Goal: Task Accomplishment & Management: Complete application form

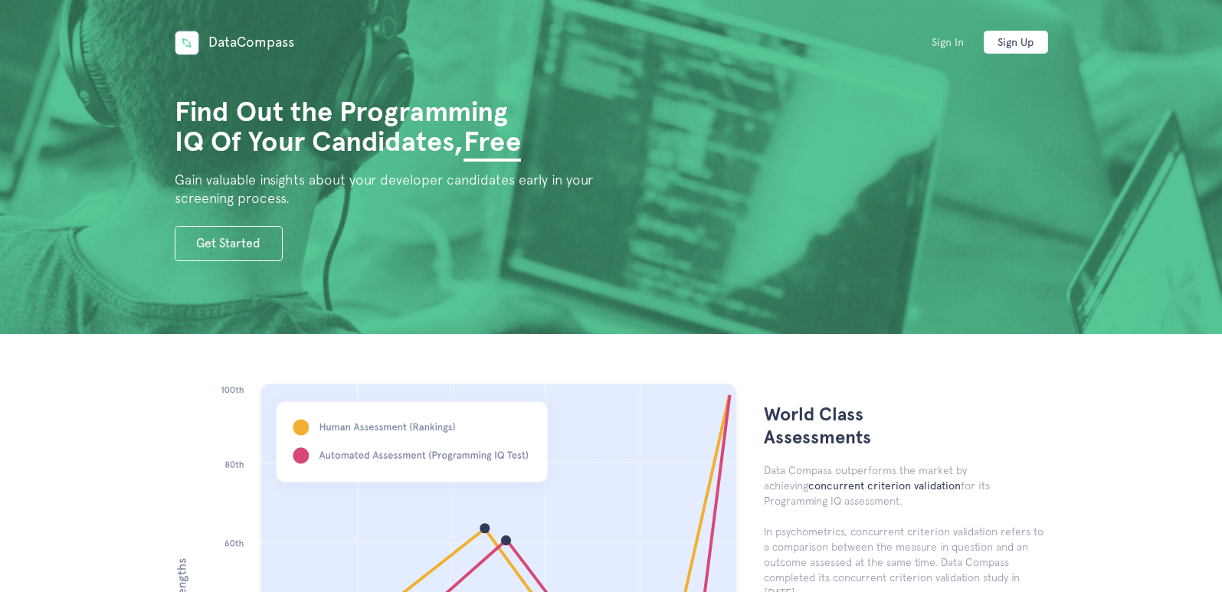
click at [953, 41] on link "Sign In" at bounding box center [948, 42] width 64 height 23
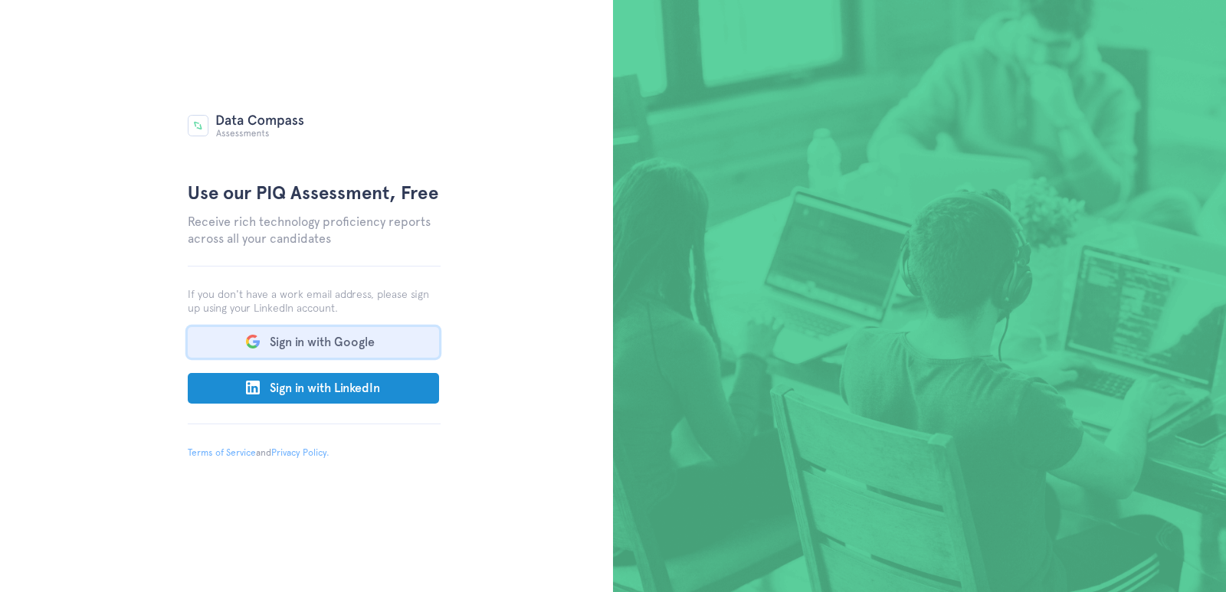
click at [340, 353] on button "Sign in with Google" at bounding box center [313, 342] width 251 height 31
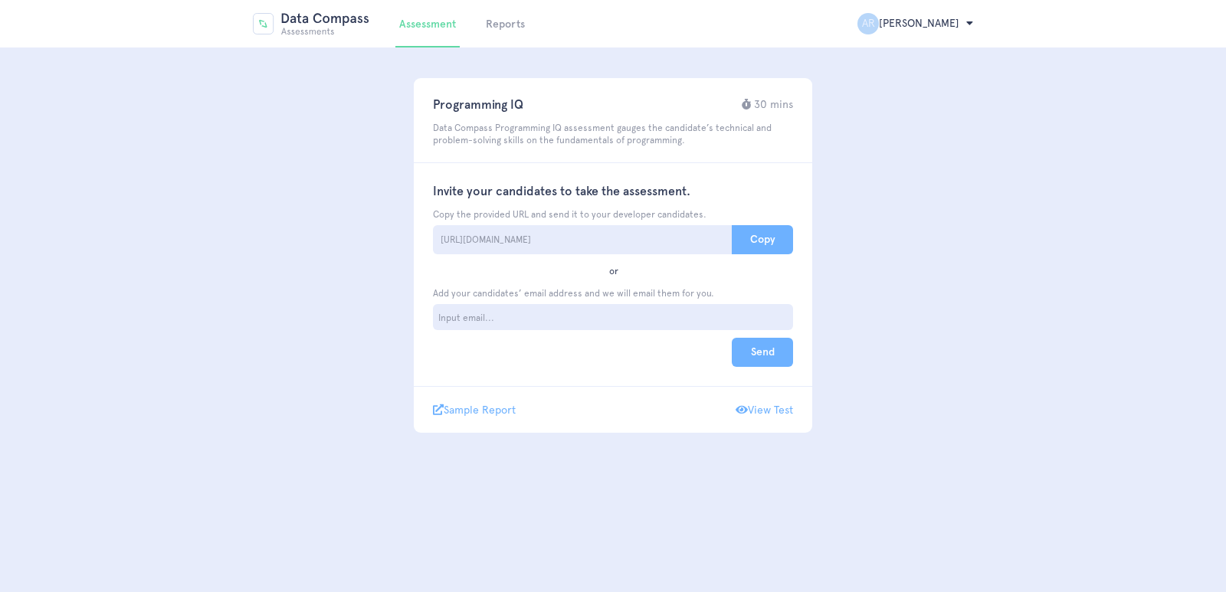
click at [632, 317] on ul at bounding box center [613, 317] width 360 height 26
click at [769, 293] on p "Add your candidates’ email address and we will email them for you." at bounding box center [613, 293] width 360 height 12
click at [668, 311] on ul at bounding box center [613, 317] width 360 height 26
click at [928, 25] on h2 "AR Aerone Randall ()" at bounding box center [916, 23] width 116 height 21
drag, startPoint x: 953, startPoint y: 23, endPoint x: 965, endPoint y: 25, distance: 12.5
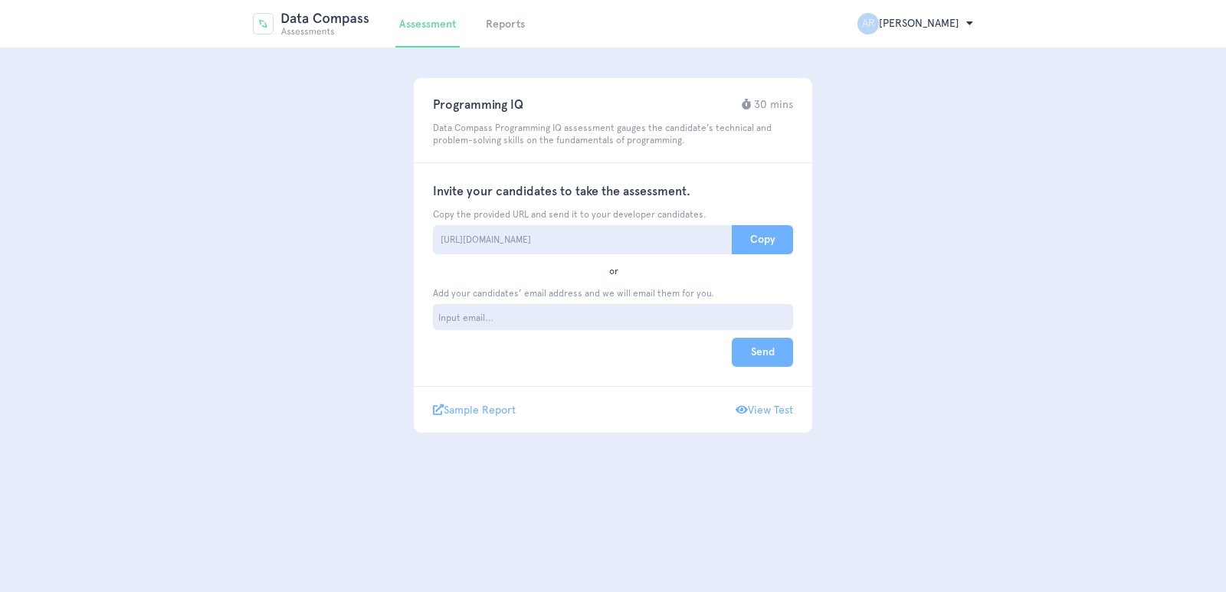
click at [955, 24] on h2 "AR Aerone Randall ()" at bounding box center [916, 23] width 116 height 21
click at [968, 25] on icon at bounding box center [969, 23] width 7 height 11
drag, startPoint x: 977, startPoint y: 266, endPoint x: 986, endPoint y: 262, distance: 9.3
click at [979, 268] on body "Assessment Reports AR Aerone Randall () Logout Assessment Reports Aerone Randal…" at bounding box center [613, 216] width 1226 height 433
click at [772, 409] on link "View Test" at bounding box center [764, 410] width 57 height 14
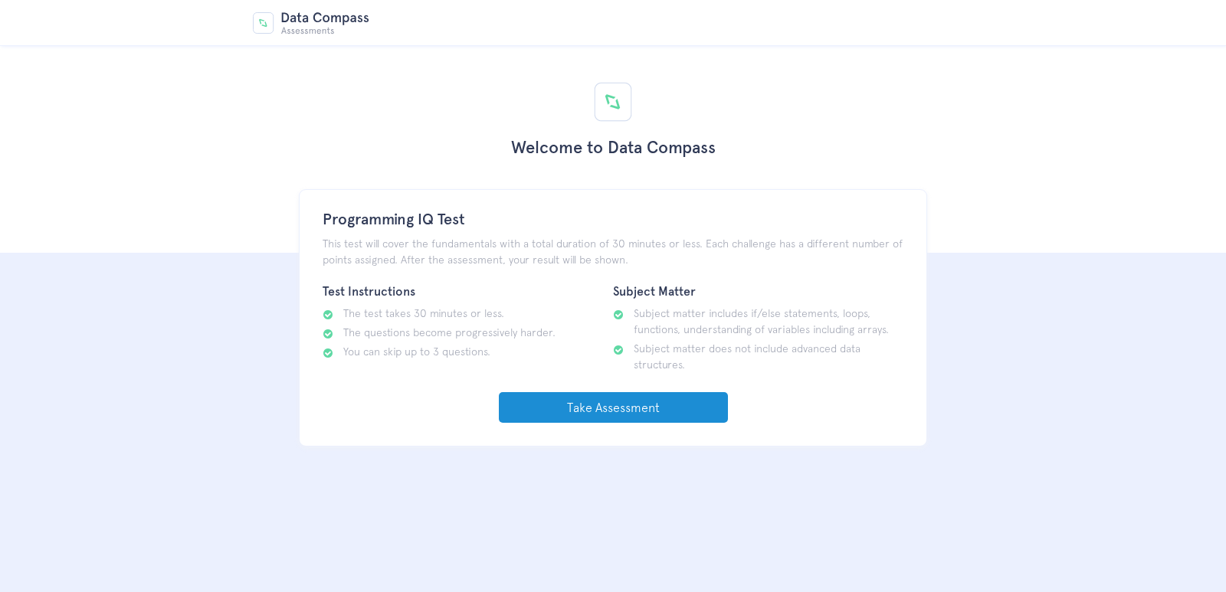
click at [648, 405] on link "Take Assessment" at bounding box center [613, 407] width 229 height 31
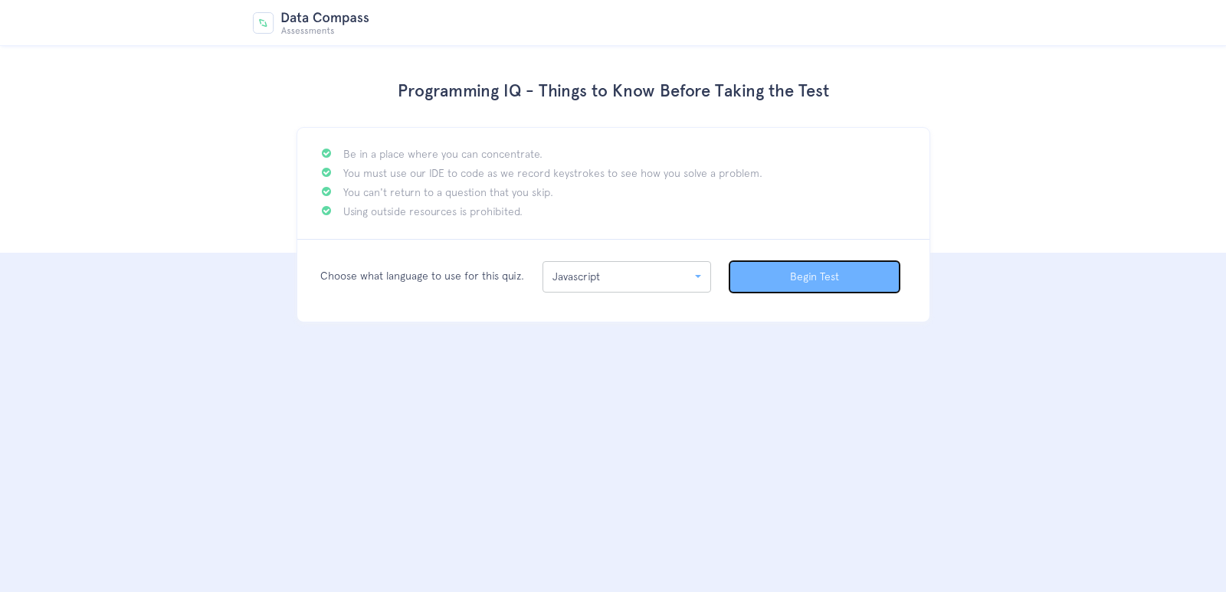
click at [816, 277] on button "Begin Test" at bounding box center [815, 276] width 170 height 31
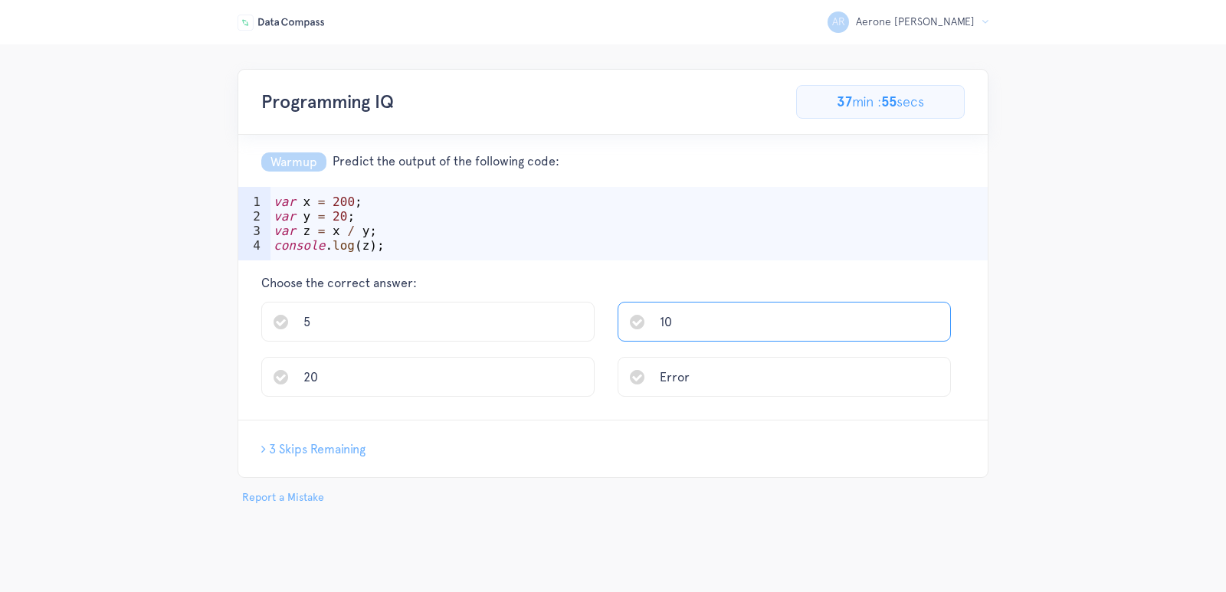
click at [677, 307] on li "10" at bounding box center [784, 322] width 333 height 40
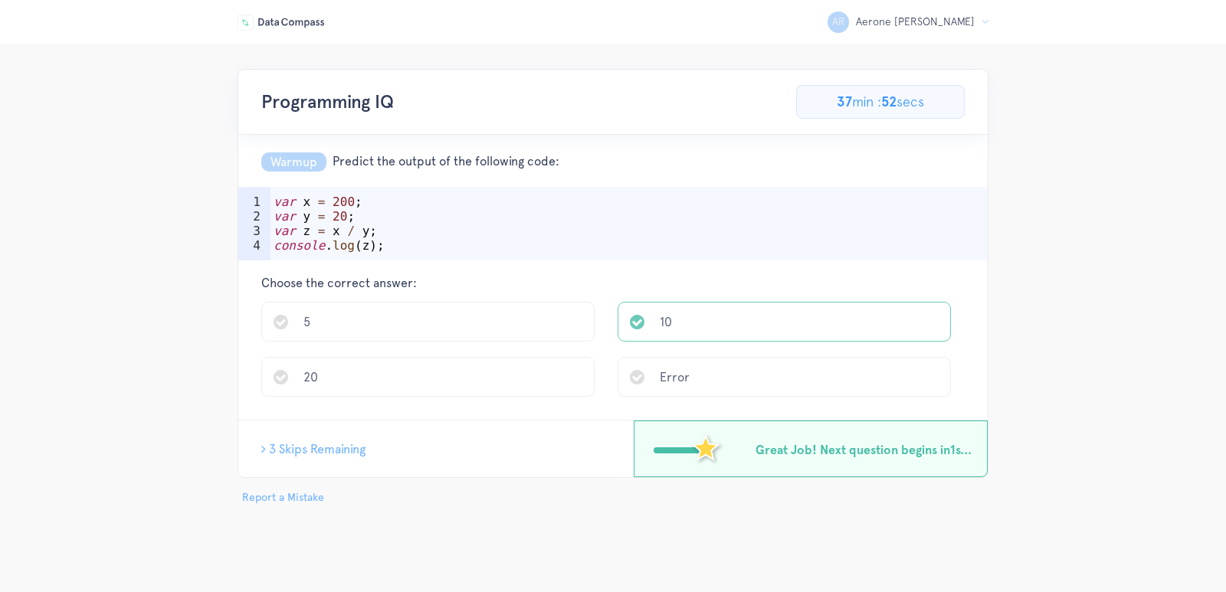
click at [728, 462] on img at bounding box center [692, 449] width 77 height 48
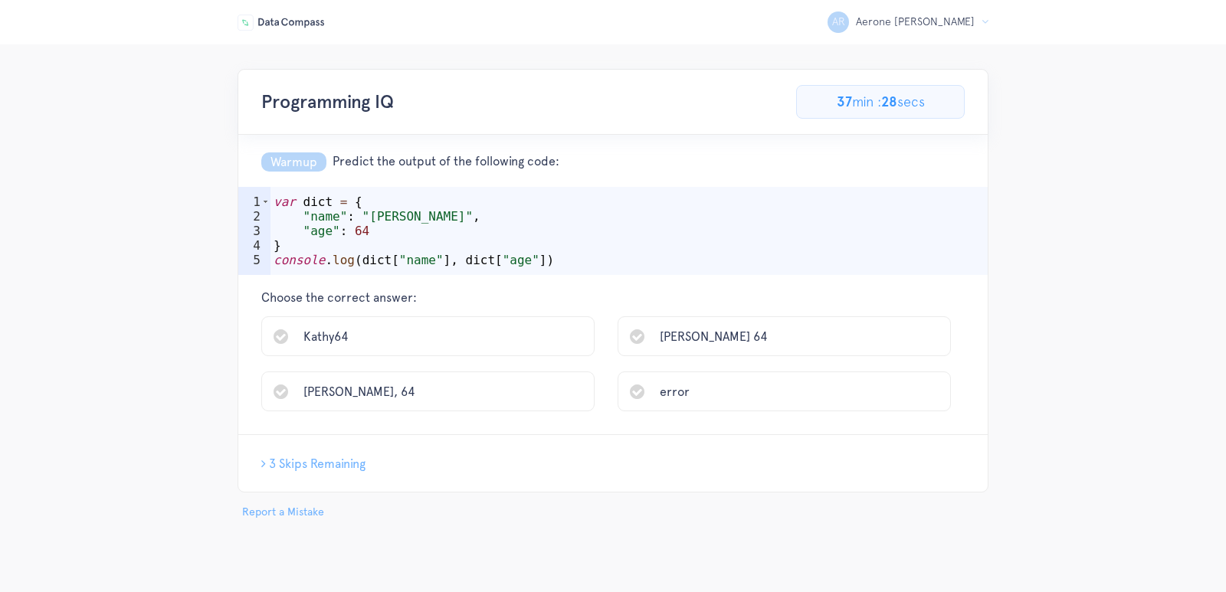
click at [465, 392] on li "[PERSON_NAME], 64" at bounding box center [427, 392] width 333 height 40
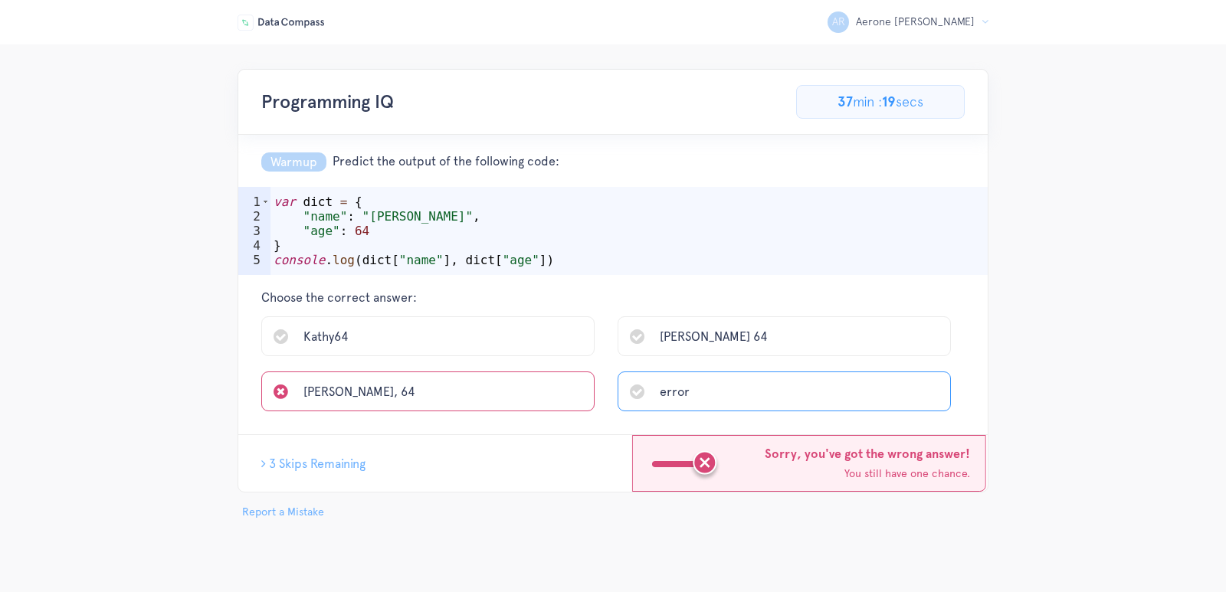
click at [717, 384] on li "error" at bounding box center [784, 392] width 333 height 40
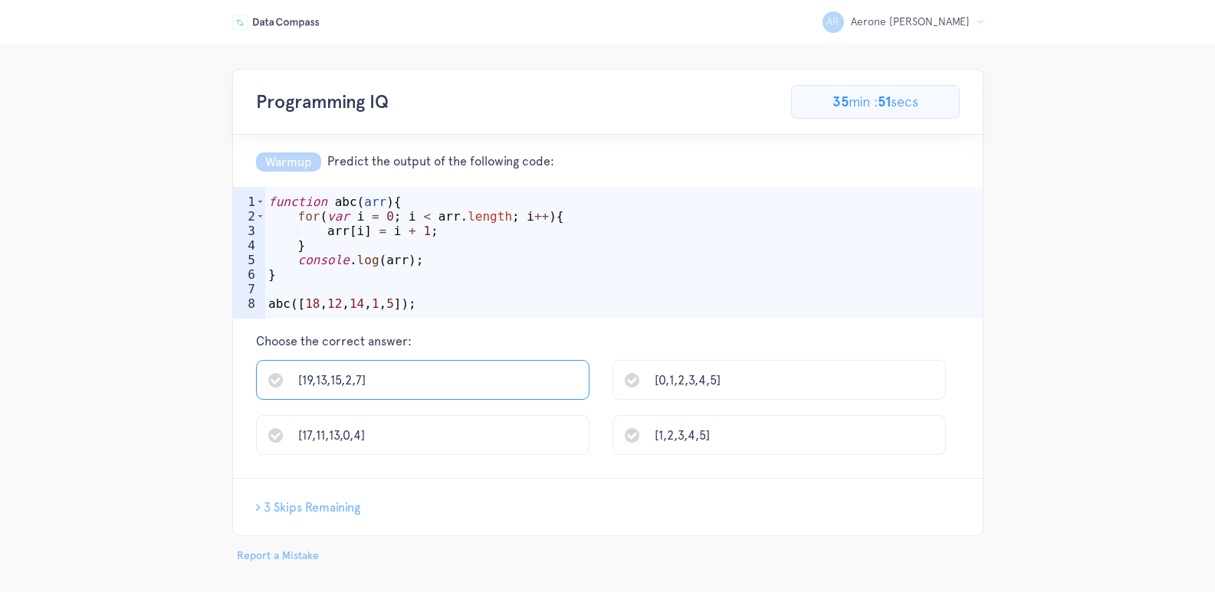
click at [524, 372] on li "[19,13,15,2,7]" at bounding box center [422, 380] width 333 height 40
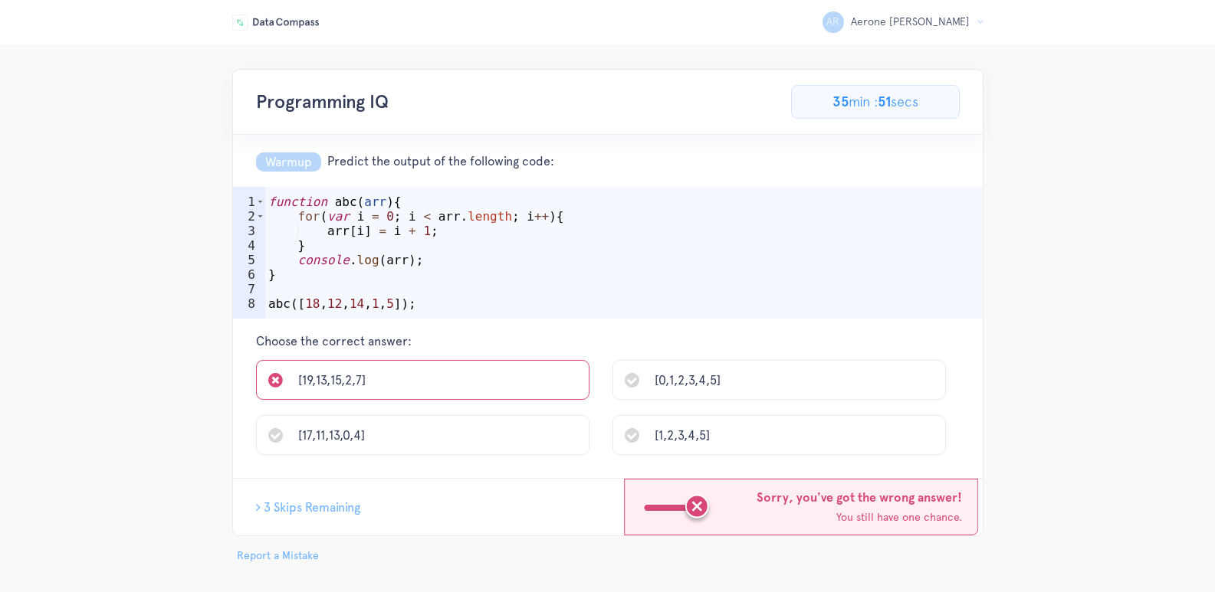
scroll to position [10, 0]
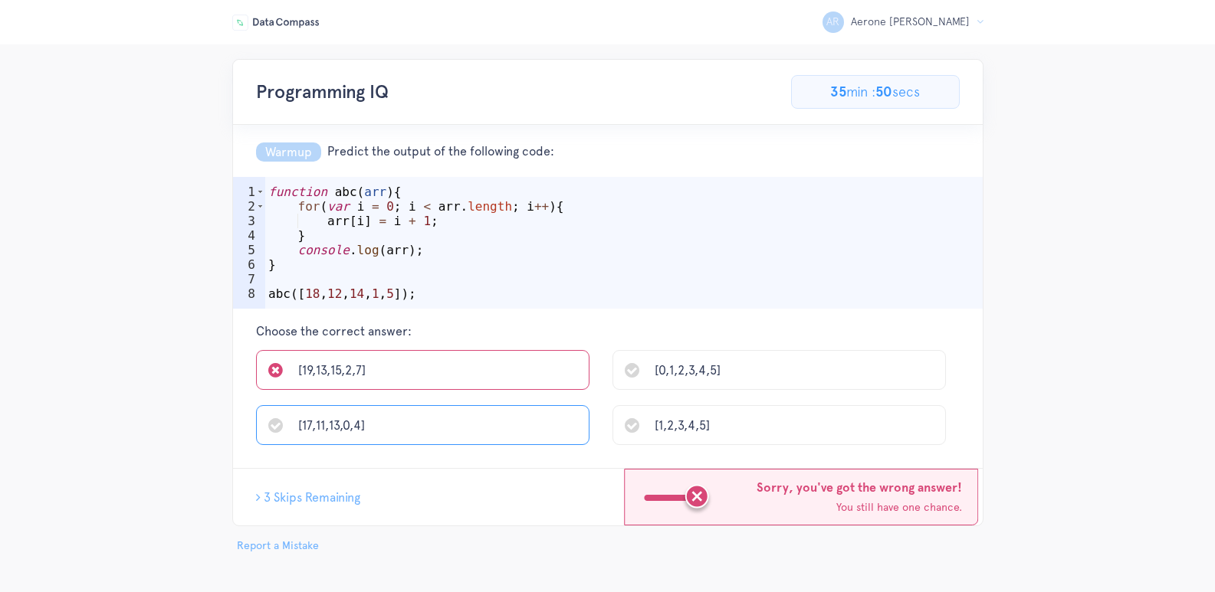
click at [415, 421] on li "[17,11,13,0,4]" at bounding box center [422, 425] width 333 height 40
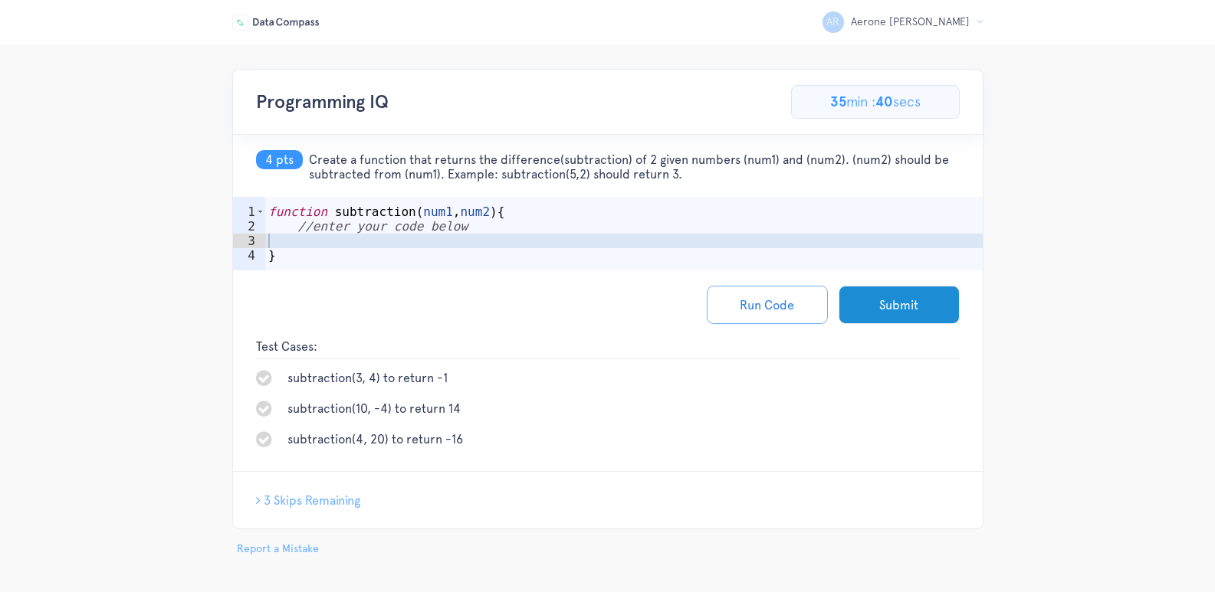
click at [468, 230] on div "function subtraction ( num1 , num2 ) { //enter your code below }" at bounding box center [623, 256] width 717 height 103
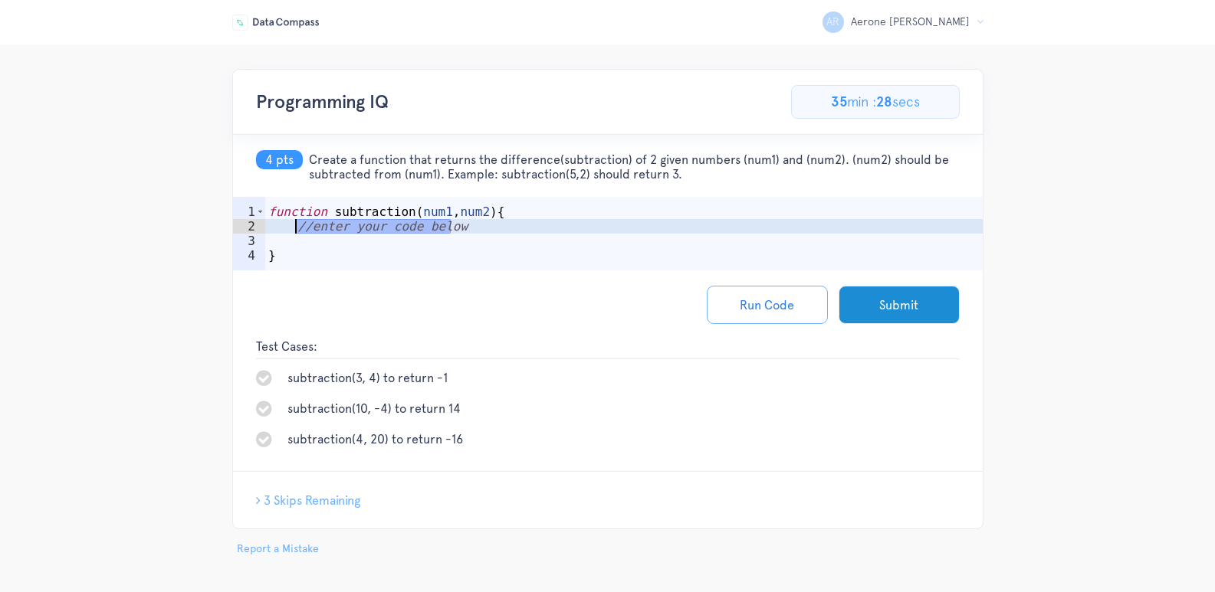
drag, startPoint x: 458, startPoint y: 232, endPoint x: 296, endPoint y: 232, distance: 162.5
click at [296, 232] on div "function subtraction ( num1 , num2 ) { //enter your code below }" at bounding box center [623, 256] width 717 height 103
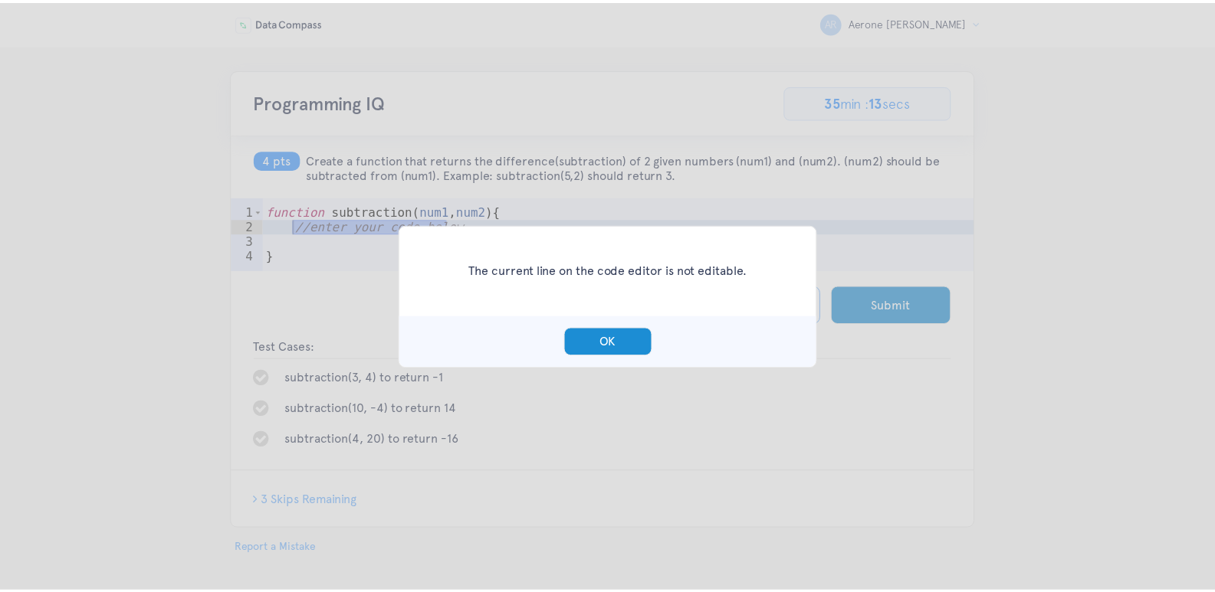
scroll to position [0, 2]
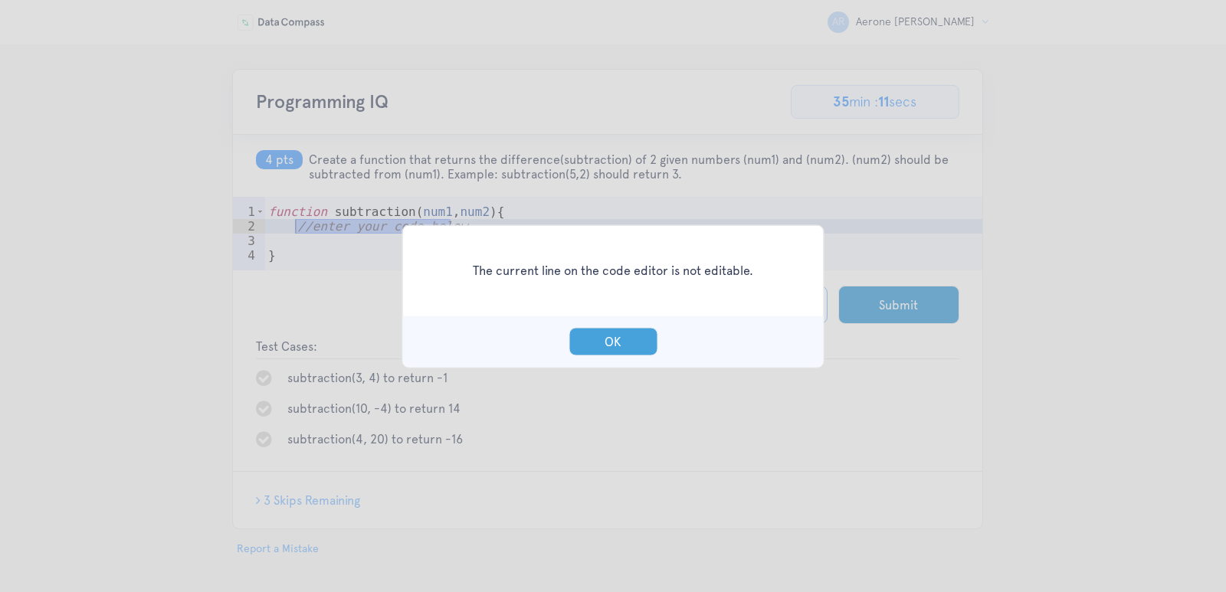
click at [623, 343] on button "OK" at bounding box center [613, 341] width 89 height 28
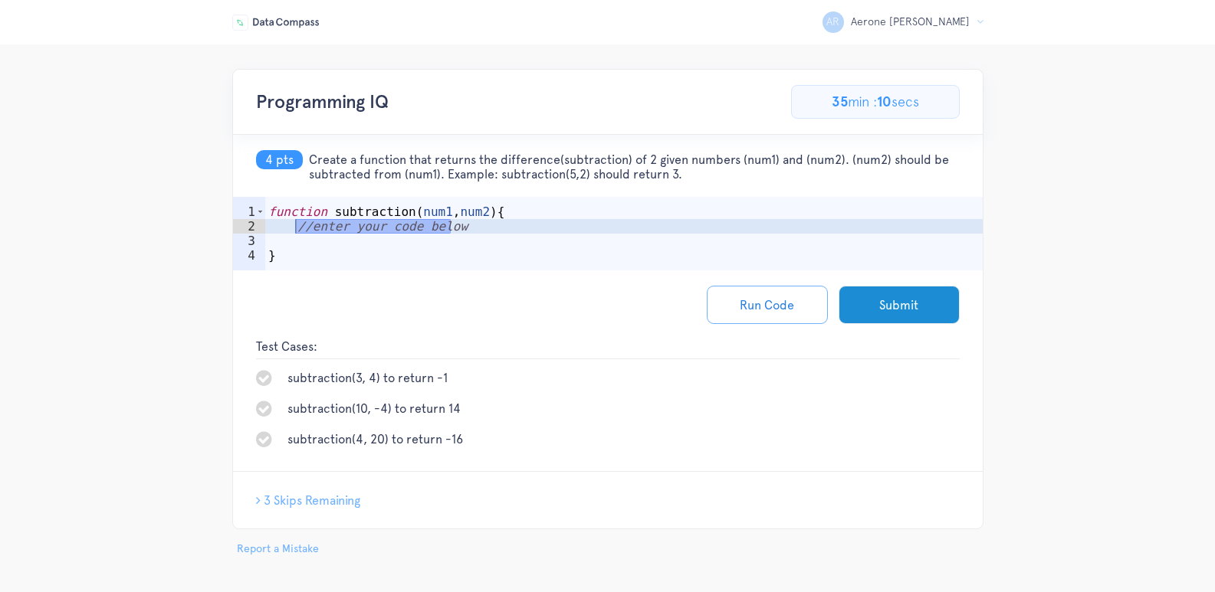
type textarea "//enter your code below"
click at [466, 225] on div "function subtraction ( num1 , num2 ) { //enter your code below }" at bounding box center [623, 256] width 717 height 103
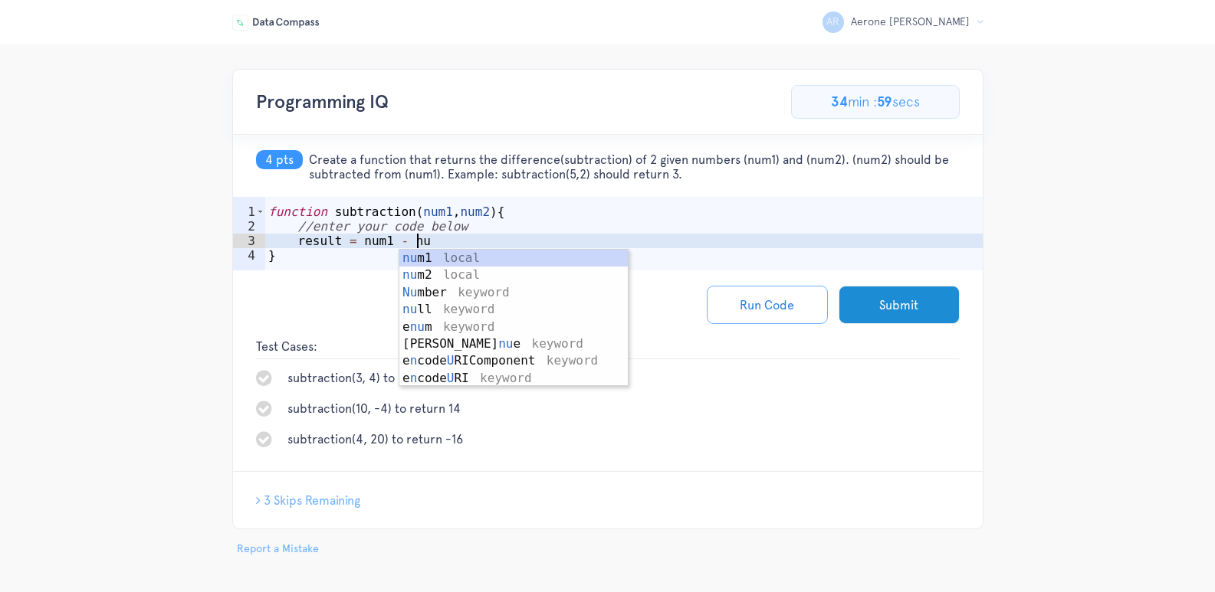
scroll to position [0, 9]
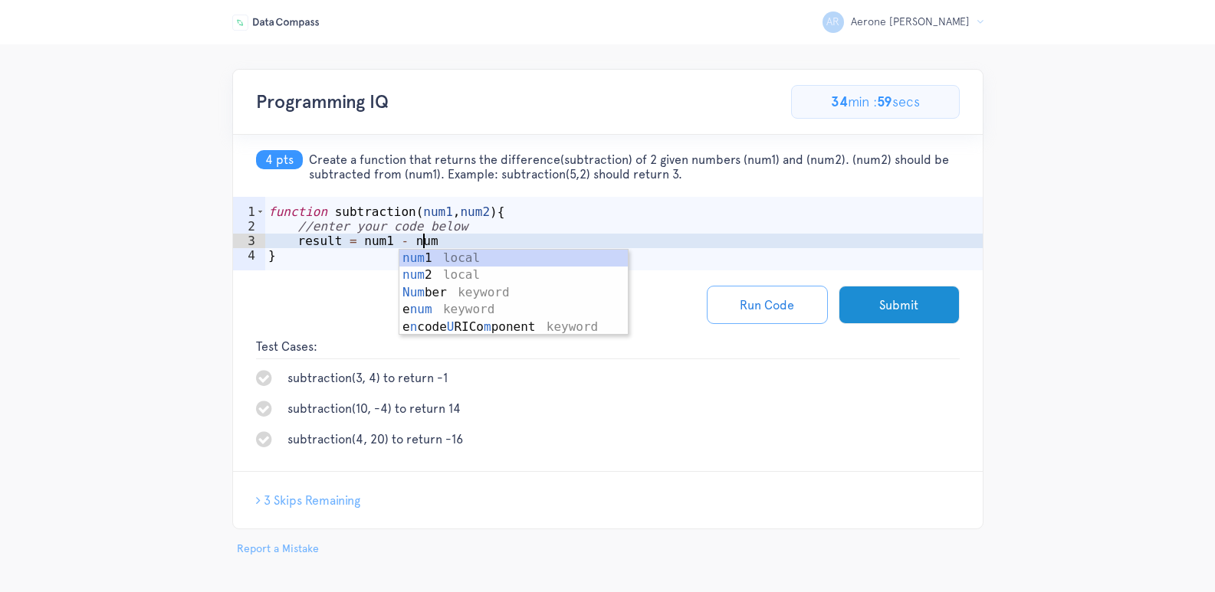
type textarea "result = num1 - num2"
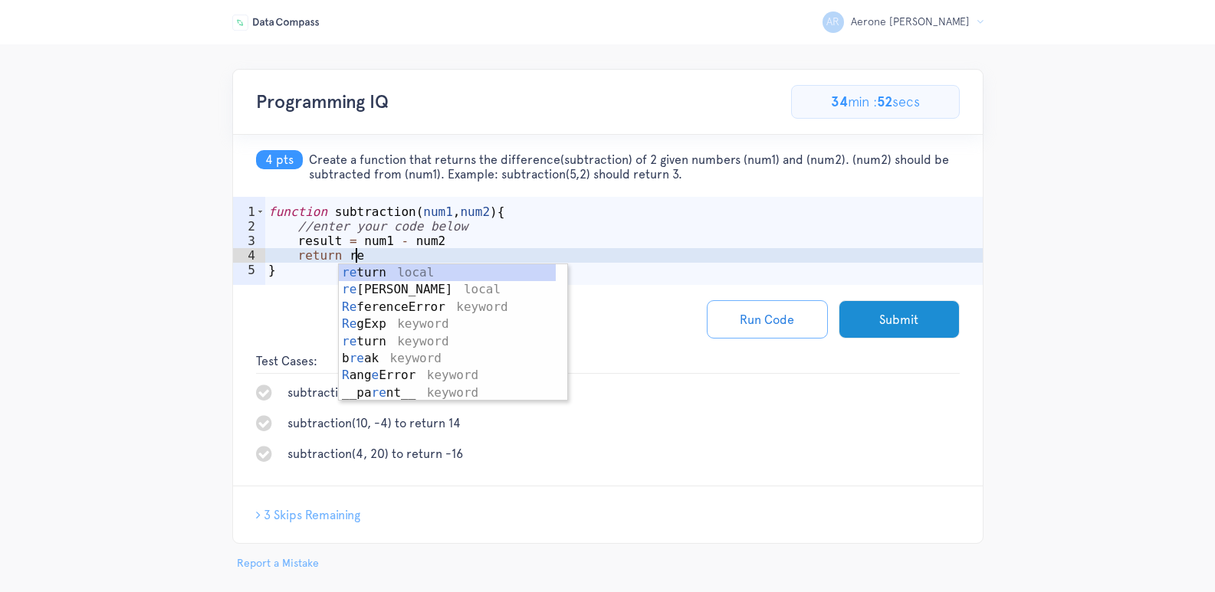
scroll to position [0, 5]
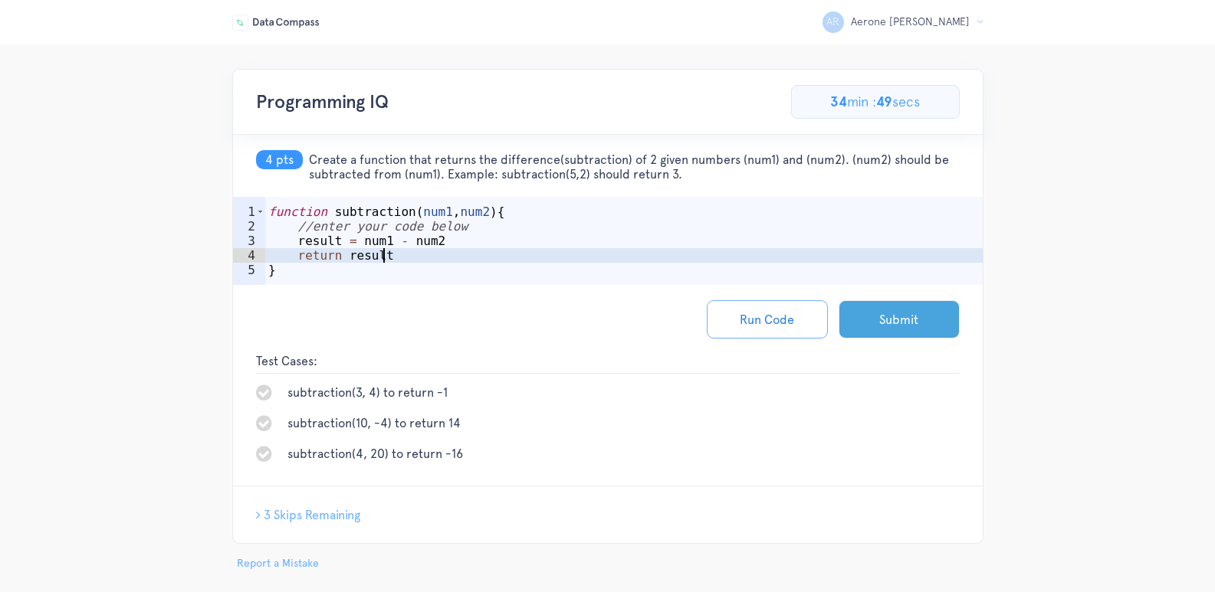
type textarea "return result"
click at [910, 307] on button "Submit" at bounding box center [898, 319] width 121 height 38
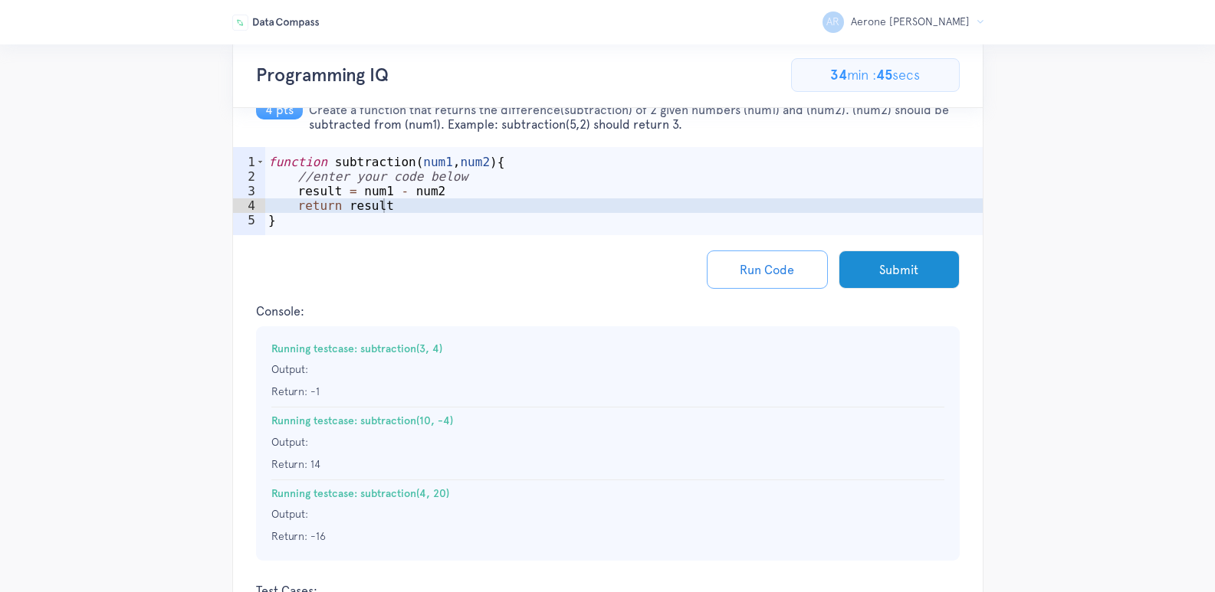
scroll to position [77, 0]
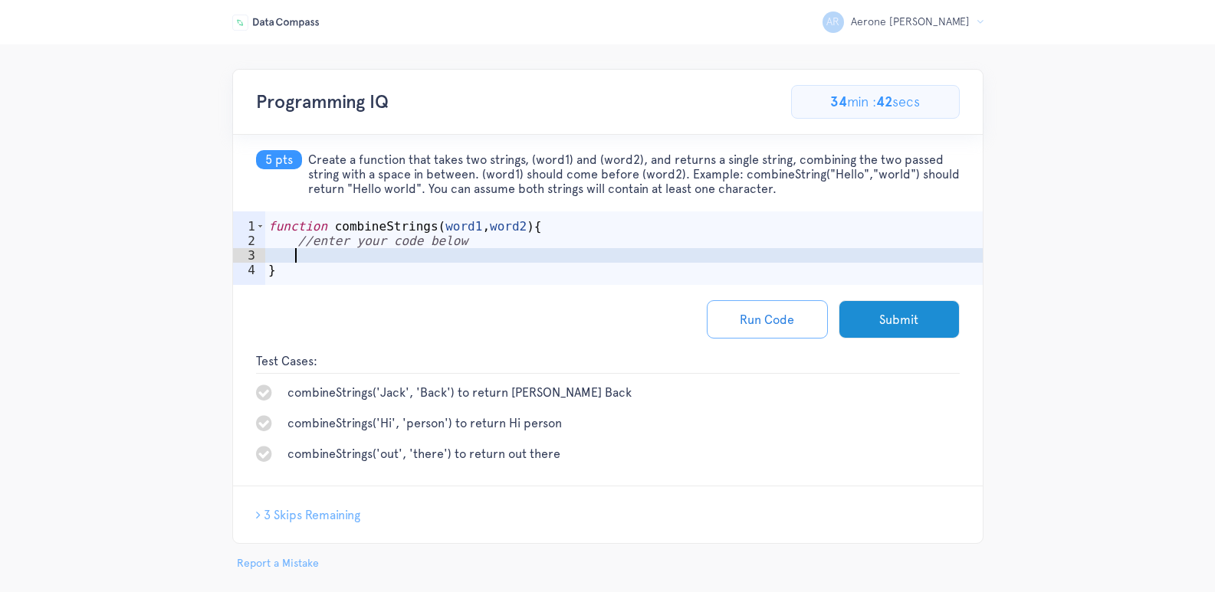
click at [343, 251] on div "function combineStrings ( word1 , word2 ) { //enter your code below }" at bounding box center [623, 270] width 717 height 103
type textarea "result = word1 + "" + word2"
click at [783, 304] on button "Run Code" at bounding box center [767, 319] width 121 height 38
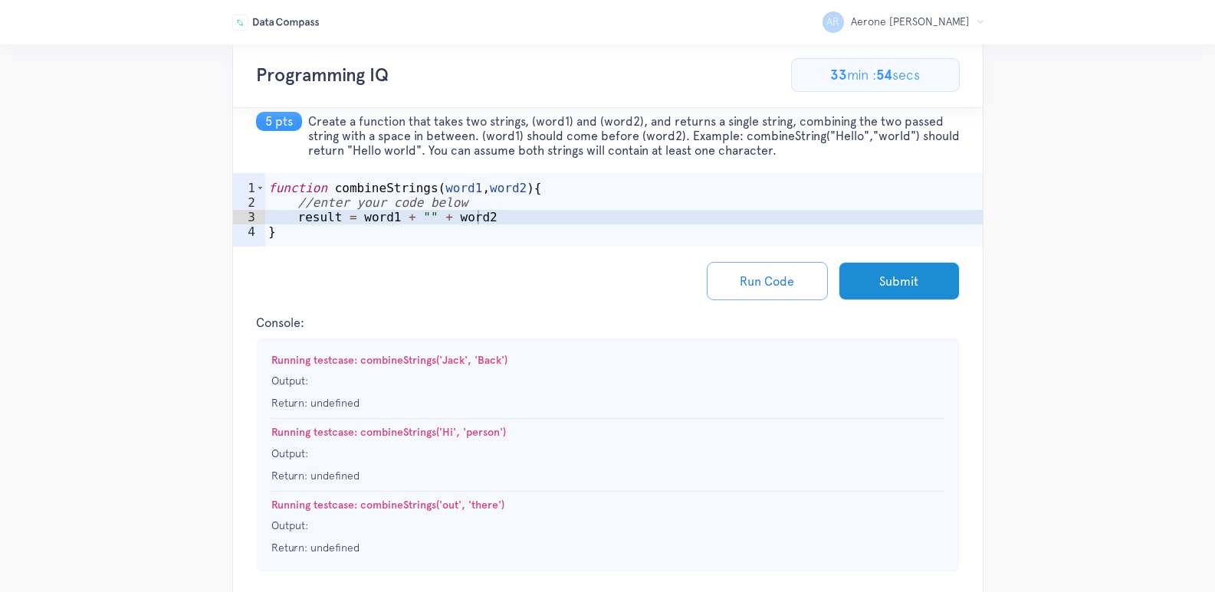
scroll to position [0, 0]
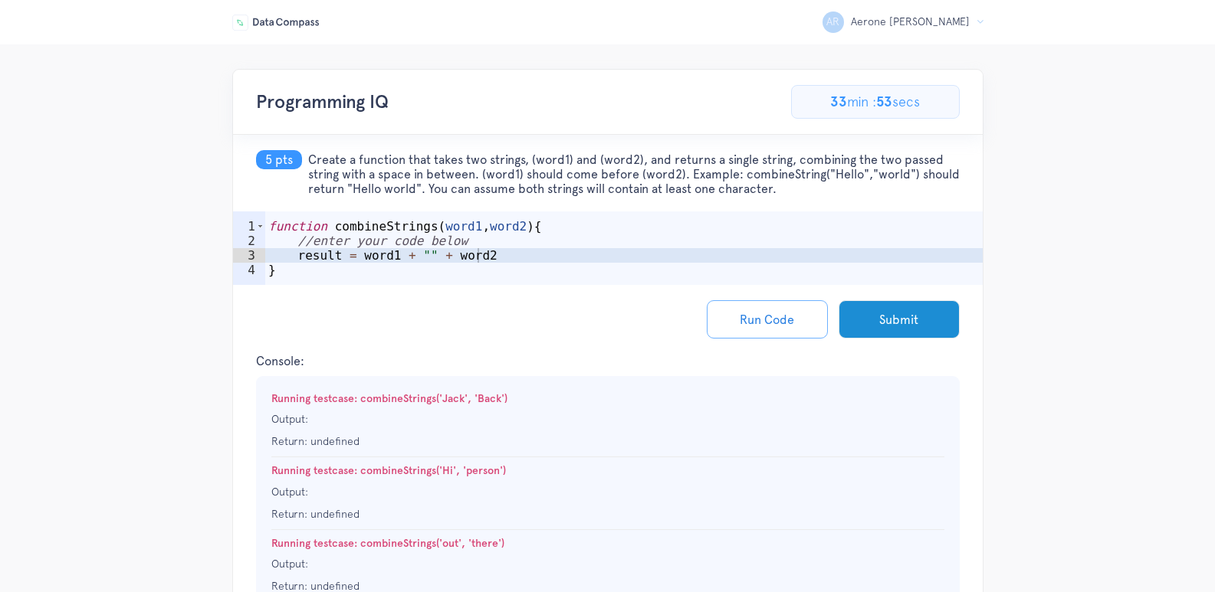
click at [495, 257] on div "function combineStrings ( word1 , word2 ) { //enter your code below result = wo…" at bounding box center [623, 270] width 717 height 103
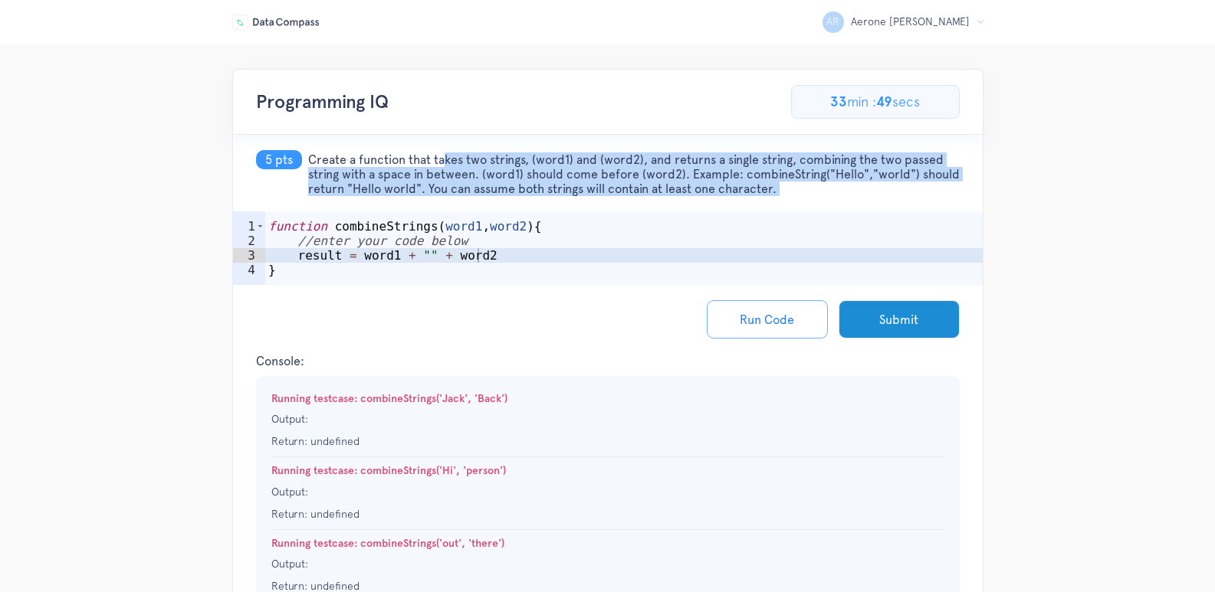
drag, startPoint x: 305, startPoint y: 153, endPoint x: 534, endPoint y: 301, distance: 273.2
click at [534, 301] on div "5 pts Create a function that takes two strings, (word1) and (word2), and return…" at bounding box center [608, 451] width 750 height 632
copy div "Create a function that takes two strings, (word1) and (word2), and returns a si…"
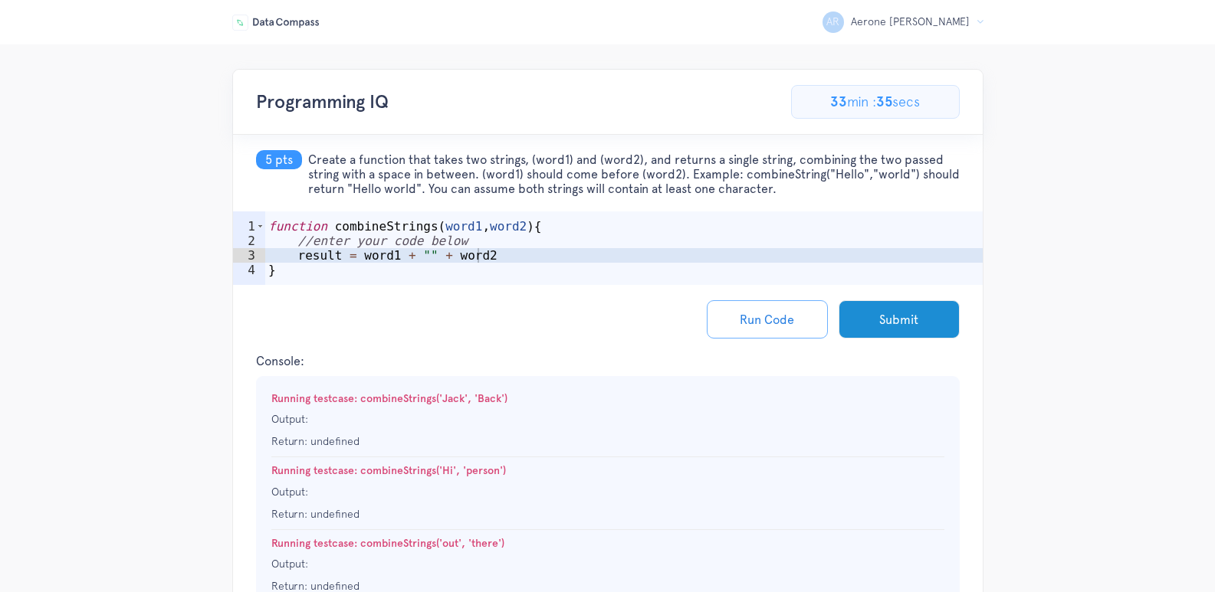
click at [487, 252] on div "function combineStrings ( word1 , word2 ) { //enter your code below result = wo…" at bounding box center [623, 270] width 717 height 103
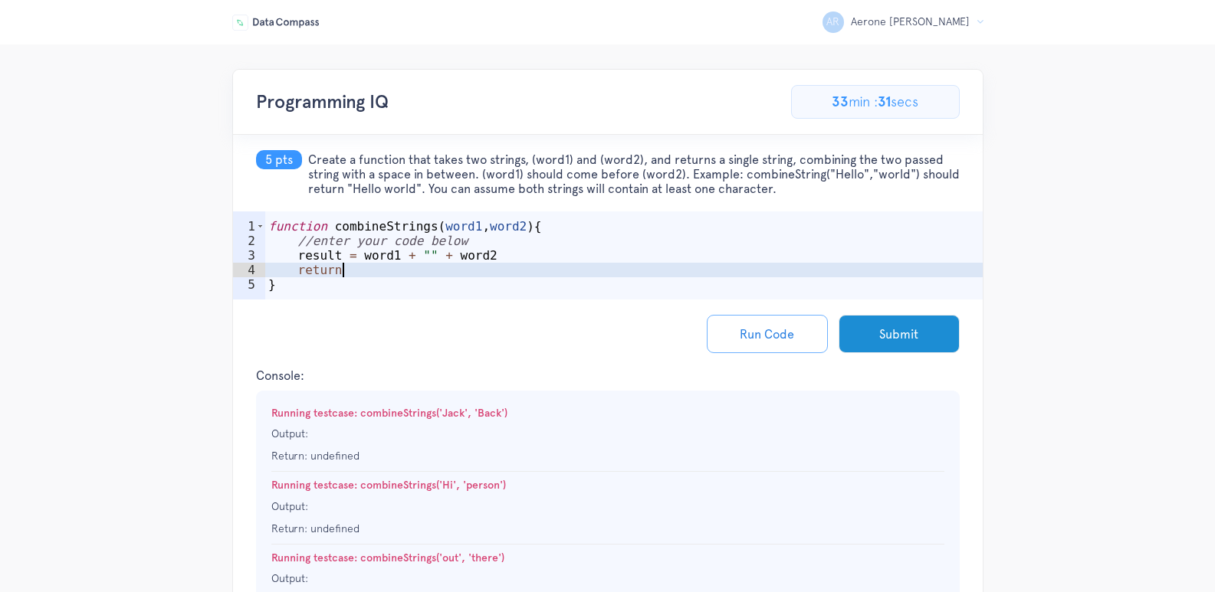
scroll to position [0, 5]
click at [761, 336] on button "Run Code" at bounding box center [767, 334] width 121 height 38
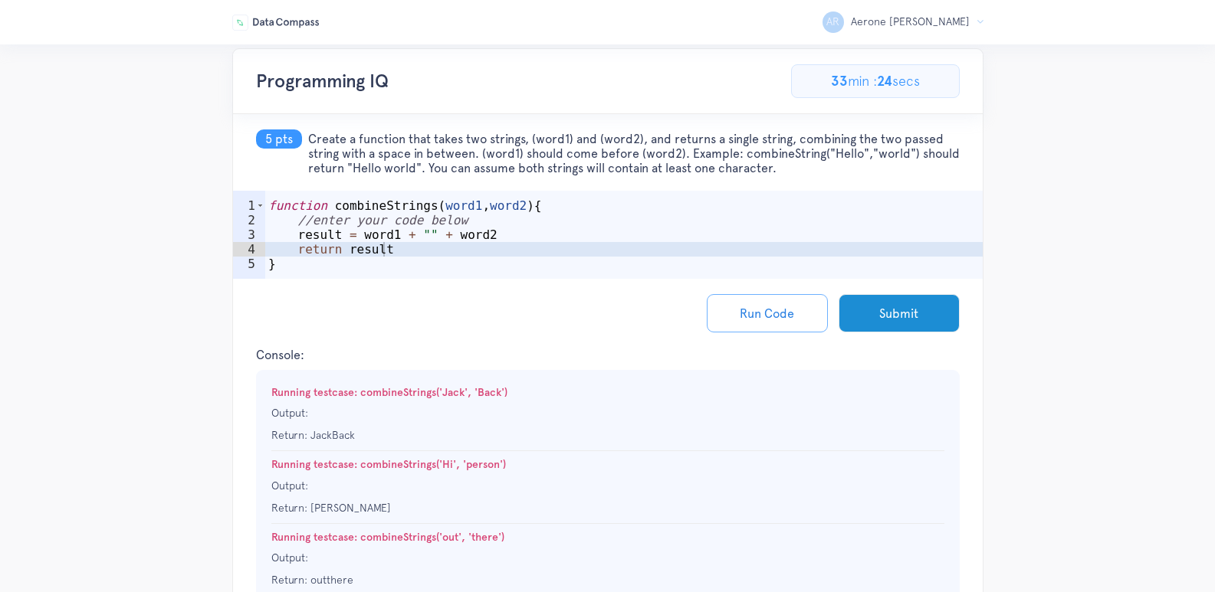
scroll to position [0, 0]
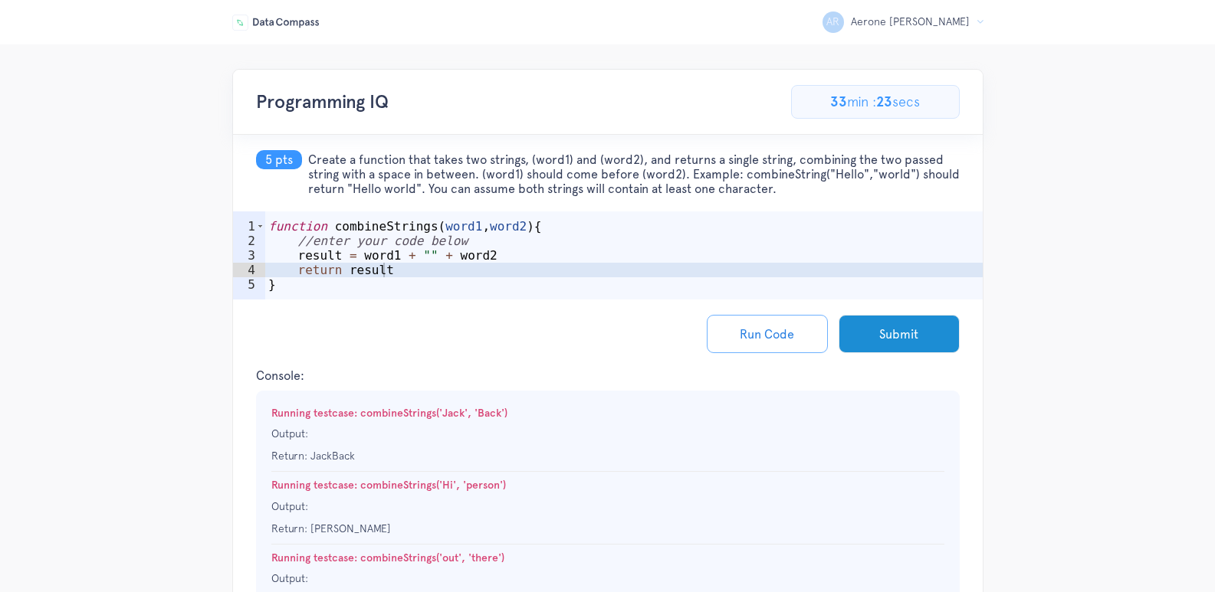
click at [415, 254] on div "function combineStrings ( word1 , word2 ) { //enter your code below result = wo…" at bounding box center [623, 277] width 717 height 117
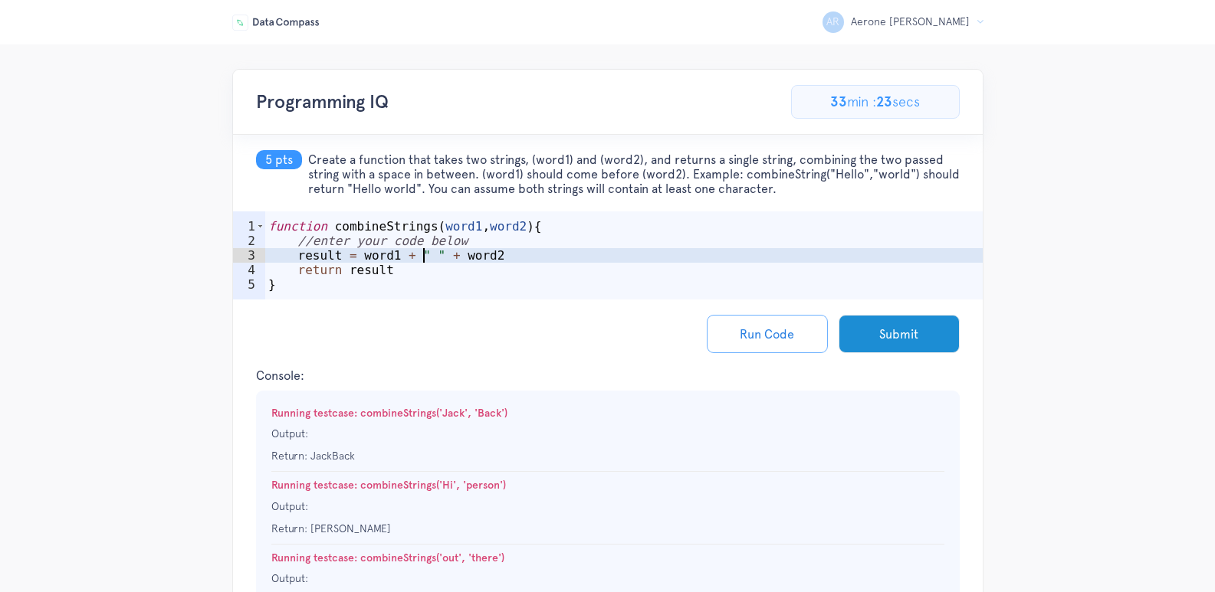
scroll to position [0, 10]
type textarea "result = word1 + " " + word2"
click at [781, 340] on button "Run Code" at bounding box center [767, 334] width 121 height 38
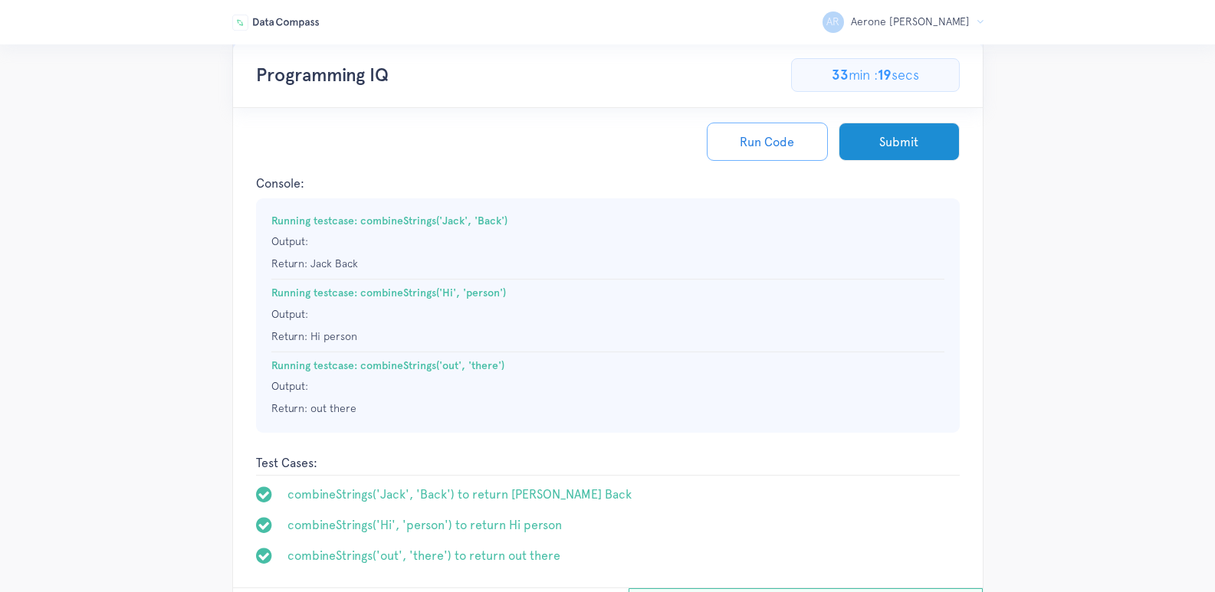
scroll to position [39, 0]
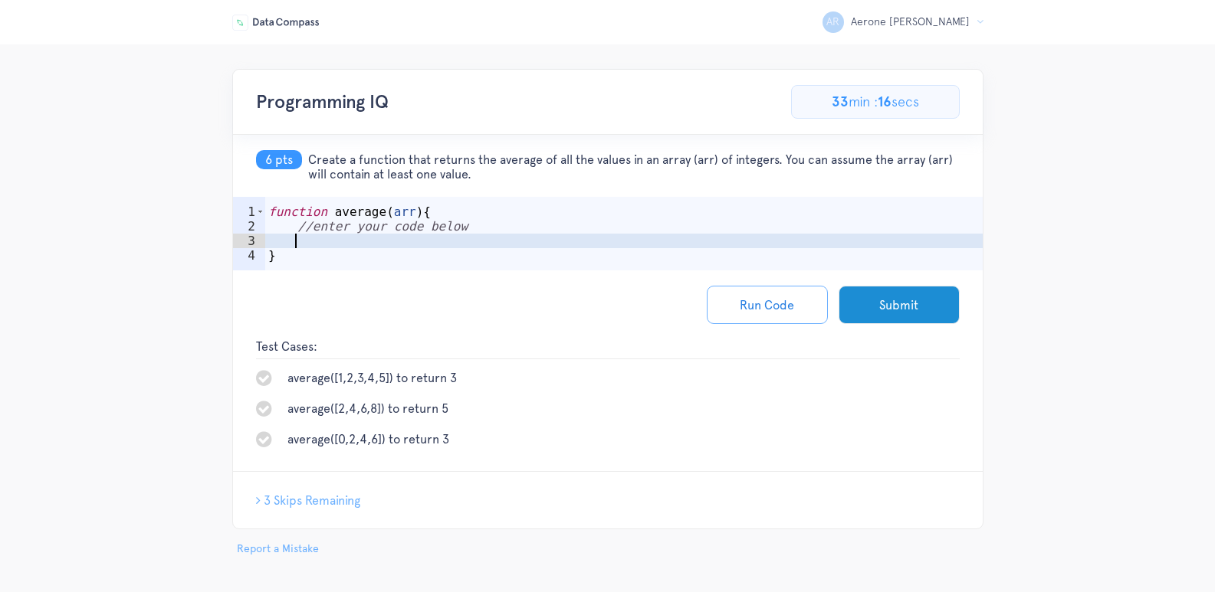
click at [396, 242] on div "function average ( arr ) { //enter your code below }" at bounding box center [623, 256] width 717 height 103
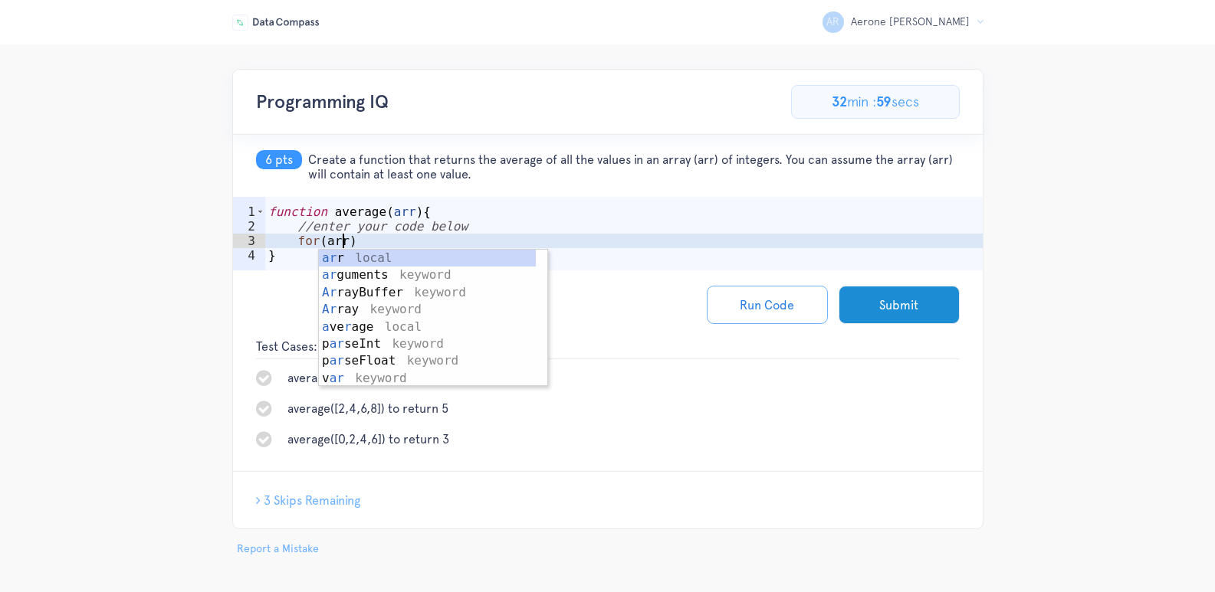
scroll to position [0, 5]
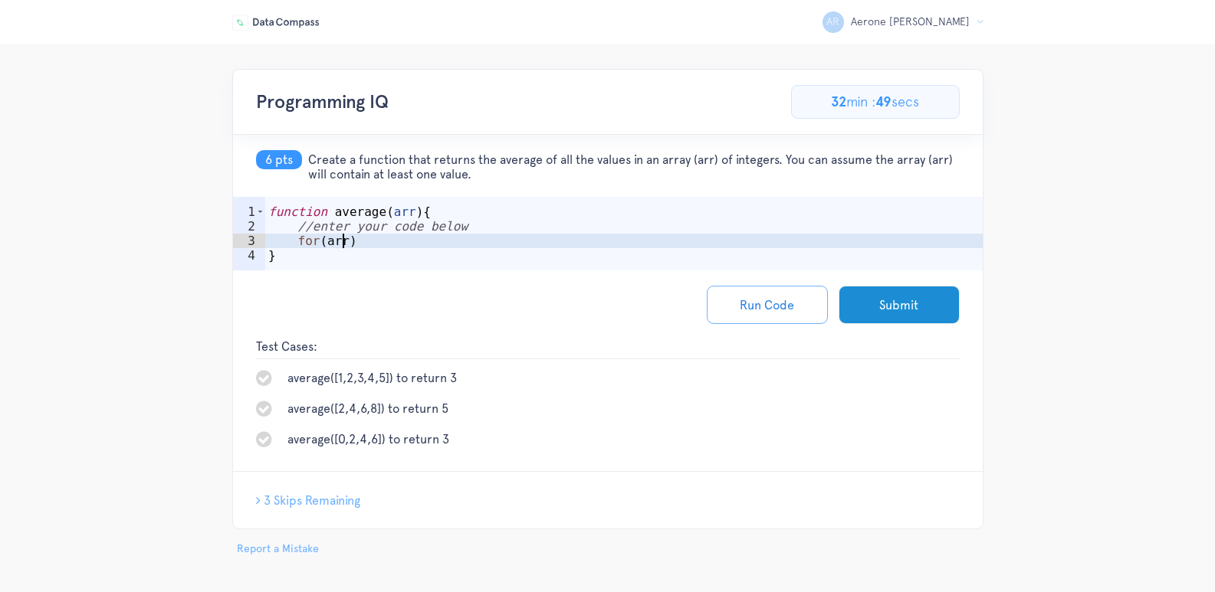
type textarea "for(arr)"
drag, startPoint x: 310, startPoint y: 160, endPoint x: 510, endPoint y: 173, distance: 200.5
click at [510, 173] on span "Create a function that returns the average of all the values in an array (arr) …" at bounding box center [633, 167] width 651 height 29
copy span "Create a function that returns the average of all the values in an array (arr) …"
click at [362, 245] on div "function average ( arr ) { //enter your code below for ( arr ) }" at bounding box center [623, 256] width 717 height 103
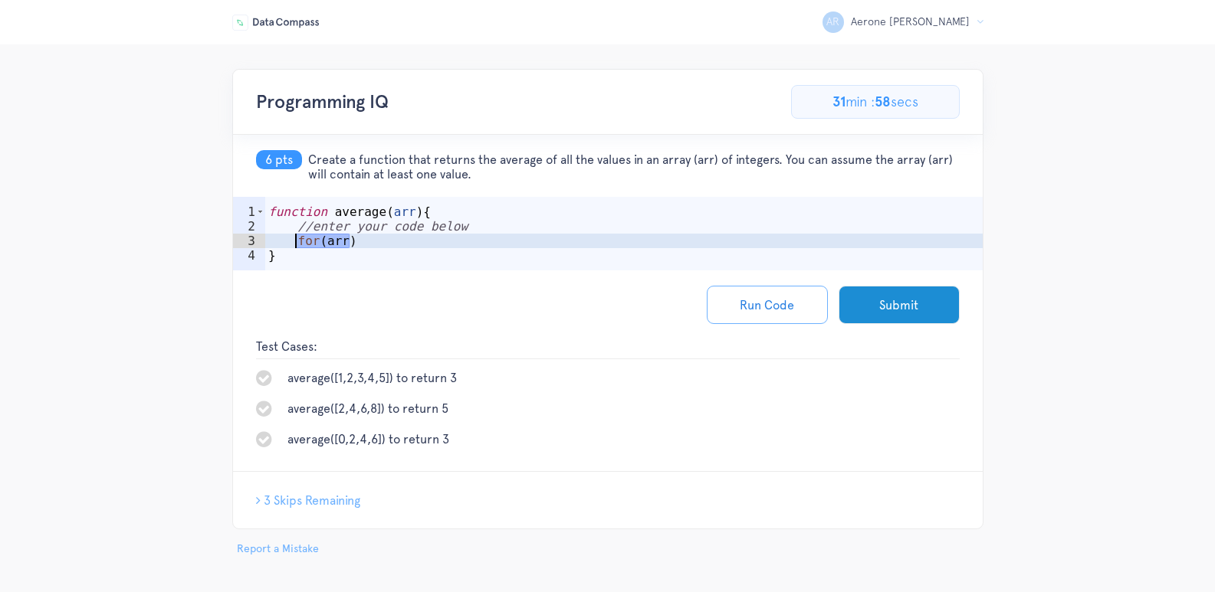
drag, startPoint x: 357, startPoint y: 240, endPoint x: 295, endPoint y: 244, distance: 62.2
click at [295, 244] on div "function average ( arr ) { //enter your code below for ( arr ) }" at bounding box center [623, 256] width 717 height 103
type textarea "for(let i = 0; i < arr.length; i++){"
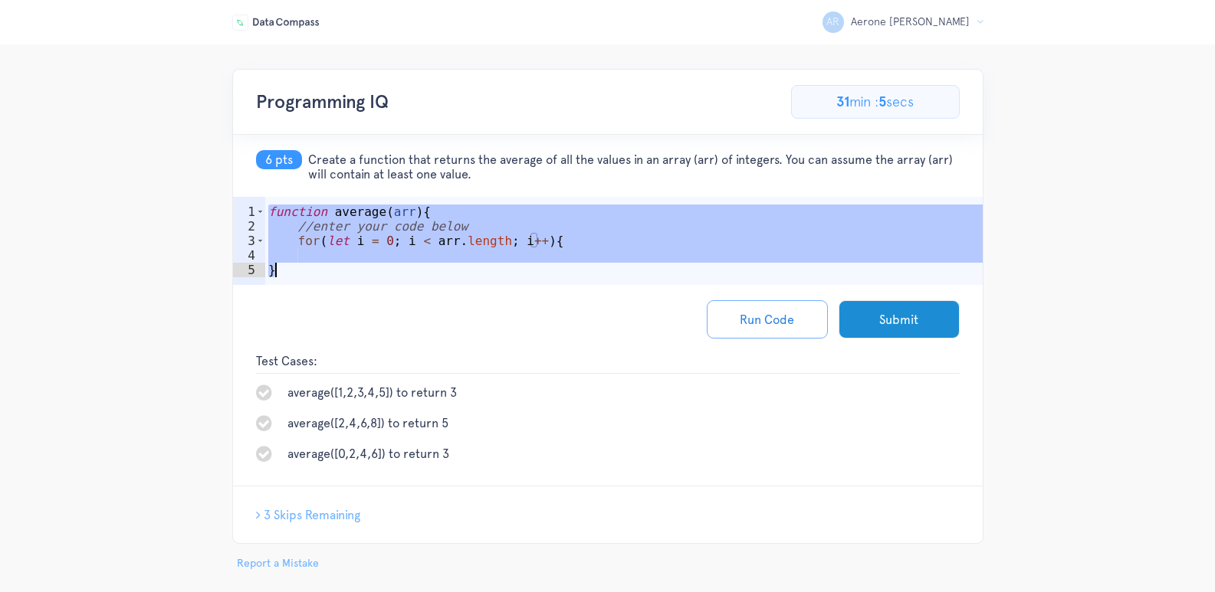
drag, startPoint x: 269, startPoint y: 211, endPoint x: 358, endPoint y: 292, distance: 120.4
click at [358, 292] on div "6 pts Create a function that returns the average of all the values in an array …" at bounding box center [608, 311] width 750 height 352
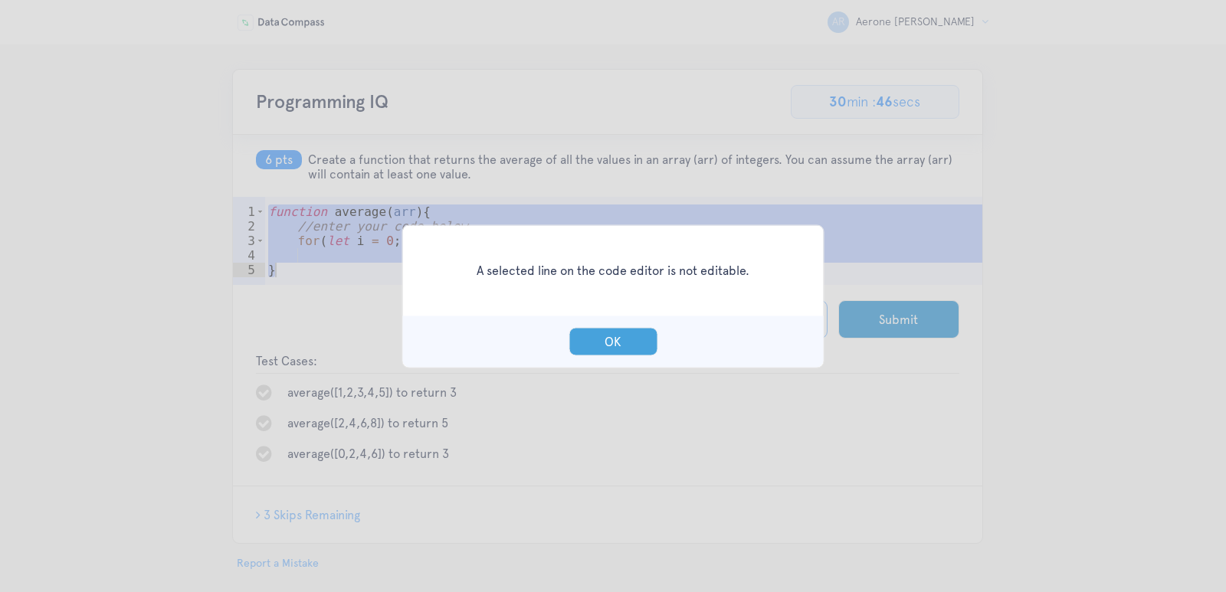
click at [616, 340] on button "OK" at bounding box center [613, 341] width 89 height 28
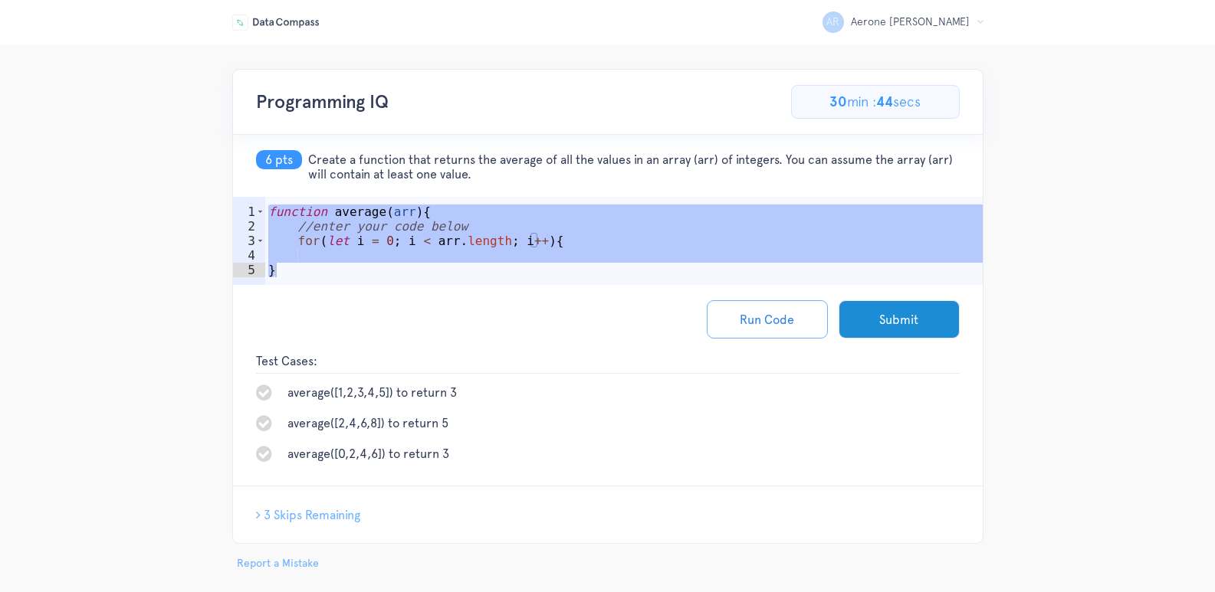
click at [345, 264] on div "function average ( arr ) { //enter your code below for ( let i = 0 ; i < arr . …" at bounding box center [623, 263] width 717 height 117
type textarea "}"
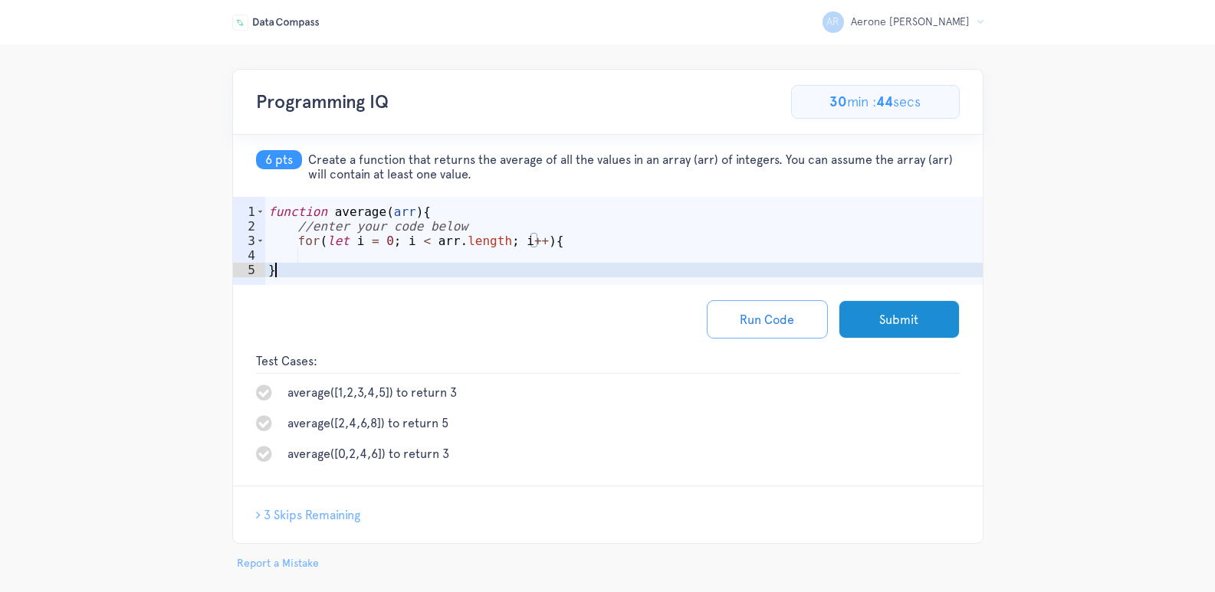
click at [351, 258] on div "function average ( arr ) { //enter your code below for ( let i = 0 ; i < arr . …" at bounding box center [623, 263] width 717 height 117
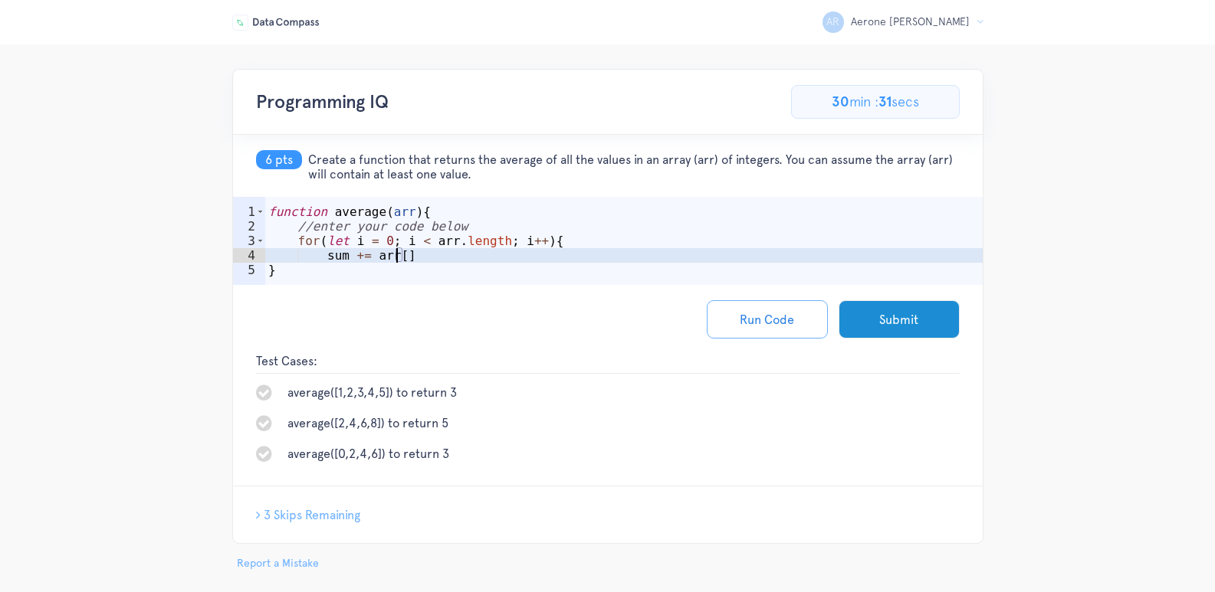
scroll to position [0, 8]
type textarea "sum += arr[i]"
click at [435, 256] on div "function average ( arr ) { //enter your code below for ( let i = 0 ; i < arr . …" at bounding box center [623, 263] width 717 height 117
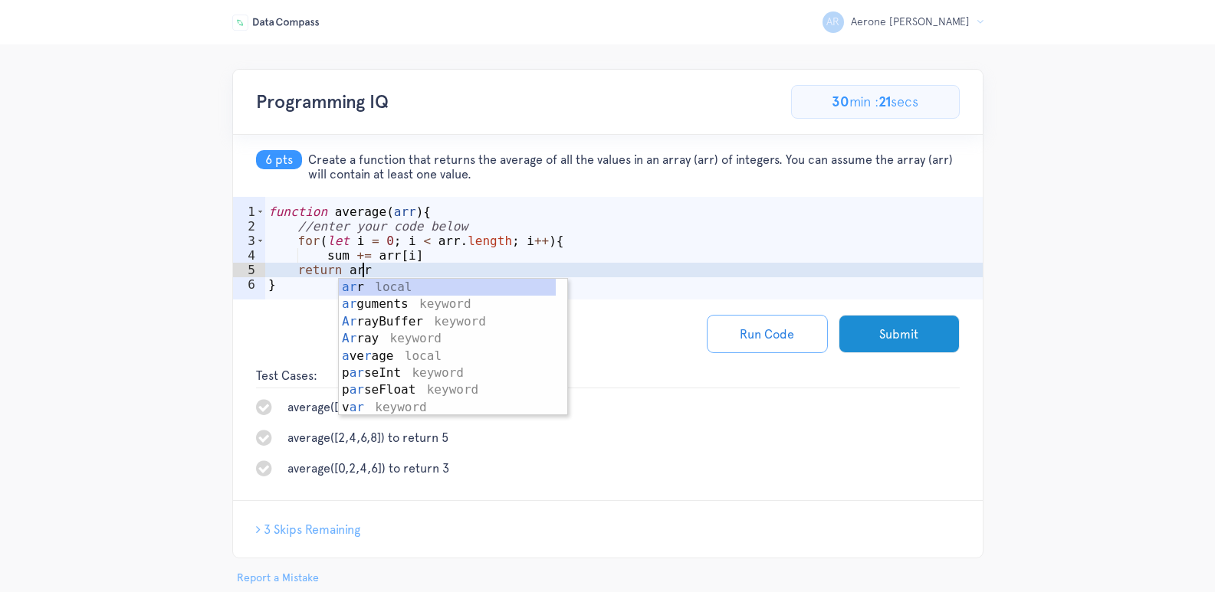
scroll to position [0, 5]
click at [763, 323] on button "Run Code" at bounding box center [767, 334] width 121 height 38
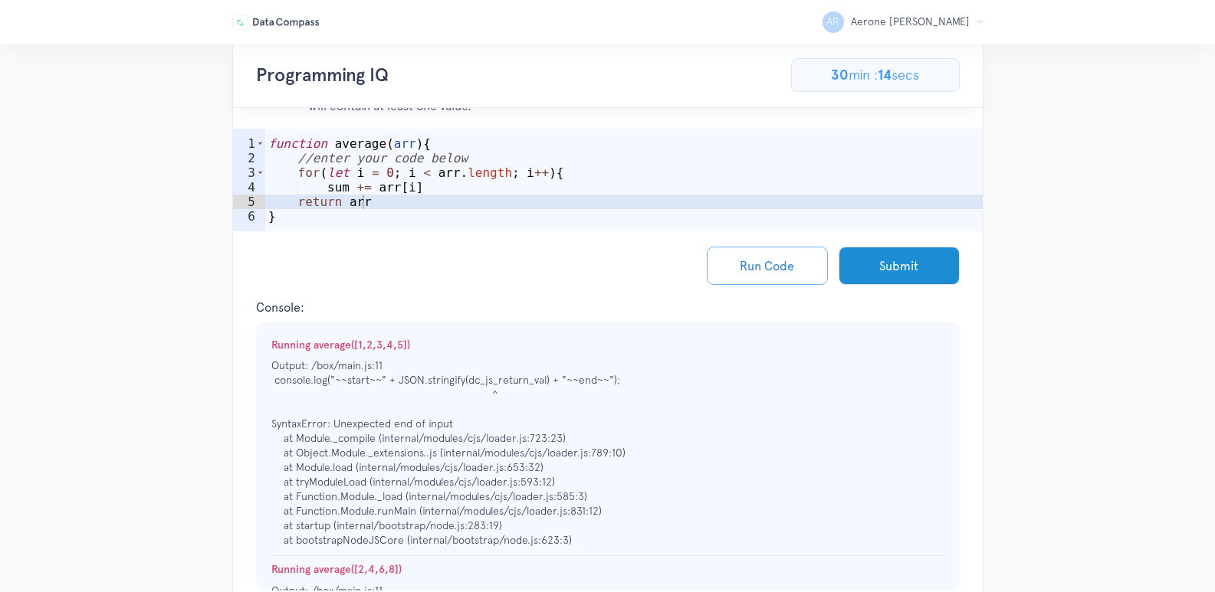
scroll to position [0, 0]
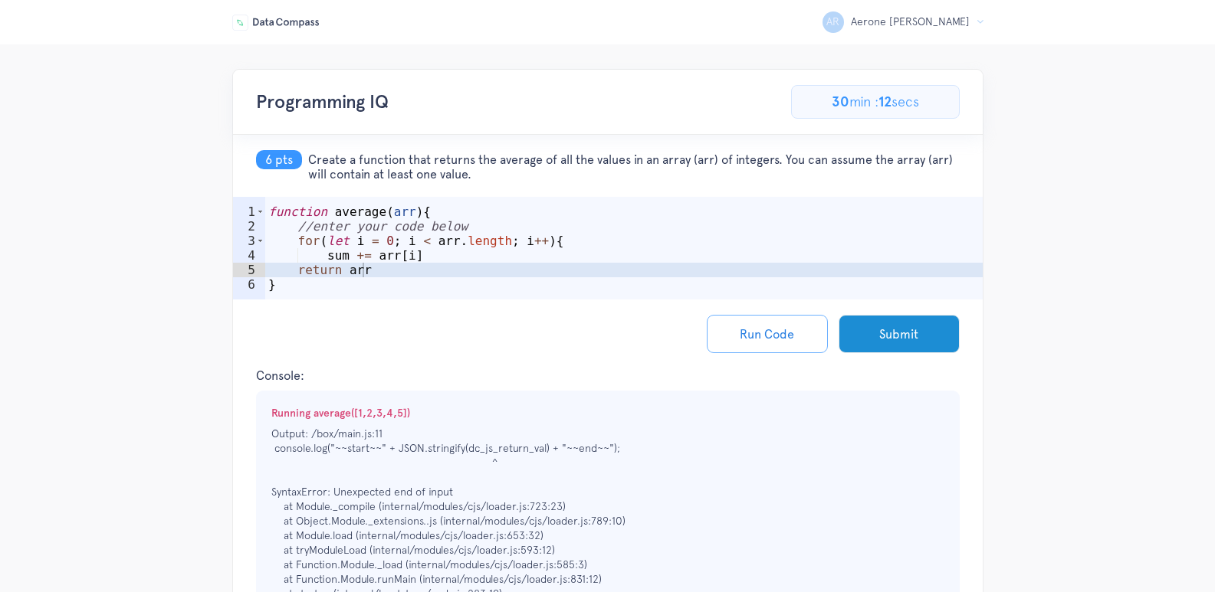
click at [353, 272] on div "function average ( arr ) { //enter your code below for ( let i = 0 ; i < arr . …" at bounding box center [623, 271] width 717 height 132
click at [747, 331] on button "Run Code" at bounding box center [767, 334] width 121 height 38
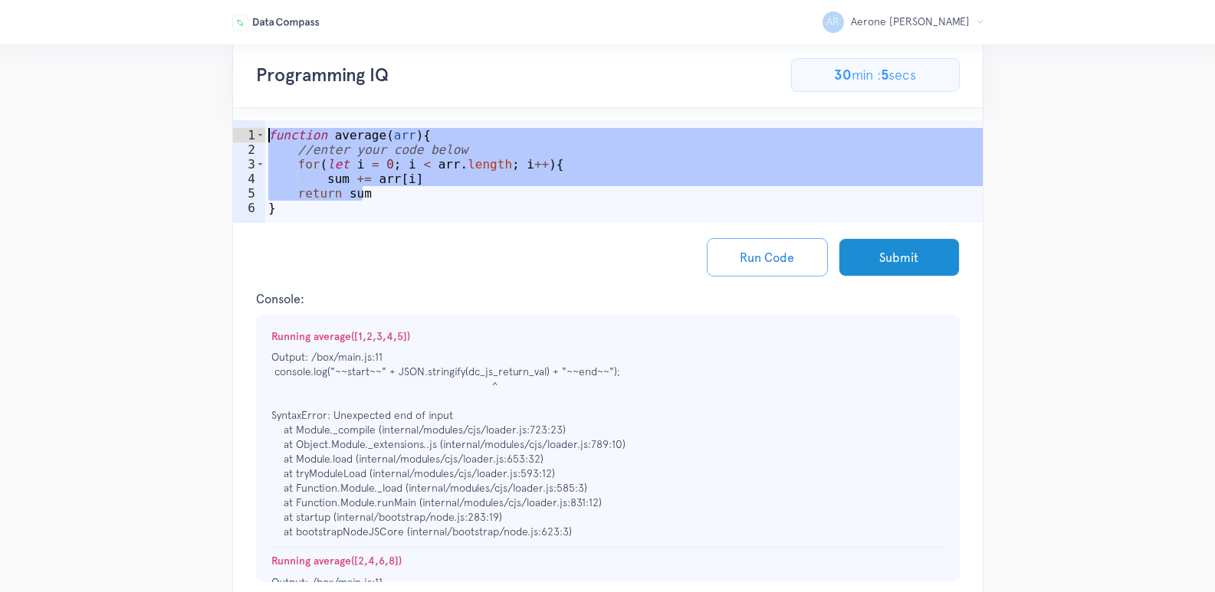
drag, startPoint x: 370, startPoint y: 195, endPoint x: 1226, endPoint y: -23, distance: 882.6
click at [1214, 0] on html "AR Aerone Randall R Logout Programming IQ 46.15384615384615% Complete 6/13 Prob…" at bounding box center [607, 392] width 1215 height 938
click at [451, 153] on div "function average ( arr ) { //enter your code below for ( let i = 0 ; i < arr . …" at bounding box center [623, 194] width 717 height 132
type textarea "//enter your code below"
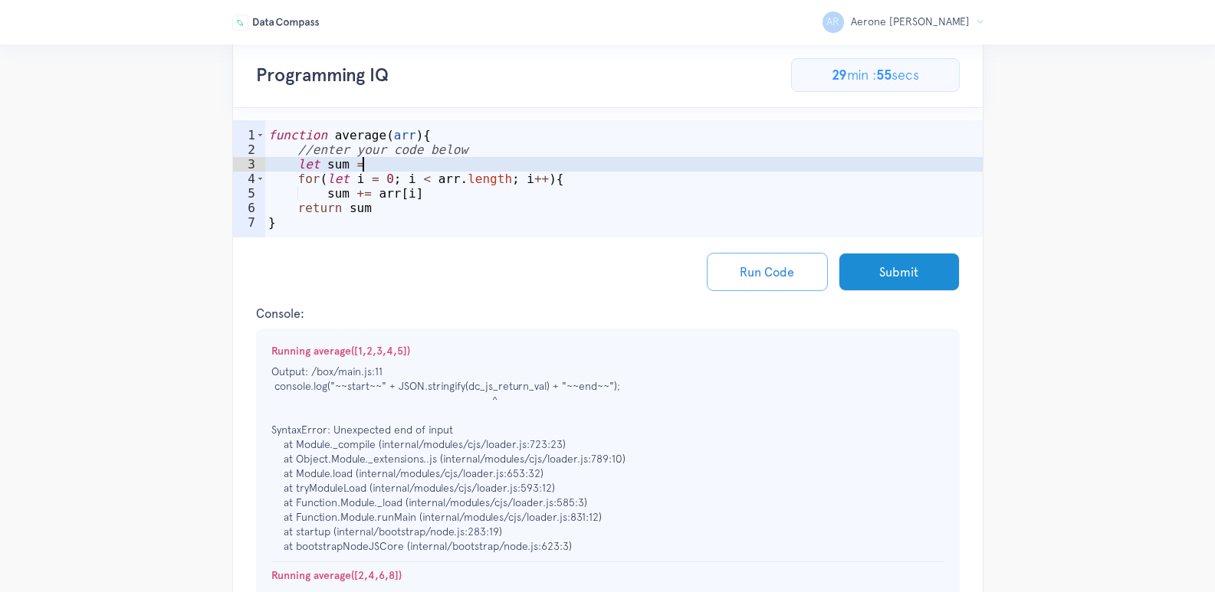
scroll to position [0, 5]
click at [771, 281] on button "Run Code" at bounding box center [767, 272] width 121 height 38
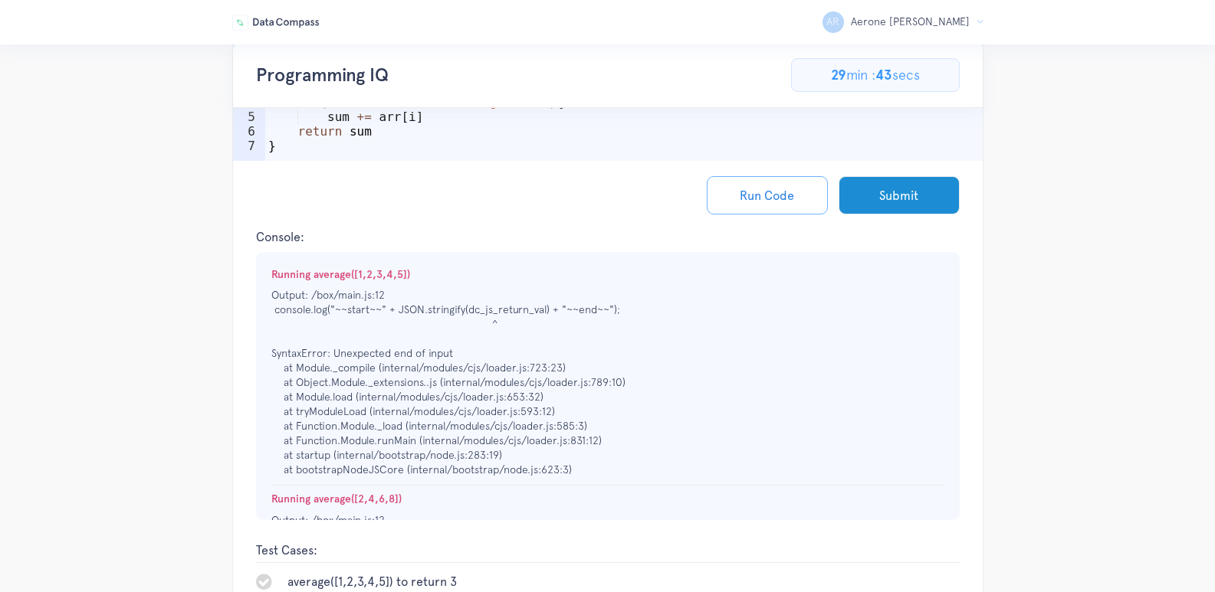
scroll to position [0, 0]
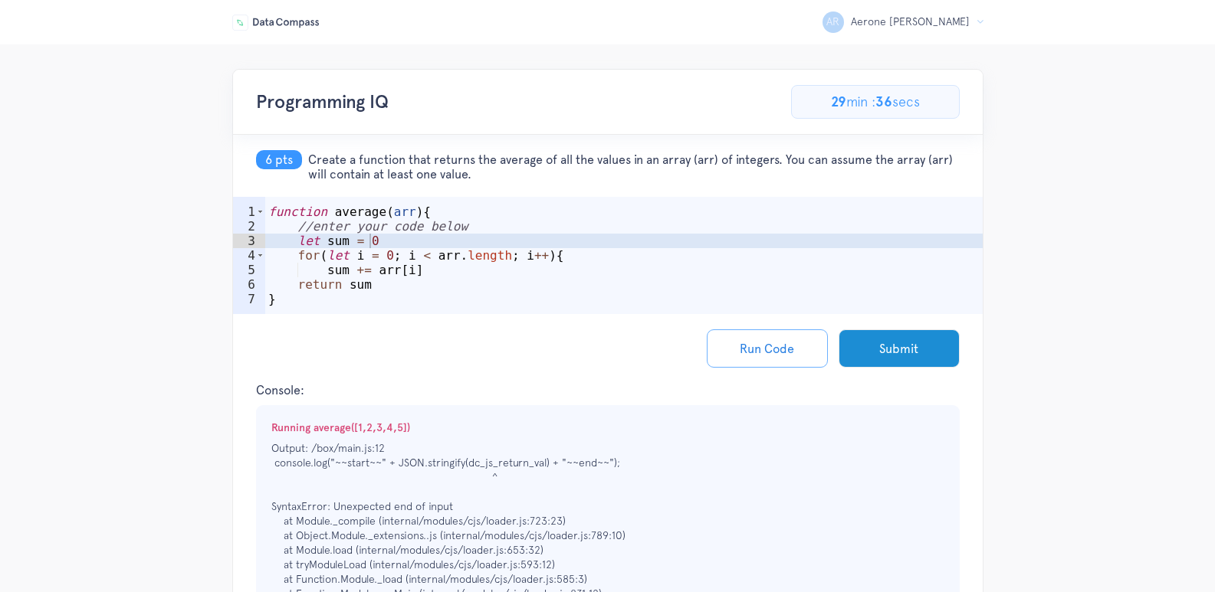
type textarea "sum += arr[i]"
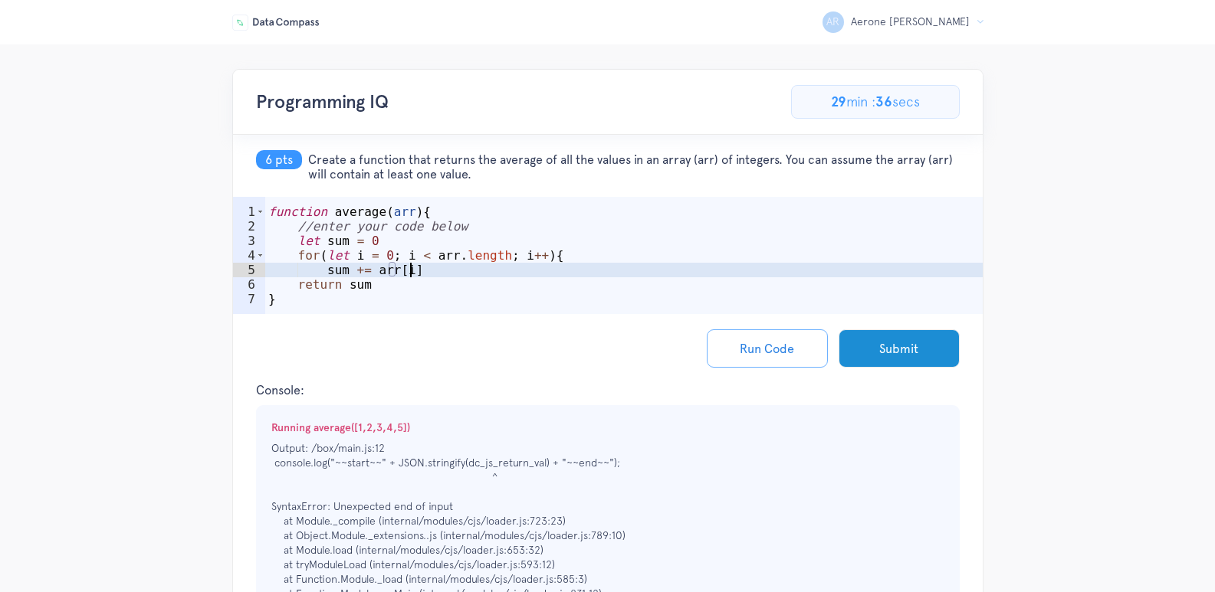
click at [421, 268] on div "function average ( arr ) { //enter your code below let sum = 0 for ( let i = 0 …" at bounding box center [623, 278] width 717 height 146
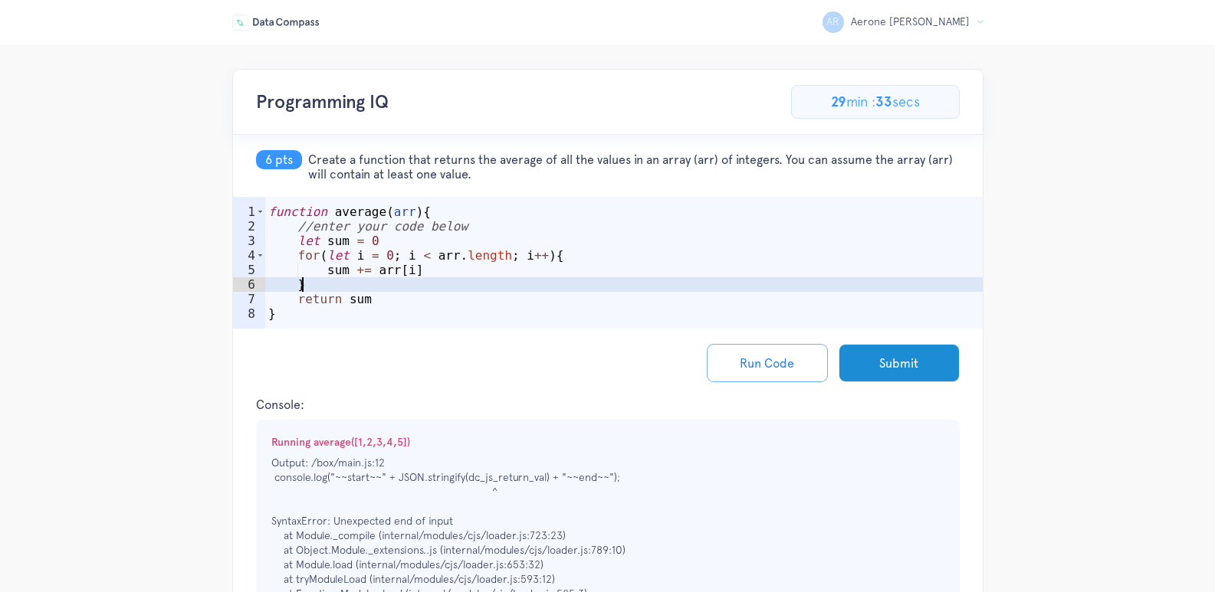
scroll to position [0, 3]
click at [789, 366] on button "Run Code" at bounding box center [767, 363] width 121 height 38
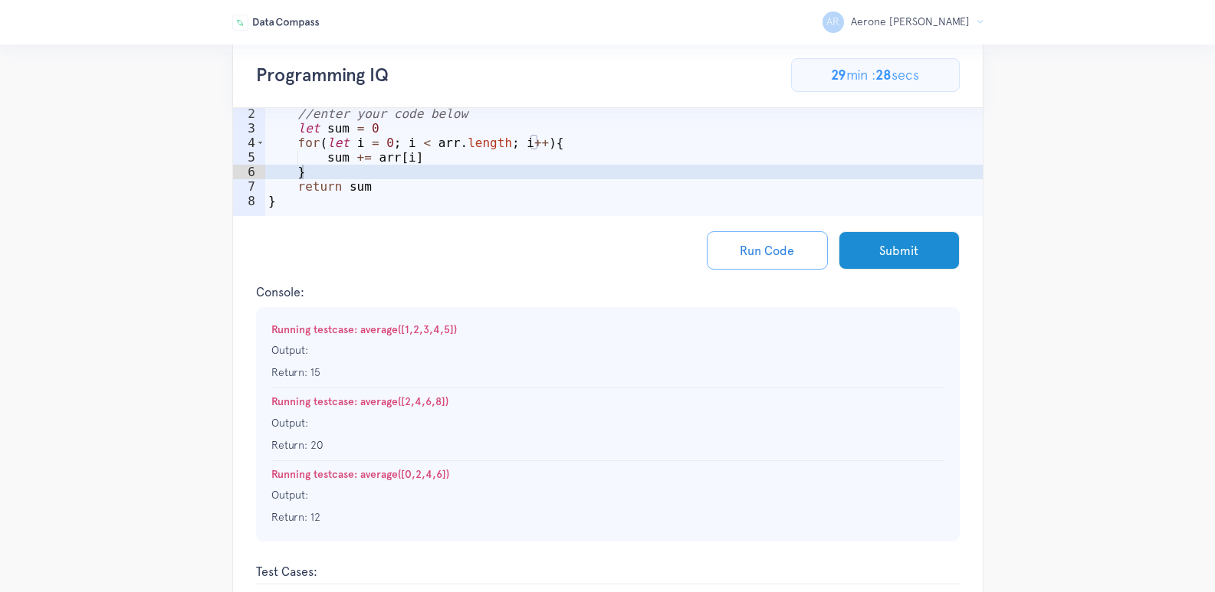
scroll to position [77, 0]
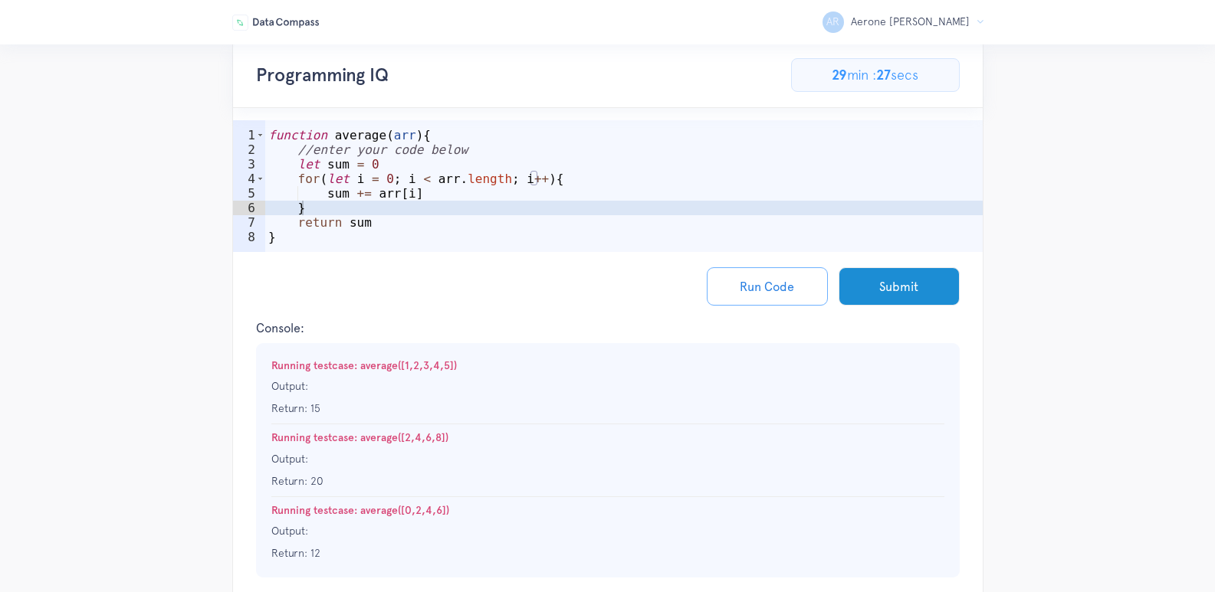
type textarea "sum += arr[i]"
click at [425, 199] on div "function average ( arr ) { //enter your code below let sum = 0 for ( let i = 0 …" at bounding box center [623, 208] width 717 height 161
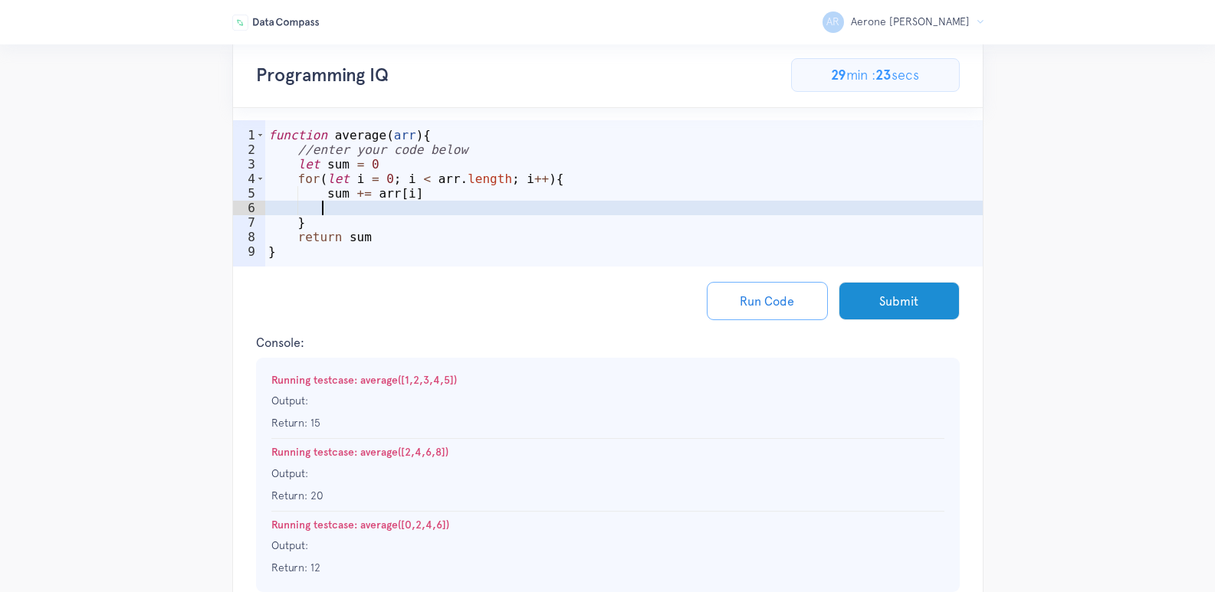
scroll to position [0, 2]
click at [336, 159] on div "function average ( arr ) { //enter your code below let sum = 0 for ( let i = 0 …" at bounding box center [623, 216] width 717 height 176
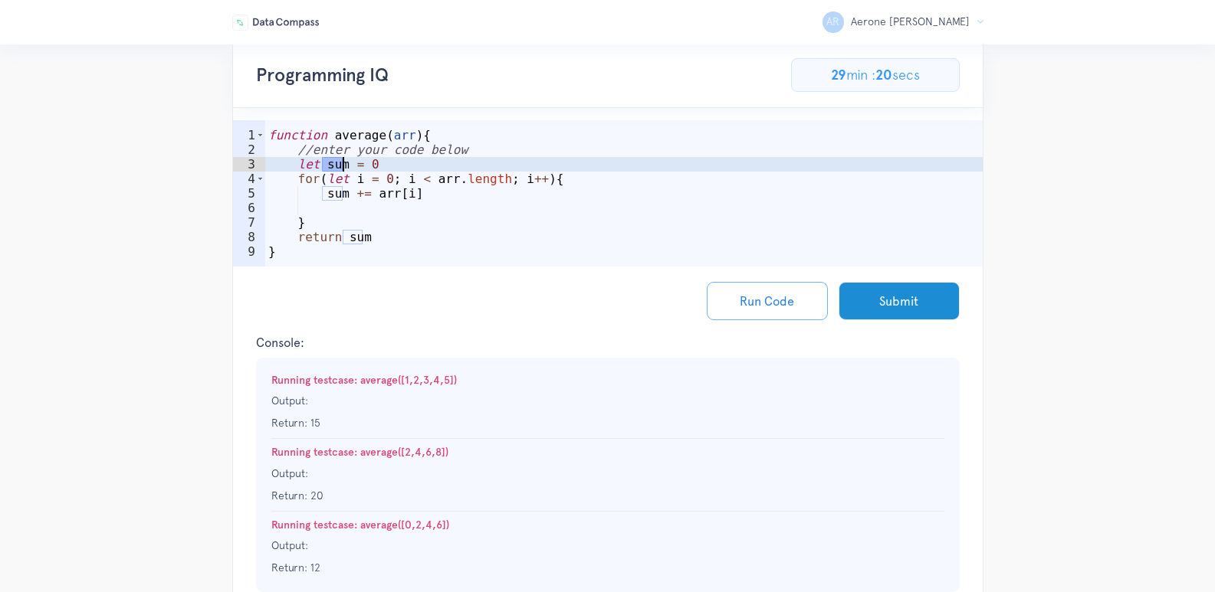
click at [336, 159] on div "function average ( arr ) { //enter your code below let sum = 0 for ( let i = 0 …" at bounding box center [623, 216] width 717 height 176
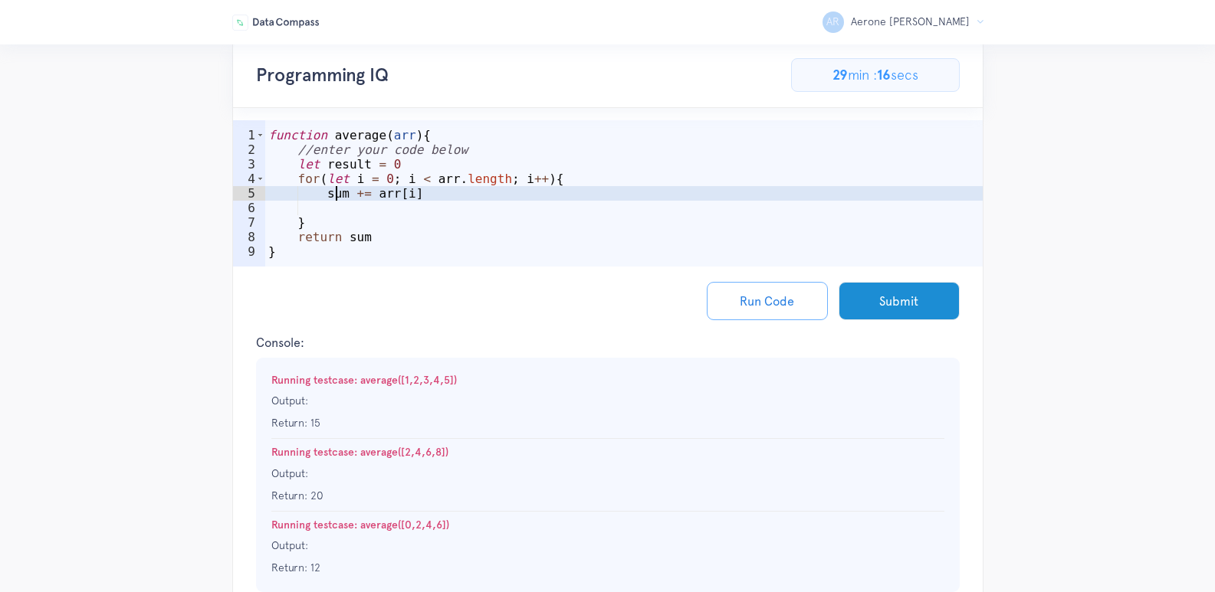
click at [334, 192] on div "function average ( arr ) { //enter your code below let result = 0 for ( let i =…" at bounding box center [623, 216] width 717 height 176
click at [333, 192] on div "function average ( arr ) { //enter your code below let result = 0 for ( let i =…" at bounding box center [623, 216] width 717 height 176
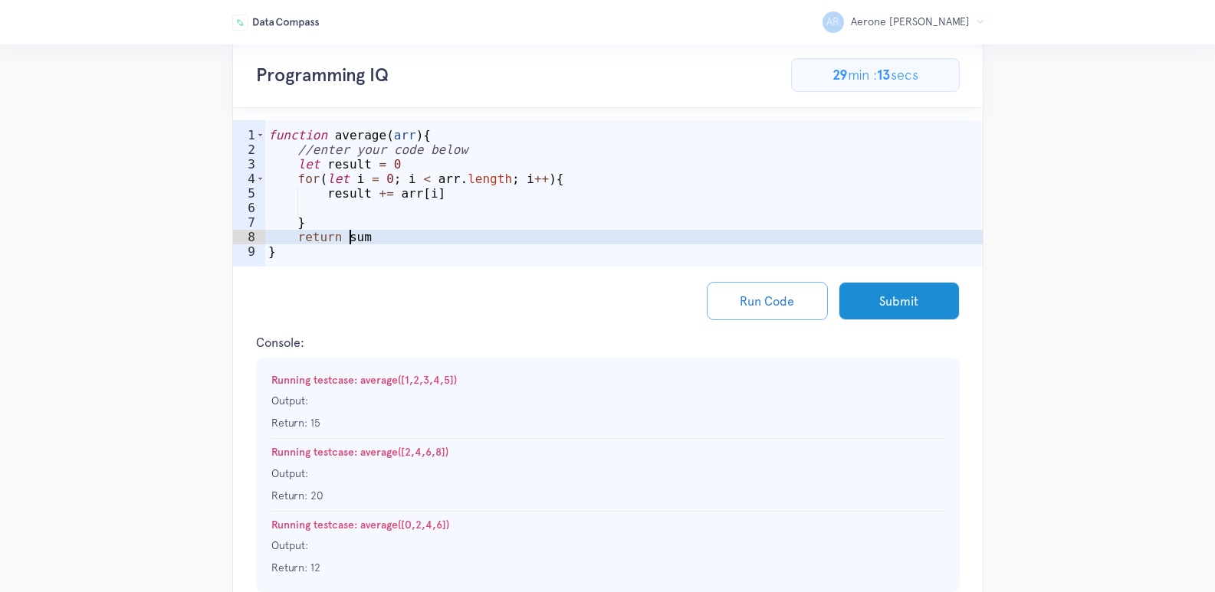
click at [352, 241] on div "function average ( arr ) { //enter your code below let result = 0 for ( let i =…" at bounding box center [623, 216] width 717 height 176
click at [438, 197] on div "function average ( arr ) { //enter your code below let result = 0 for ( let i =…" at bounding box center [623, 216] width 717 height 176
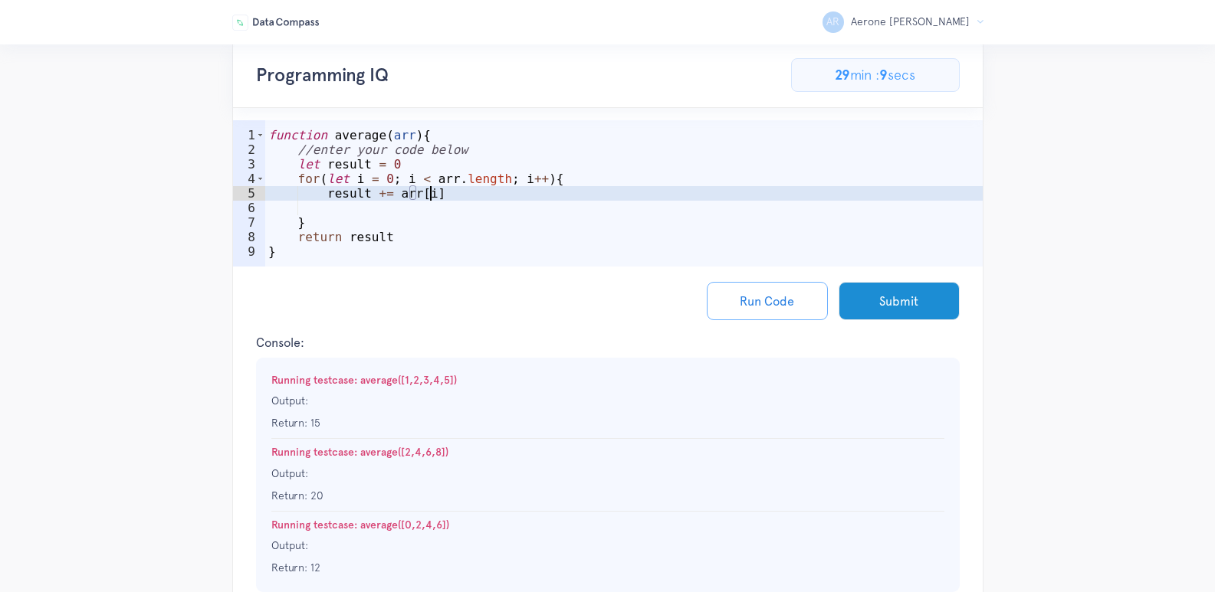
click at [422, 218] on div "function average ( arr ) { //enter your code below let result = 0 for ( let i =…" at bounding box center [623, 216] width 717 height 176
type textarea "}"
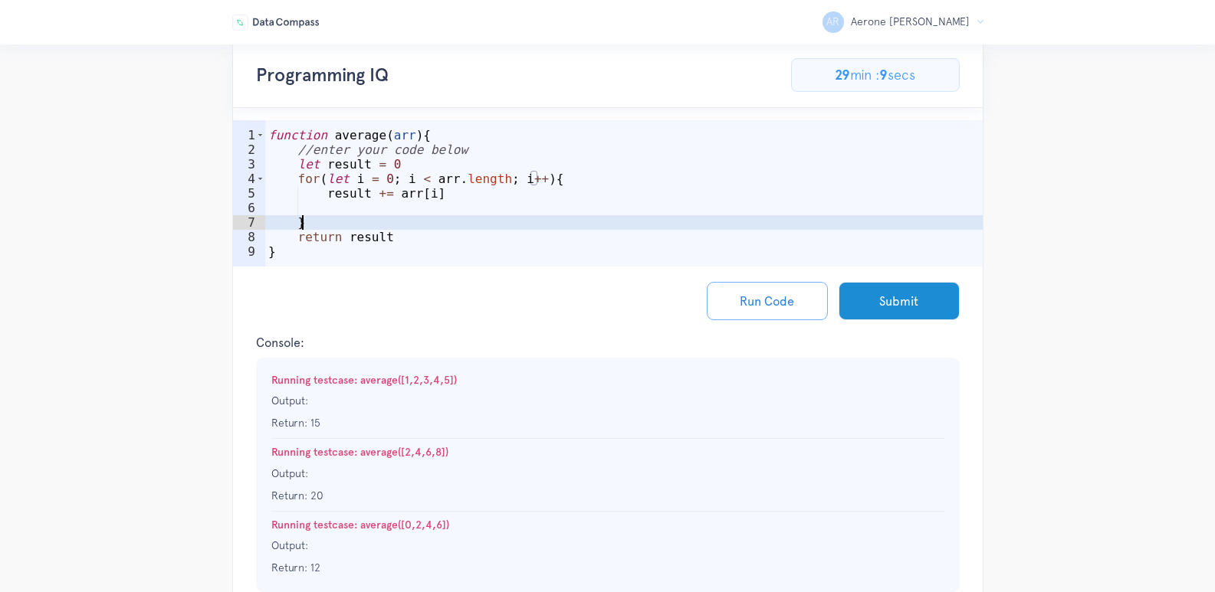
scroll to position [0, 2]
click at [419, 212] on div "function average ( arr ) { //enter your code below let result = 0 for ( let i =…" at bounding box center [623, 216] width 717 height 176
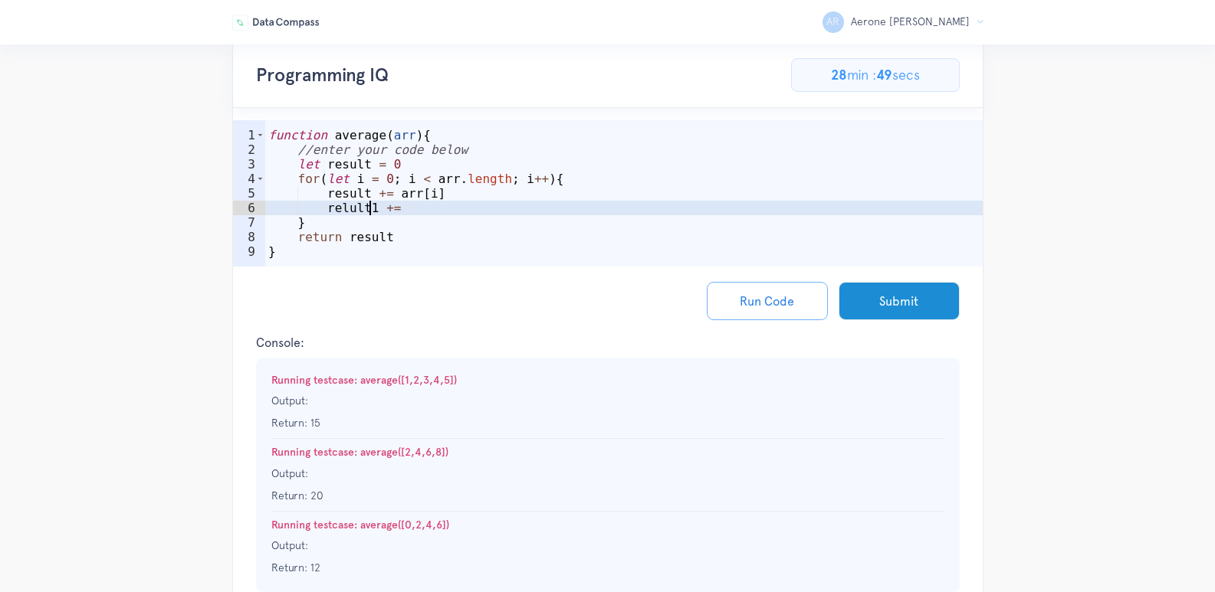
scroll to position [0, 6]
click at [346, 167] on div "function average ( arr ) { //enter your code below let result = 0 for ( let i =…" at bounding box center [623, 216] width 717 height 176
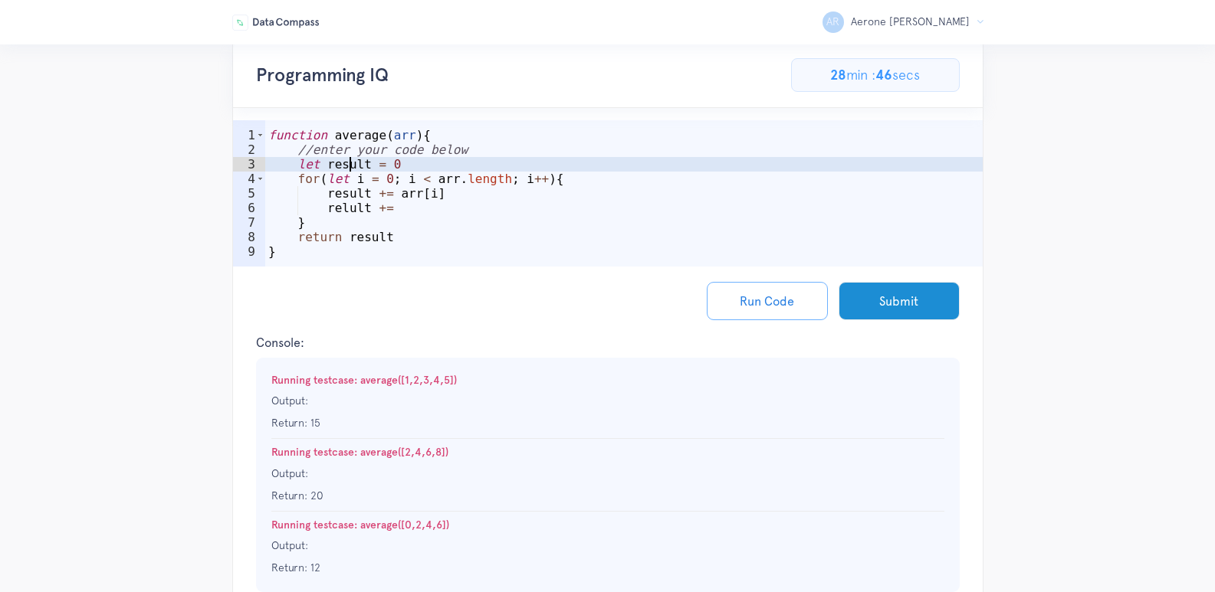
click at [346, 167] on div "function average ( arr ) { //enter your code below let result = 0 for ( let i =…" at bounding box center [623, 216] width 717 height 176
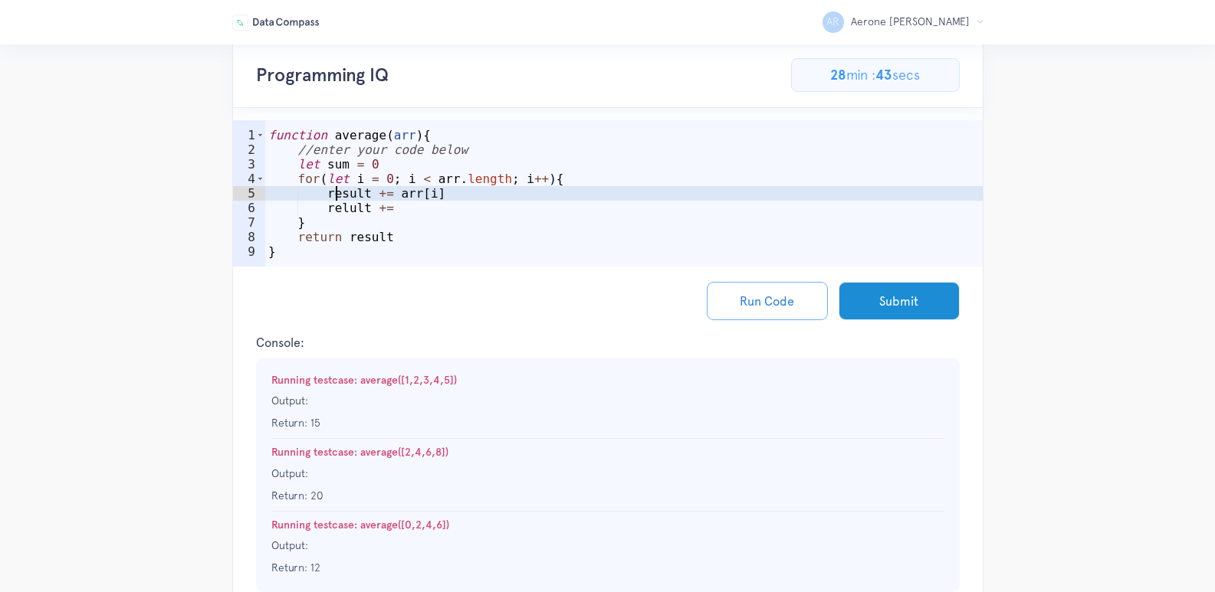
click at [336, 194] on div "function average ( arr ) { //enter your code below let sum = 0 for ( let i = 0 …" at bounding box center [623, 216] width 717 height 176
click at [420, 206] on div "function average ( arr ) { //enter your code below let sum = 0 for ( let i = 0 …" at bounding box center [623, 216] width 717 height 176
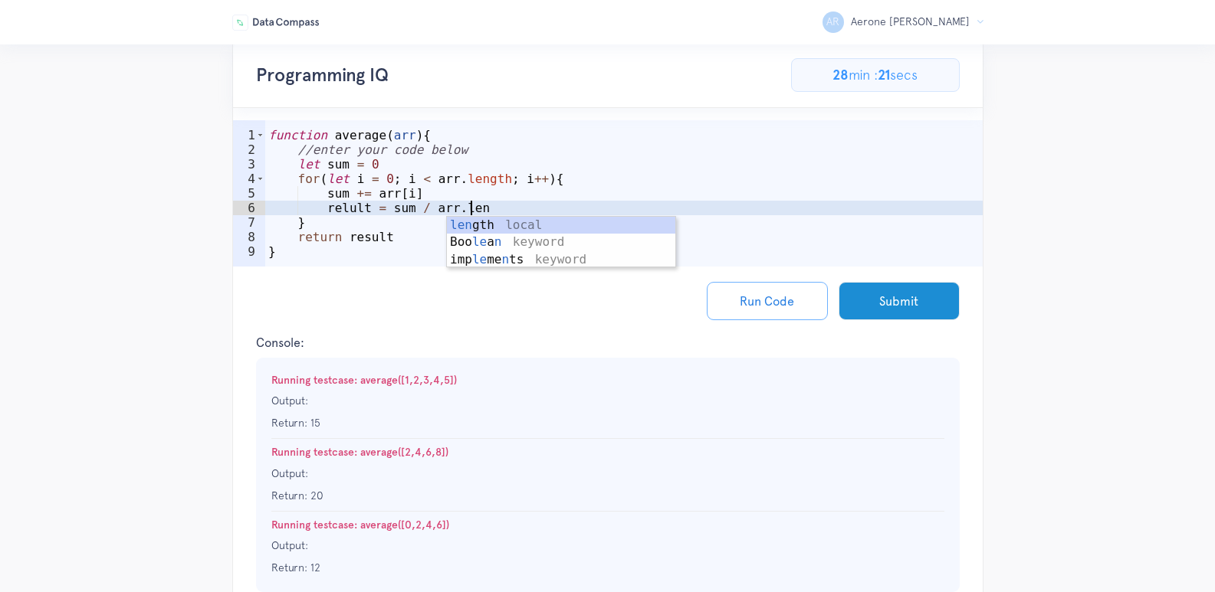
scroll to position [0, 12]
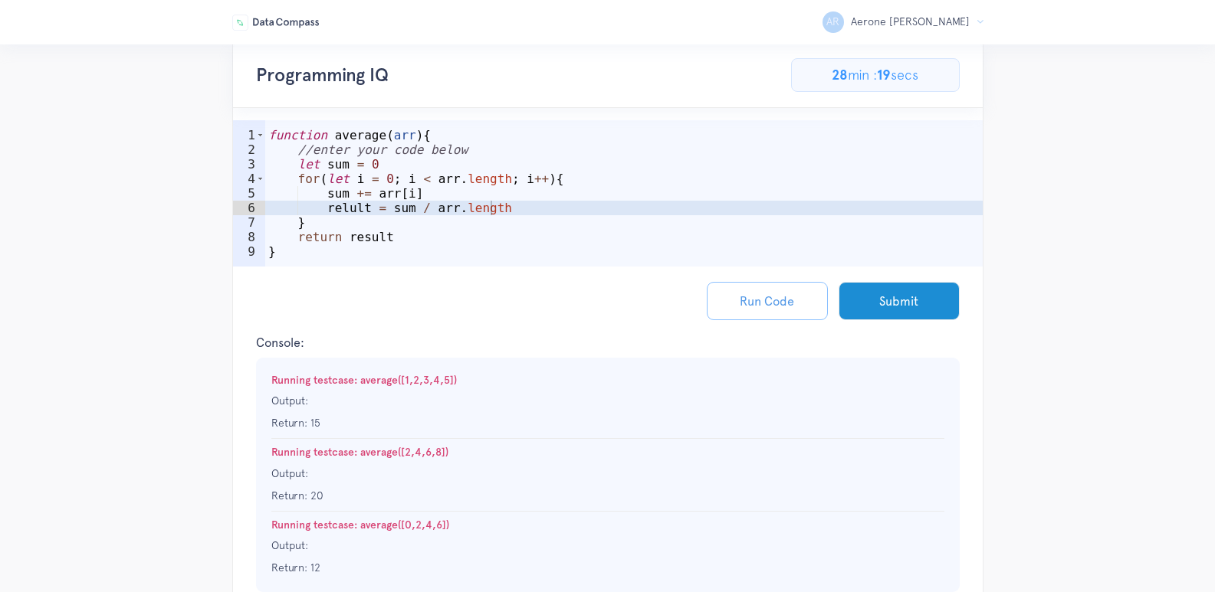
click at [750, 287] on button "Run Code" at bounding box center [767, 301] width 121 height 38
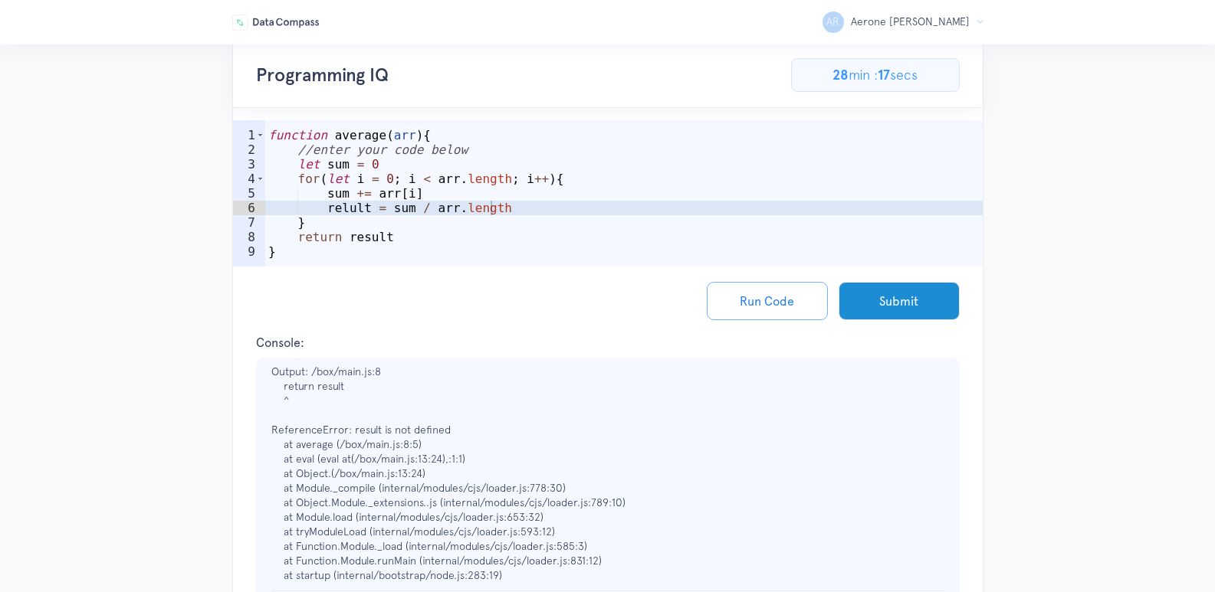
scroll to position [77, 0]
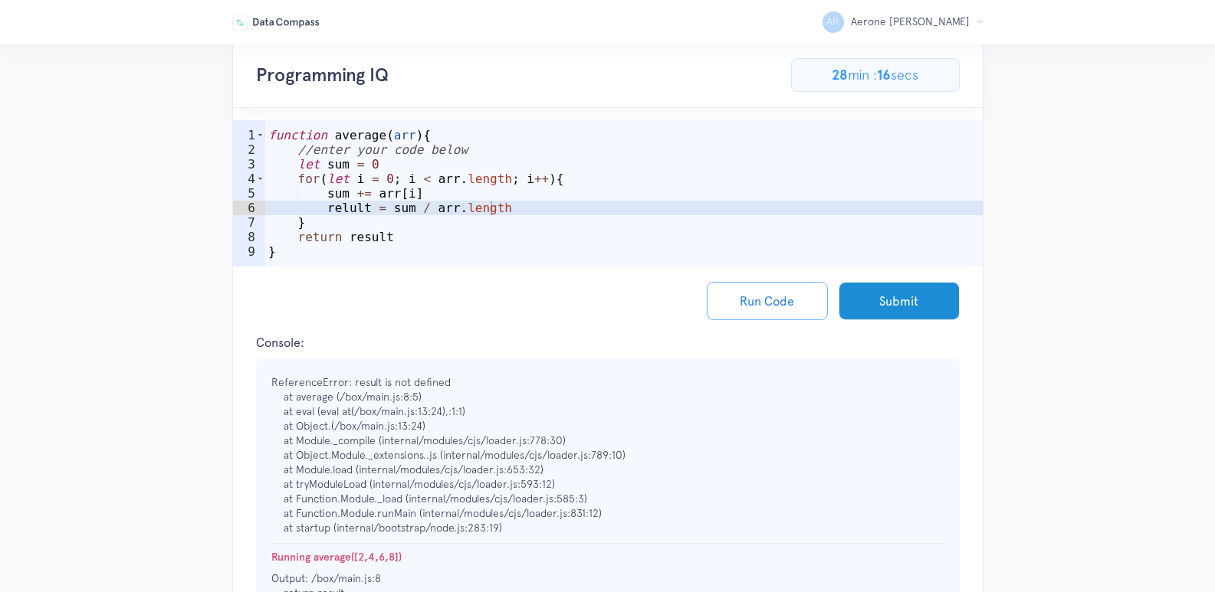
click at [445, 229] on div "function average ( arr ) { //enter your code below let sum = 0 for ( let i = 0 …" at bounding box center [623, 216] width 717 height 176
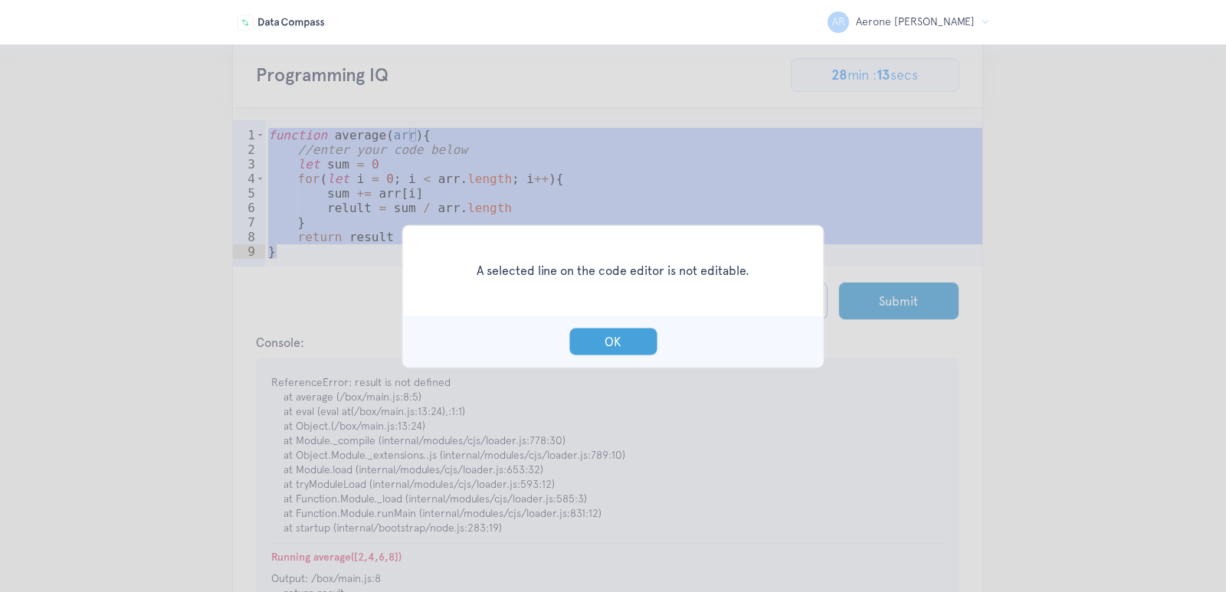
click at [629, 341] on button "OK" at bounding box center [613, 341] width 89 height 28
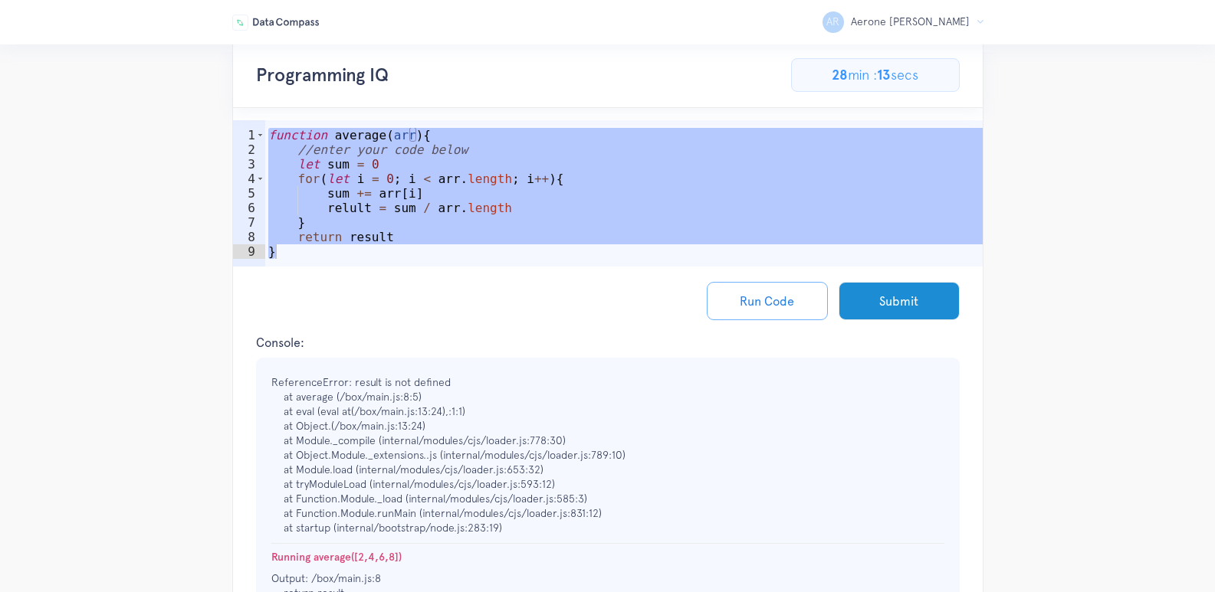
click at [438, 216] on div "function average ( arr ) { //enter your code below let sum = 0 for ( let i = 0 …" at bounding box center [623, 216] width 717 height 176
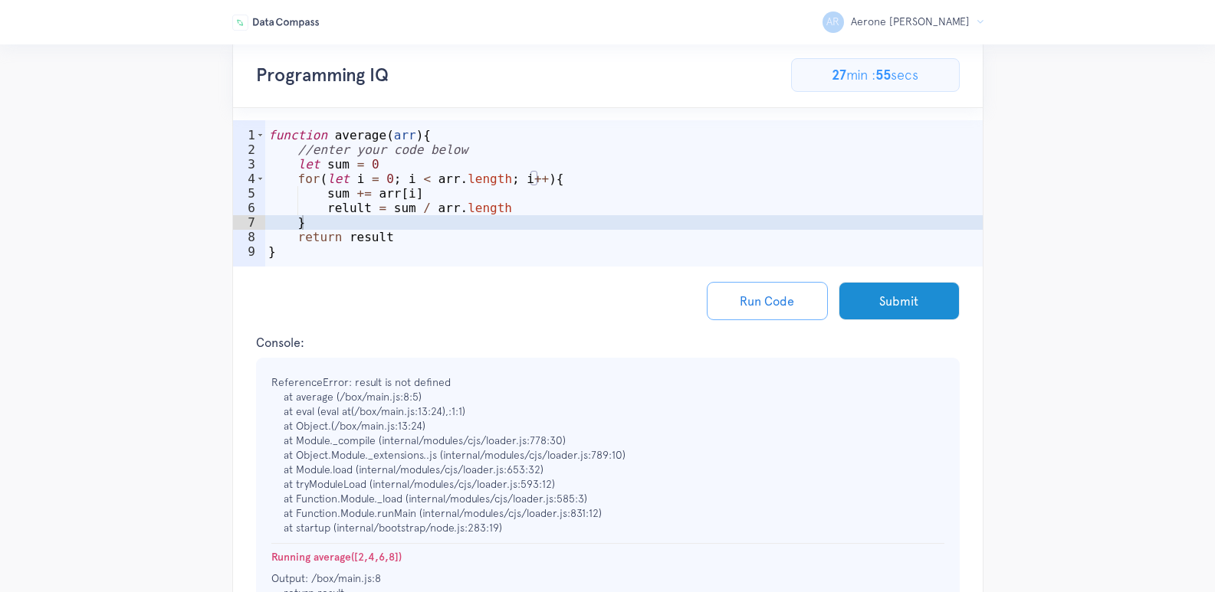
click at [983, 227] on div "AR Aerone Randall R Logout Programming IQ 46.15384615384615% Complete 6/13 Prob…" at bounding box center [607, 429] width 1215 height 874
click at [340, 214] on div "function average ( arr ) { //enter your code below let sum = 0 for ( let i = 0 …" at bounding box center [623, 216] width 717 height 176
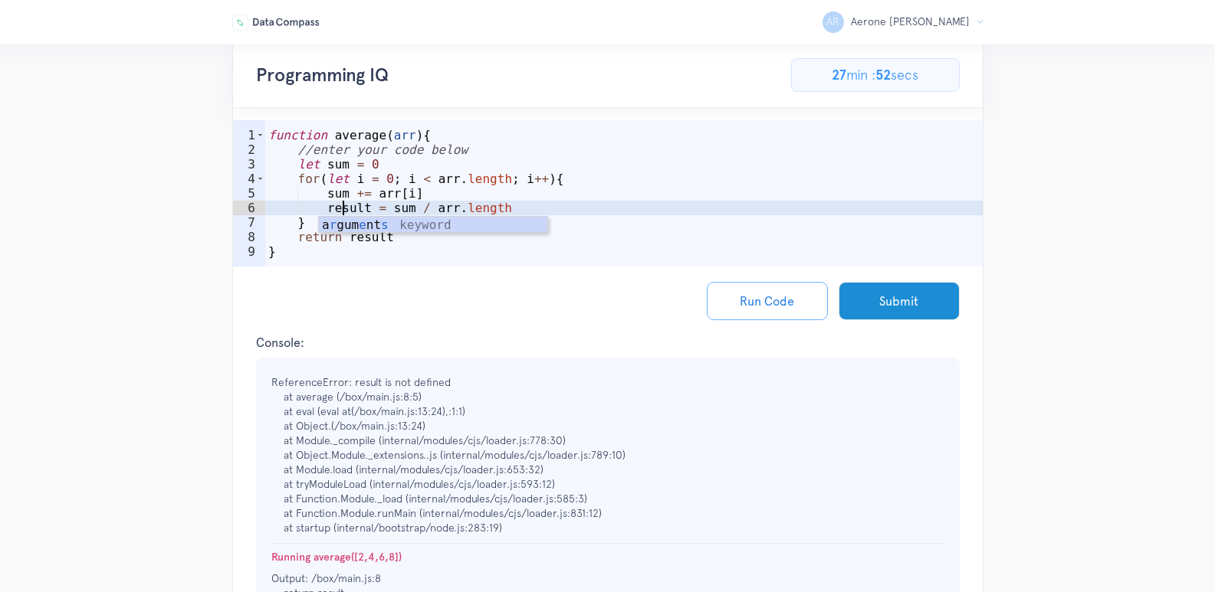
scroll to position [0, 5]
type textarea "result = sum / arr.length"
click at [786, 291] on button "Run Code" at bounding box center [767, 301] width 121 height 38
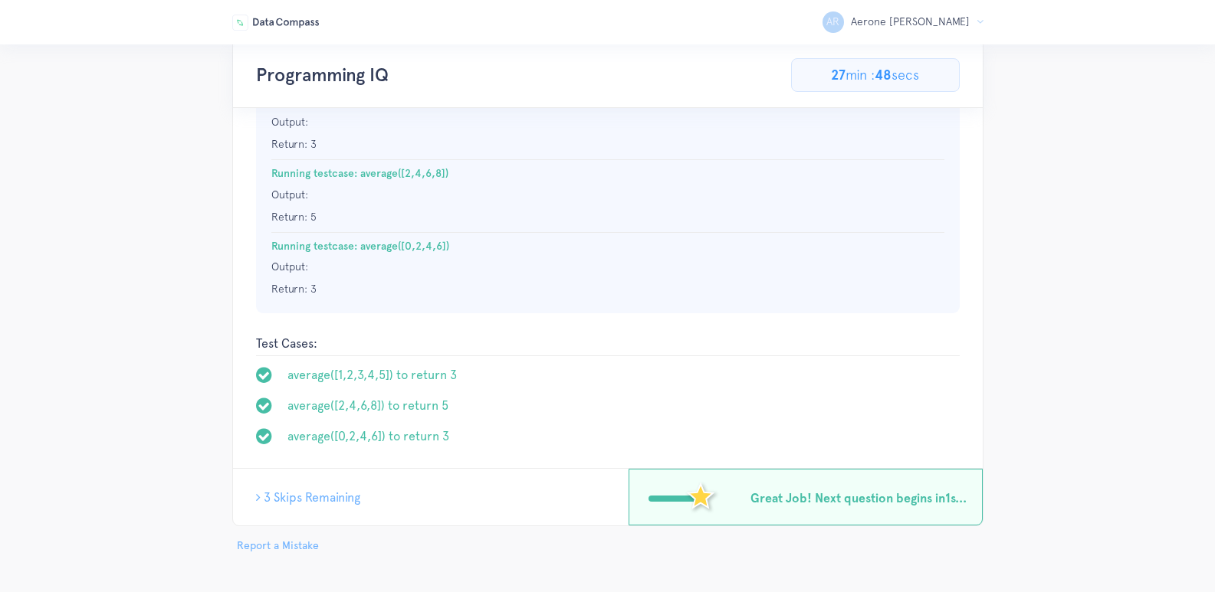
scroll to position [159, 0]
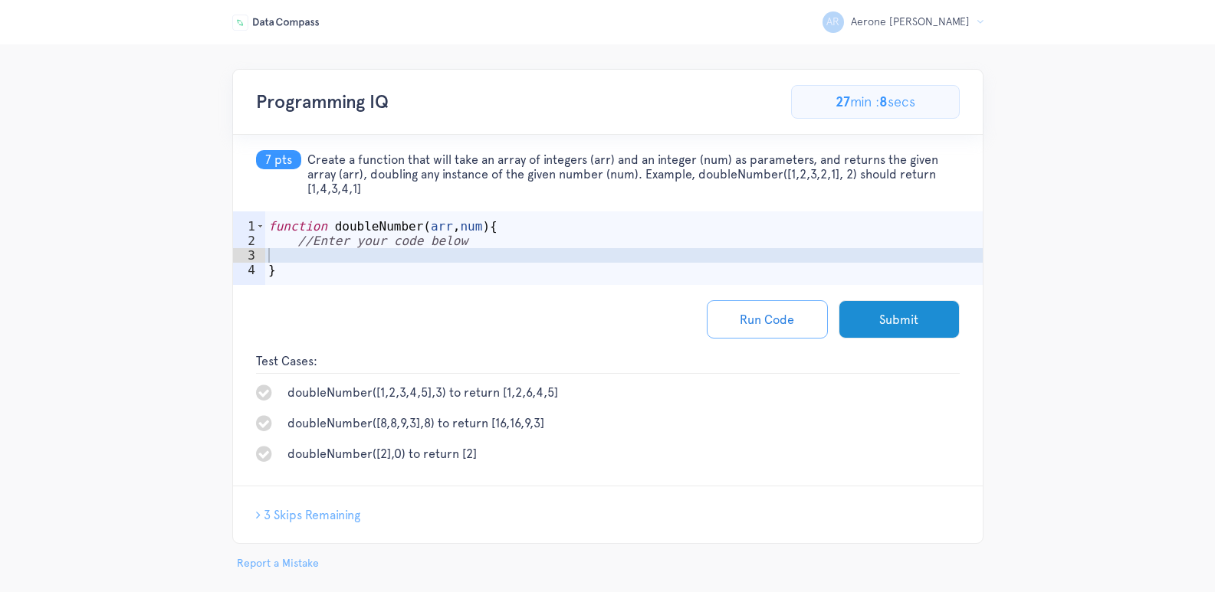
type textarea "//Enter your code below"
click at [455, 240] on div "function doubleNumber ( arr , num ) { //Enter your code below }" at bounding box center [623, 270] width 717 height 103
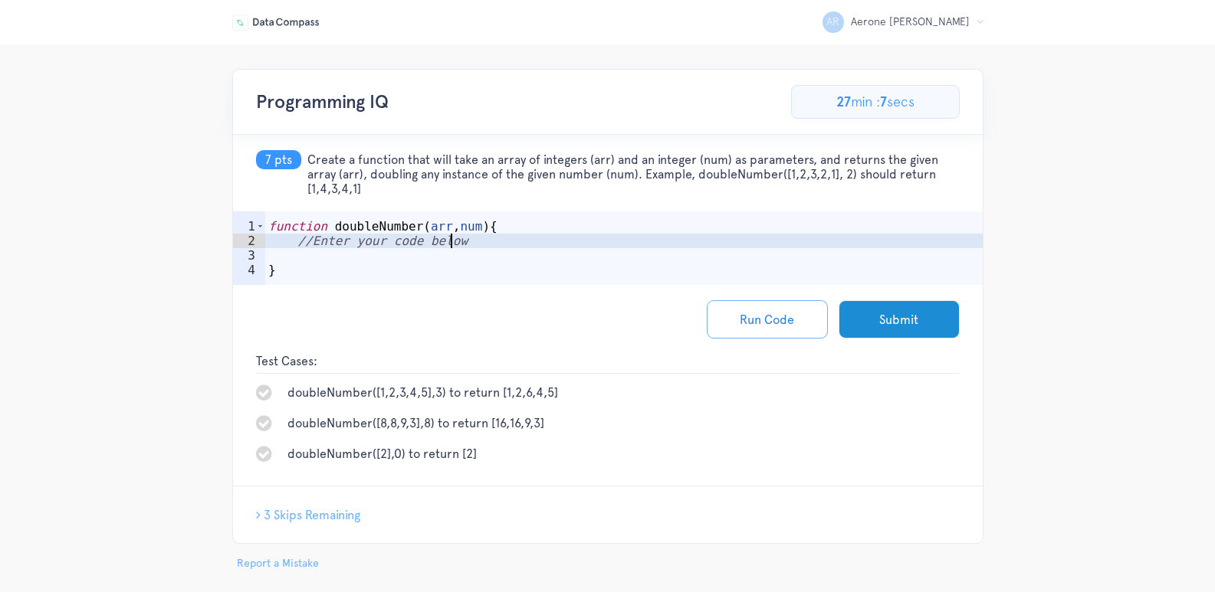
click at [471, 255] on div "function doubleNumber ( arr , num ) { //Enter your code below }" at bounding box center [623, 270] width 717 height 103
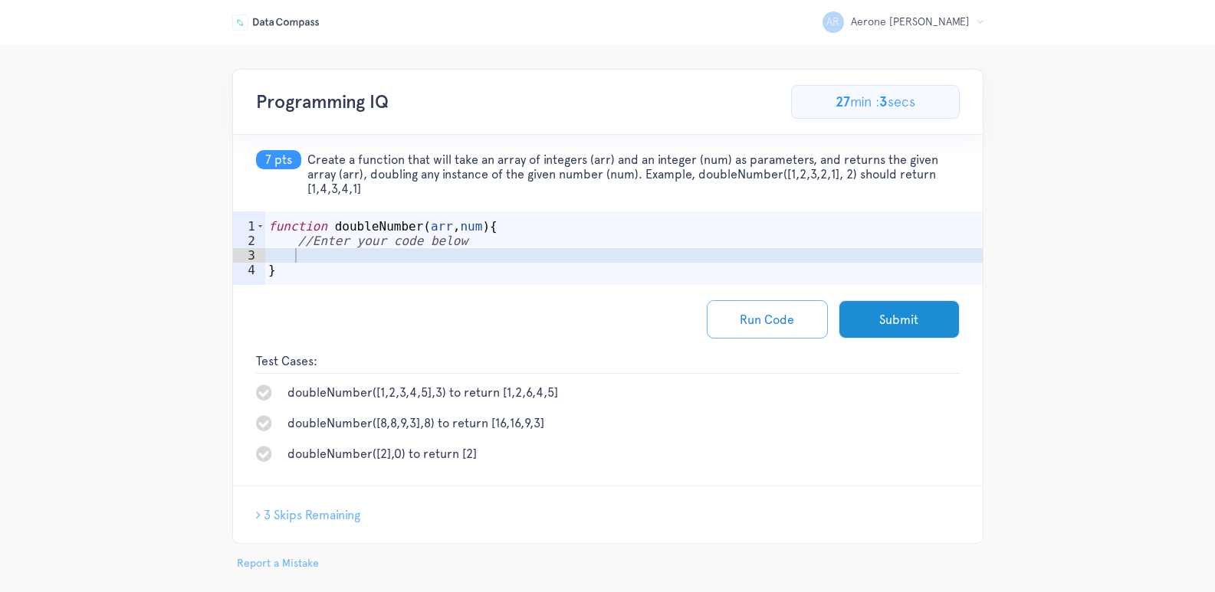
click at [358, 169] on span "Create a function that will take an array of integers (arr) and an integer (num…" at bounding box center [633, 175] width 652 height 44
drag, startPoint x: 310, startPoint y: 156, endPoint x: 386, endPoint y: 190, distance: 83.7
click at [386, 190] on span "Create a function that will take an array of integers (arr) and an integer (num…" at bounding box center [633, 175] width 652 height 44
copy span "Create a function that will take an array of integers (arr) and an integer (num…"
click at [310, 254] on div "function doubleNumber ( arr , num ) { //Enter your code below }" at bounding box center [623, 270] width 717 height 103
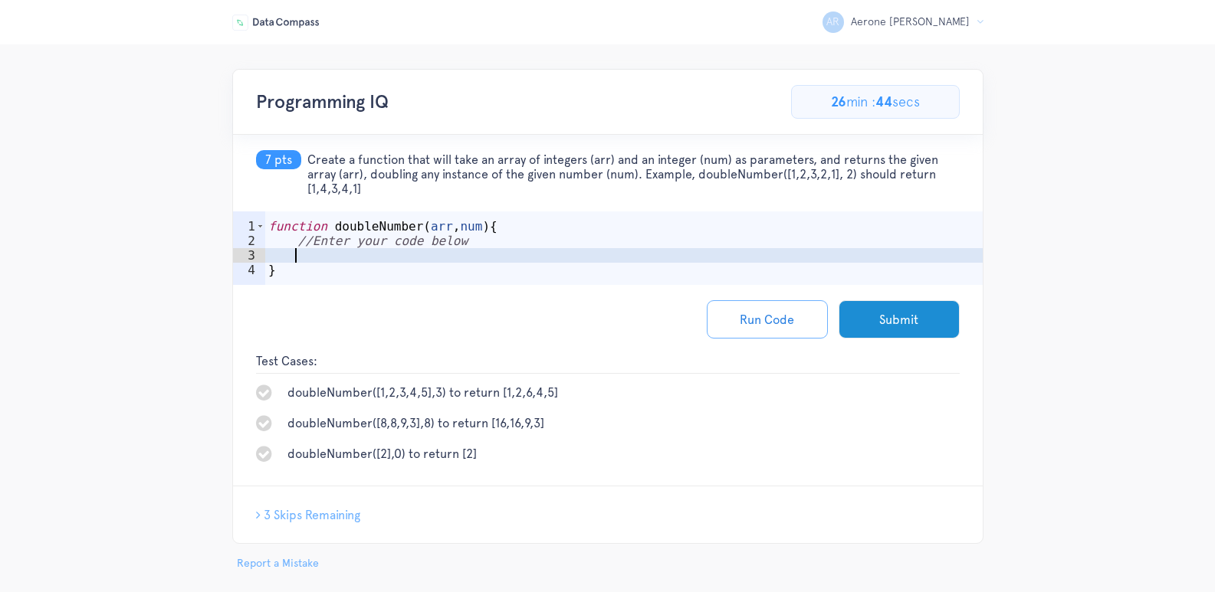
paste textarea "return arr;"
type textarea "return arr;"
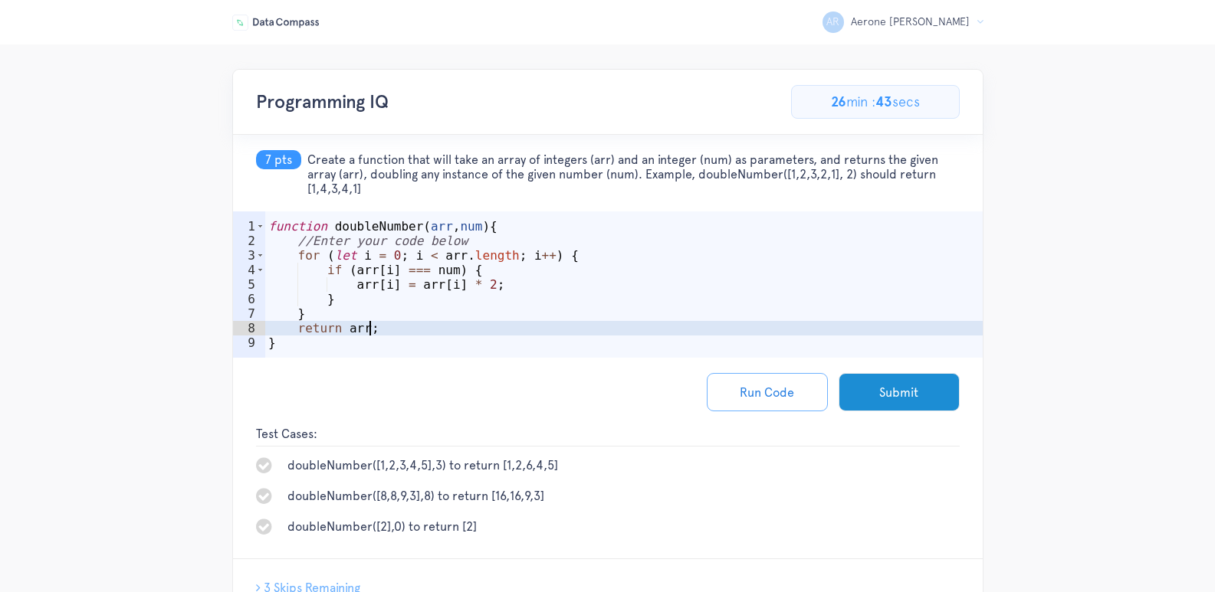
click at [488, 323] on div "function doubleNumber ( arr , num ) { //Enter your code below for ( let i = 0 ;…" at bounding box center [623, 307] width 717 height 176
click at [780, 399] on button "Run Code" at bounding box center [767, 392] width 121 height 38
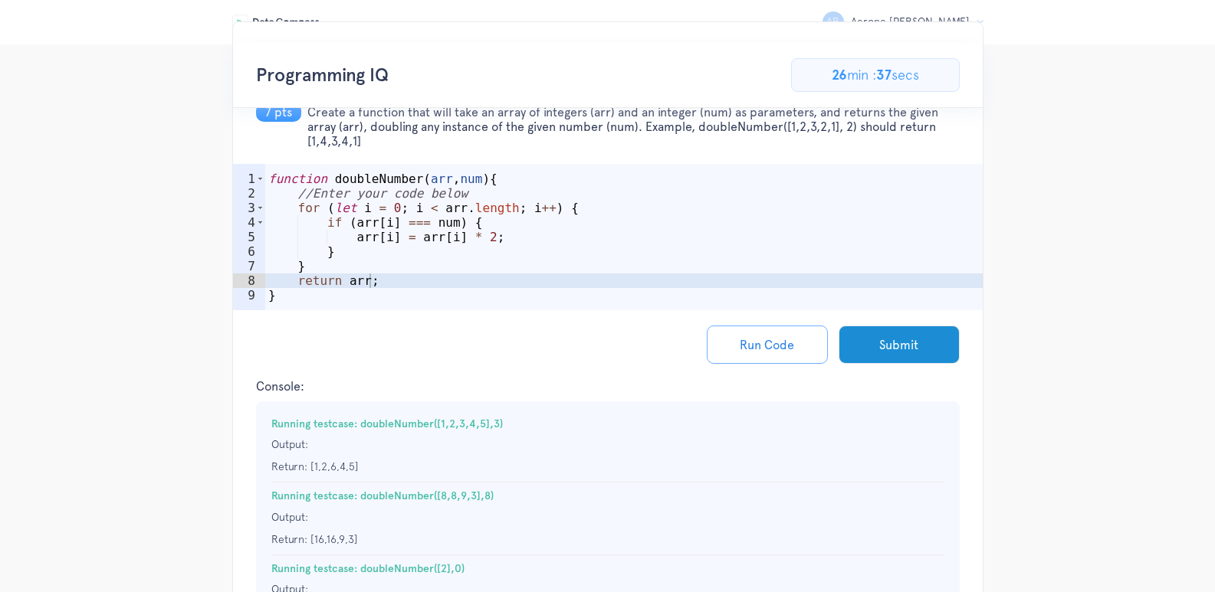
scroll to position [21, 0]
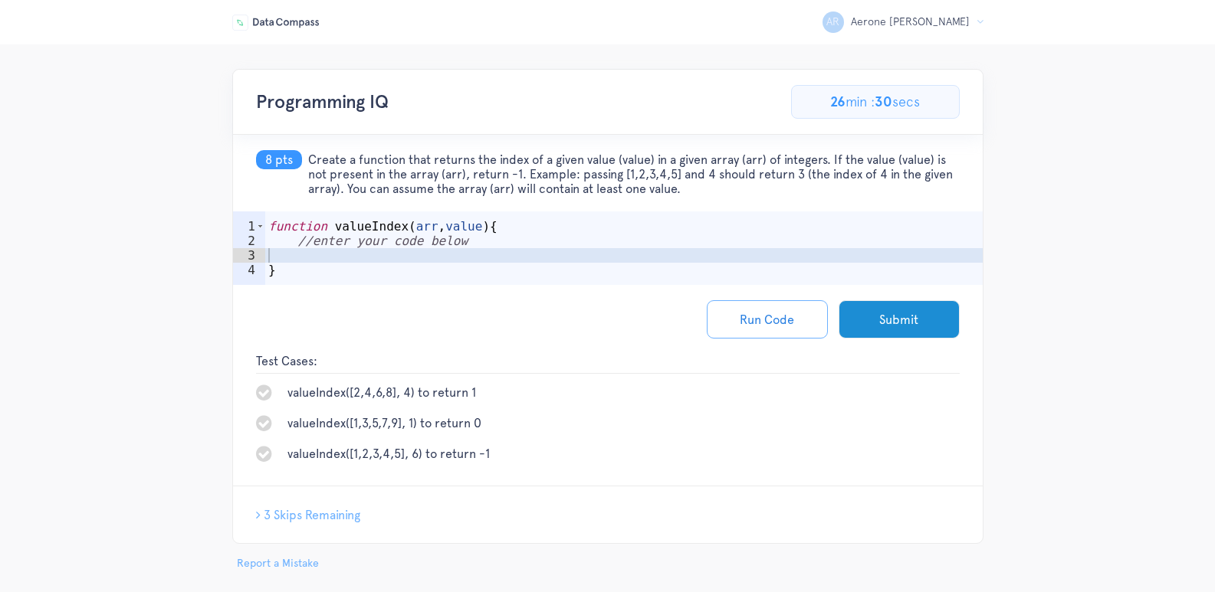
click at [351, 256] on div "function valueIndex ( arr , value ) { //enter your code below }" at bounding box center [623, 270] width 717 height 103
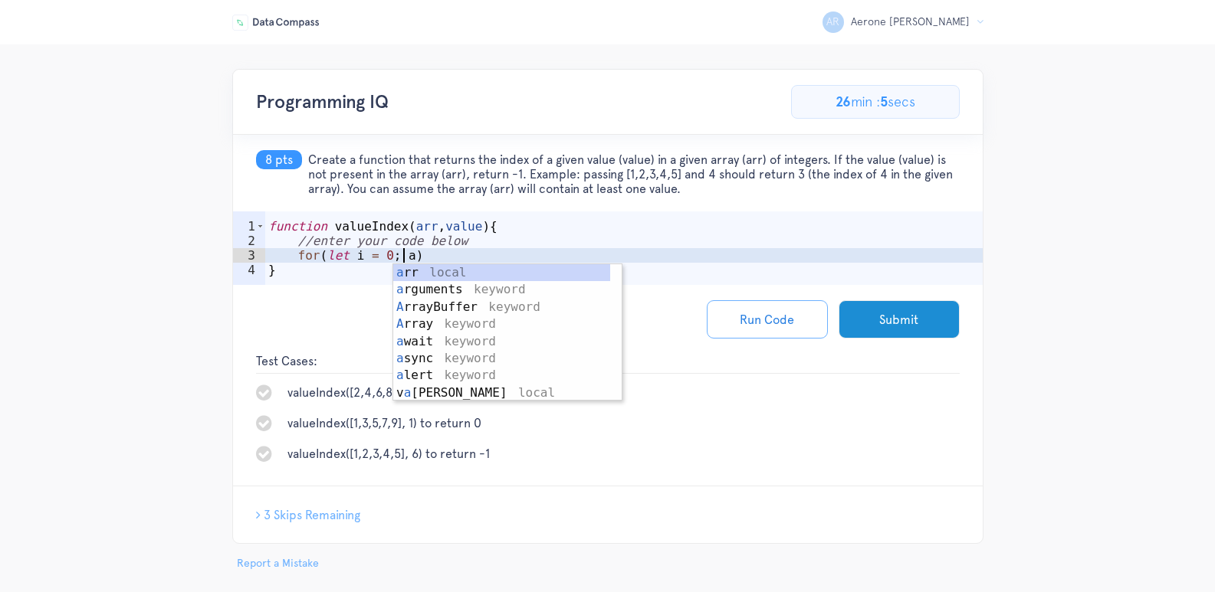
scroll to position [0, 8]
click at [465, 243] on div "function valueIndex ( arr , value ) { //enter your code below for ( let i = 0 ;…" at bounding box center [623, 270] width 717 height 103
type textarea "//enter your code below"
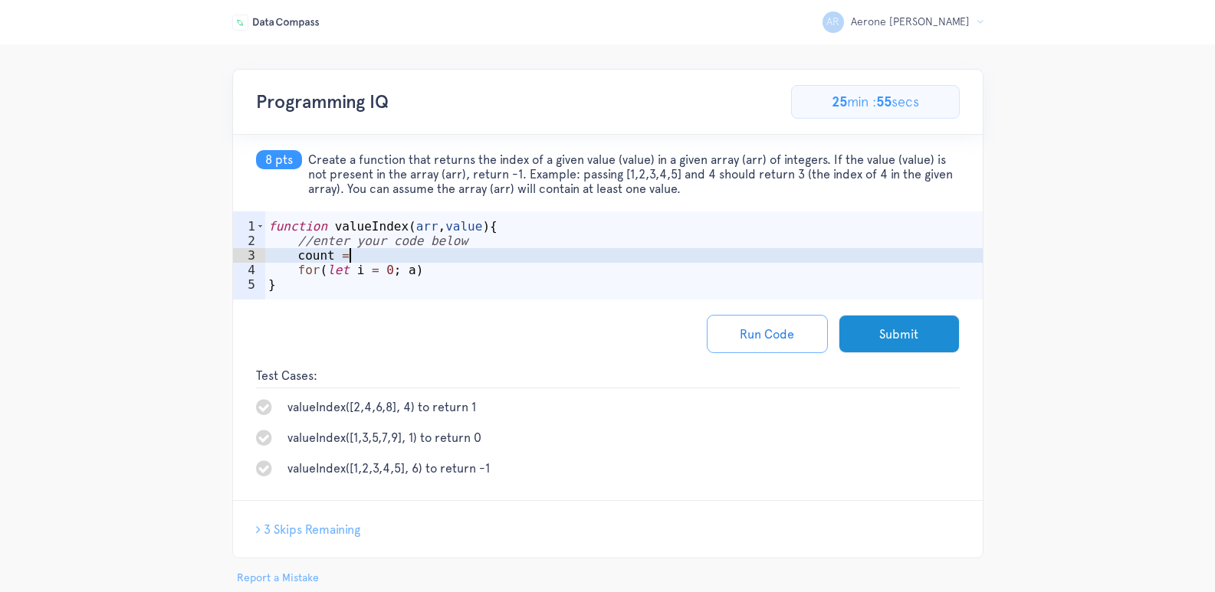
scroll to position [0, 5]
click at [294, 256] on div "function valueIndex ( arr , value ) { //enter your code below count = 0 for ( l…" at bounding box center [623, 277] width 717 height 117
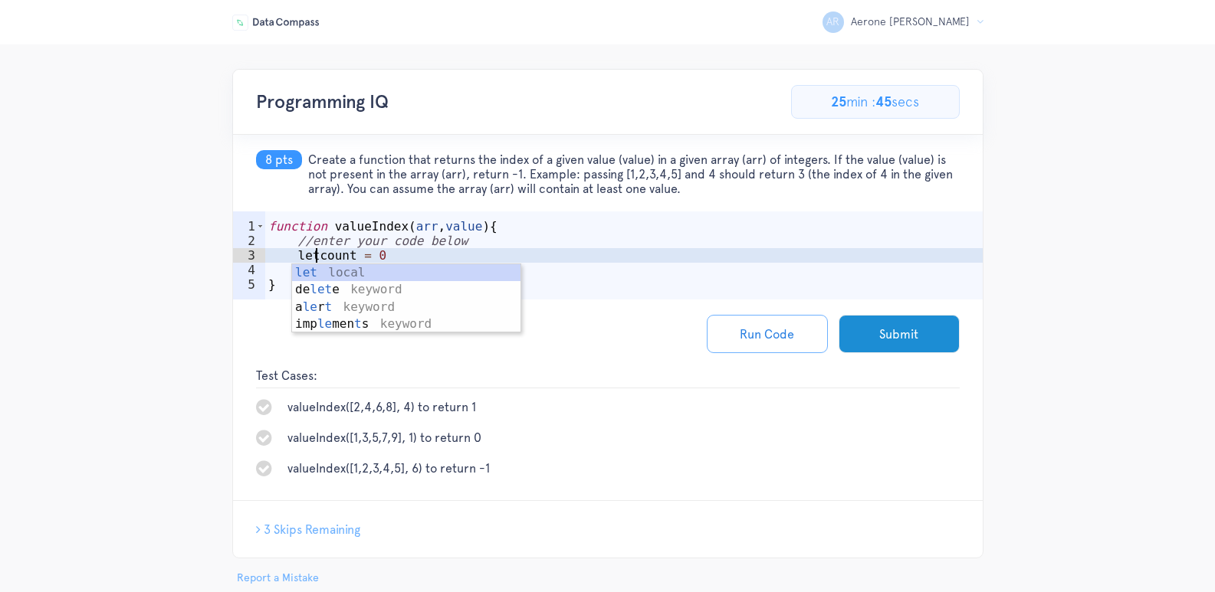
scroll to position [0, 4]
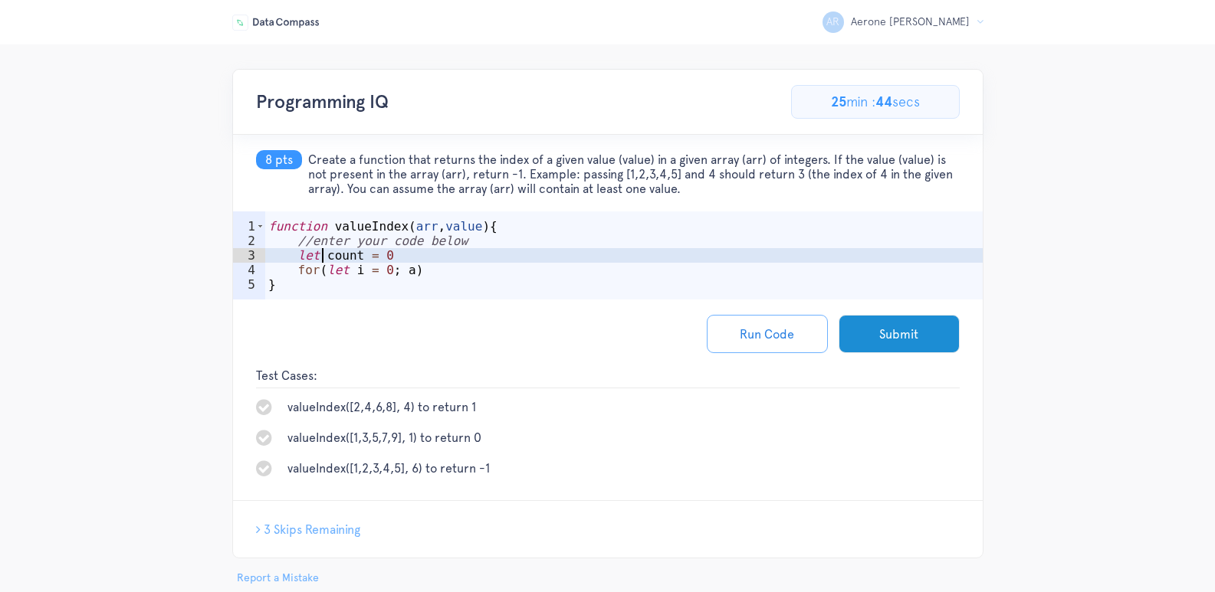
click at [428, 266] on div "function valueIndex ( arr , value ) { //enter your code below let count = 0 for…" at bounding box center [623, 277] width 717 height 117
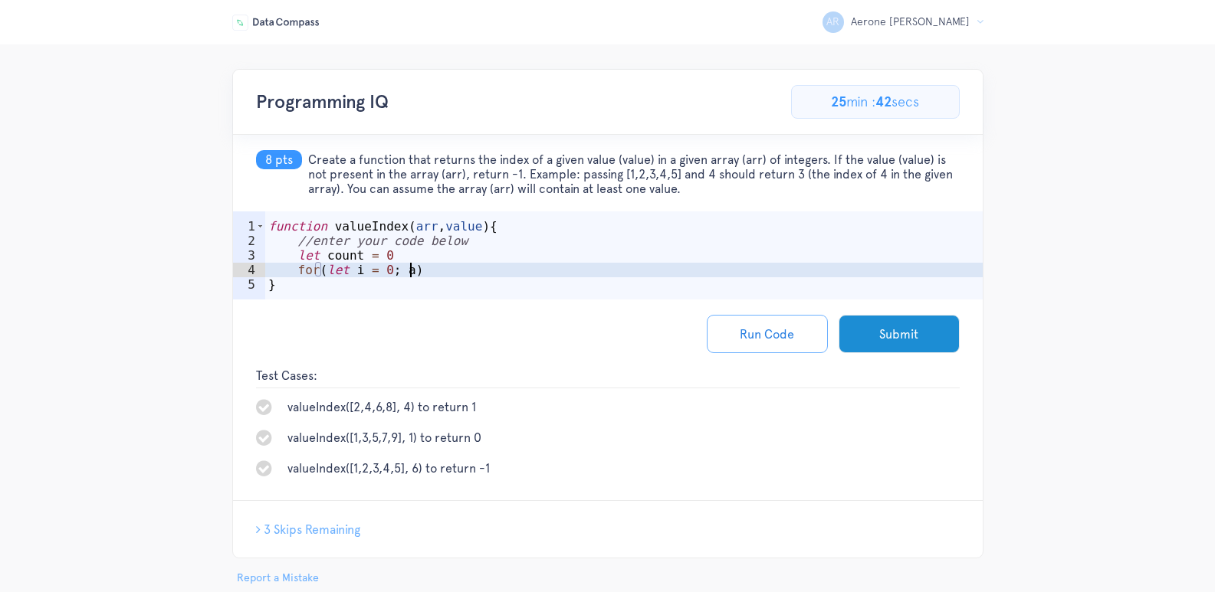
click at [404, 271] on div "function valueIndex ( arr , value ) { //enter your code below let count = 0 for…" at bounding box center [623, 277] width 717 height 117
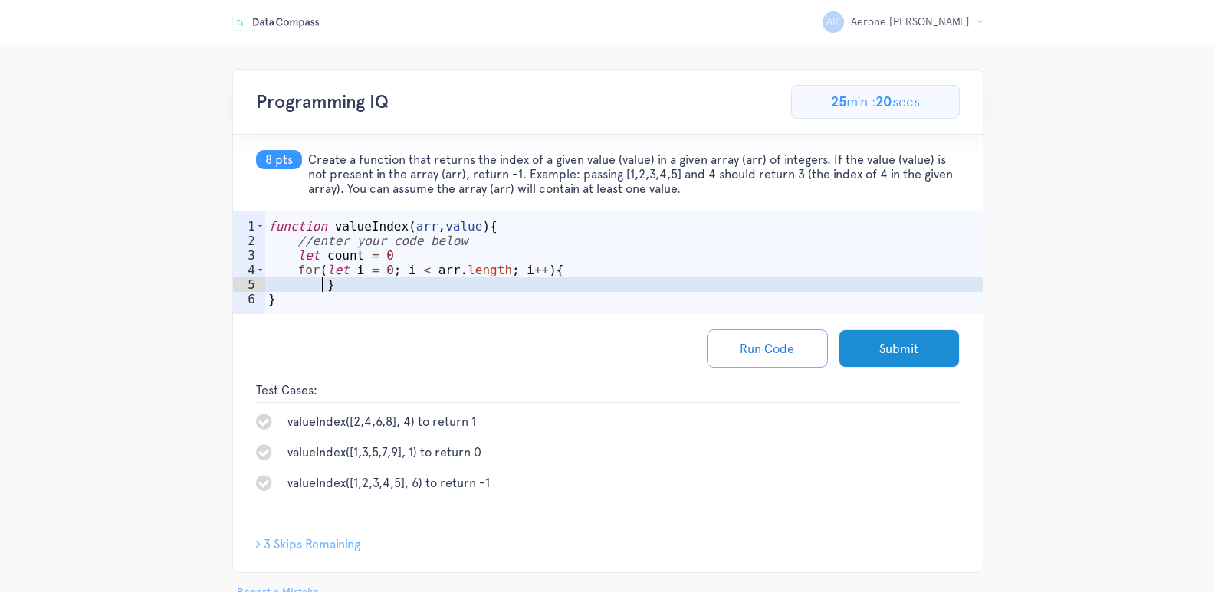
scroll to position [0, 3]
type textarea "}"
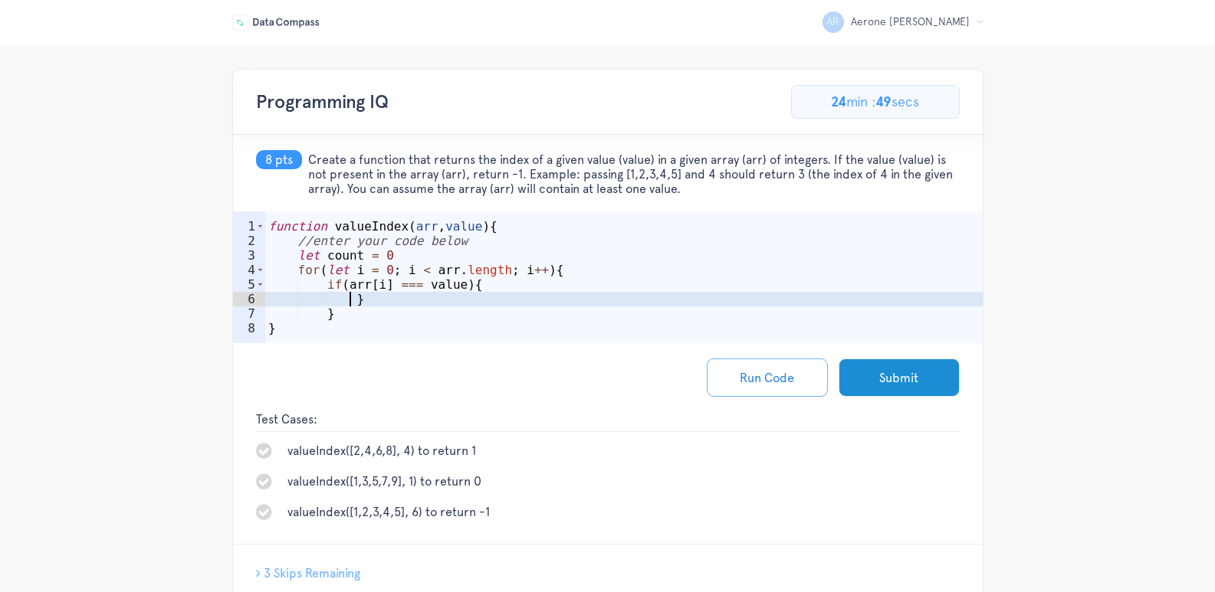
scroll to position [0, 5]
type textarea "}"
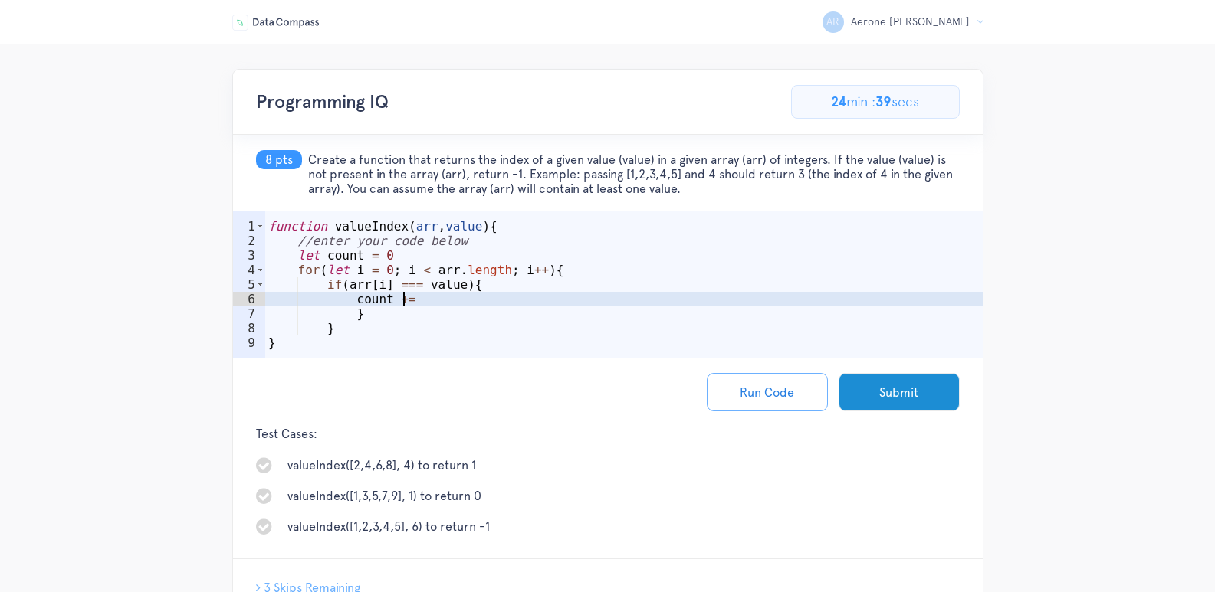
scroll to position [0, 8]
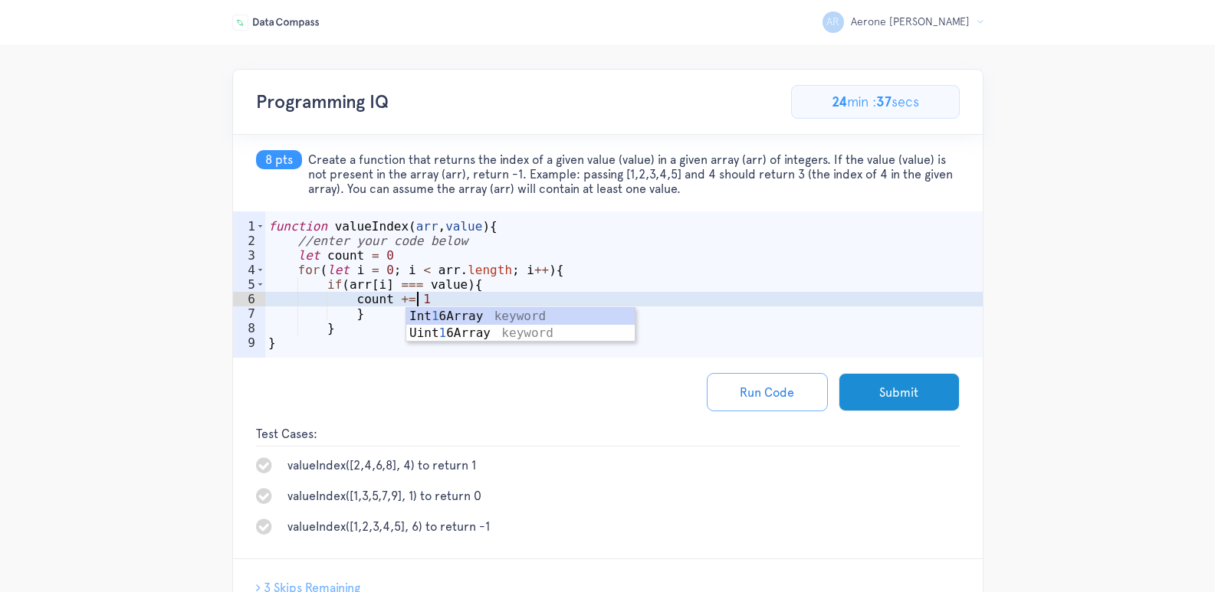
click at [372, 315] on div "function valueIndex ( arr , value ) { //enter your code below let count = 0 for…" at bounding box center [623, 307] width 717 height 176
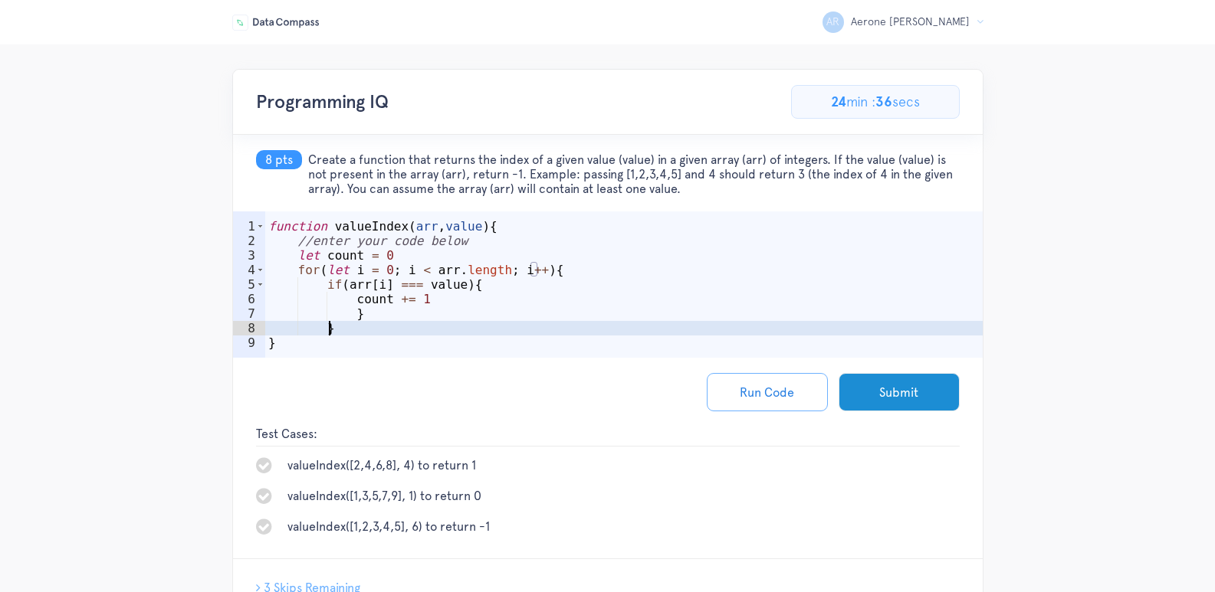
click at [354, 327] on div "function valueIndex ( arr , value ) { //enter your code below let count = 0 for…" at bounding box center [623, 307] width 717 height 176
type textarea "}"
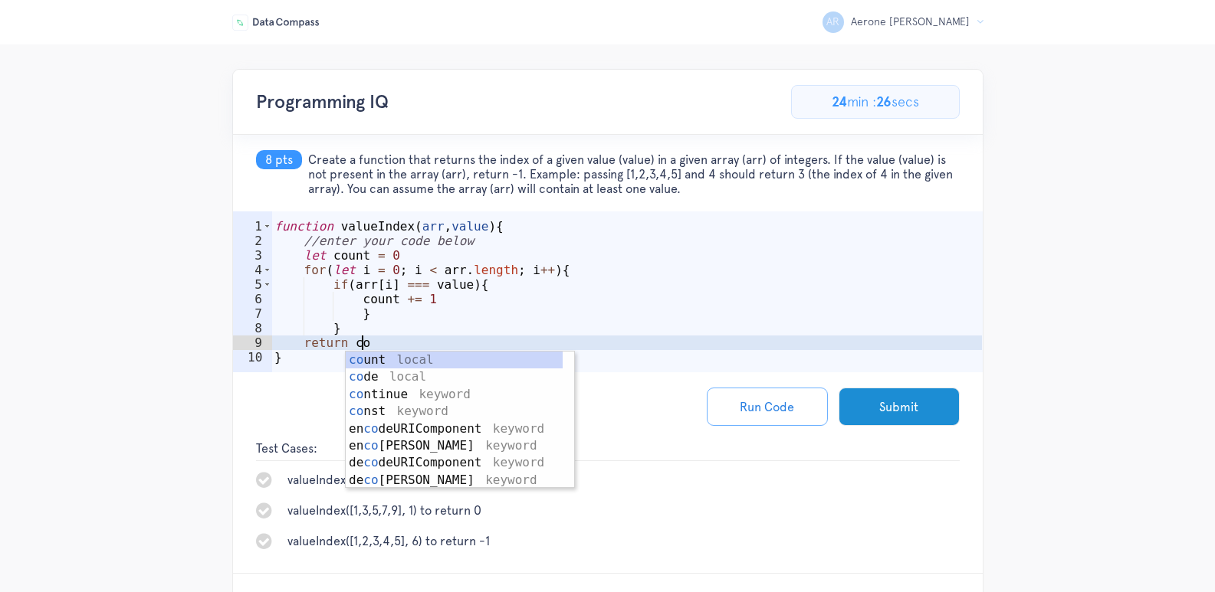
scroll to position [0, 5]
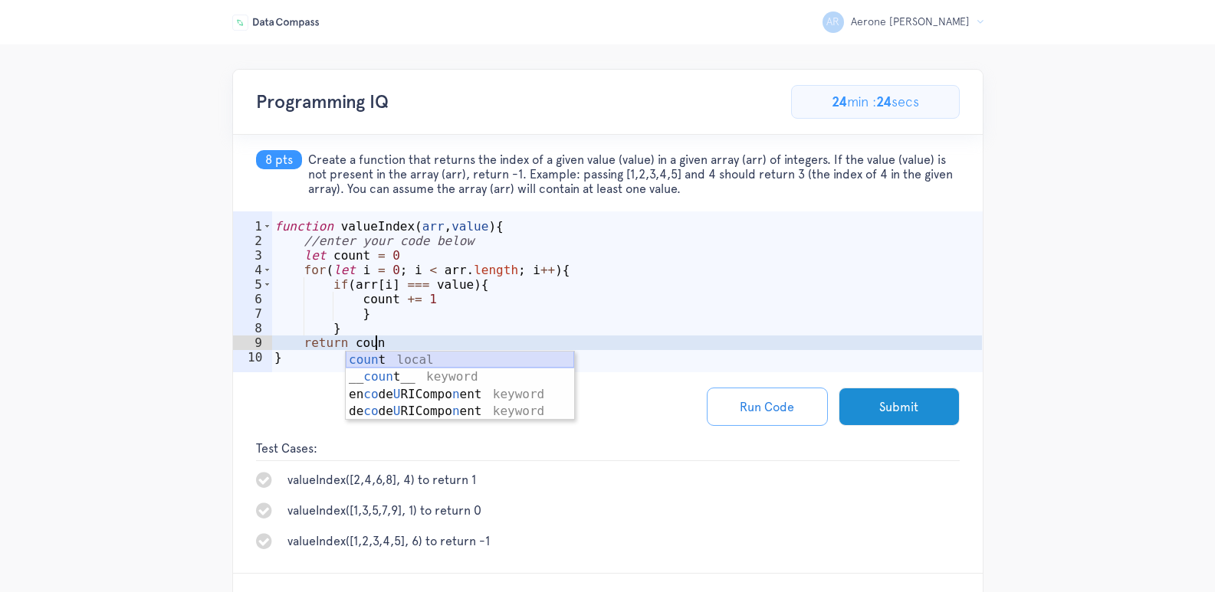
click at [416, 361] on div "coun t local __ coun t__ keyword en co de U RICompo n ent keyword de co de U RI…" at bounding box center [460, 403] width 228 height 103
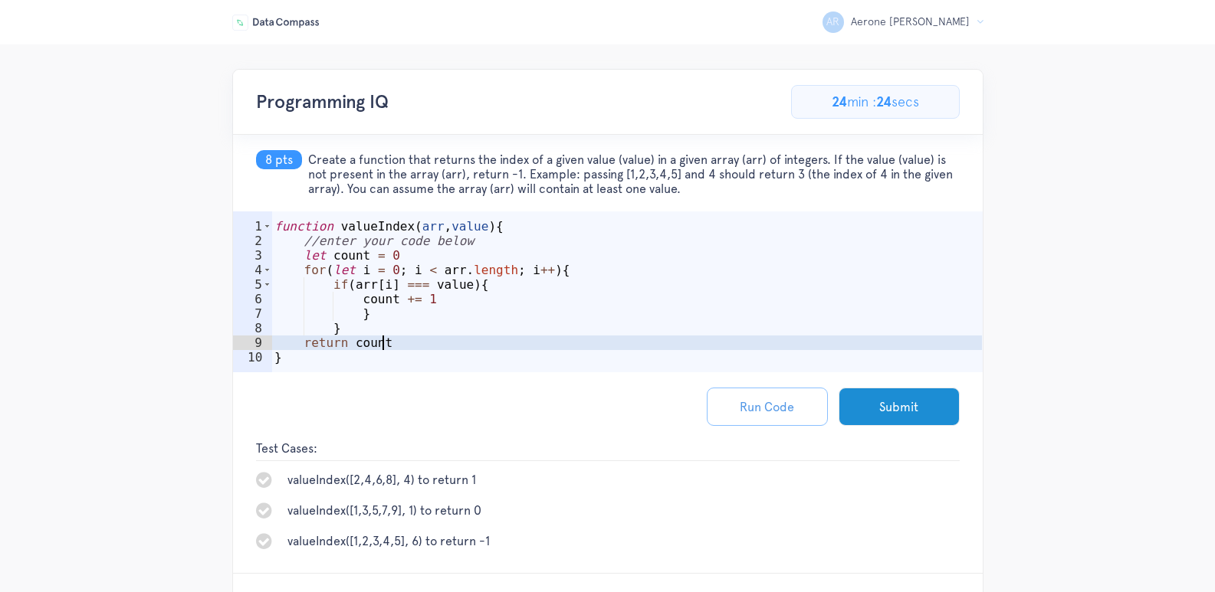
click at [764, 398] on button "Run Code" at bounding box center [767, 407] width 121 height 38
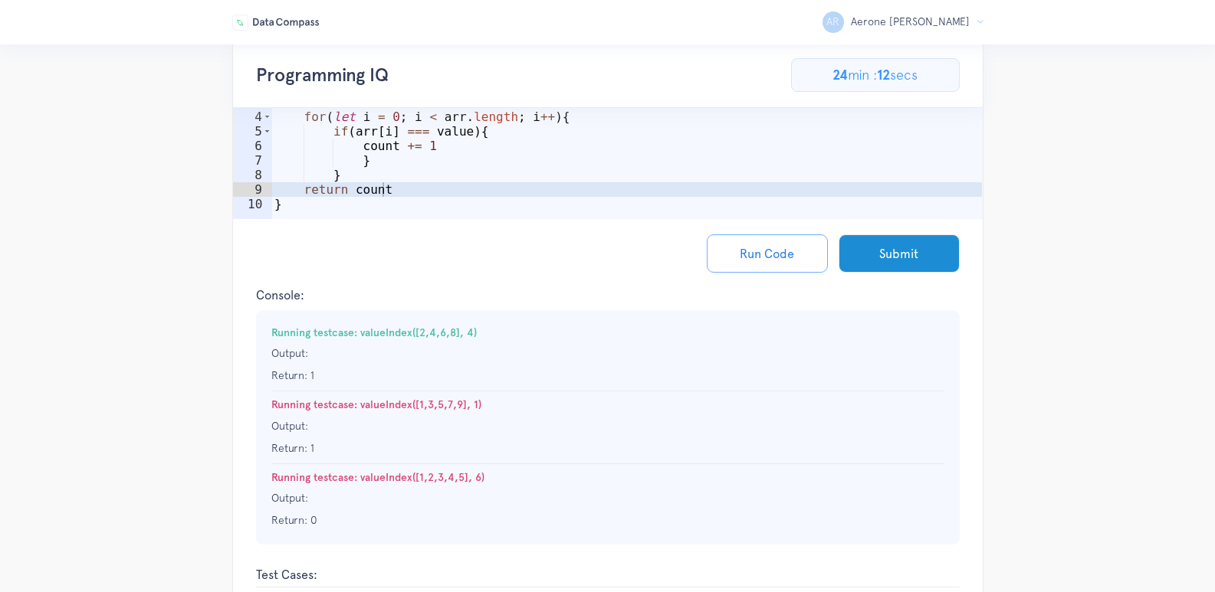
scroll to position [0, 0]
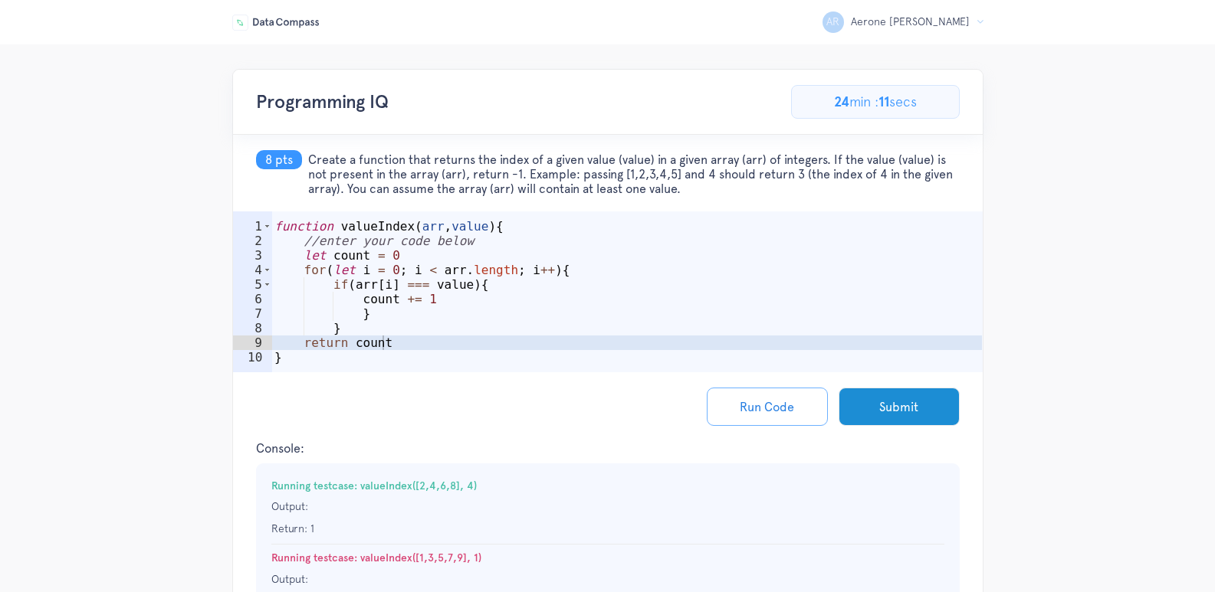
click at [485, 303] on div "function valueIndex ( arr , value ) { //enter your code below let count = 0 for…" at bounding box center [626, 314] width 710 height 190
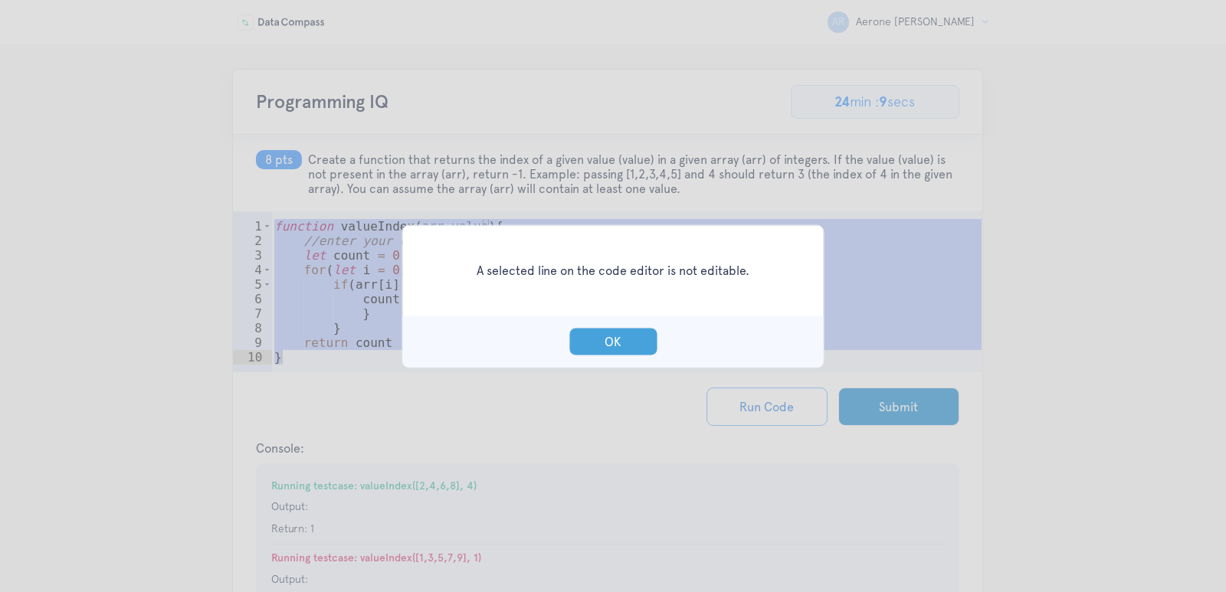
click at [622, 349] on button "OK" at bounding box center [613, 341] width 89 height 28
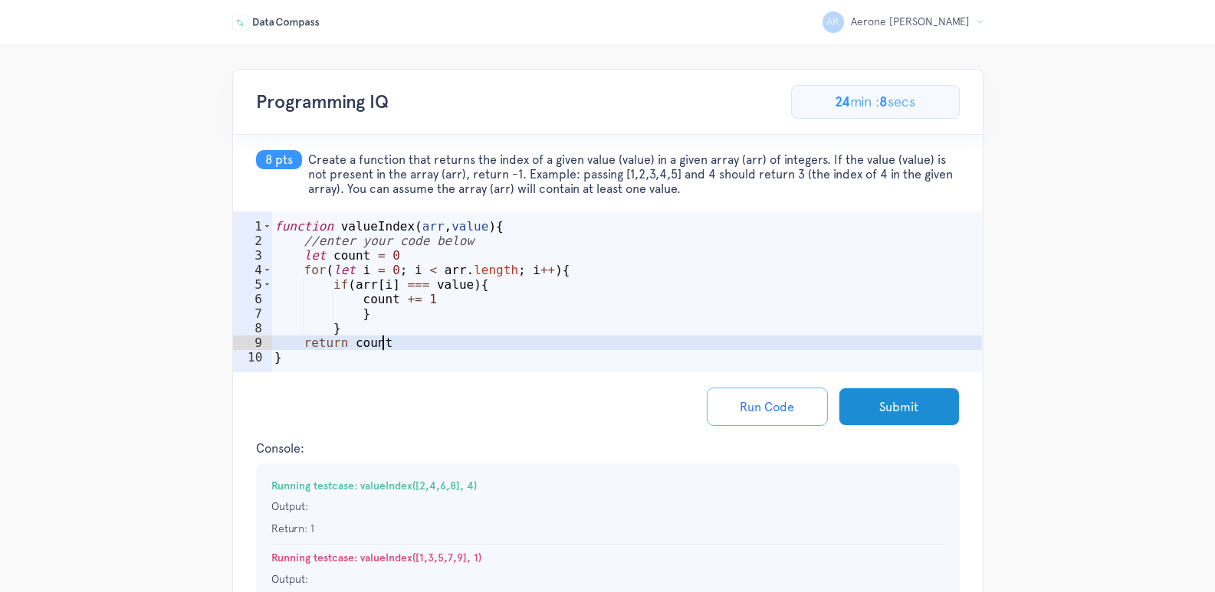
click at [396, 338] on div "function valueIndex ( arr , value ) { //enter your code below let count = 0 for…" at bounding box center [626, 314] width 710 height 190
click at [1129, 322] on div "AR Aerone Randall R Logout Programming IQ 61.53846153846154% Complete 8/13 Prob…" at bounding box center [607, 504] width 1215 height 870
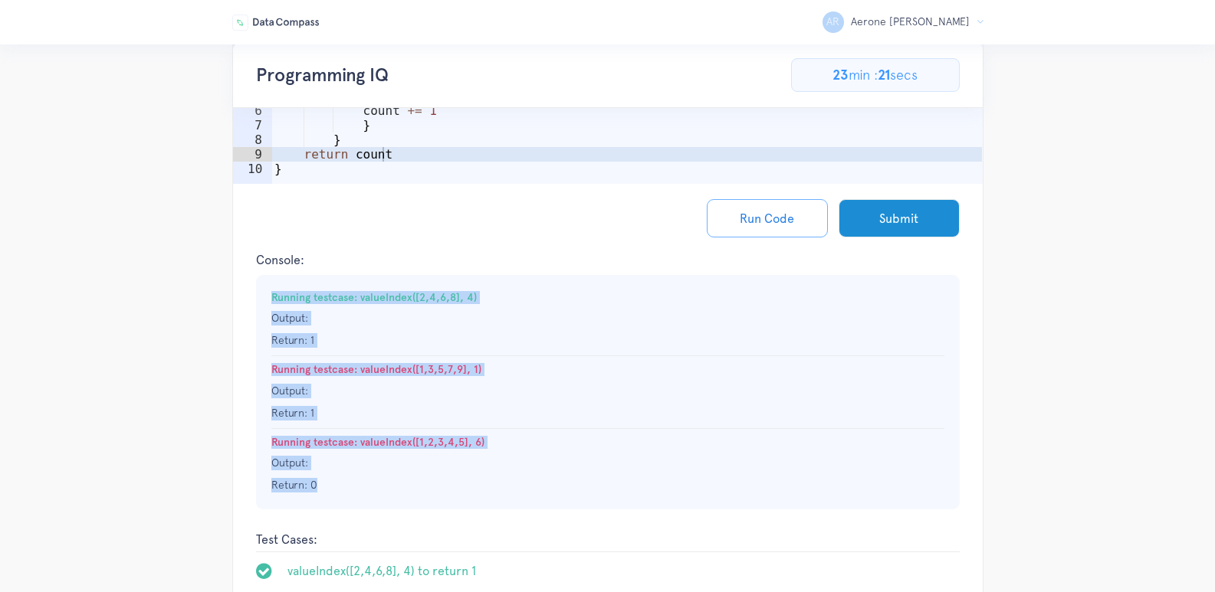
scroll to position [10, 0]
drag, startPoint x: 270, startPoint y: 286, endPoint x: 497, endPoint y: 529, distance: 332.9
click at [497, 510] on ul "Running testcase: valueIndex([2,4,6,8], 4) Output: Return: 1 Running testcase: …" at bounding box center [608, 392] width 704 height 235
copy ul "Running testcase: valueIndex([2,4,6,8], 4) Output: Return: 1 Running testcase: …"
click at [721, 223] on button "Run Code" at bounding box center [767, 218] width 121 height 38
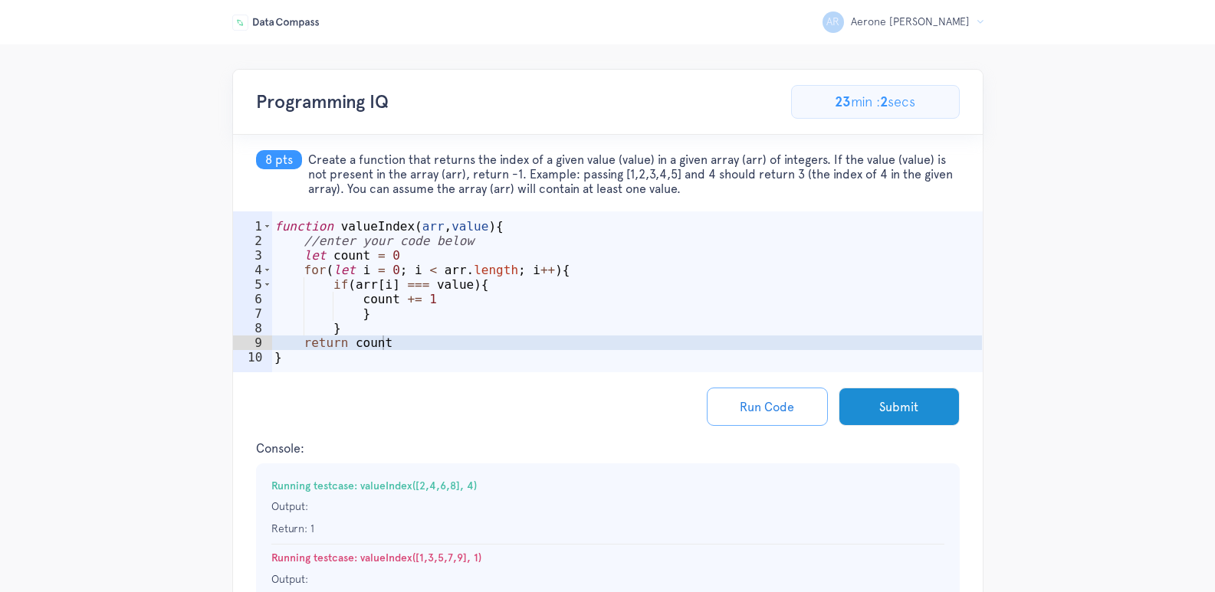
scroll to position [0, 5]
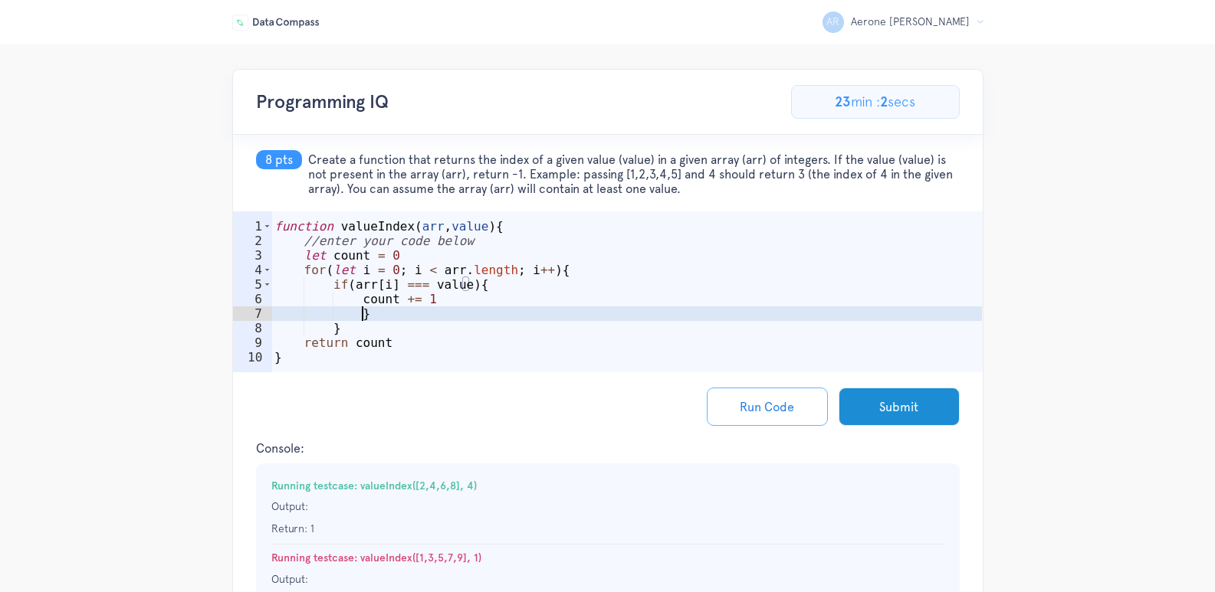
click at [462, 315] on div "function valueIndex ( arr , value ) { //enter your code below let count = 0 for…" at bounding box center [626, 314] width 710 height 190
click at [422, 341] on div "function valueIndex ( arr , value ) { //enter your code below let count = 0 for…" at bounding box center [626, 314] width 710 height 190
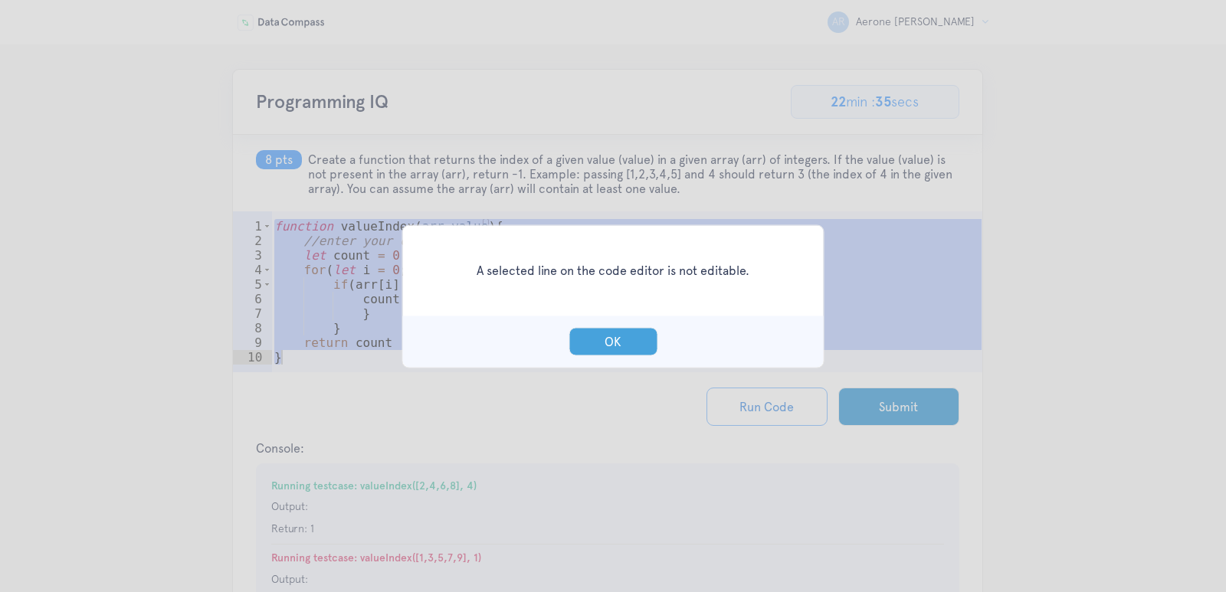
click at [572, 336] on button "OK" at bounding box center [613, 341] width 89 height 28
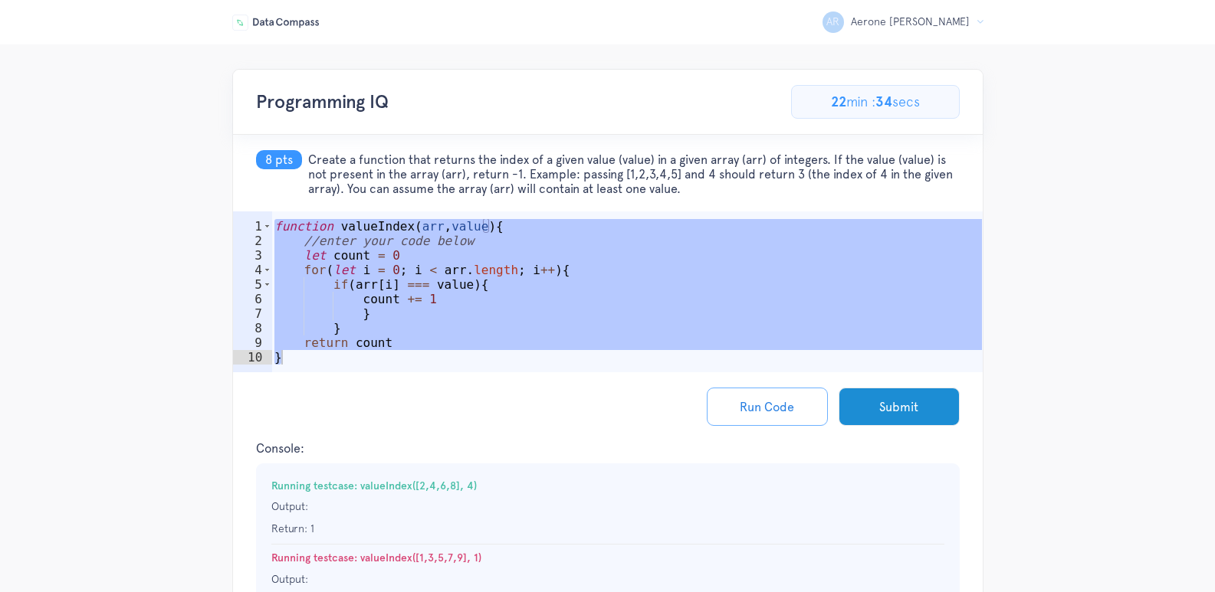
click at [356, 353] on div "function valueIndex ( arr , value ) { //enter your code below let count = 0 for…" at bounding box center [626, 314] width 710 height 190
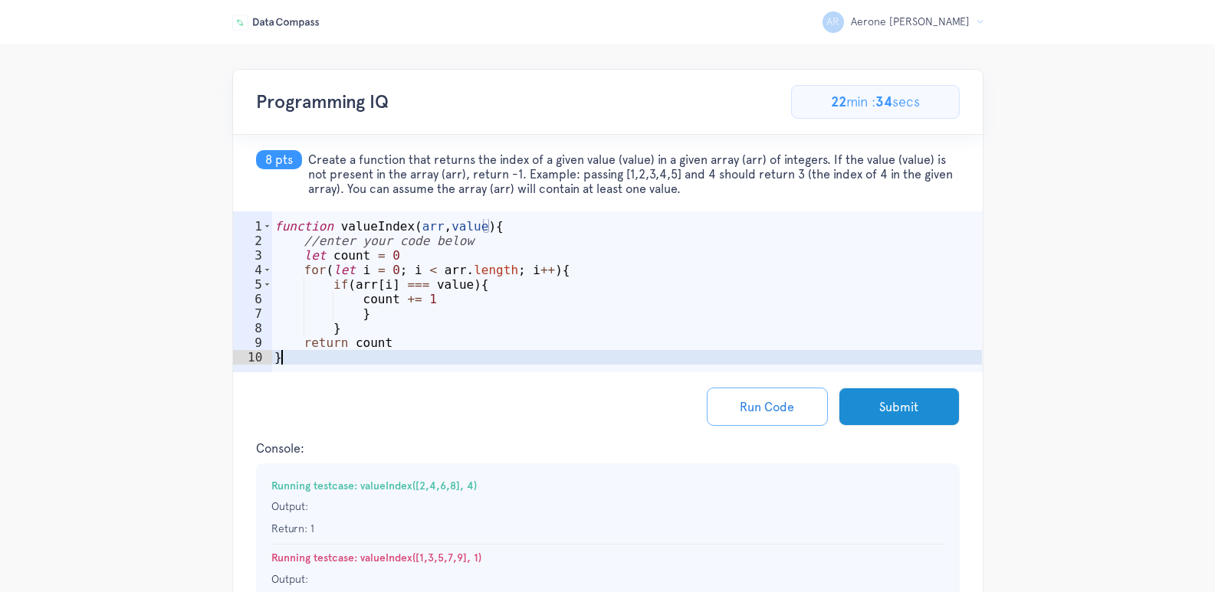
scroll to position [0, 0]
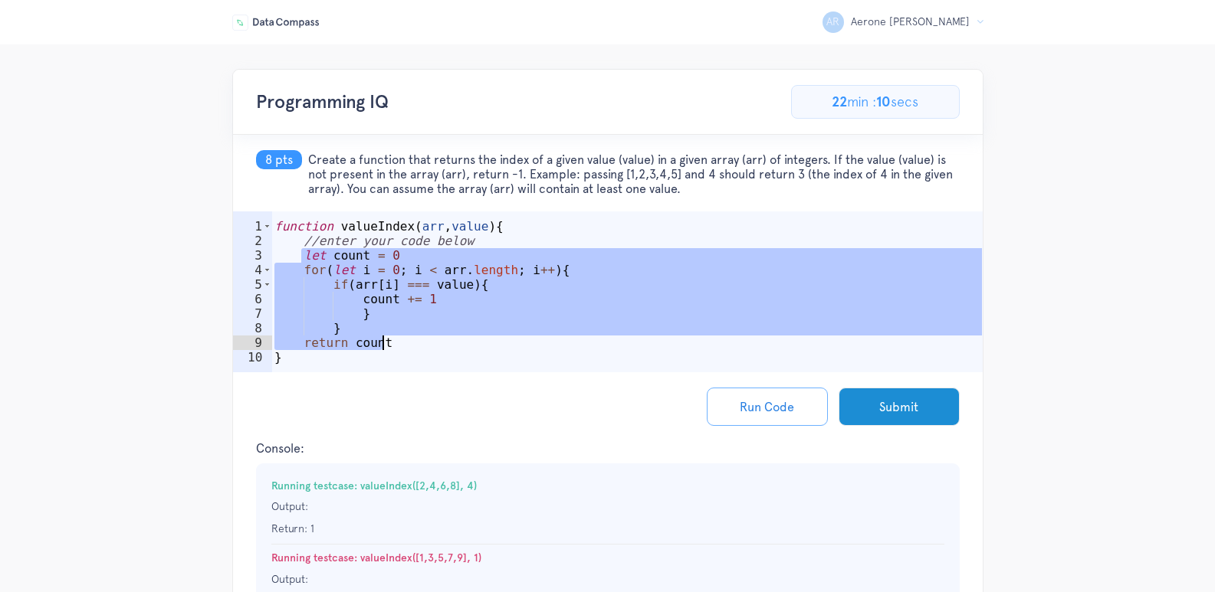
drag, startPoint x: 301, startPoint y: 255, endPoint x: 396, endPoint y: 342, distance: 128.6
click at [396, 342] on div "function valueIndex ( arr , value ) { //enter your code below let count = 0 for…" at bounding box center [626, 314] width 710 height 190
paste textarea "return count;"
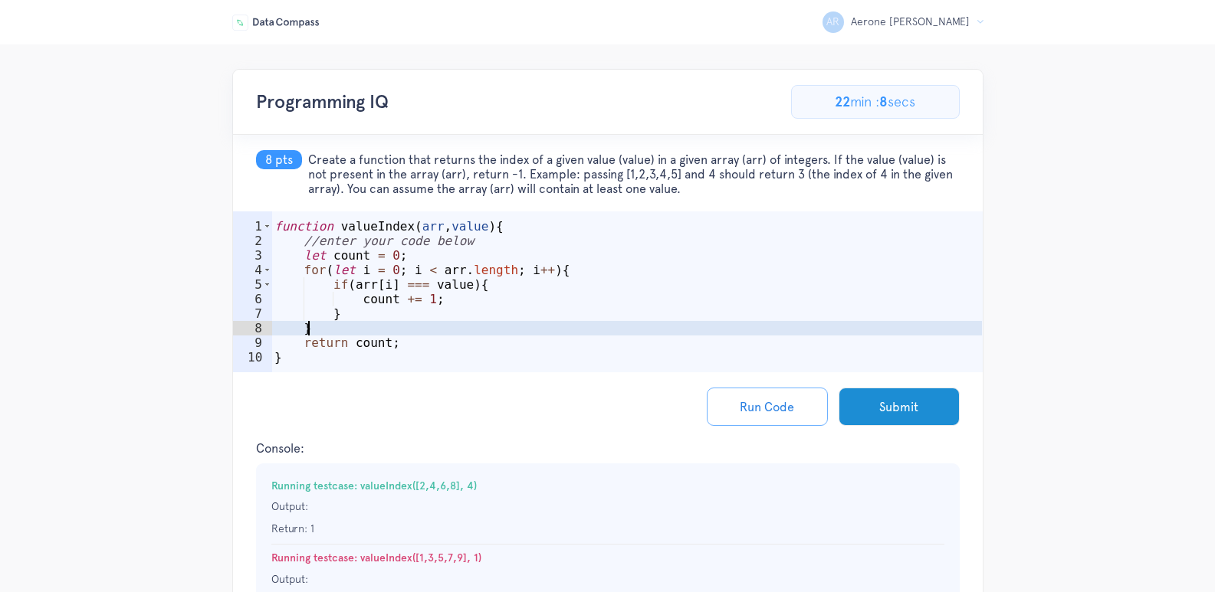
click at [393, 326] on div "function valueIndex ( arr , value ) { //enter your code below let count = 0 ; f…" at bounding box center [626, 314] width 710 height 190
click at [756, 408] on button "Run Code" at bounding box center [767, 407] width 121 height 38
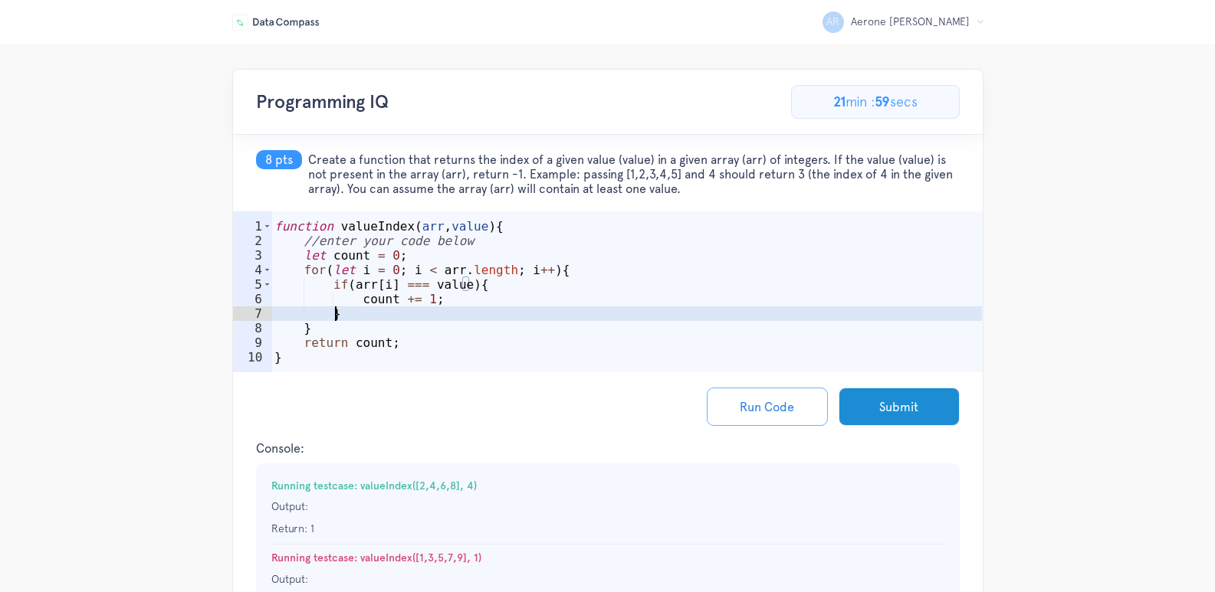
click at [439, 313] on div "function valueIndex ( arr , value ) { //enter your code below let count = 0 ; f…" at bounding box center [626, 314] width 710 height 190
click at [441, 330] on div "function valueIndex ( arr , value ) { //enter your code below let count = 0 ; f…" at bounding box center [626, 314] width 710 height 190
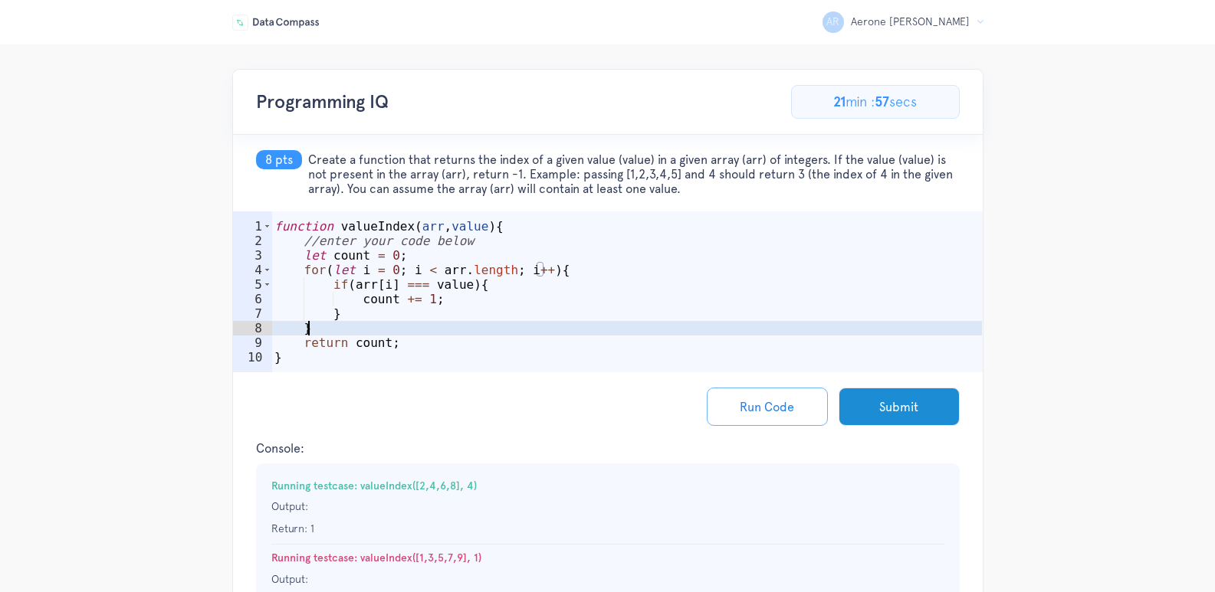
click at [447, 340] on div "function valueIndex ( arr , value ) { //enter your code below let count = 0 ; f…" at bounding box center [626, 314] width 710 height 190
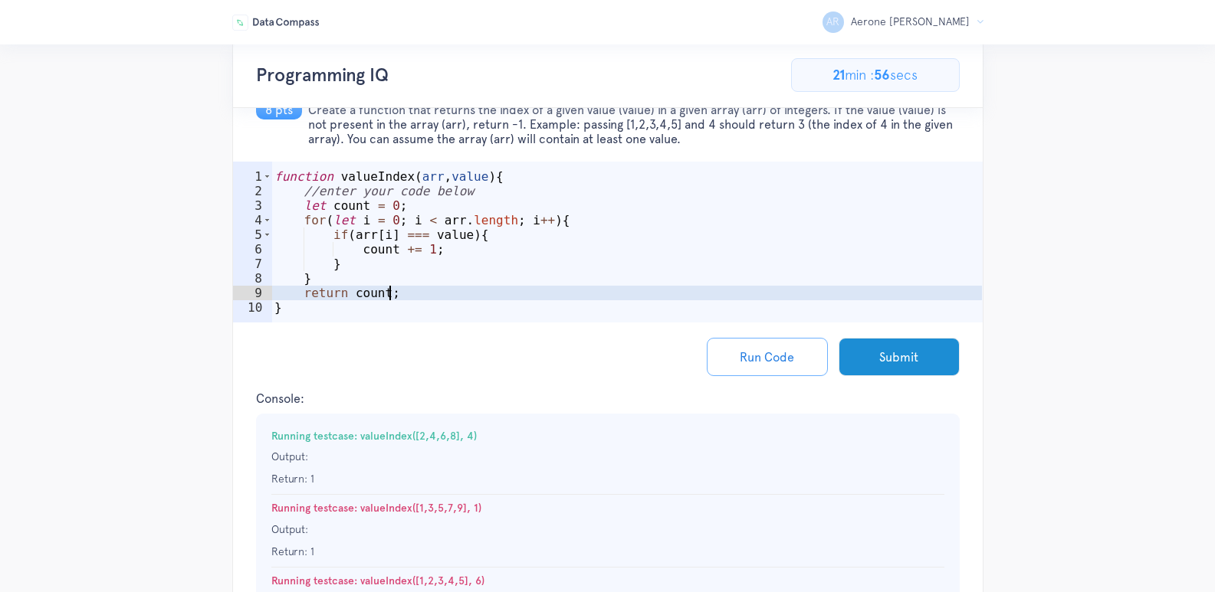
scroll to position [77, 0]
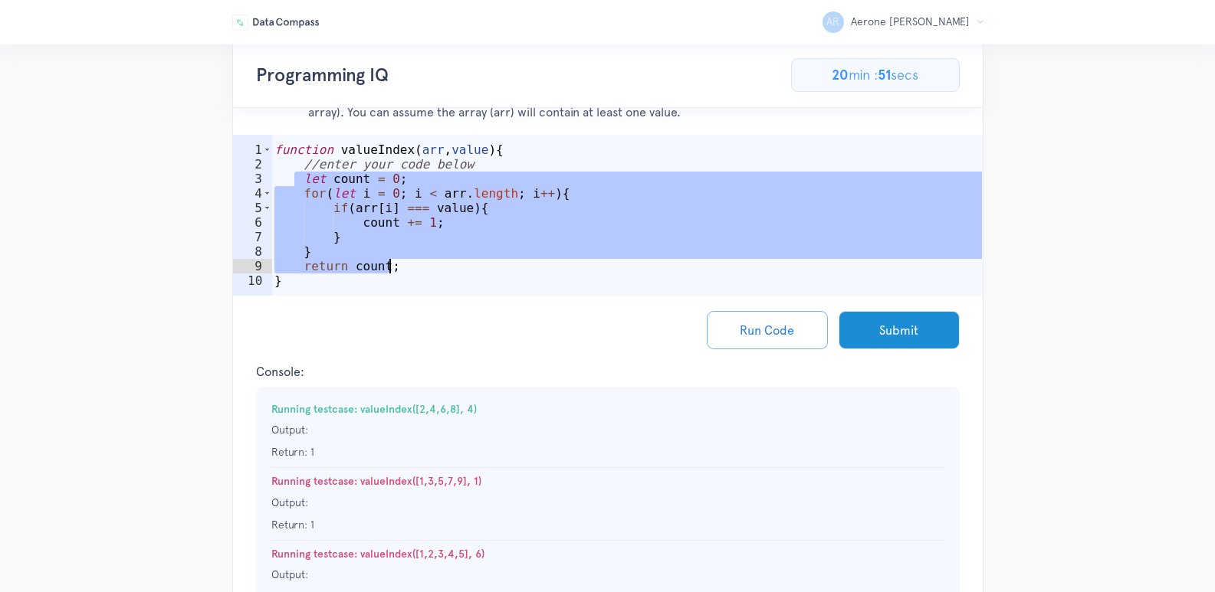
drag, startPoint x: 296, startPoint y: 177, endPoint x: 386, endPoint y: 266, distance: 126.8
click at [386, 266] on div "function valueIndex ( arr , value ) { //enter your code below let count = 0 ; f…" at bounding box center [626, 238] width 710 height 190
paste textarea
type textarea "return count;"
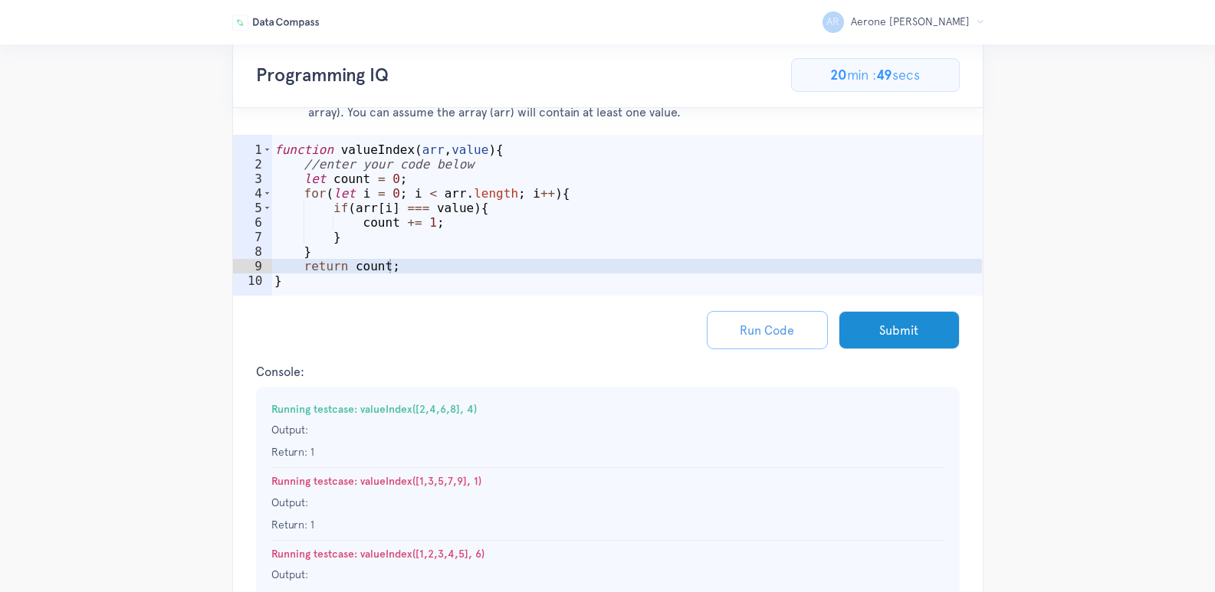
click at [728, 326] on button "Run Code" at bounding box center [767, 330] width 121 height 38
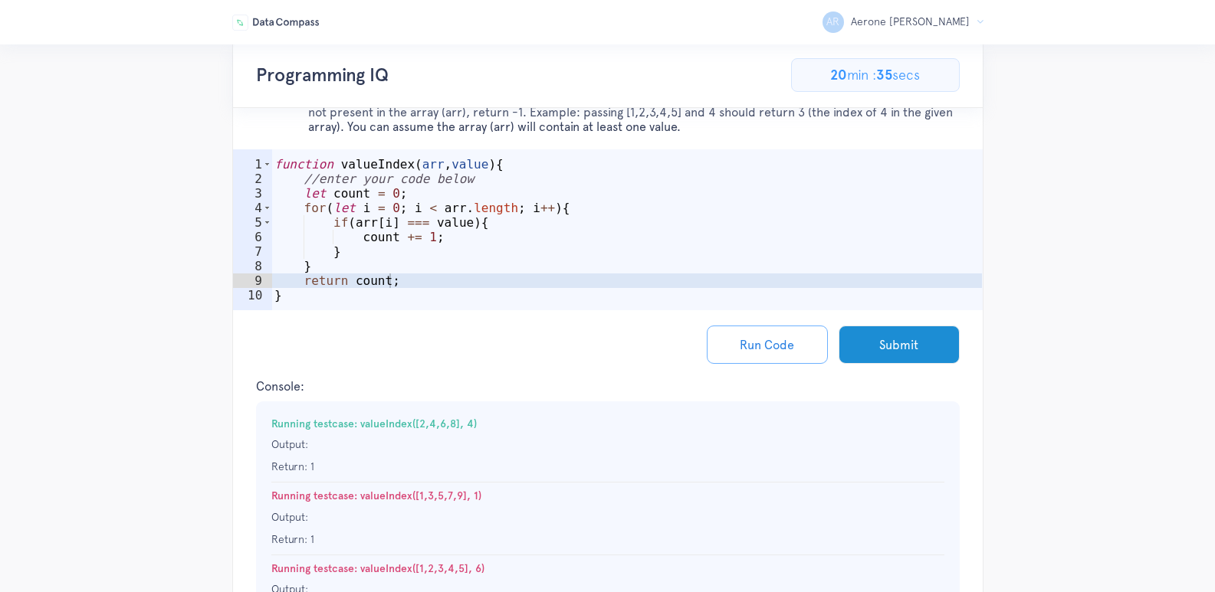
scroll to position [35, 0]
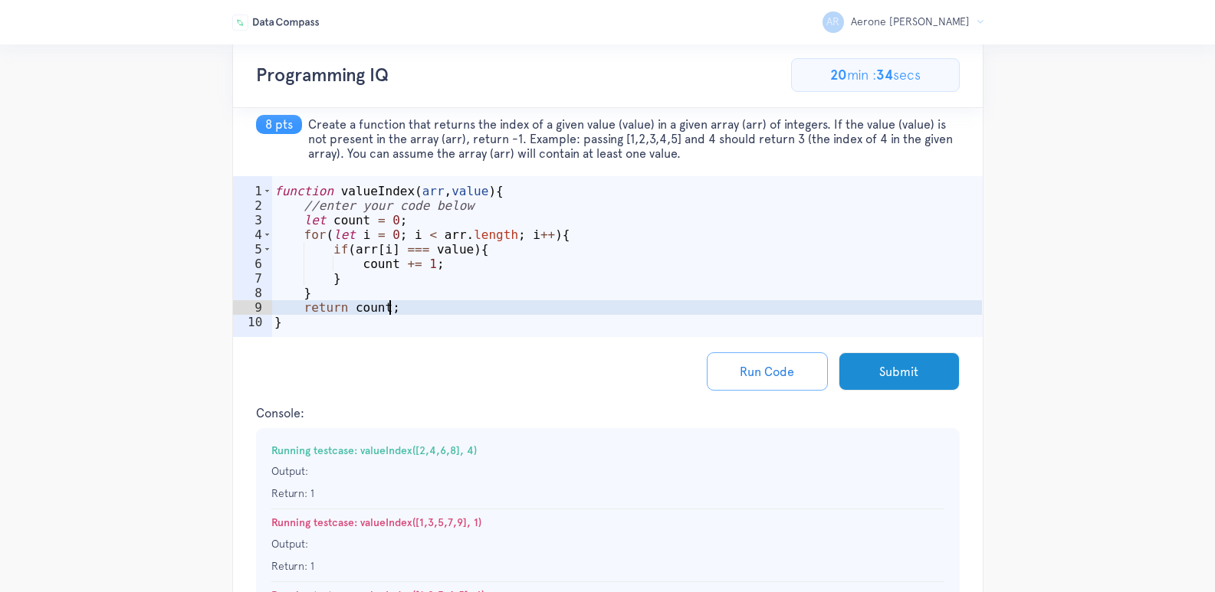
click at [463, 301] on div "function valueIndex ( arr , value ) { //enter your code below let count = 0 ; f…" at bounding box center [626, 279] width 710 height 190
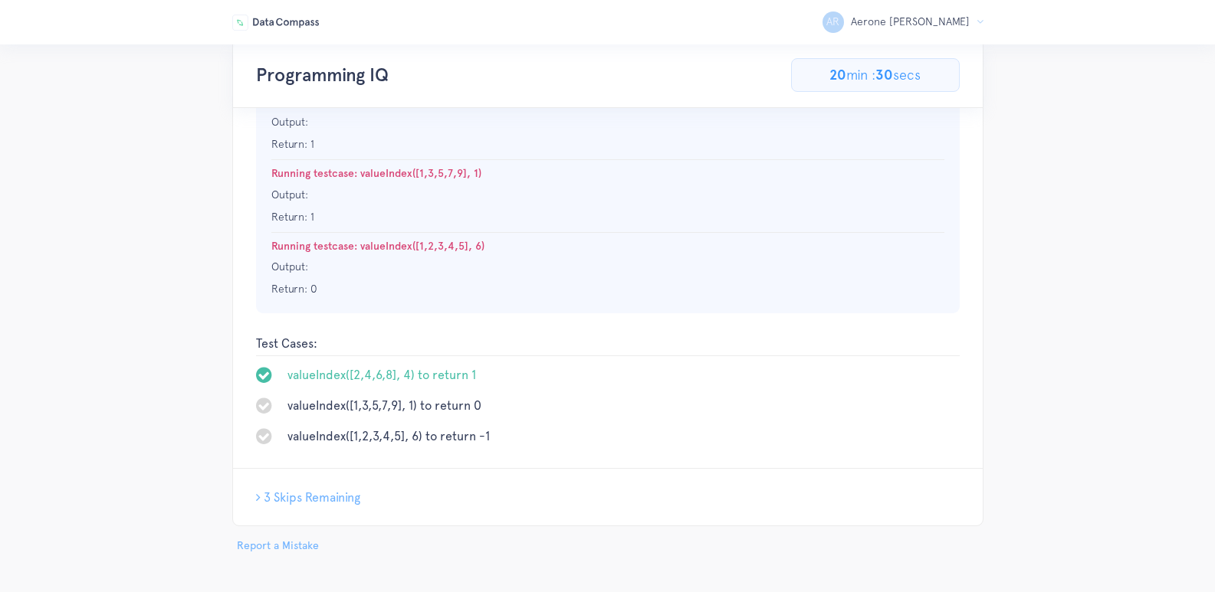
click at [336, 491] on span "3 Skips Remaining" at bounding box center [312, 498] width 97 height 15
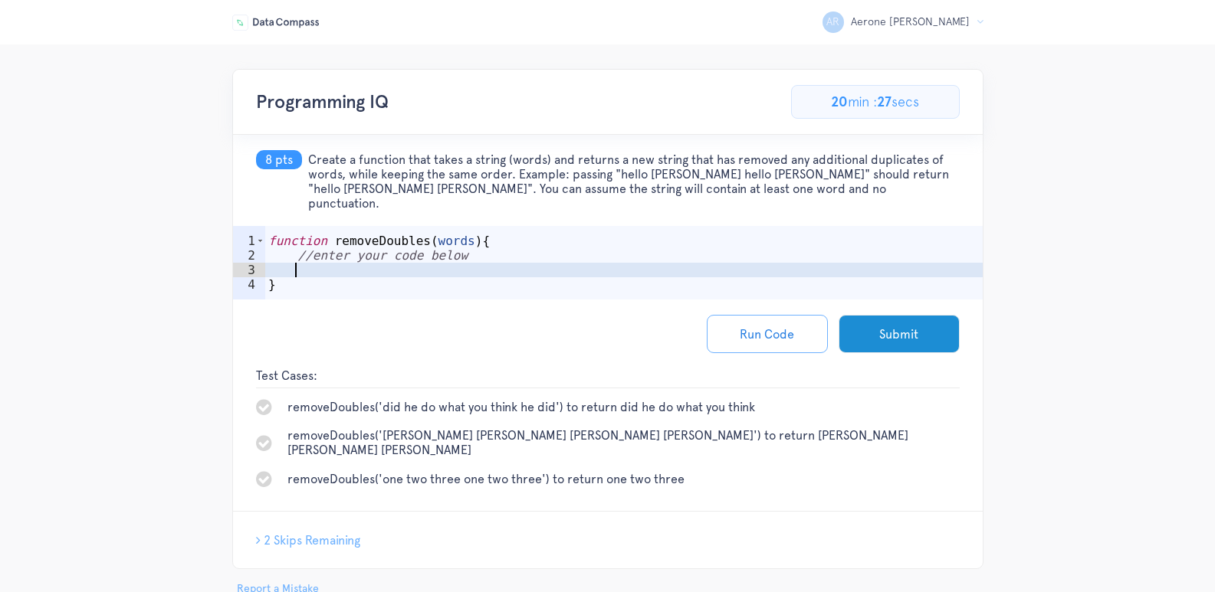
click at [317, 258] on div "function removeDoubles ( words ) { //enter your code below }" at bounding box center [623, 285] width 717 height 103
drag, startPoint x: 304, startPoint y: 156, endPoint x: 743, endPoint y: 193, distance: 441.5
click at [743, 193] on h5 "8 pts Create a function that takes a string (words) and returns a new string th…" at bounding box center [608, 180] width 750 height 91
copy h5 "Create a function that takes a string (words) and returns a new string that has…"
click at [446, 183] on span "Create a function that takes a string (words) and returns a new string that has…" at bounding box center [633, 182] width 651 height 58
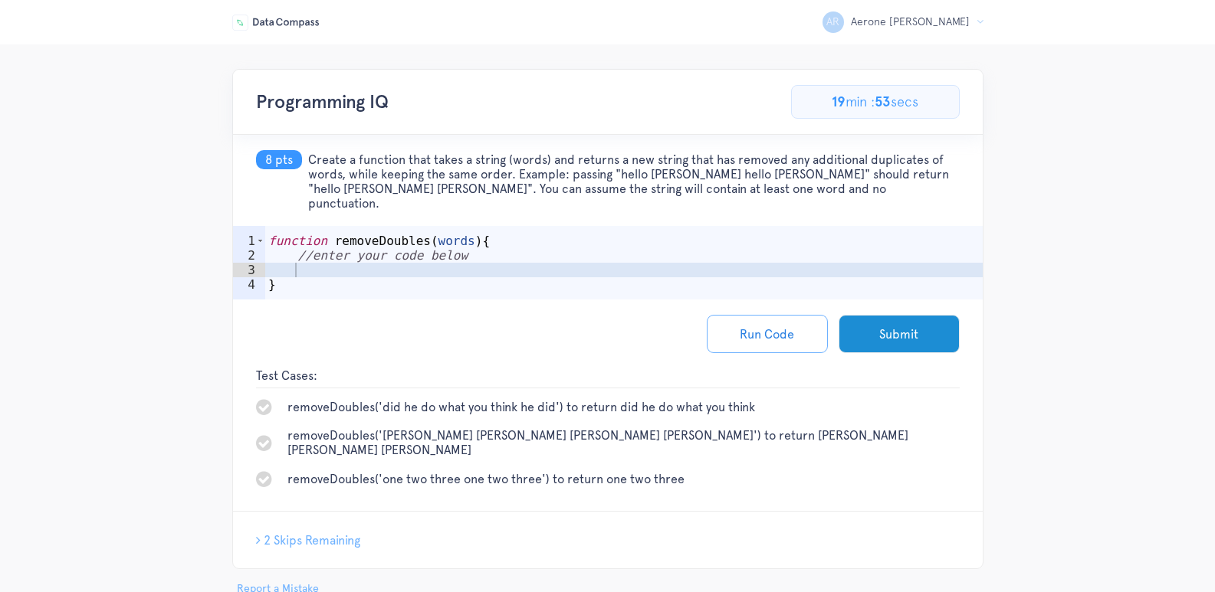
click at [1037, 266] on div "AR Aerone Randall R Logout Programming IQ 61.53846153846154% Complete 8/13 Prob…" at bounding box center [607, 333] width 1215 height 528
click at [431, 258] on div "function removeDoubles ( words ) { //enter your code below }" at bounding box center [623, 285] width 717 height 103
paste textarea "return result.join(' ');"
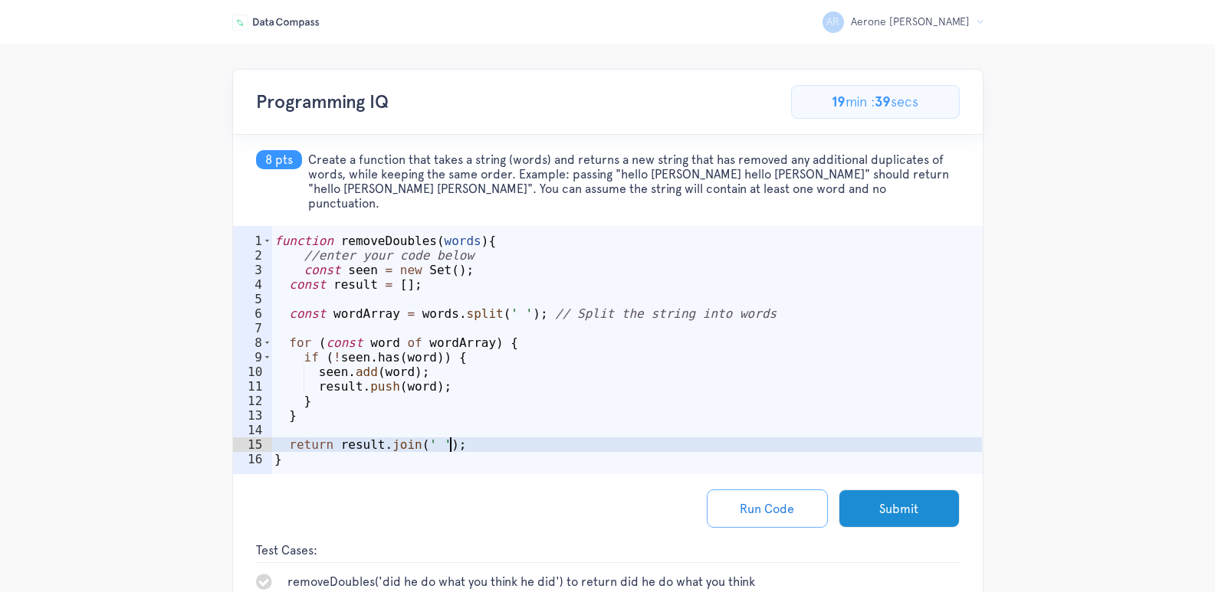
click at [518, 361] on div "function removeDoubles ( words ) { //enter your code below const seen = new Set…" at bounding box center [626, 372] width 710 height 277
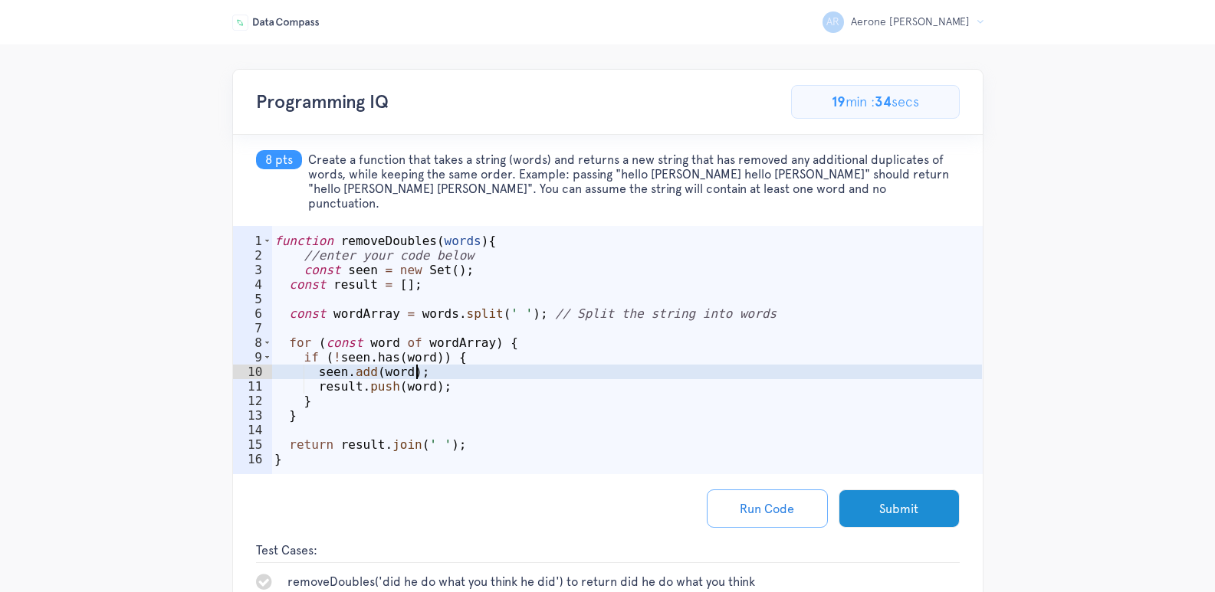
click at [553, 354] on div "function removeDoubles ( words ) { //enter your code below const seen = new Set…" at bounding box center [626, 372] width 710 height 277
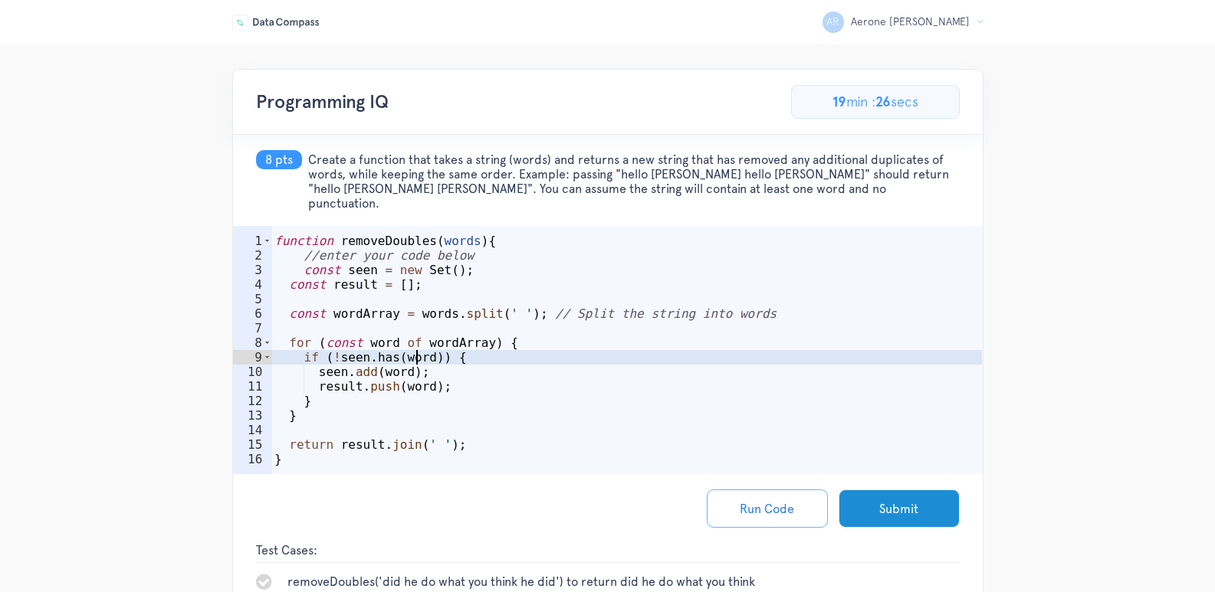
type textarea "for (const word of wordArray) {"
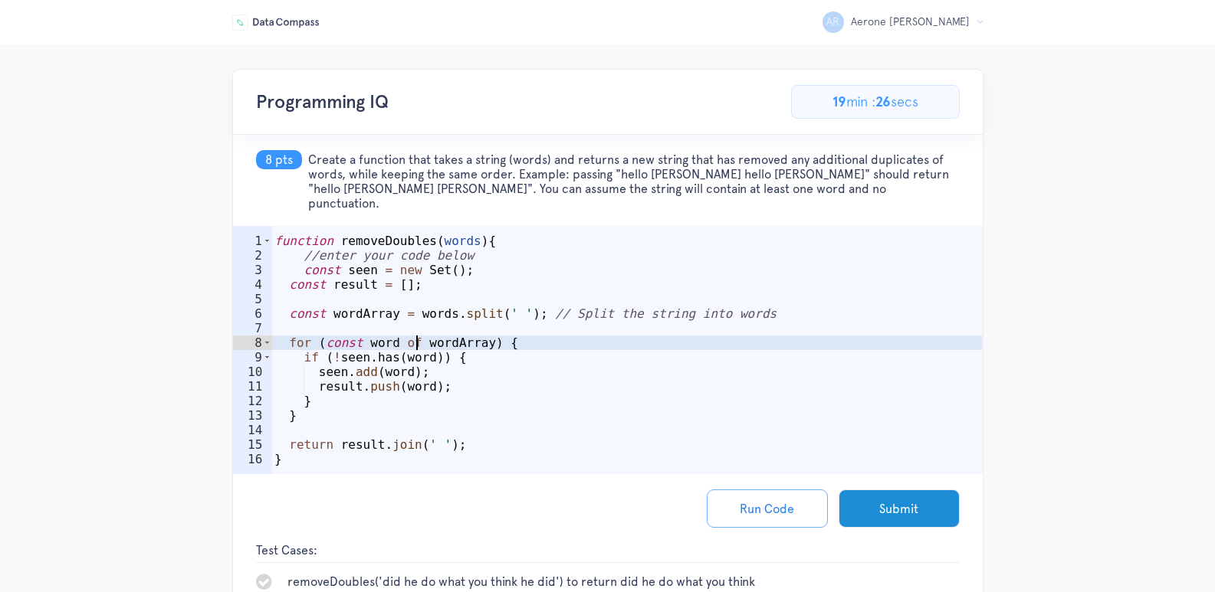
type textarea "const wordArray = words.split(' '); // Split the string into words"
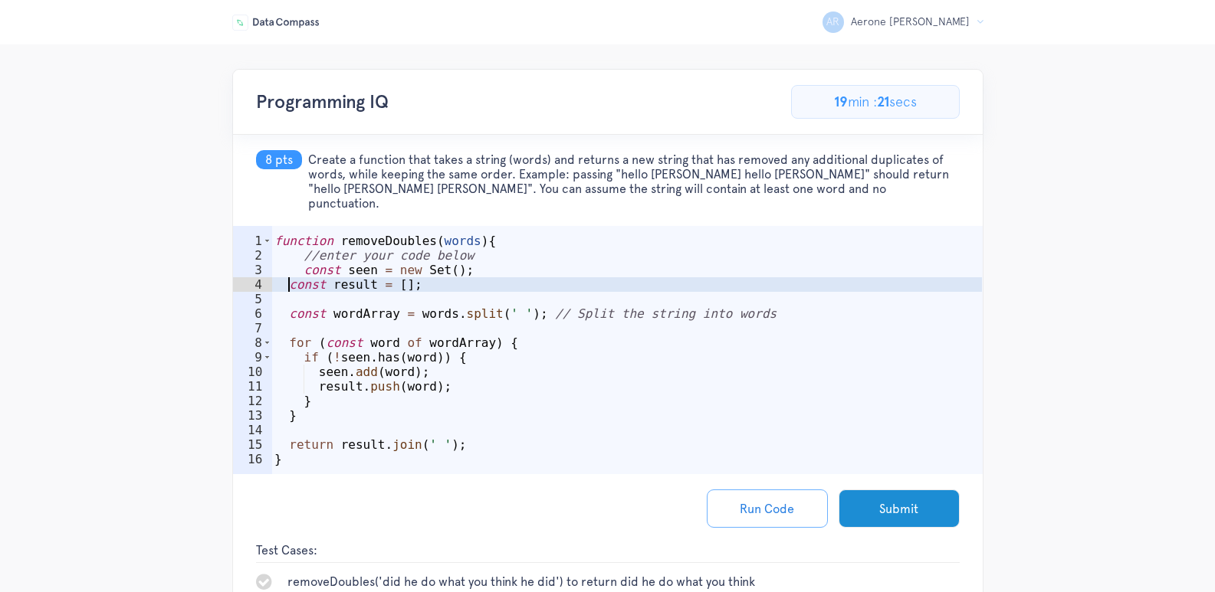
type textarea "const result = [];"
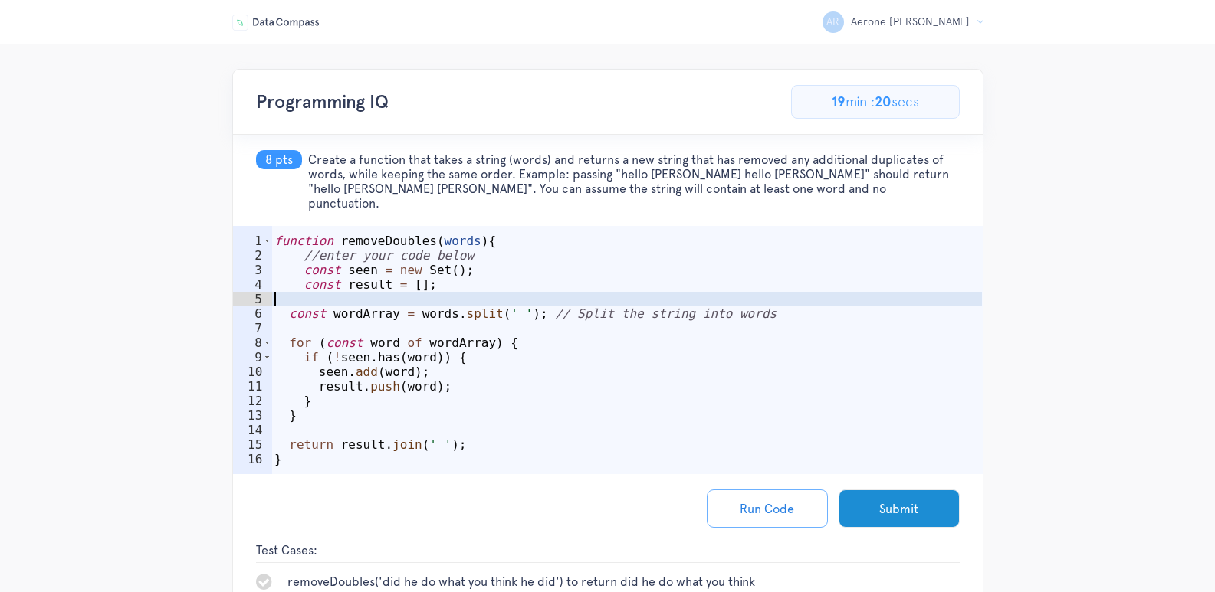
type textarea "const result = [];"
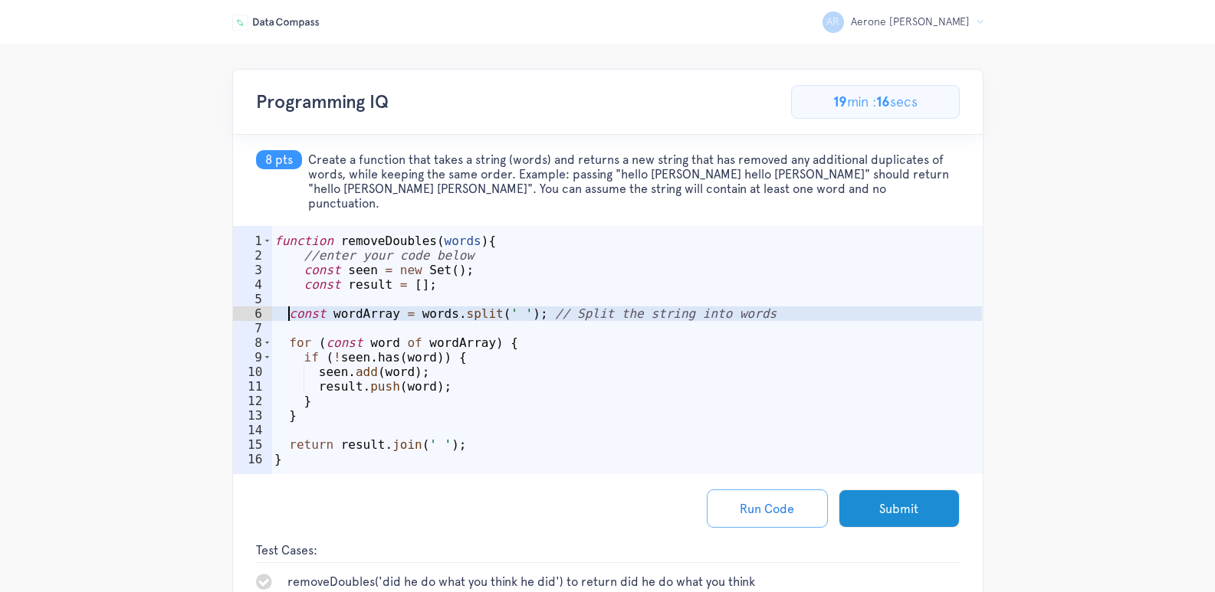
type textarea "const wordArray = words.split(' '); // Split the string into words"
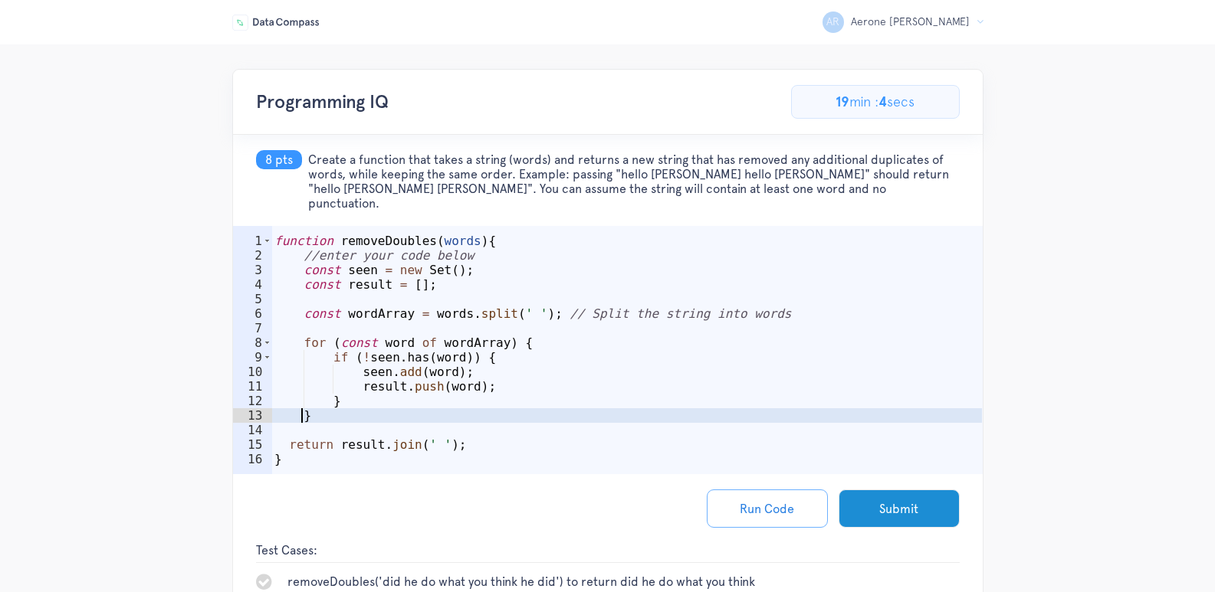
type textarea "}"
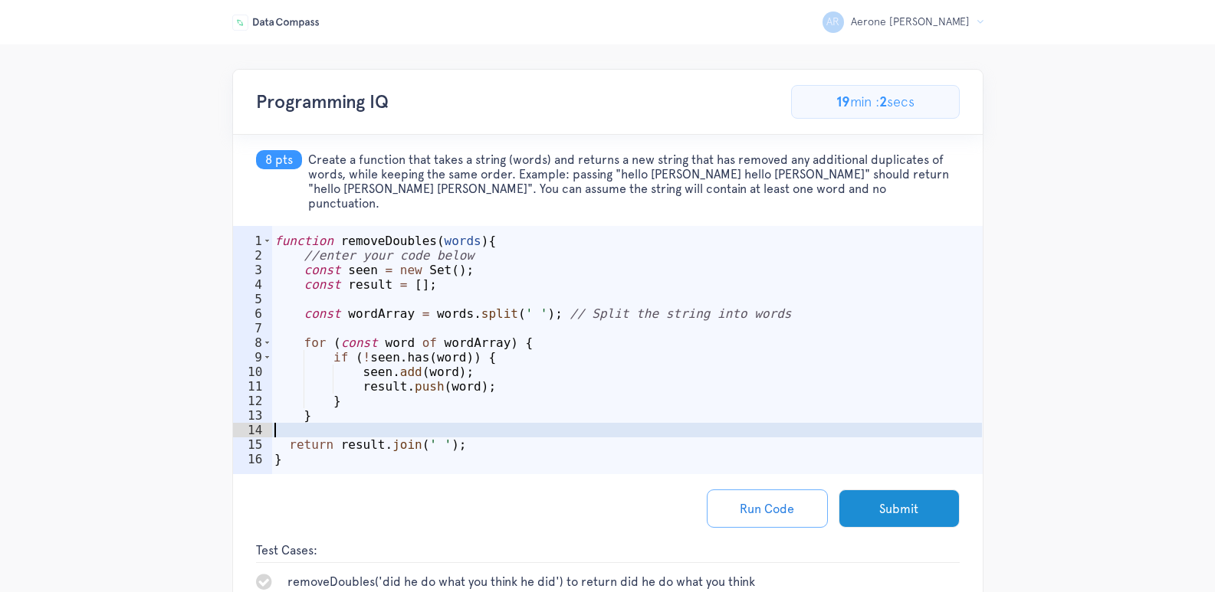
type textarea "}"
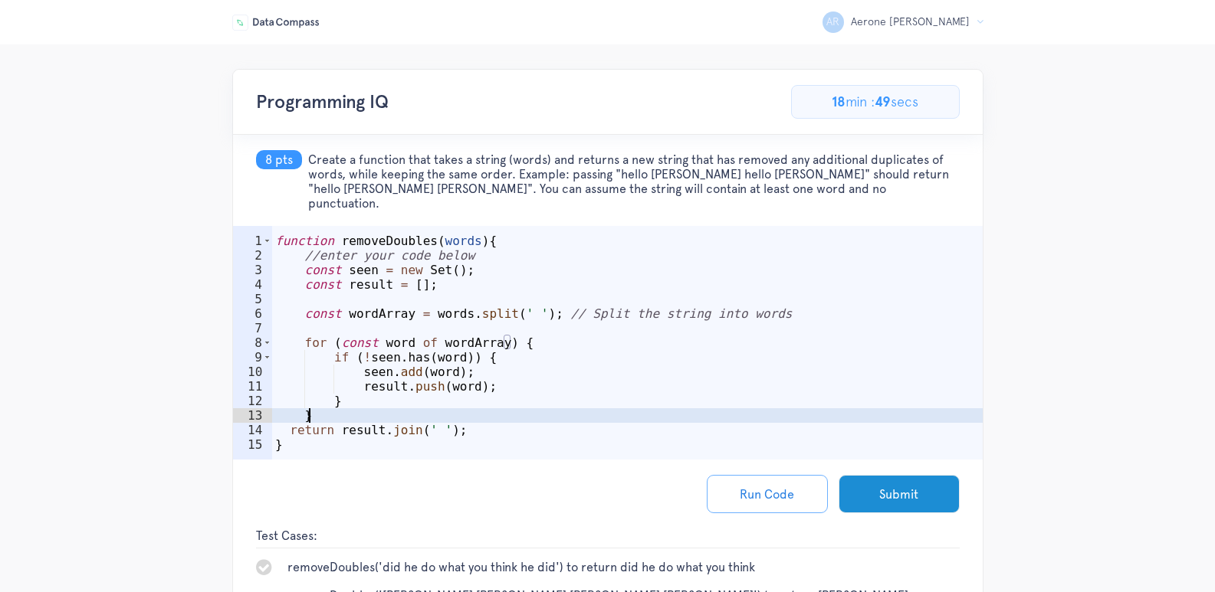
click at [756, 307] on div "function removeDoubles ( words ) { //enter your code below const seen = new Set…" at bounding box center [627, 365] width 710 height 263
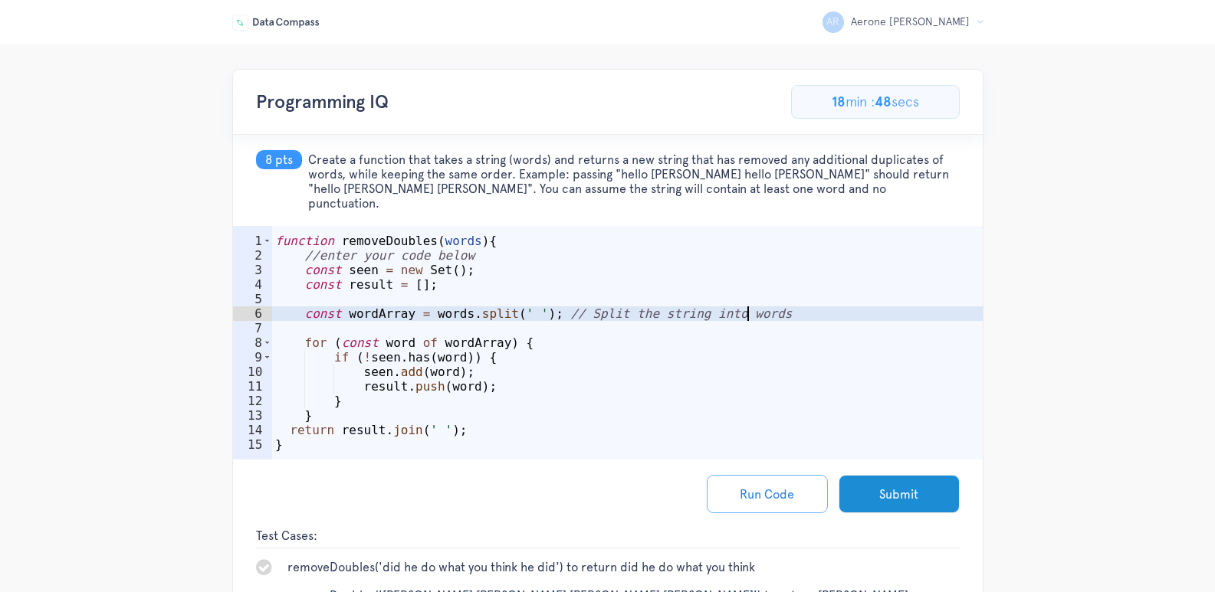
click at [760, 304] on div "function removeDoubles ( words ) { //enter your code below const seen = new Set…" at bounding box center [627, 365] width 710 height 263
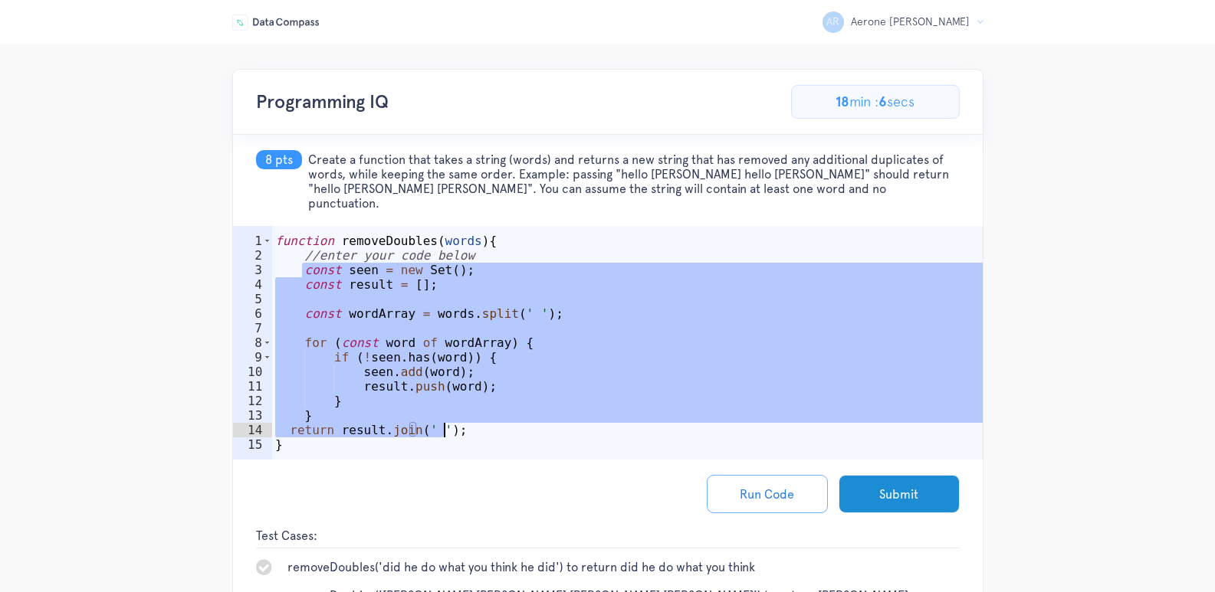
drag, startPoint x: 300, startPoint y: 259, endPoint x: 446, endPoint y: 420, distance: 217.6
click at [446, 420] on div "function removeDoubles ( words ) { //enter your code below const seen = new Set…" at bounding box center [627, 365] width 710 height 263
paste textarea "return result;"
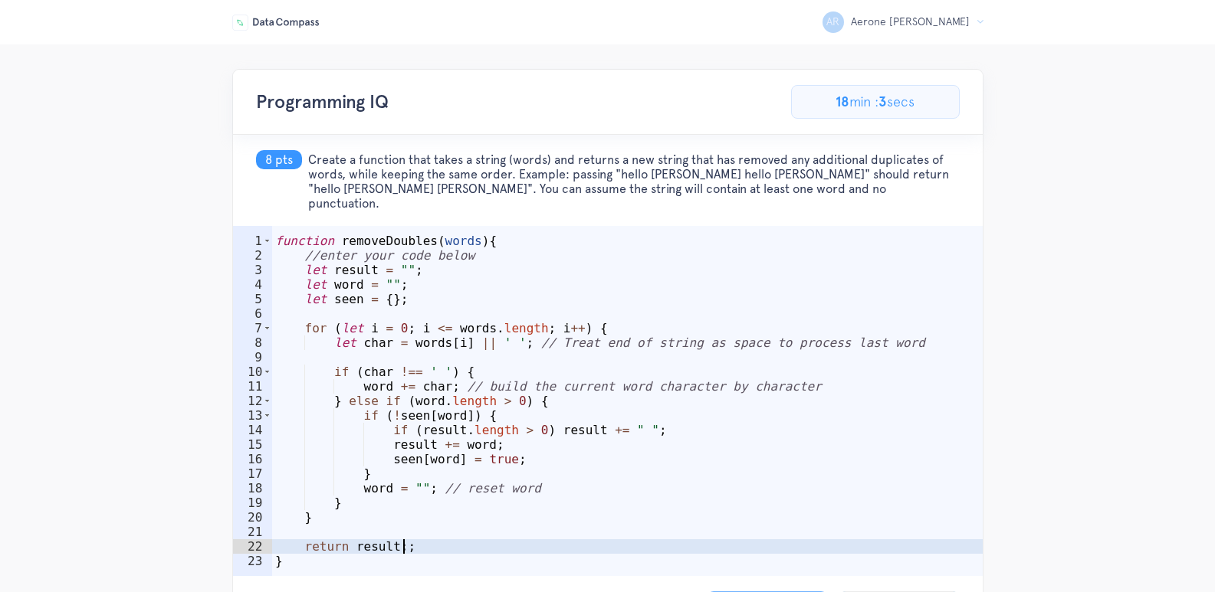
click at [425, 531] on div "function removeDoubles ( words ) { //enter your code below let result = "" ; le…" at bounding box center [627, 423] width 710 height 379
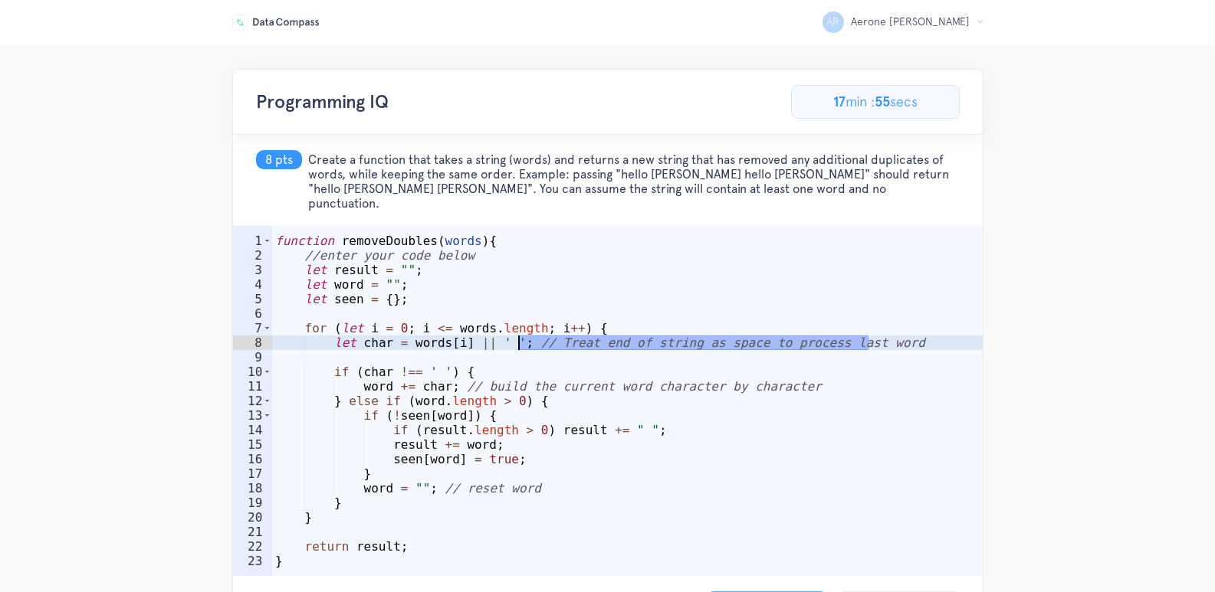
drag, startPoint x: 878, startPoint y: 327, endPoint x: 517, endPoint y: 332, distance: 360.2
click at [517, 332] on div "function removeDoubles ( words ) { //enter your code below let result = "" ; le…" at bounding box center [627, 423] width 710 height 379
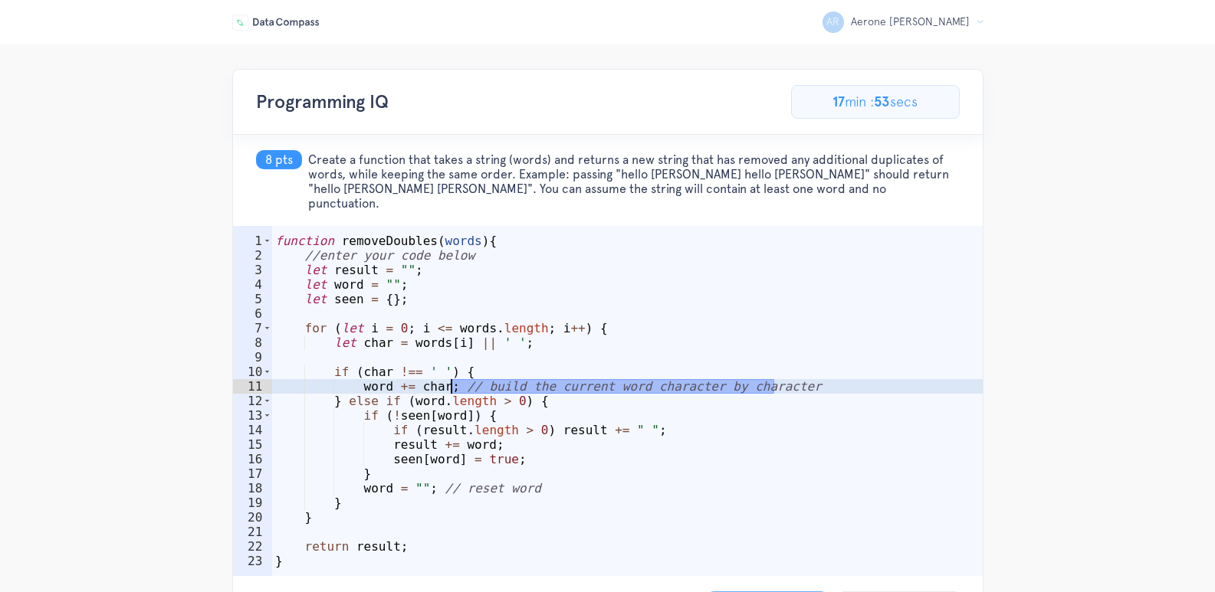
drag, startPoint x: 746, startPoint y: 376, endPoint x: 451, endPoint y: 377, distance: 294.3
click at [451, 377] on div "function removeDoubles ( words ) { //enter your code below let result = "" ; le…" at bounding box center [627, 423] width 710 height 379
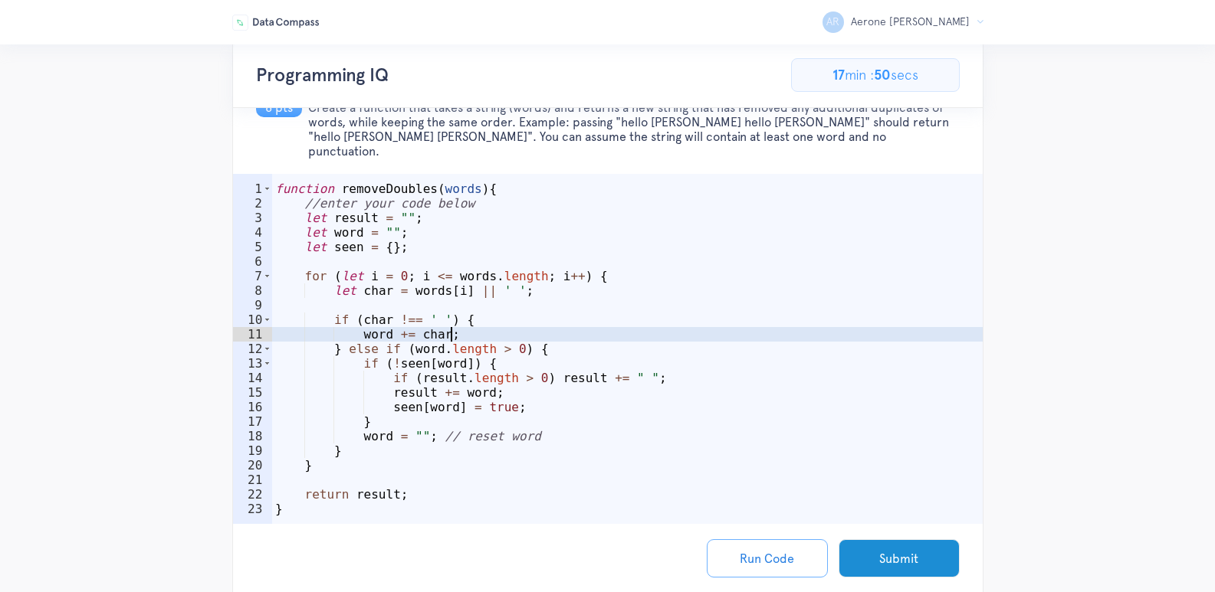
scroll to position [77, 0]
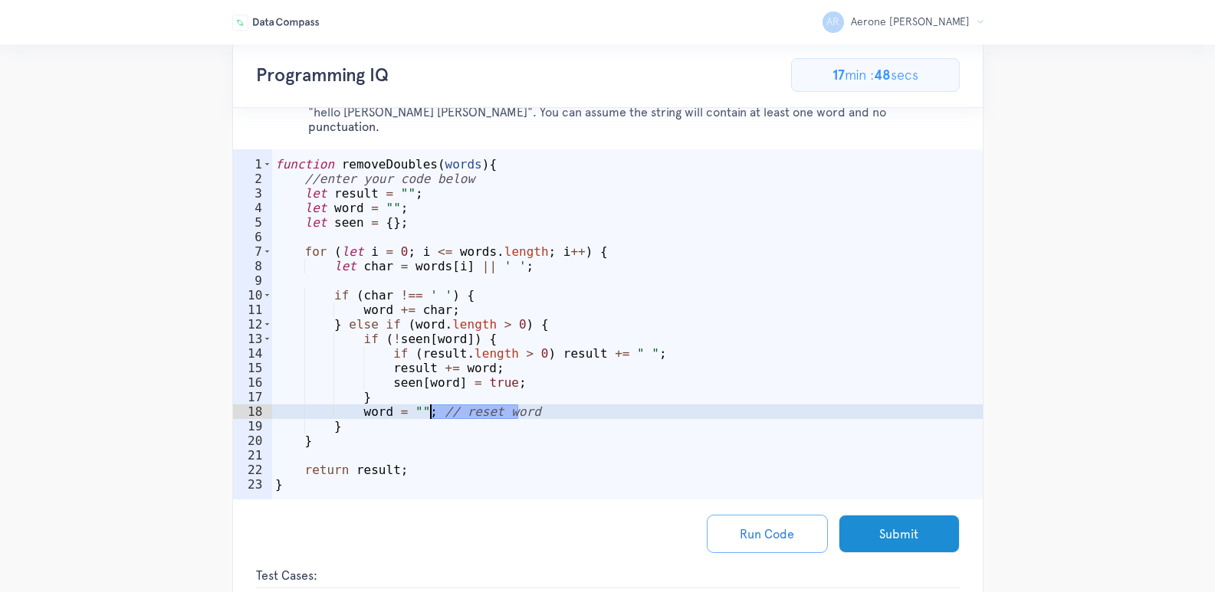
drag, startPoint x: 530, startPoint y: 398, endPoint x: 431, endPoint y: 402, distance: 98.2
click at [431, 402] on div "function removeDoubles ( words ) { //enter your code below let result = "" ; le…" at bounding box center [627, 346] width 710 height 379
type textarea "word = "";"
click at [768, 529] on button "Run Code" at bounding box center [767, 534] width 121 height 38
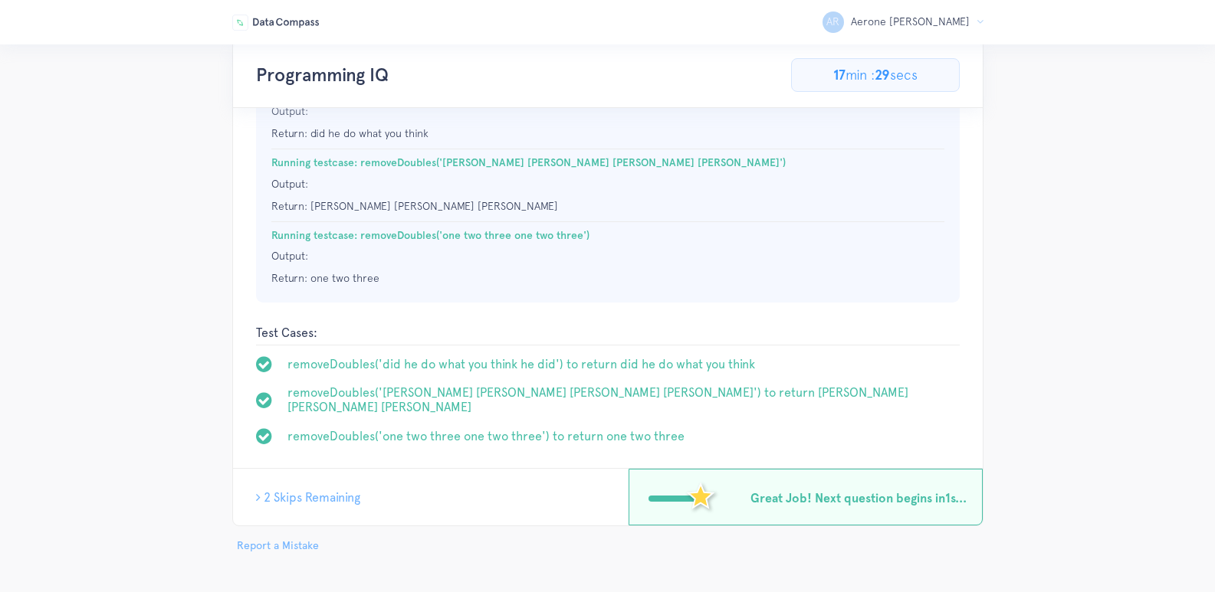
scroll to position [0, 0]
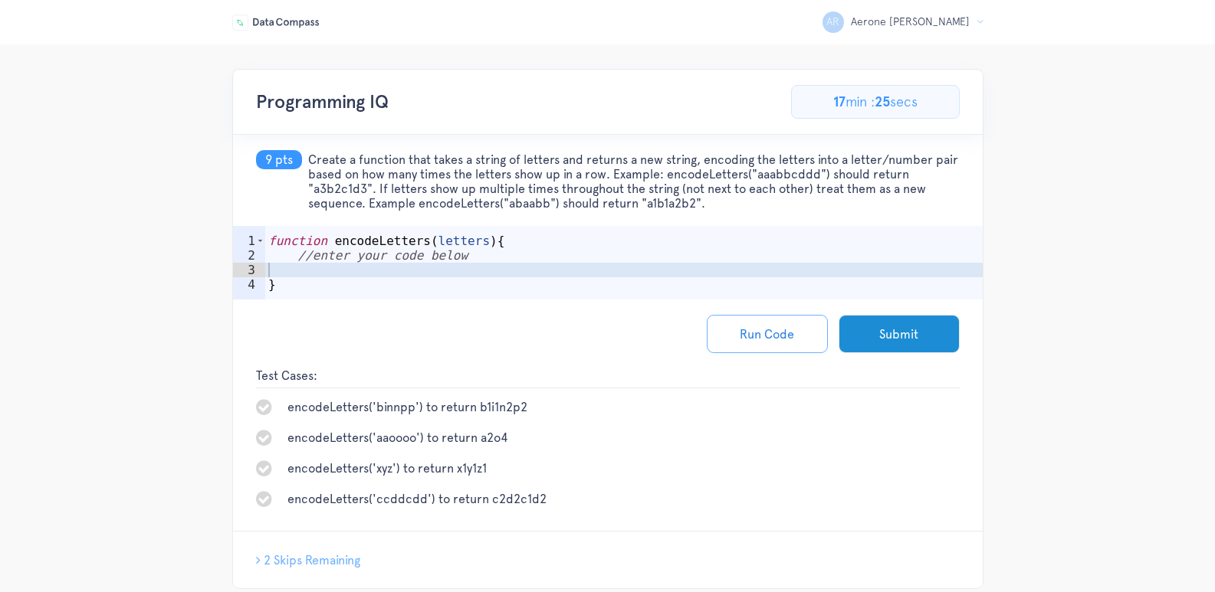
click at [456, 266] on div "function encodeLetters ( letters ) { //enter your code below }" at bounding box center [623, 285] width 717 height 103
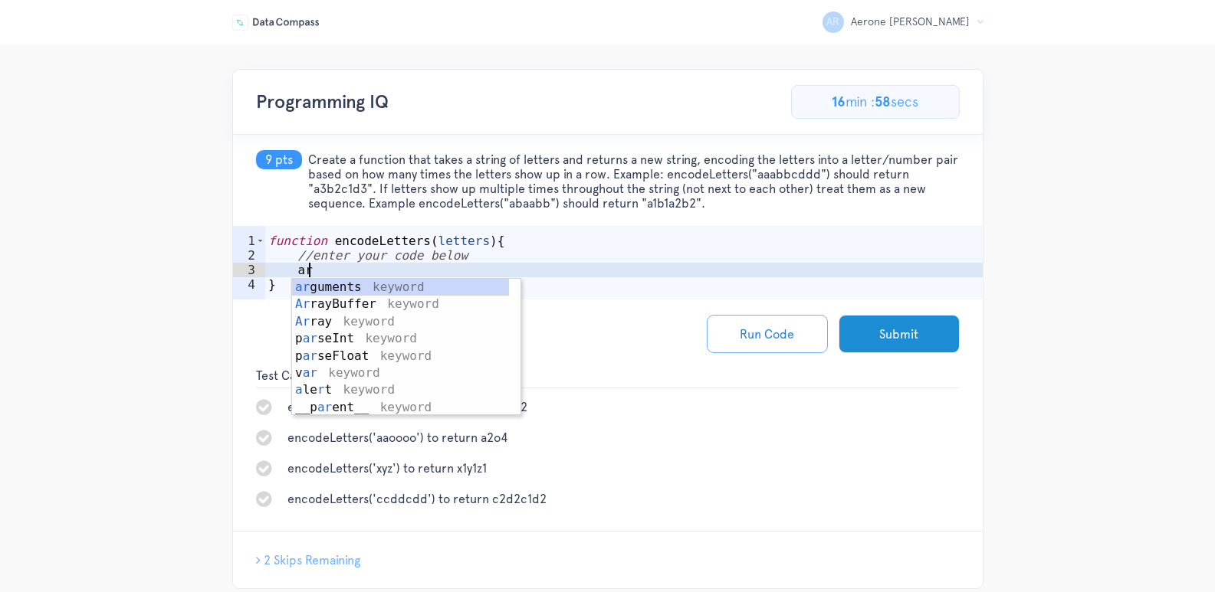
scroll to position [0, 2]
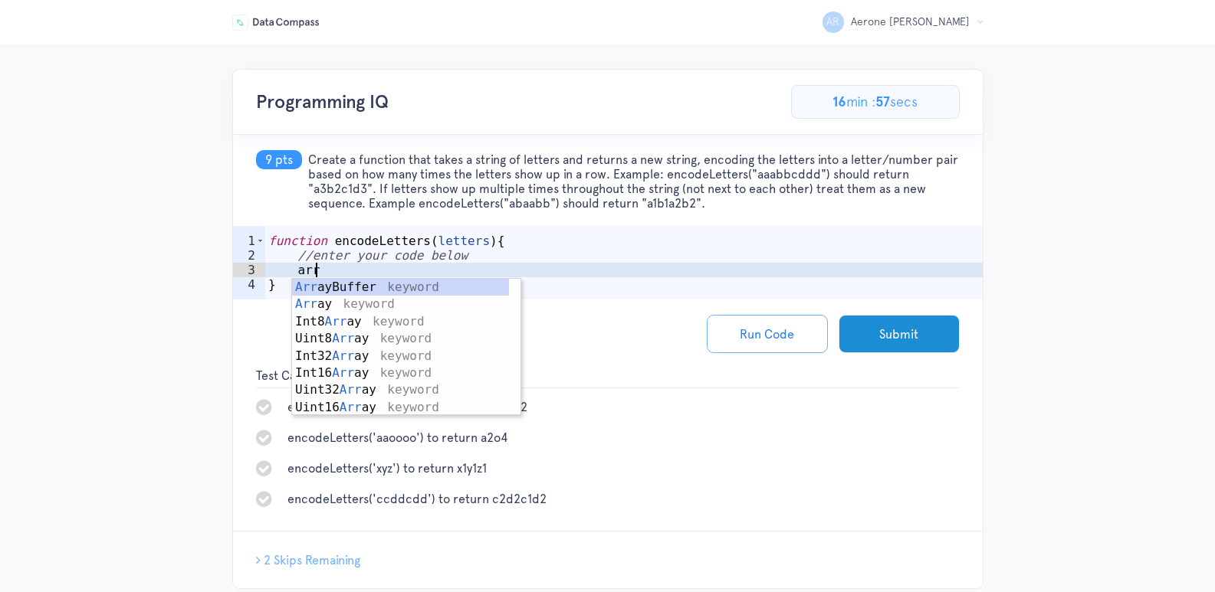
type textarea "a"
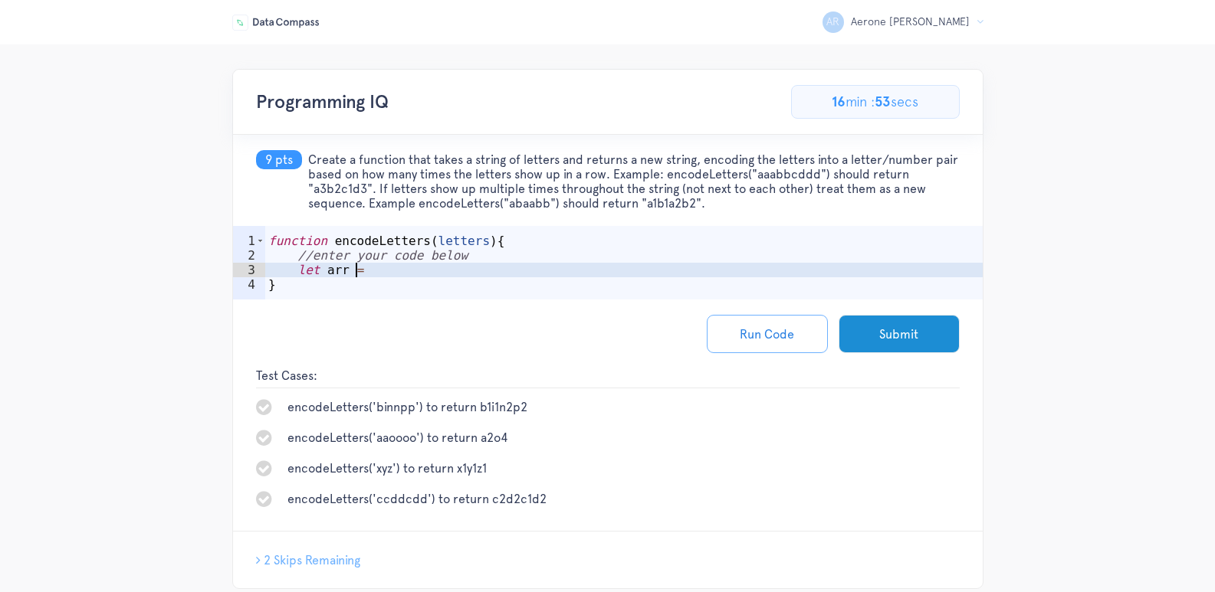
scroll to position [0, 5]
type textarea "let arr = []"
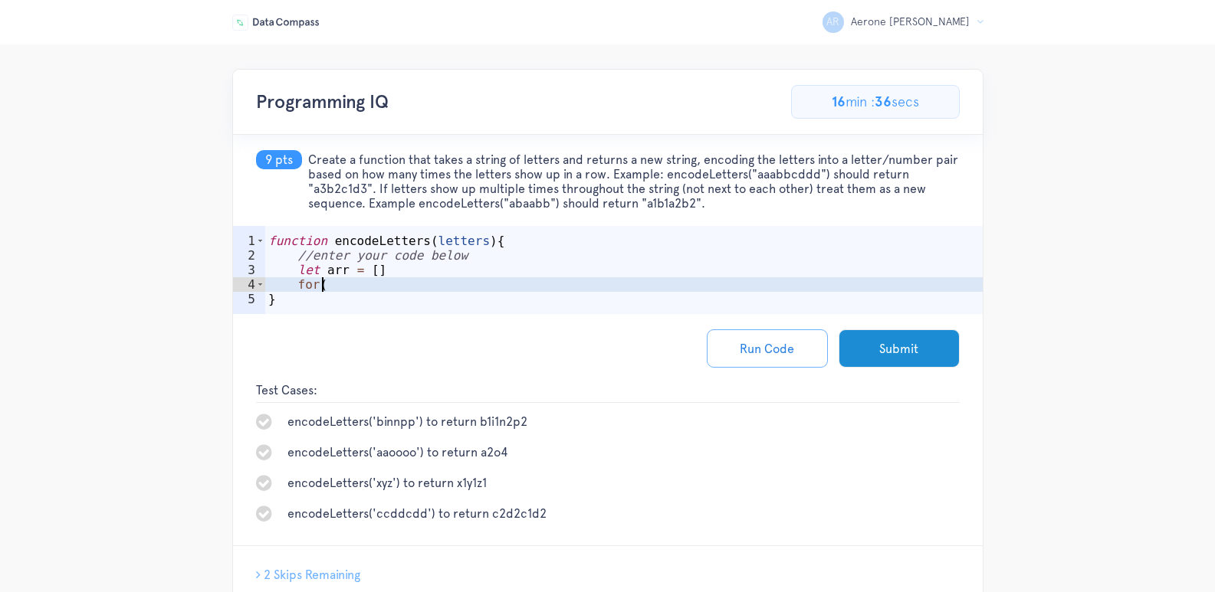
scroll to position [0, 3]
type textarea "f"
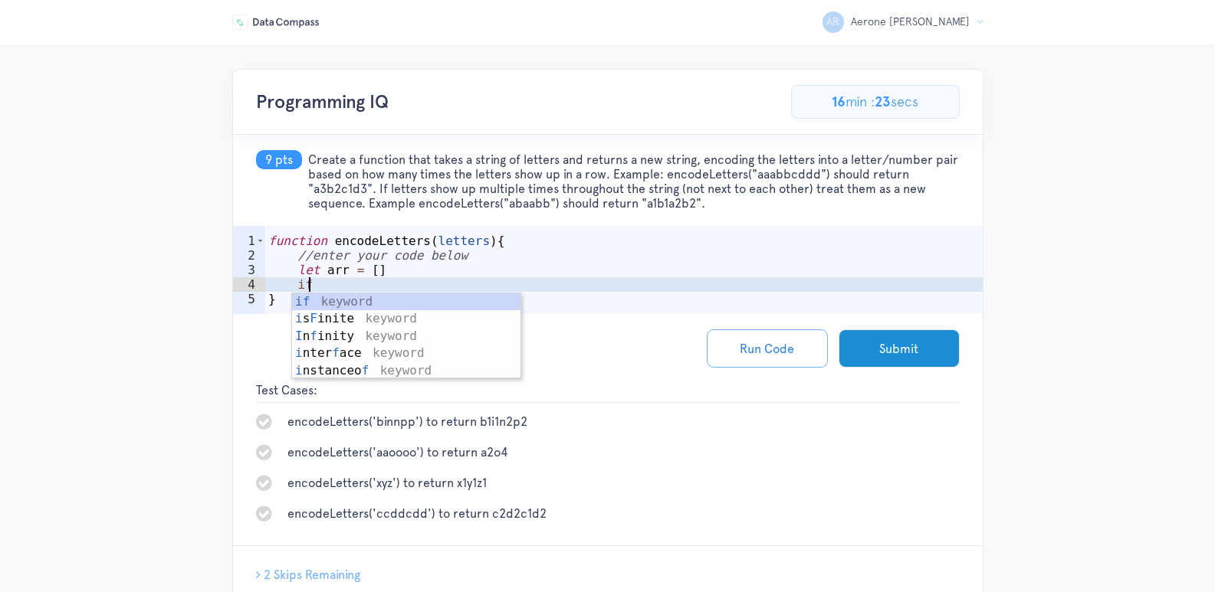
scroll to position [0, 2]
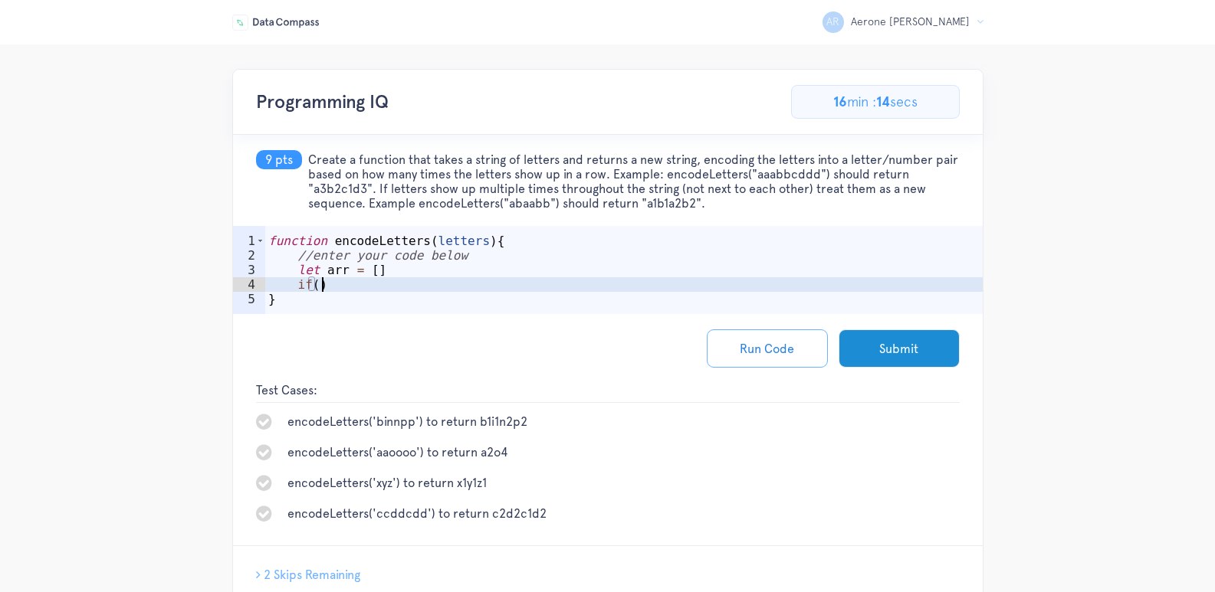
type textarea "if()"
drag, startPoint x: 309, startPoint y: 160, endPoint x: 755, endPoint y: 202, distance: 448.0
click at [755, 202] on span "Create a function that takes a string of letters and returns a new string, enco…" at bounding box center [633, 182] width 651 height 58
copy span "Create a function that takes a string of letters and returns a new string, enco…"
click at [1091, 302] on div "AR Aerone Randall R Logout Programming IQ 69.23076923076923% Complete 9/13 Prob…" at bounding box center [607, 350] width 1215 height 563
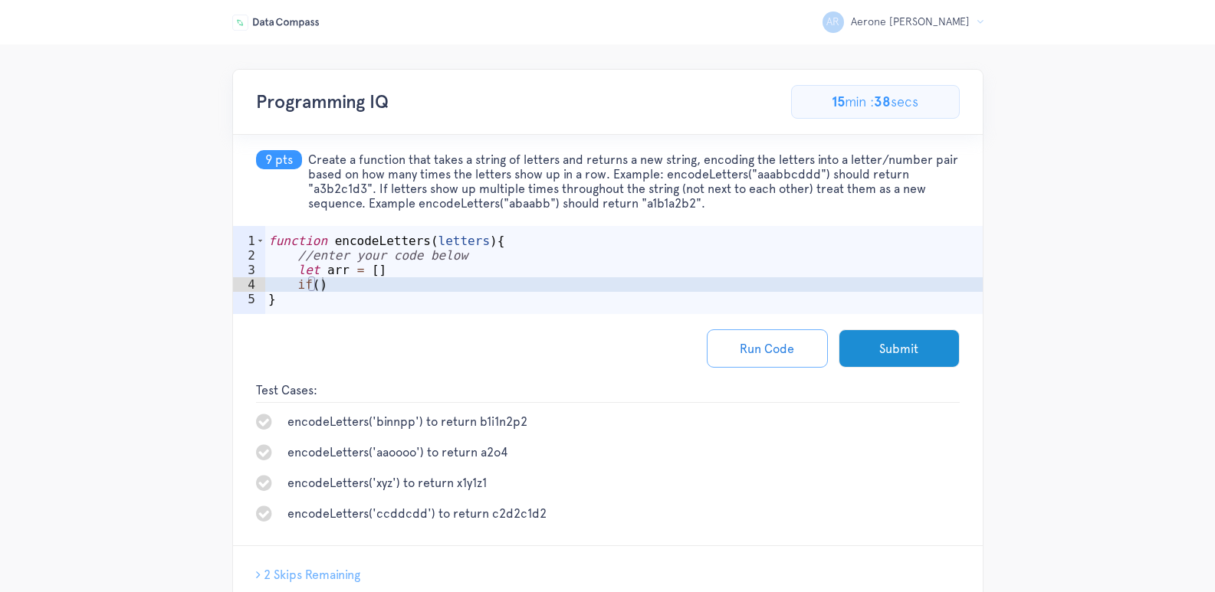
click at [312, 572] on span "2 Skips Remaining" at bounding box center [312, 575] width 97 height 15
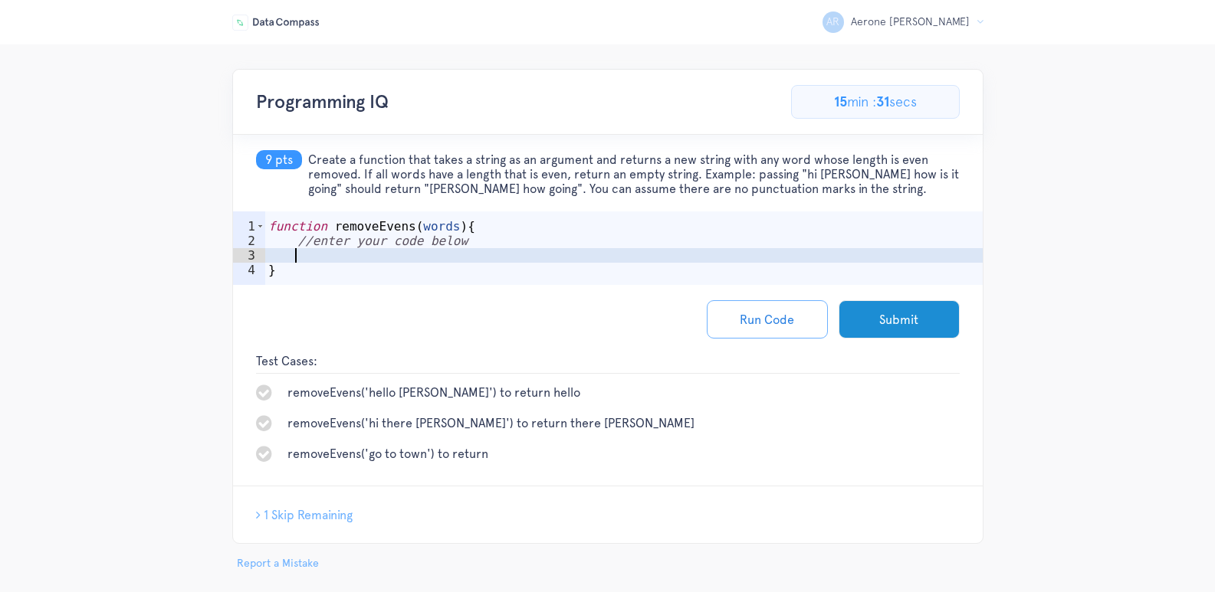
click at [414, 258] on div "function removeEvens ( words ) { //enter your code below }" at bounding box center [623, 270] width 717 height 103
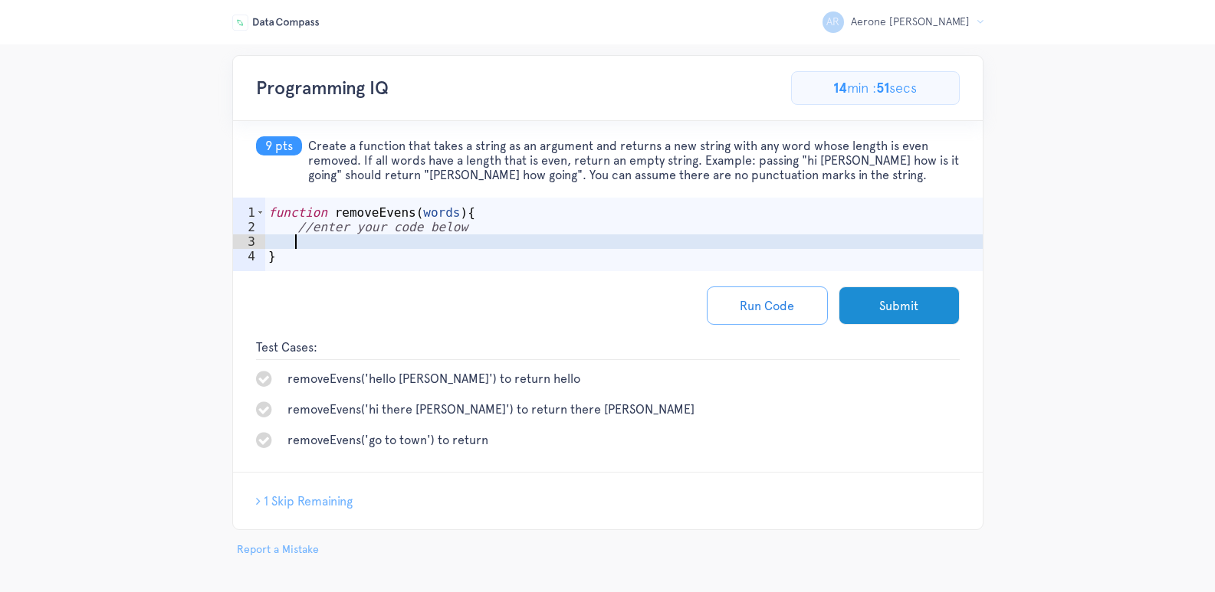
scroll to position [18, 0]
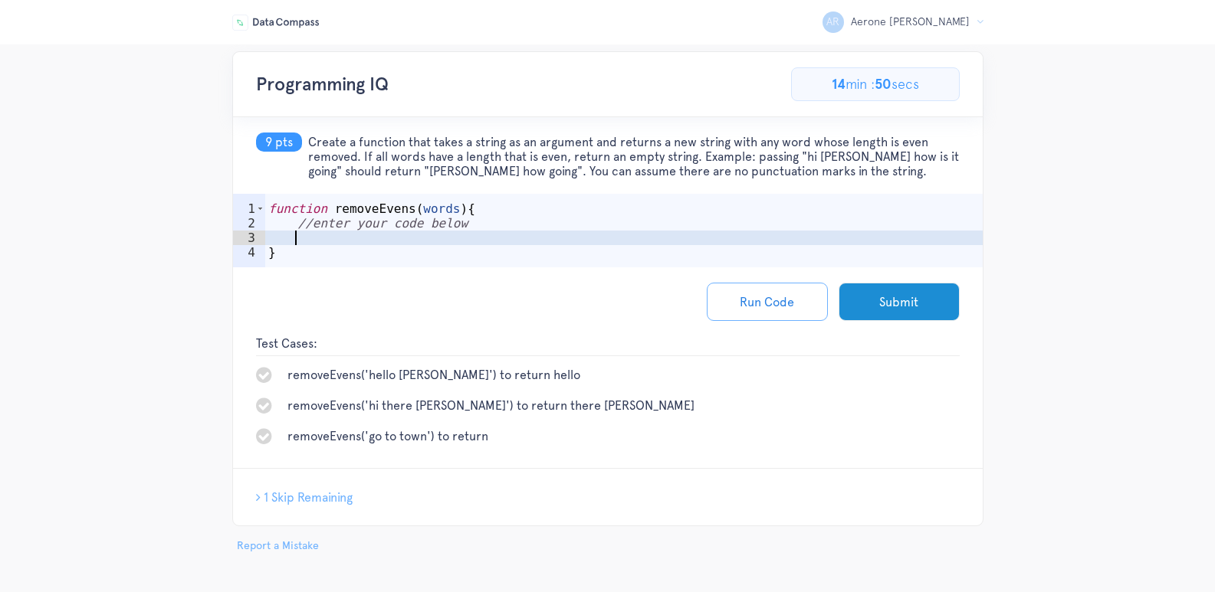
click at [312, 487] on div "1 Skip Remaining Great Job! Next question begins in 2 s... Sorry, you've got th…" at bounding box center [608, 497] width 750 height 57
click at [314, 491] on span "1 Skip Remaining" at bounding box center [308, 498] width 89 height 15
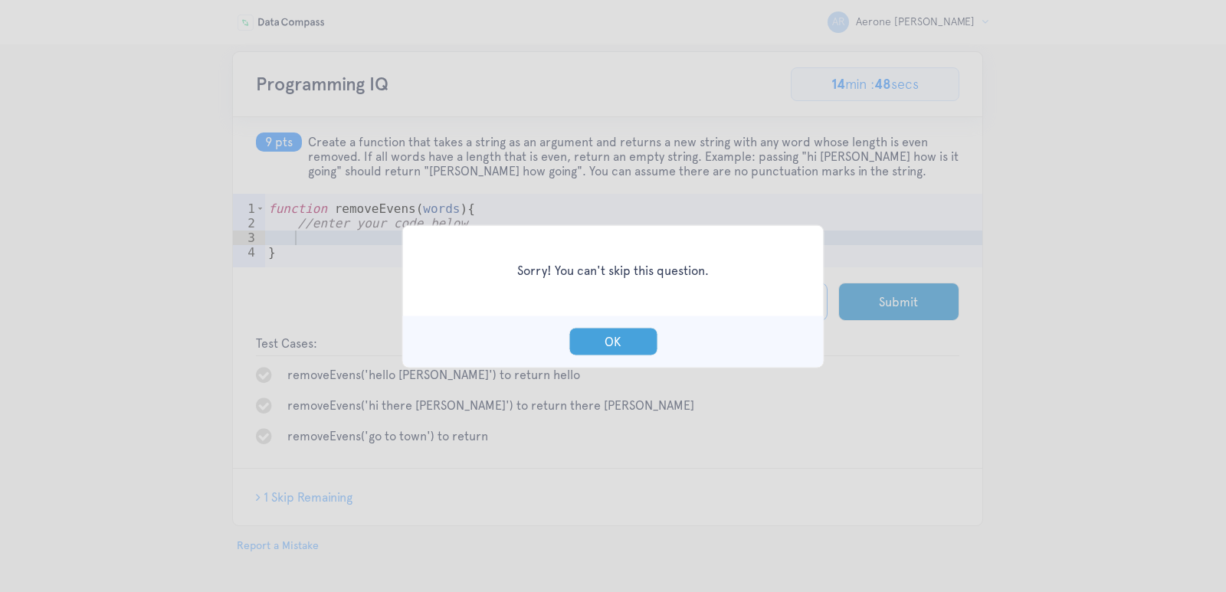
click at [626, 336] on button "OK" at bounding box center [613, 341] width 89 height 28
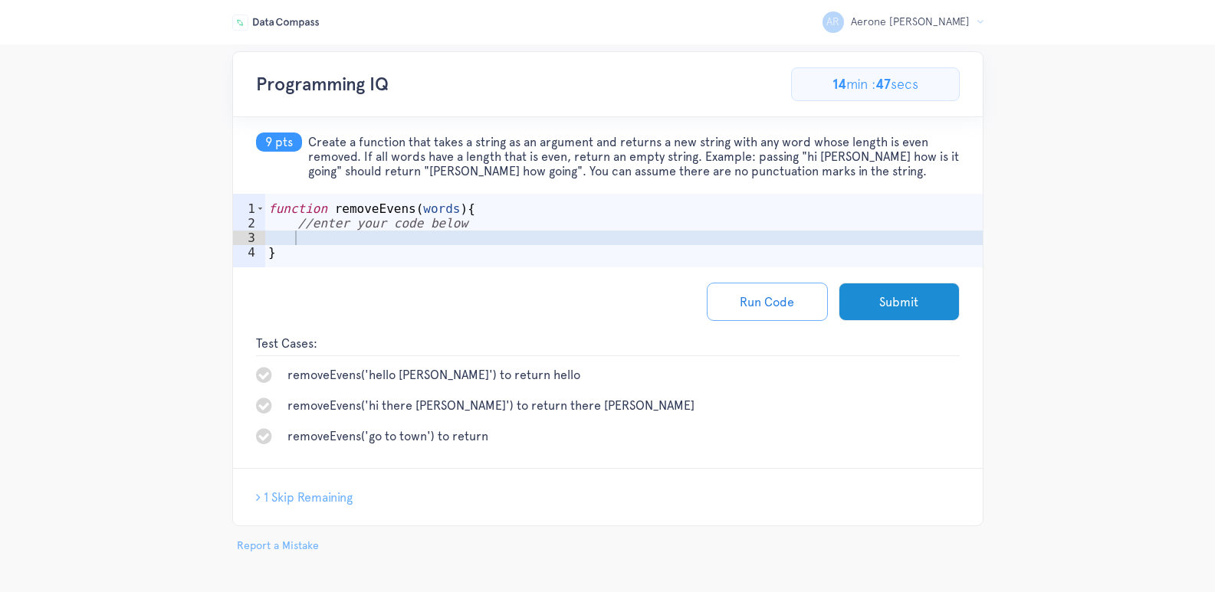
click at [341, 494] on span "1 Skip Remaining" at bounding box center [308, 498] width 89 height 15
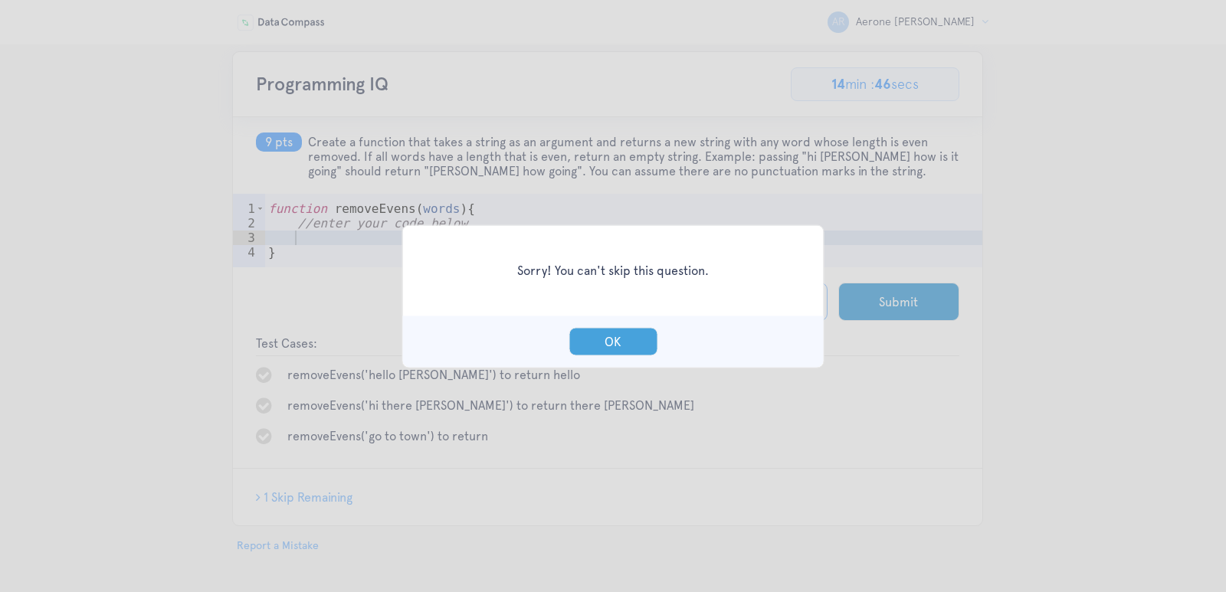
click at [615, 351] on button "OK" at bounding box center [613, 341] width 89 height 28
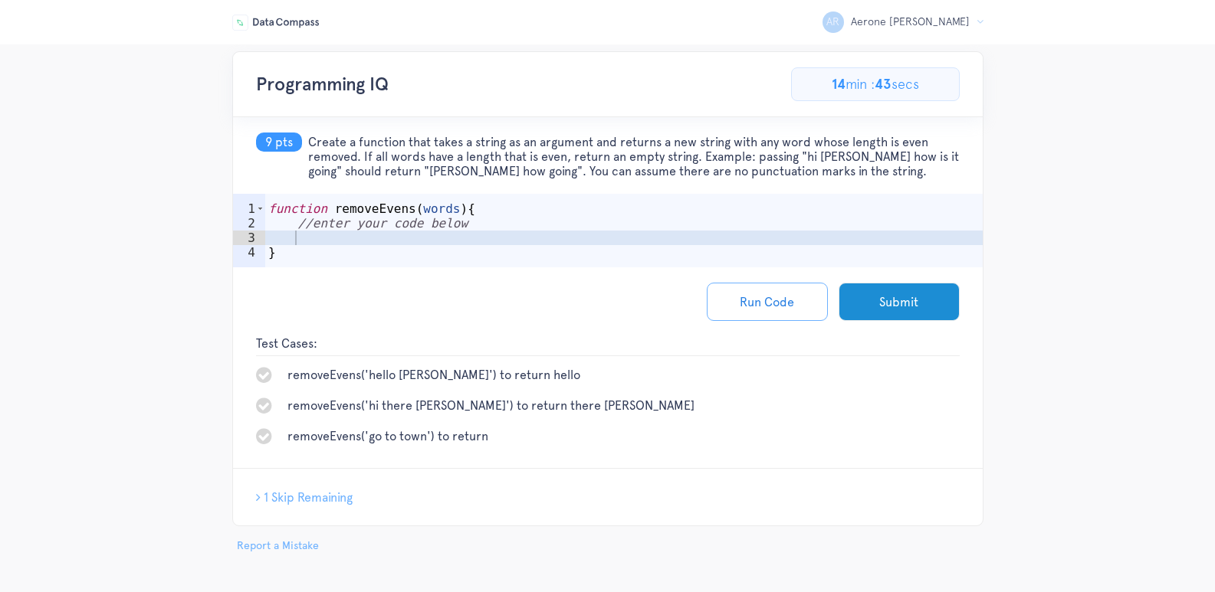
drag, startPoint x: 307, startPoint y: 139, endPoint x: 842, endPoint y: 168, distance: 535.8
click at [842, 168] on span "Create a function that takes a string as an argument and returns a new string w…" at bounding box center [633, 157] width 651 height 44
copy span "Create a function that takes a string as an argument and returns a new string w…"
click at [1188, 340] on div "AR Aerone Randall R Logout Programming IQ 69.23076923076923% Complete 9/13 Prob…" at bounding box center [607, 302] width 1215 height 503
click at [398, 238] on div "function removeEvens ( words ) { //enter your code below }" at bounding box center [623, 253] width 717 height 103
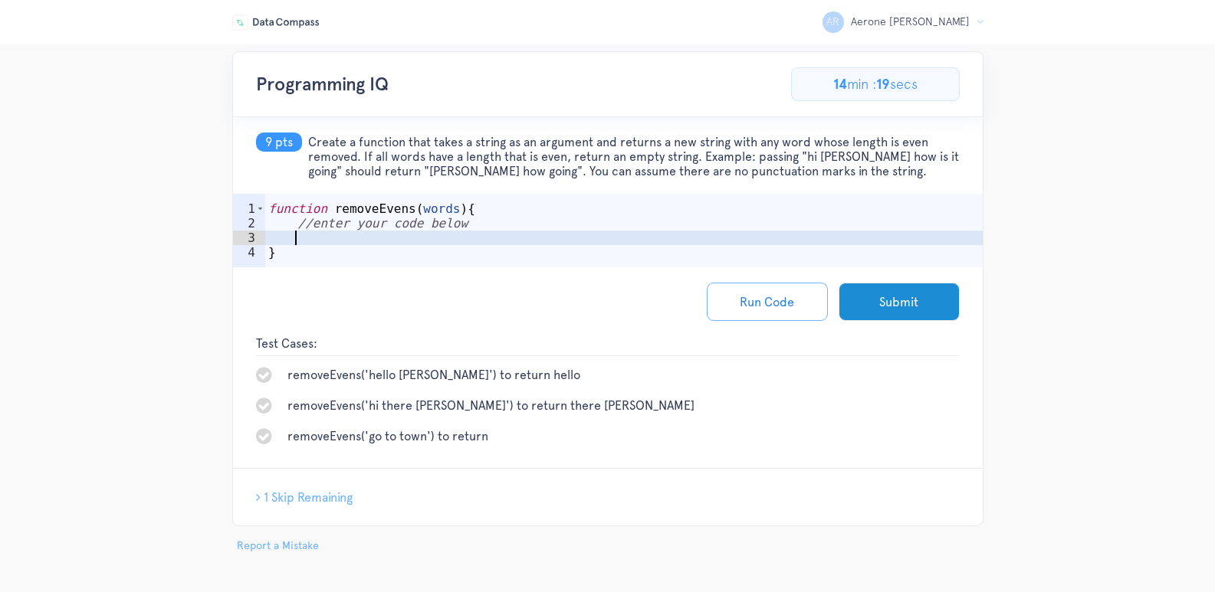
paste textarea "return filteredWords.join(' ');"
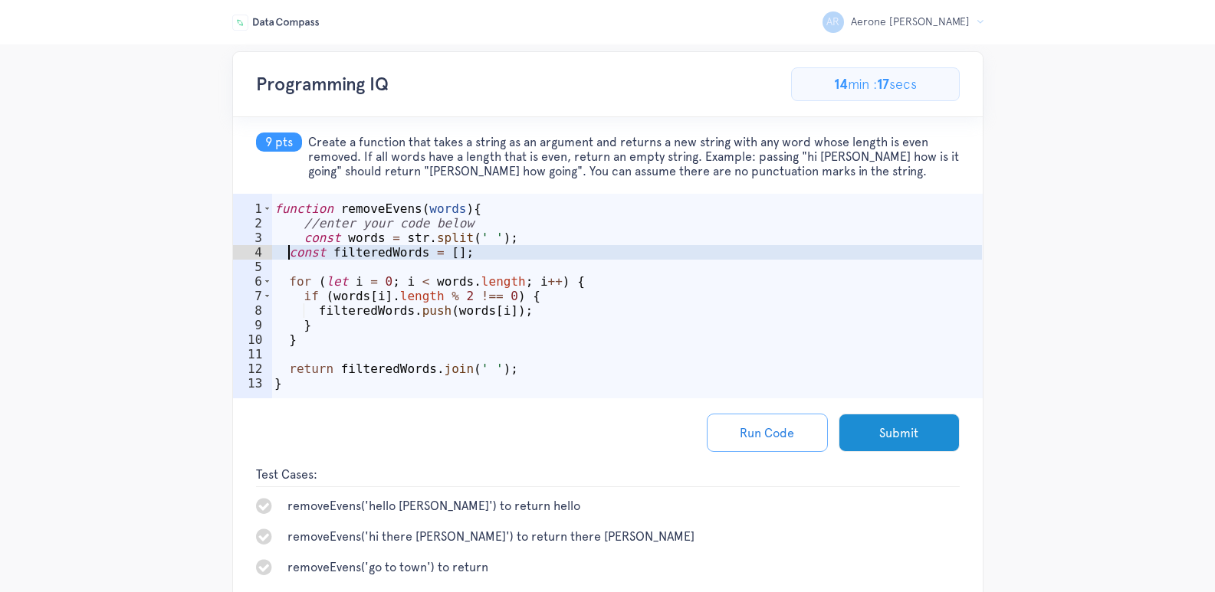
click at [287, 259] on div "function removeEvens ( words ) { //enter your code below const words = str . sp…" at bounding box center [626, 319] width 710 height 234
click at [290, 284] on div "function removeEvens ( words ) { //enter your code below const words = str . sp…" at bounding box center [626, 319] width 710 height 234
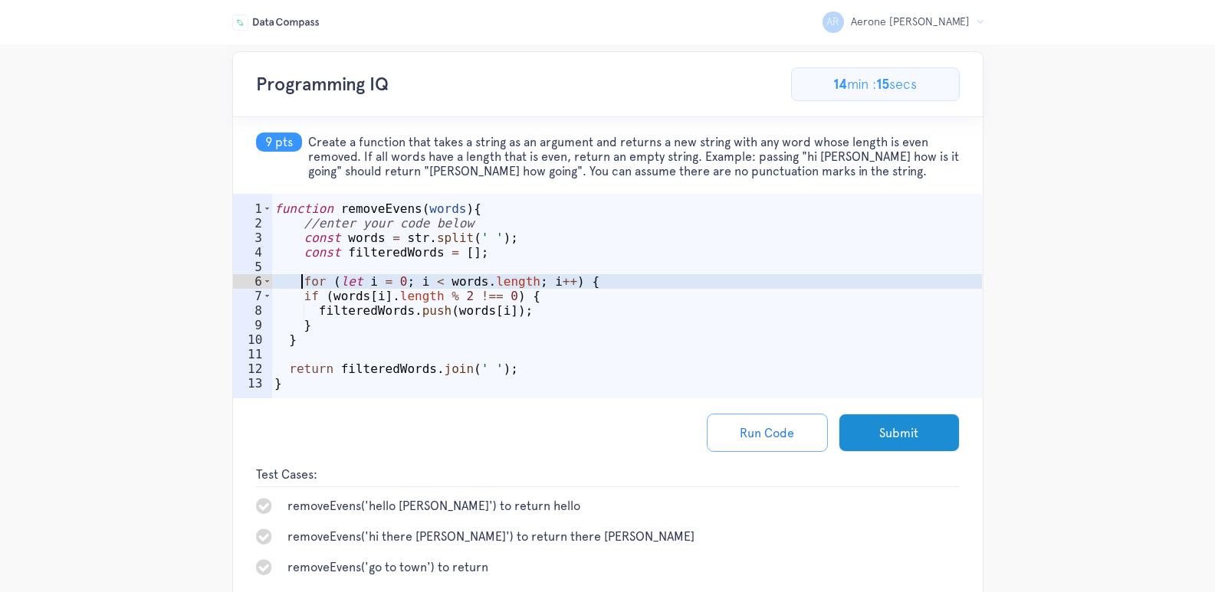
click at [304, 299] on div "function removeEvens ( words ) { //enter your code below const words = str . sp…" at bounding box center [626, 319] width 710 height 234
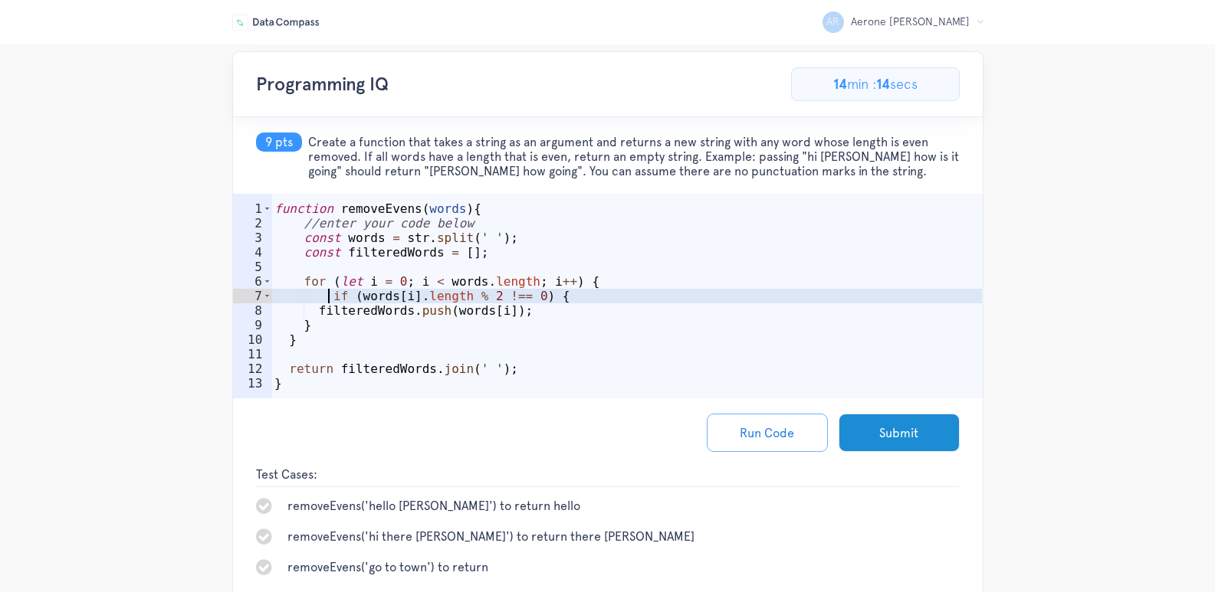
click at [317, 307] on div "function removeEvens ( words ) { //enter your code below const words = str . sp…" at bounding box center [626, 319] width 710 height 234
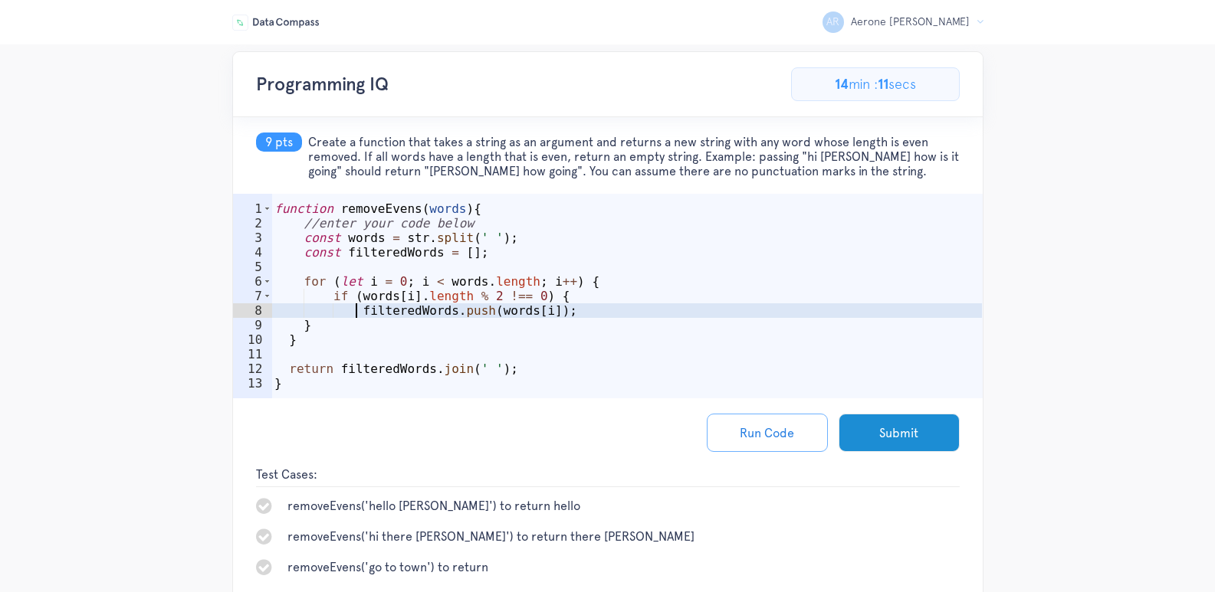
click at [302, 330] on div "function removeEvens ( words ) { //enter your code below const words = str . sp…" at bounding box center [626, 319] width 710 height 234
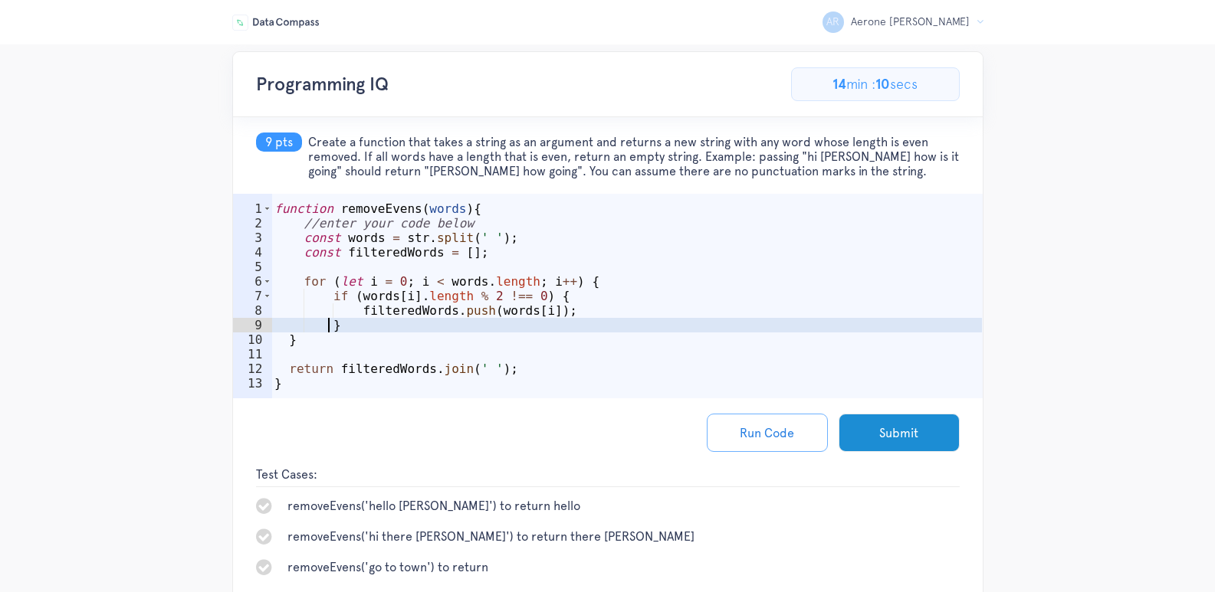
click at [290, 343] on div "function removeEvens ( words ) { //enter your code below const words = str . sp…" at bounding box center [626, 319] width 710 height 234
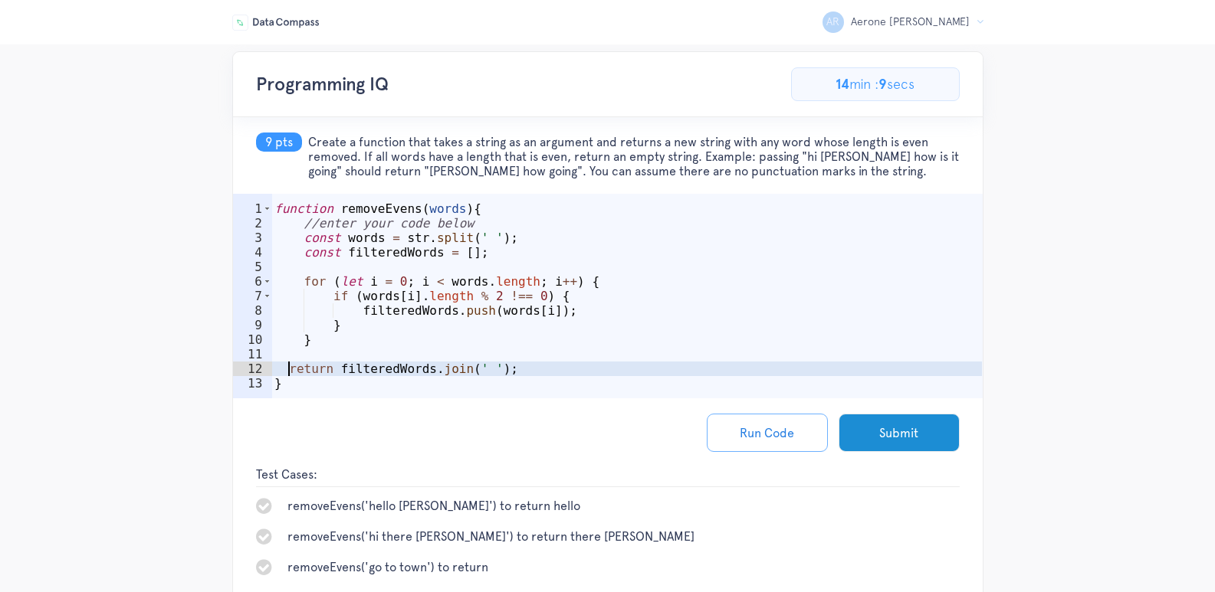
click at [289, 372] on div "function removeEvens ( words ) { //enter your code below const words = str . sp…" at bounding box center [626, 319] width 710 height 234
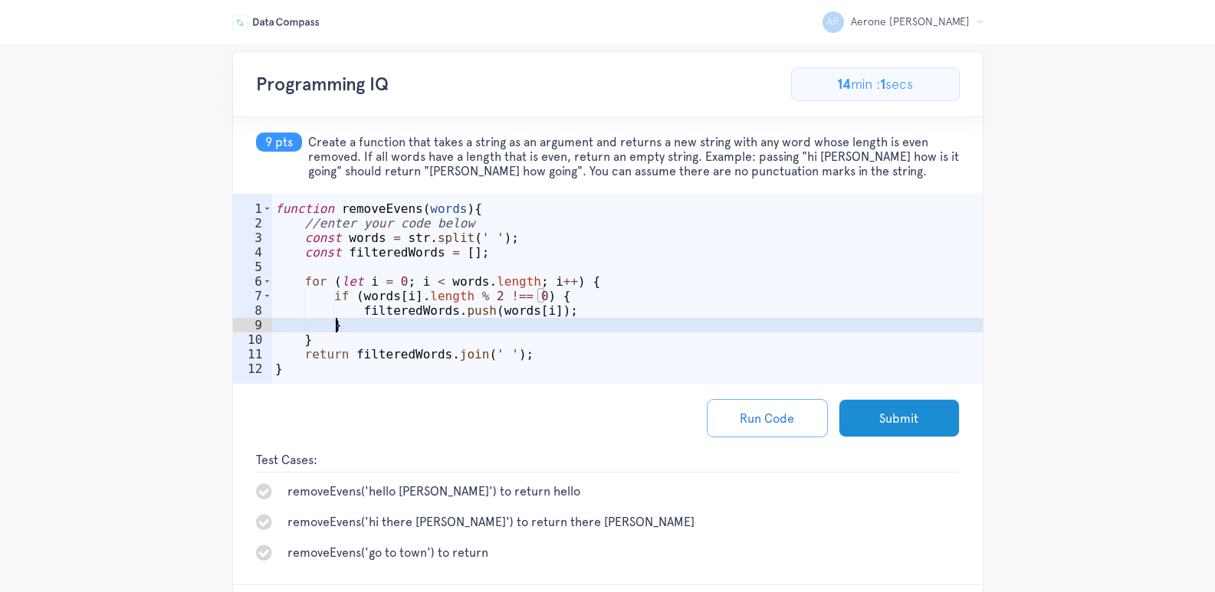
click at [631, 323] on div "function removeEvens ( words ) { //enter your code below const words = str . sp…" at bounding box center [627, 311] width 710 height 219
click at [779, 415] on button "Run Code" at bounding box center [767, 418] width 121 height 38
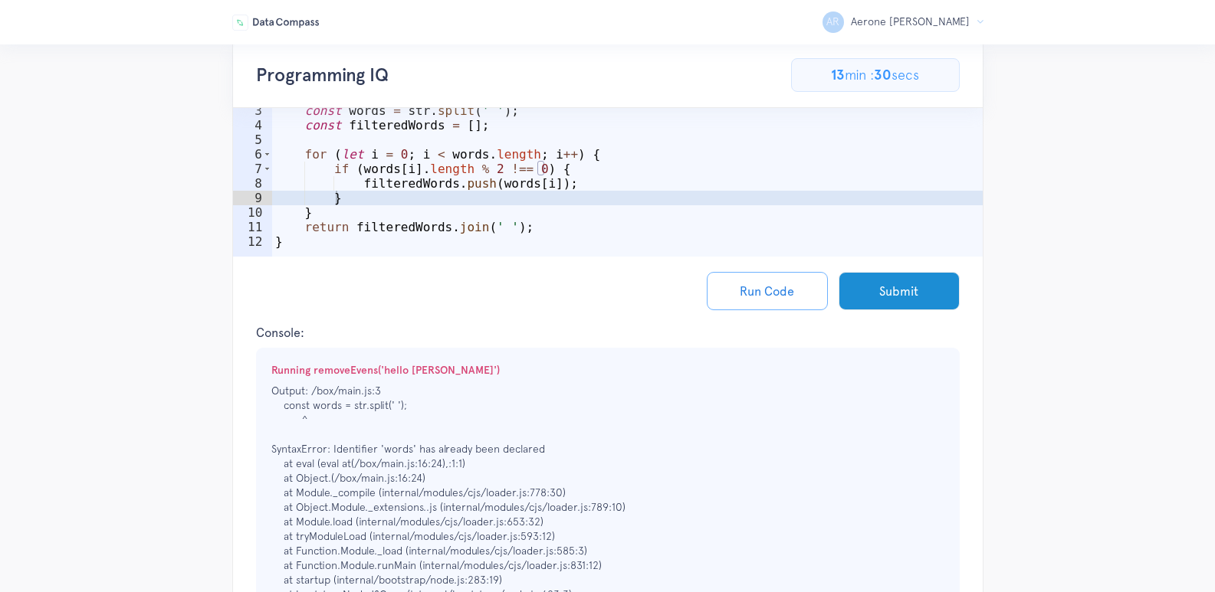
scroll to position [121, 0]
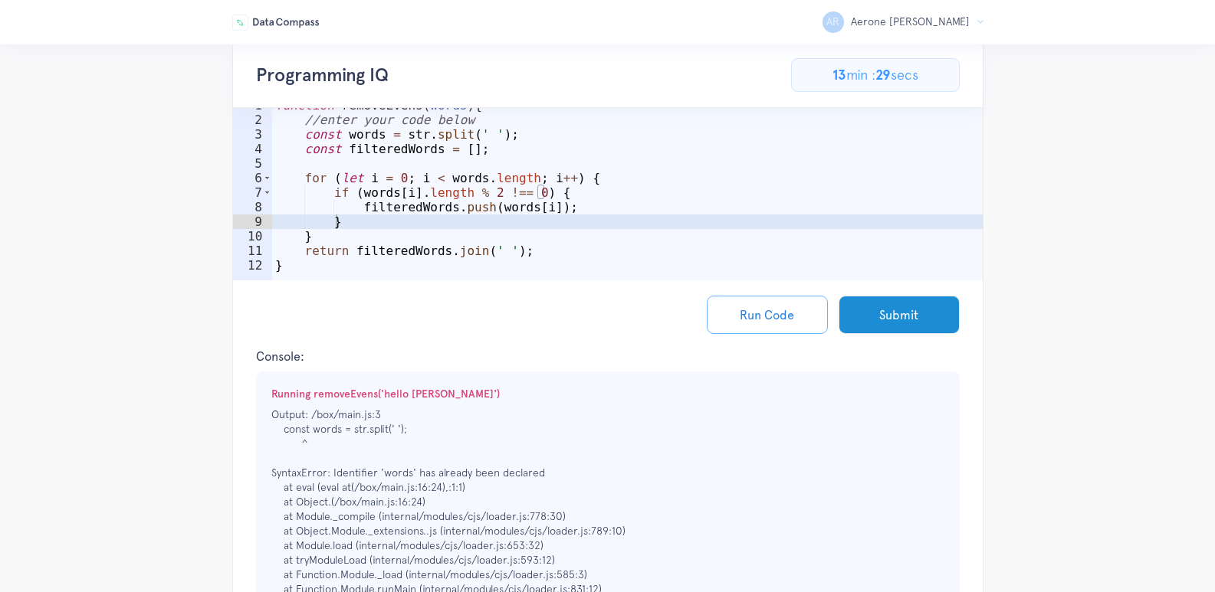
click at [548, 249] on div "function removeEvens ( words ) { //enter your code below const words = str . sp…" at bounding box center [627, 207] width 710 height 219
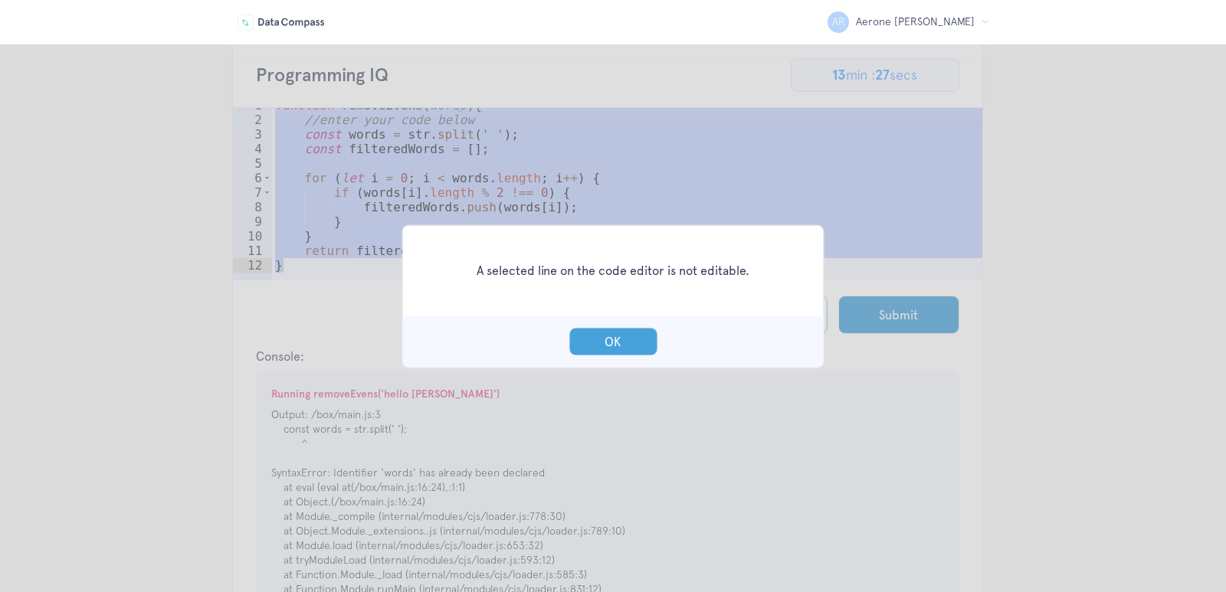
drag, startPoint x: 619, startPoint y: 342, endPoint x: 608, endPoint y: 322, distance: 22.6
click at [619, 341] on button "OK" at bounding box center [613, 341] width 89 height 28
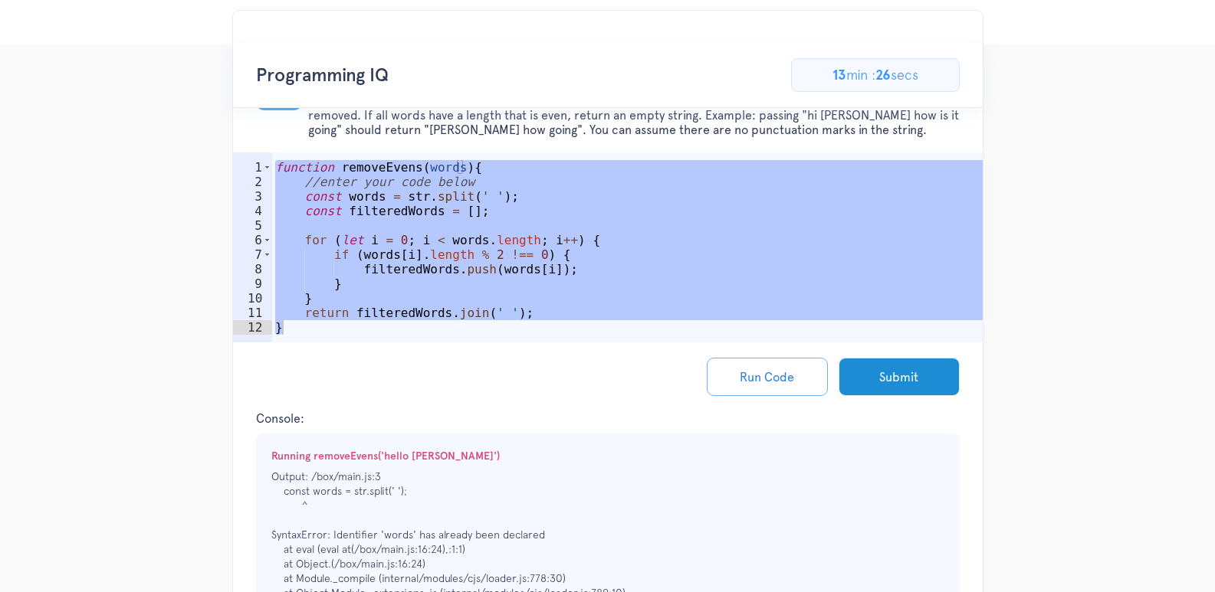
scroll to position [0, 0]
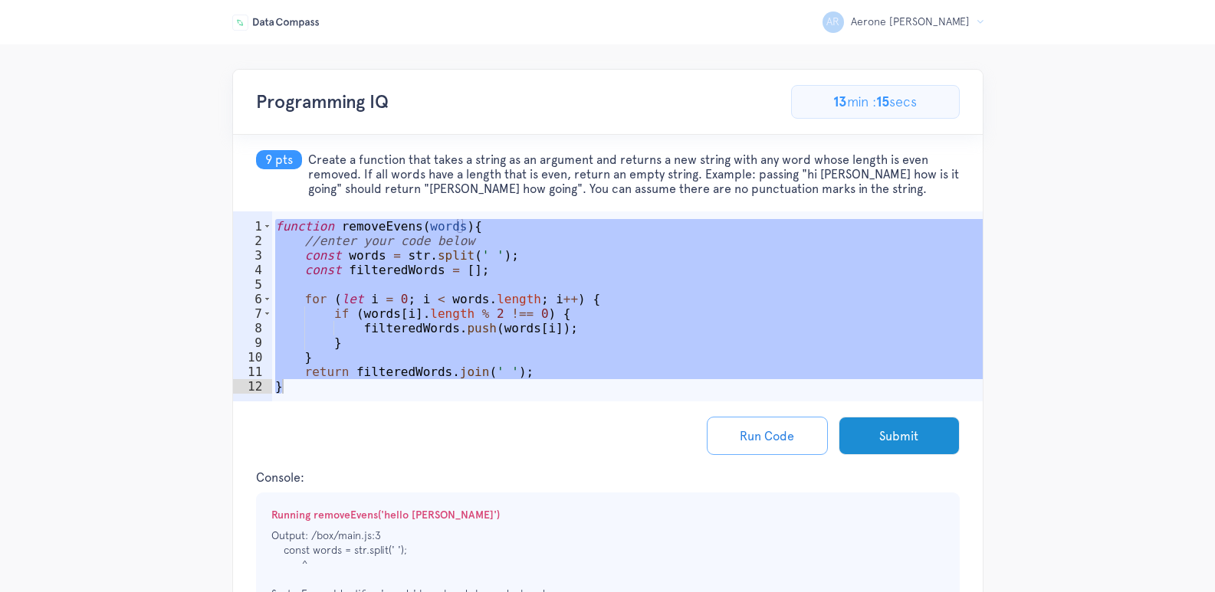
click at [1140, 330] on div "AR Aerone Randall R Logout Programming IQ 69.23076923076923% Complete 9/13 Prob…" at bounding box center [607, 535] width 1215 height 933
click at [1066, 349] on div "AR Aerone Randall R Logout Programming IQ 69.23076923076923% Complete 9/13 Prob…" at bounding box center [607, 535] width 1215 height 933
click at [1106, 310] on div "AR Aerone Randall R Logout Programming IQ 69.23076923076923% Complete 9/13 Prob…" at bounding box center [607, 535] width 1215 height 933
click at [575, 261] on div "function removeEvens ( words ) { //enter your code below const words = str . sp…" at bounding box center [627, 328] width 710 height 219
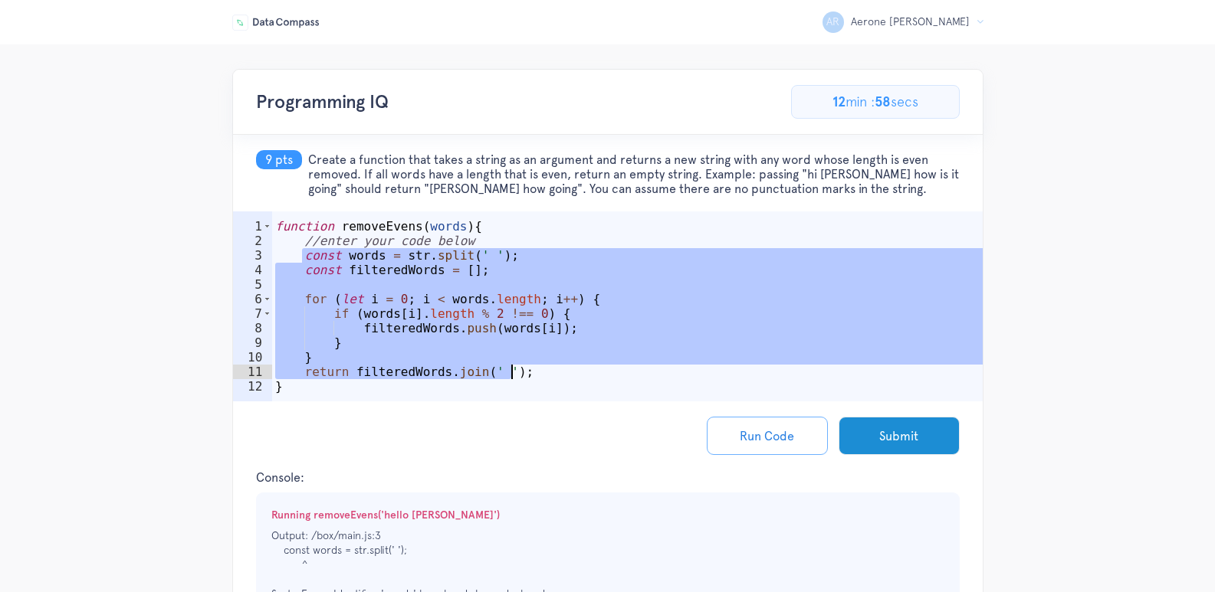
drag, startPoint x: 302, startPoint y: 258, endPoint x: 543, endPoint y: 373, distance: 267.0
click at [543, 373] on div "function removeEvens ( words ) { //enter your code below const words = str . sp…" at bounding box center [627, 328] width 710 height 219
paste textarea
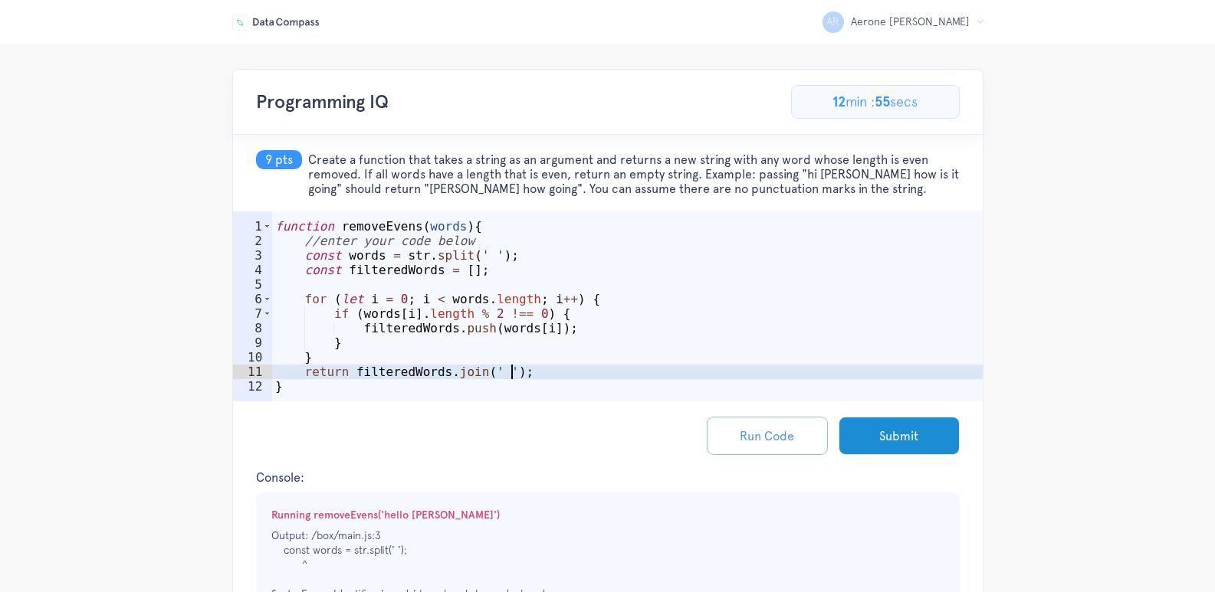
click at [769, 439] on button "Run Code" at bounding box center [767, 436] width 121 height 38
click at [322, 259] on div "function removeEvens ( words ) { //enter your code below const words = str . sp…" at bounding box center [627, 328] width 710 height 219
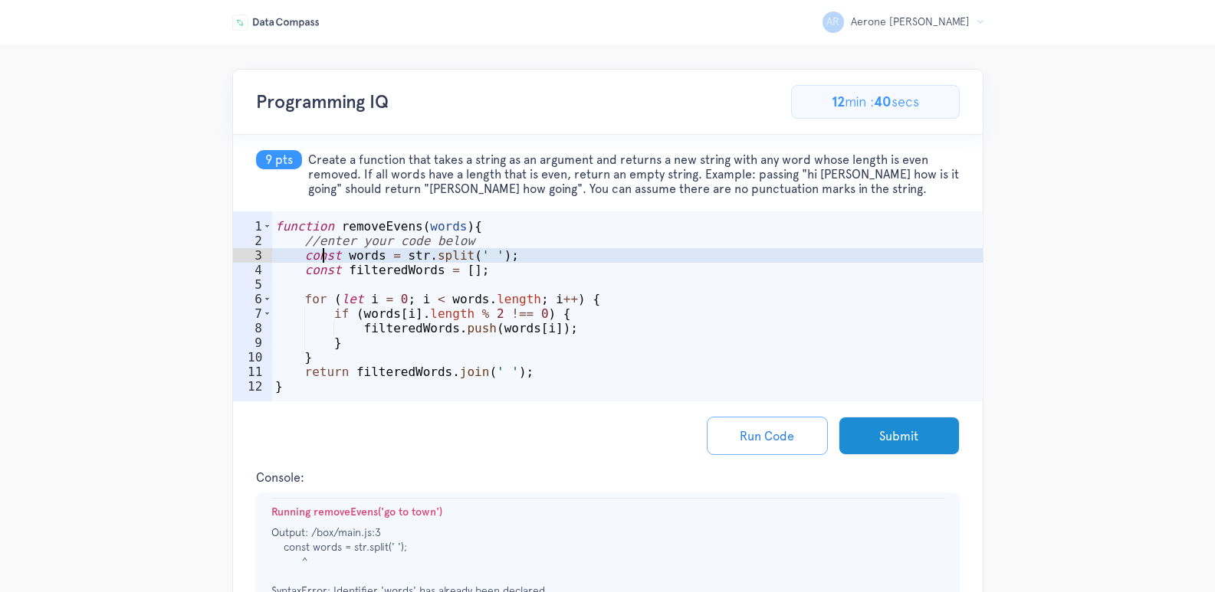
click at [322, 259] on div "function removeEvens ( words ) { //enter your code below const words = str . sp…" at bounding box center [627, 328] width 710 height 219
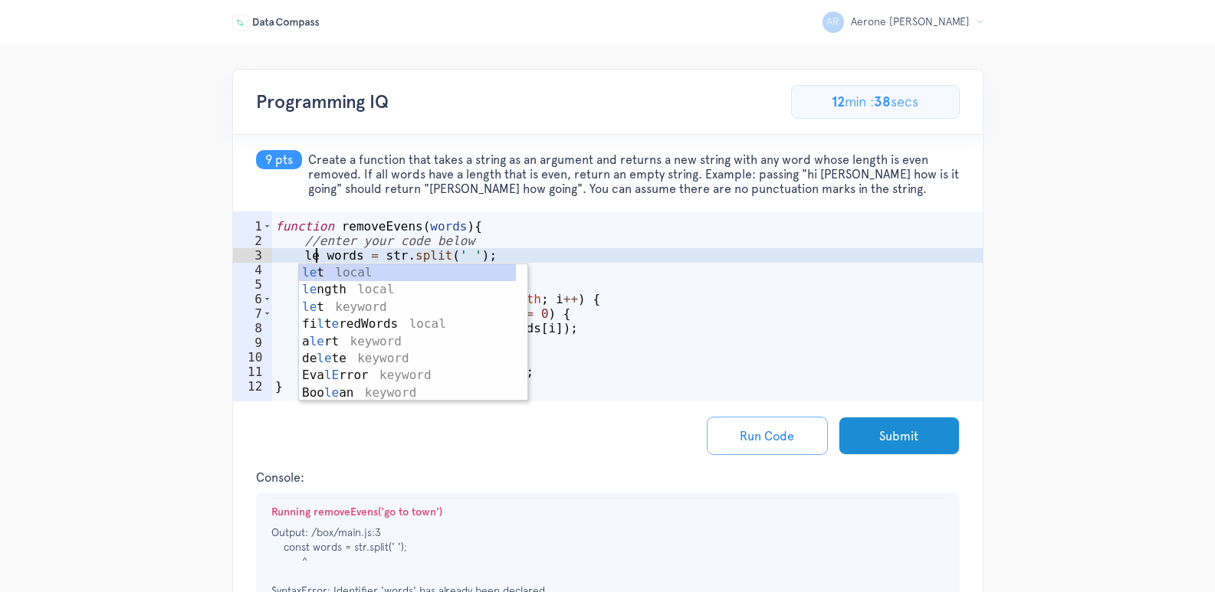
scroll to position [0, 3]
type textarea "let words = str.split(' ');"
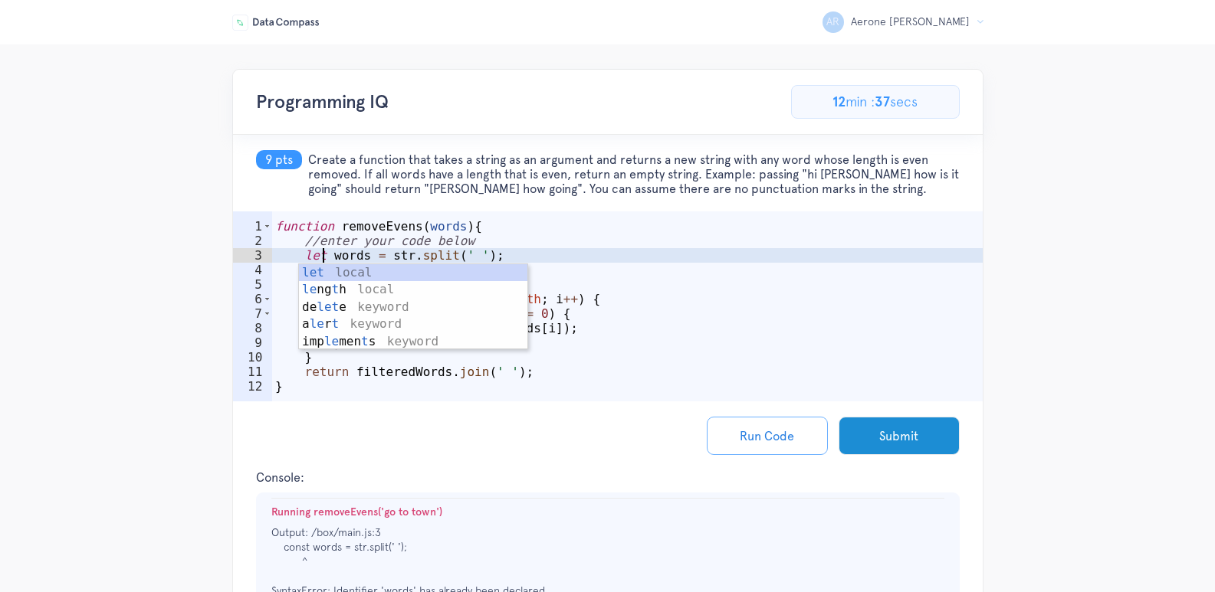
click at [505, 257] on div "function removeEvens ( words ) { //enter your code below let words = str . spli…" at bounding box center [627, 328] width 710 height 219
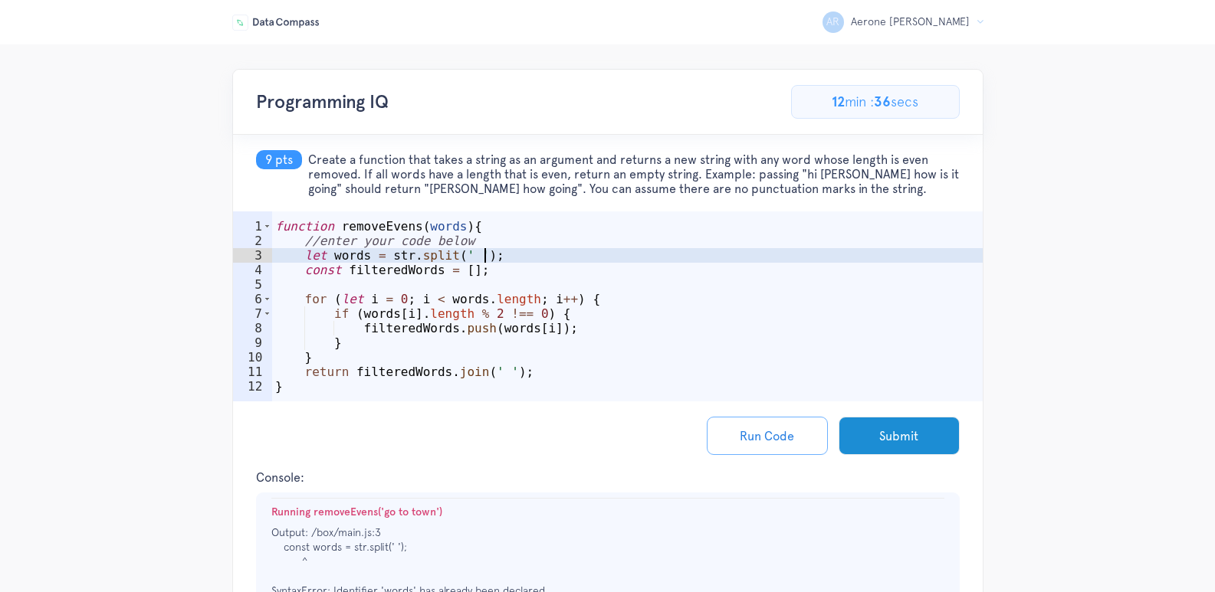
click at [320, 278] on div "function removeEvens ( words ) { //enter your code below let words = str . spli…" at bounding box center [627, 328] width 710 height 219
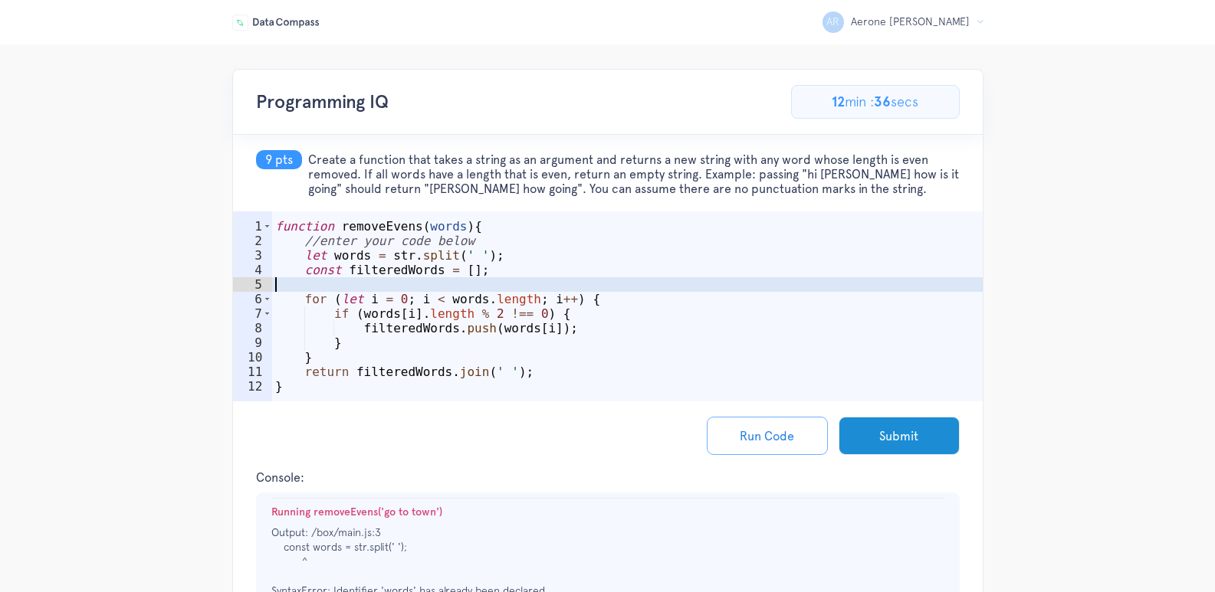
scroll to position [0, 0]
click at [320, 278] on div "function removeEvens ( words ) { //enter your code below let words = str . spli…" at bounding box center [627, 328] width 710 height 219
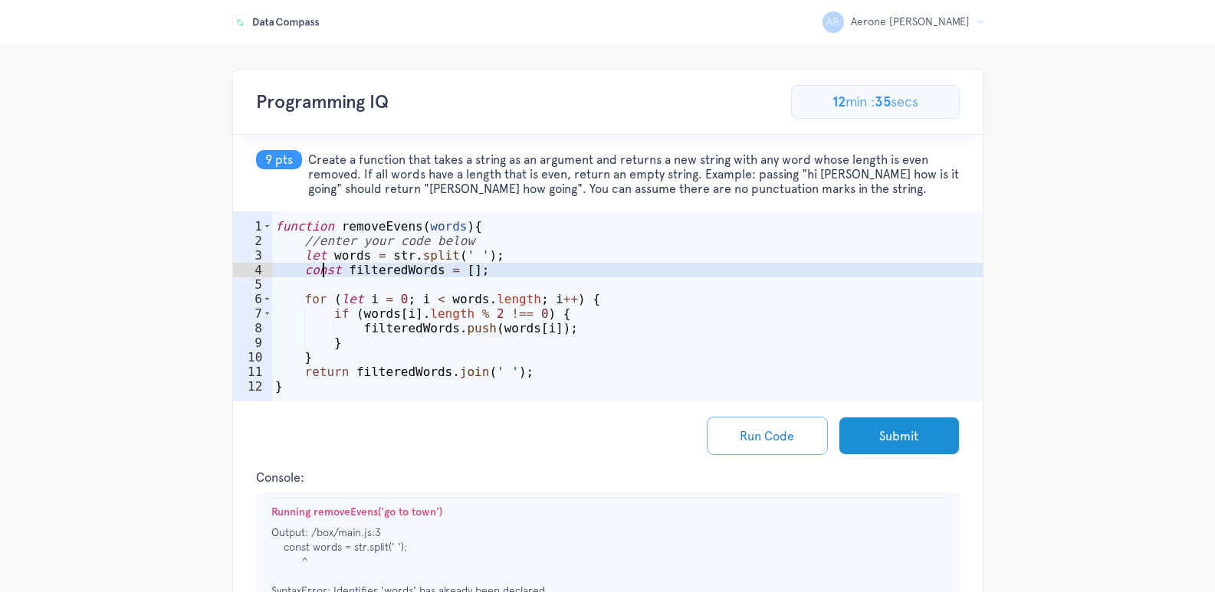
click at [319, 272] on div "function removeEvens ( words ) { //enter your code below let words = str . spli…" at bounding box center [627, 328] width 710 height 219
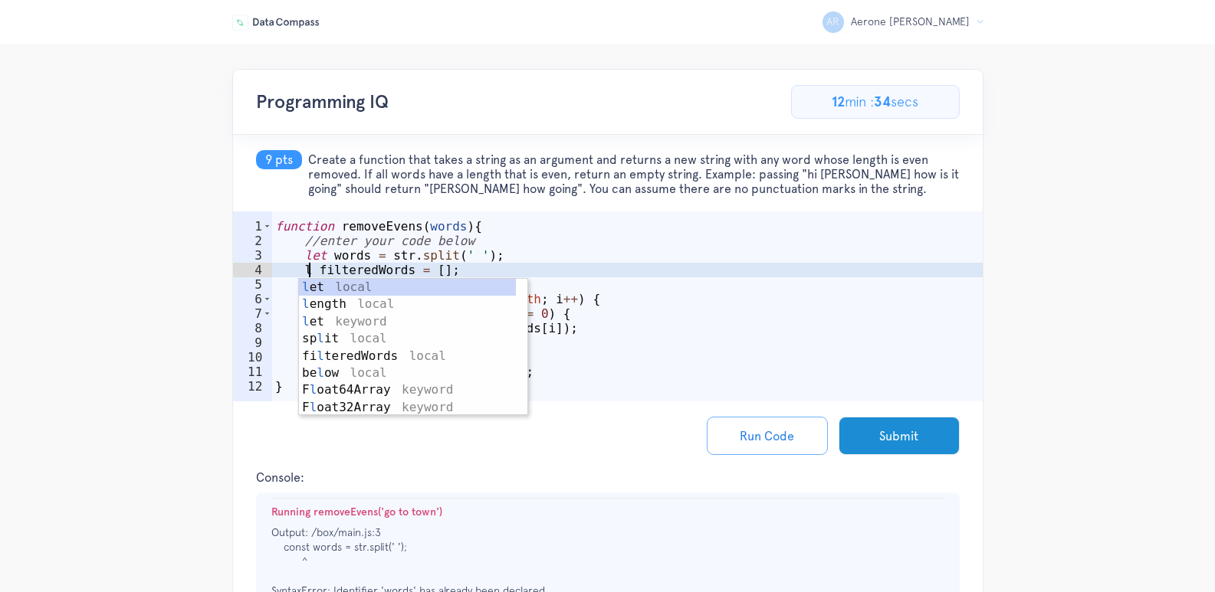
scroll to position [0, 3]
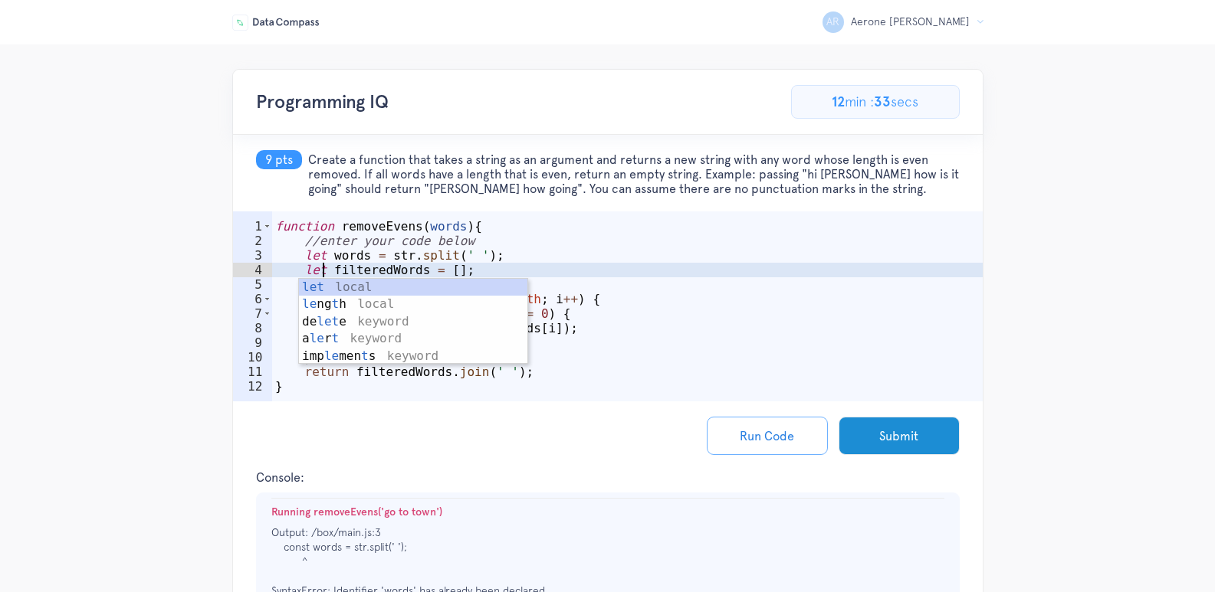
click at [559, 270] on div "function removeEvens ( words ) { //enter your code below let words = str . spli…" at bounding box center [627, 328] width 710 height 219
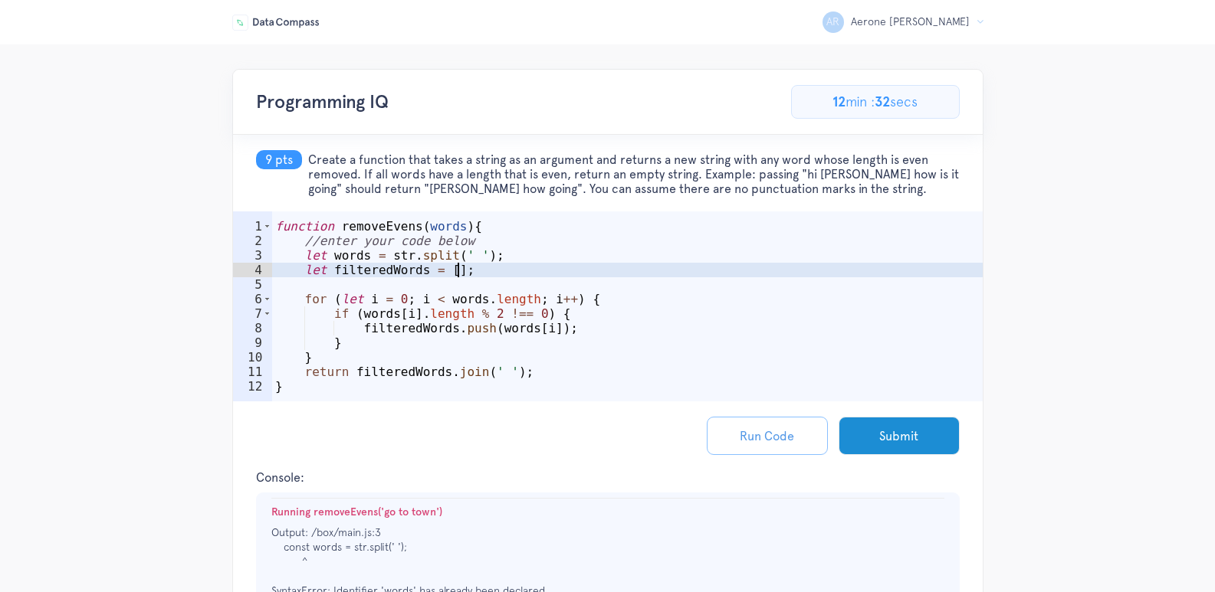
click at [742, 432] on button "Run Code" at bounding box center [767, 436] width 121 height 38
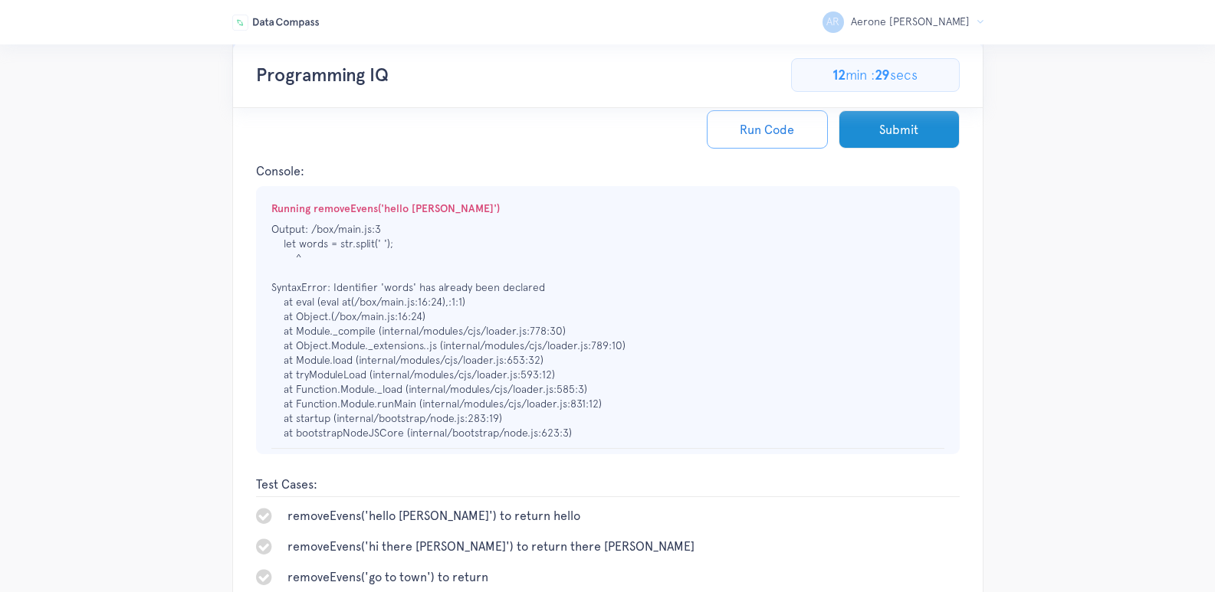
scroll to position [0, 0]
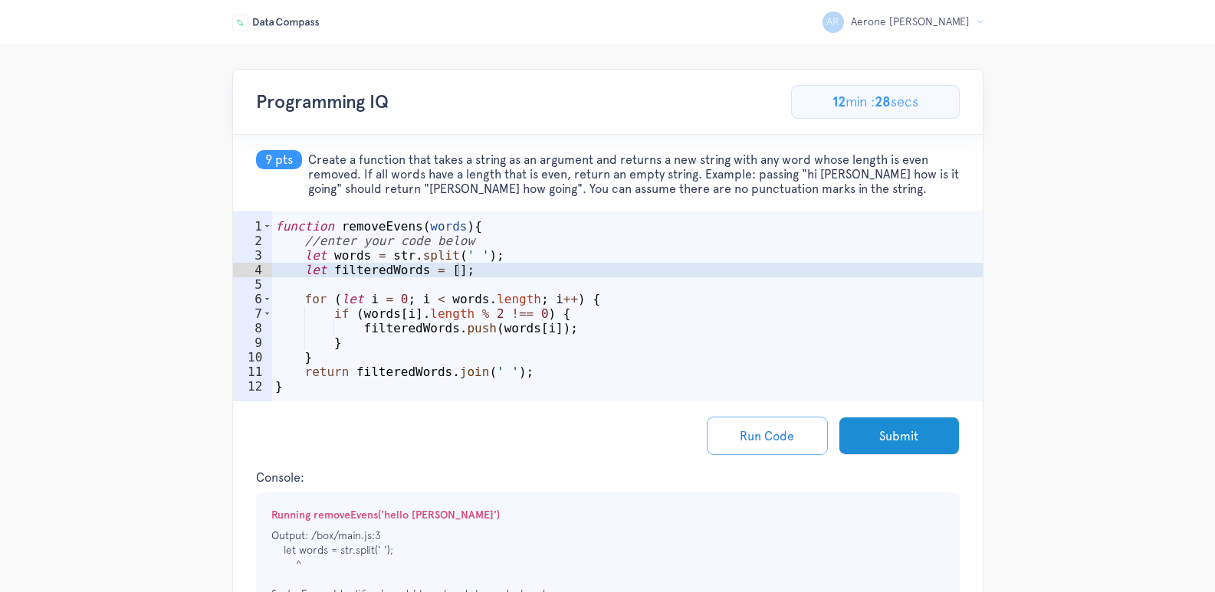
click at [559, 259] on div "function removeEvens ( words ) { //enter your code below let words = str . spli…" at bounding box center [627, 328] width 710 height 219
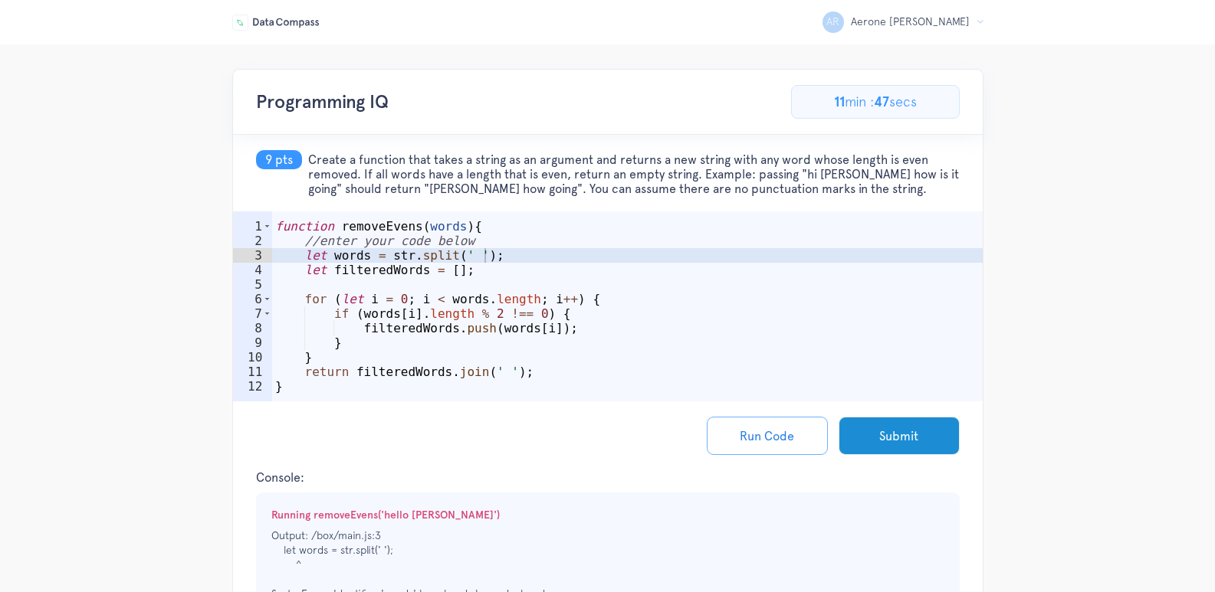
click at [362, 257] on div "function removeEvens ( words ) { //enter your code below let words = str . spli…" at bounding box center [627, 328] width 710 height 219
click at [759, 438] on button "Run Code" at bounding box center [767, 436] width 121 height 38
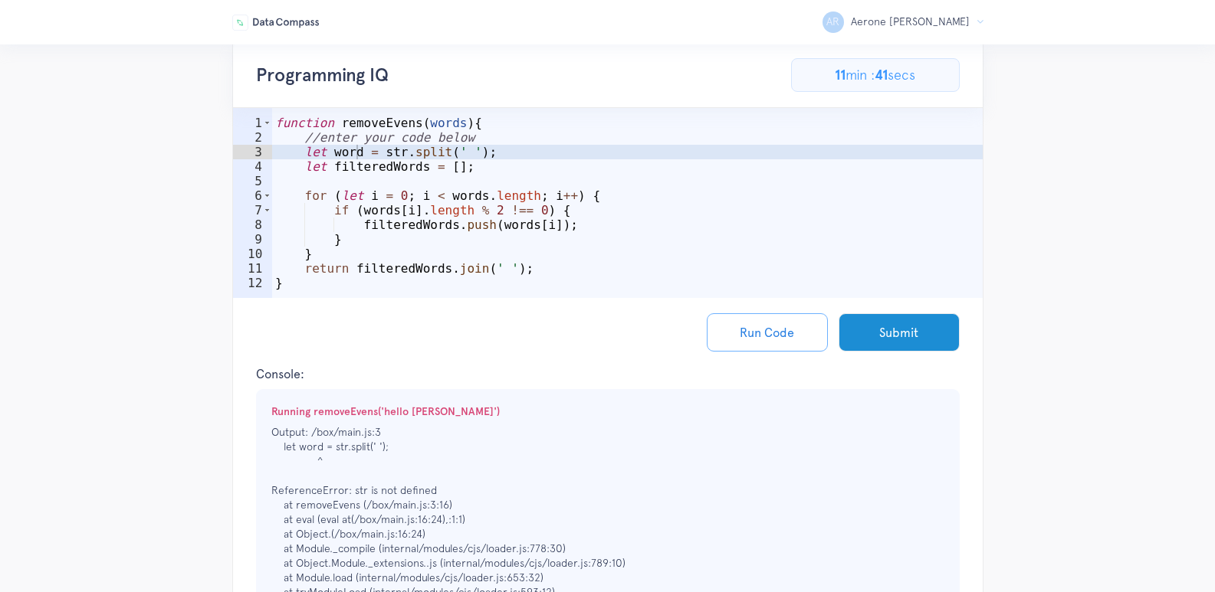
scroll to position [77, 0]
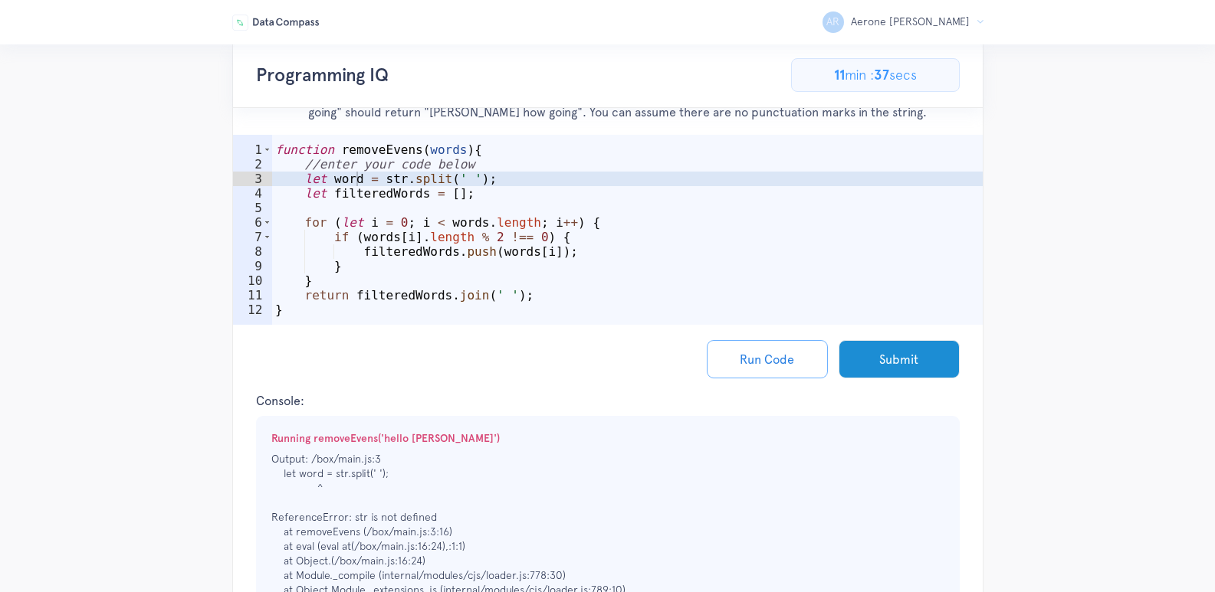
click at [386, 182] on div "function removeEvens ( words ) { //enter your code below let word = str . split…" at bounding box center [627, 252] width 710 height 219
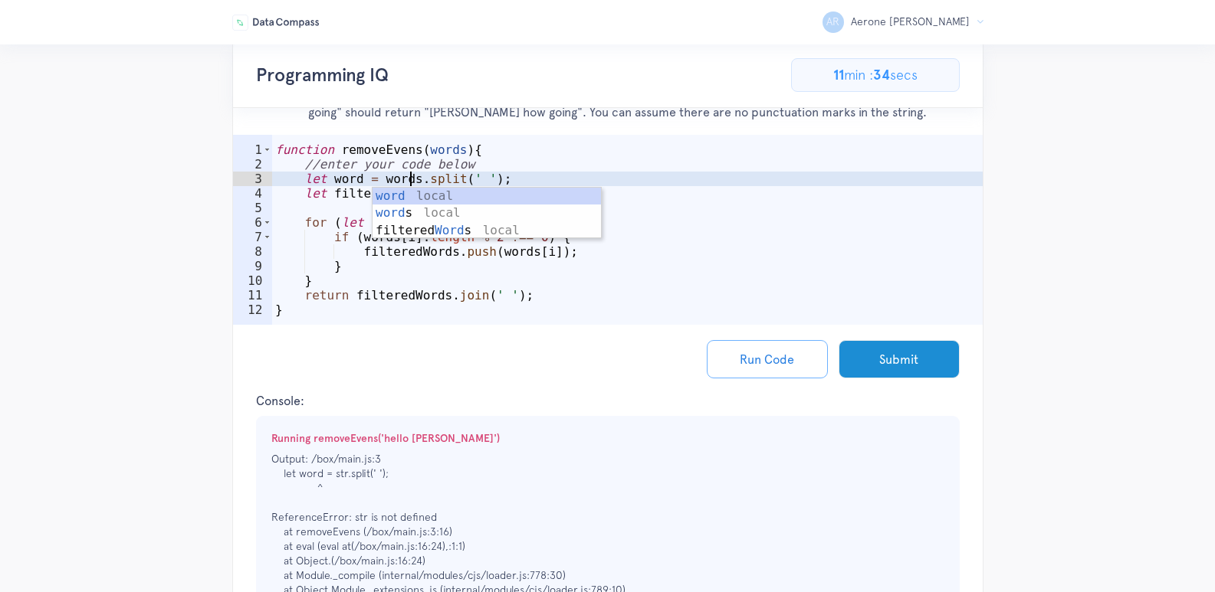
scroll to position [0, 9]
click at [513, 176] on div "function removeEvens ( words ) { //enter your code below let word = words . spl…" at bounding box center [627, 252] width 710 height 219
click at [769, 349] on button "Run Code" at bounding box center [767, 359] width 121 height 38
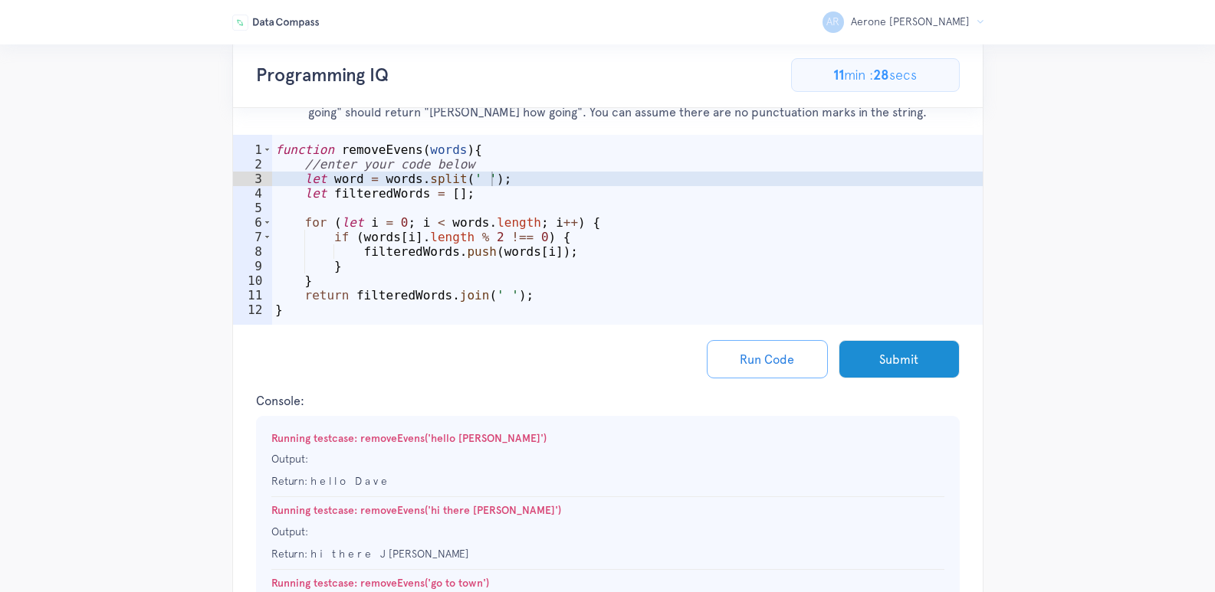
click at [457, 228] on div "function removeEvens ( words ) { //enter your code below let word = words . spl…" at bounding box center [627, 252] width 710 height 219
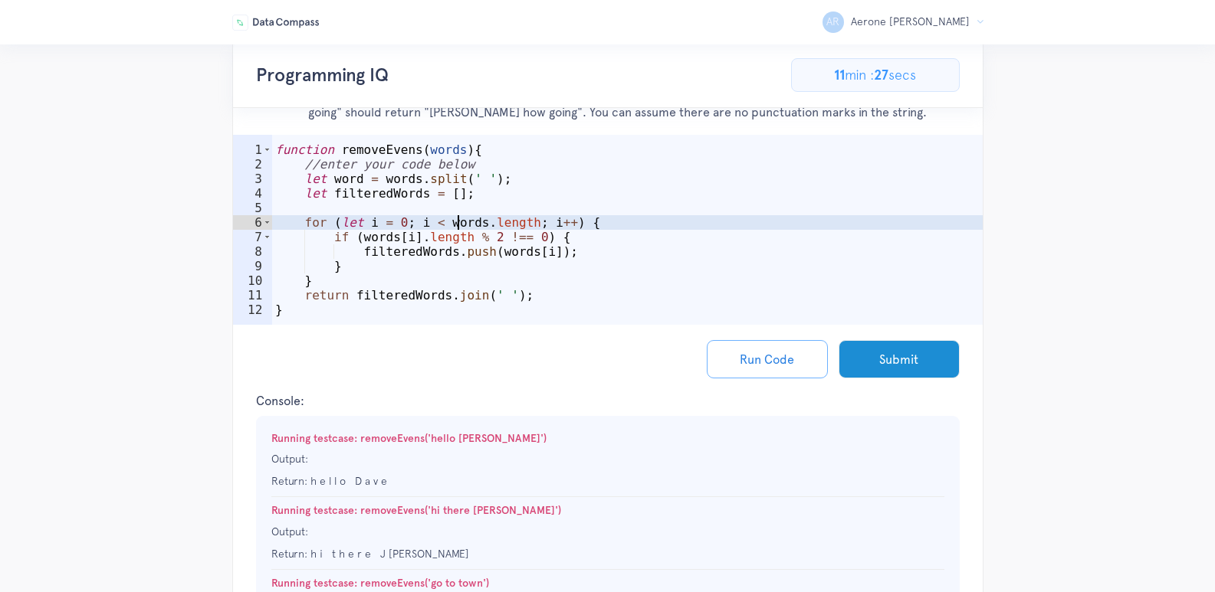
click at [520, 179] on div "function removeEvens ( words ) { //enter your code below let word = words . spl…" at bounding box center [627, 252] width 710 height 219
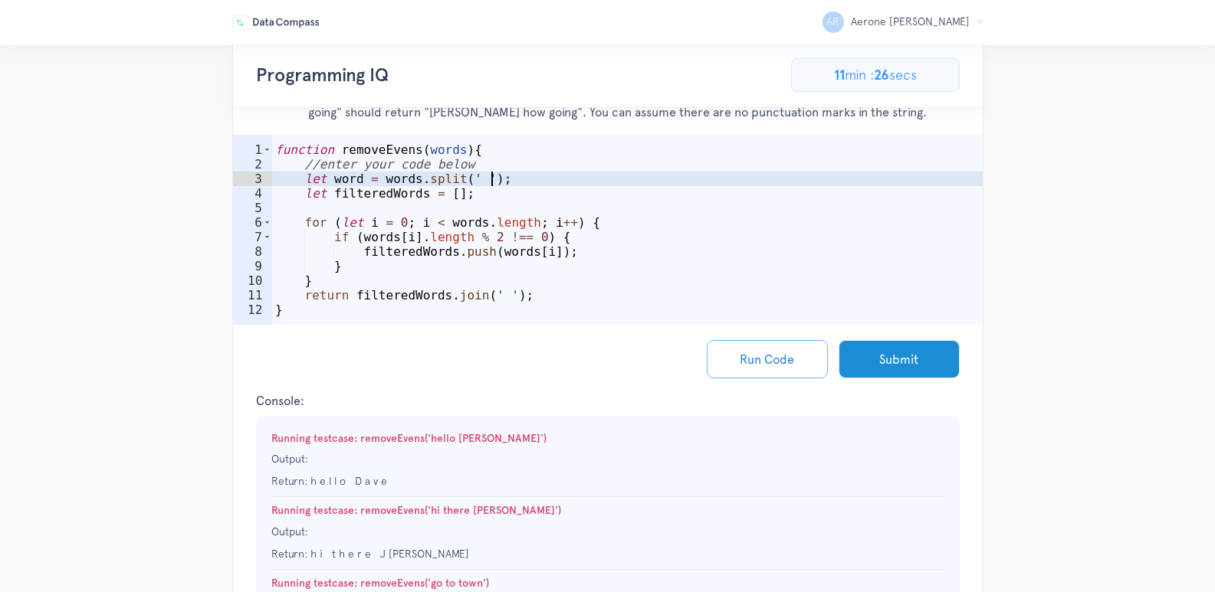
click at [536, 189] on div "function removeEvens ( words ) { //enter your code below let word = words . spl…" at bounding box center [627, 252] width 710 height 219
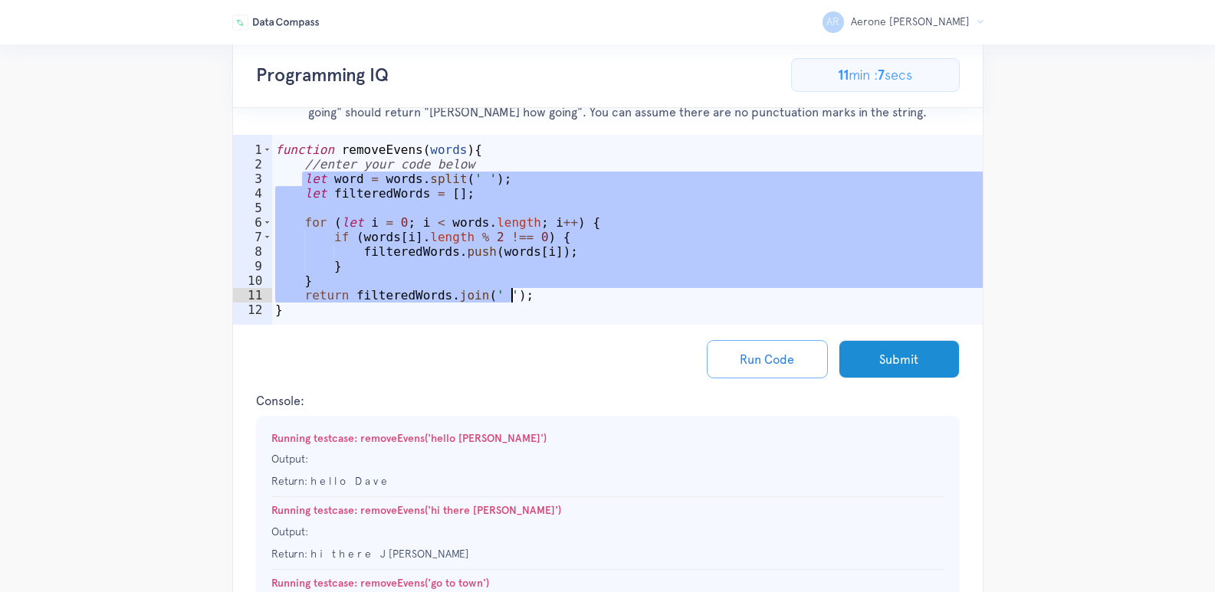
drag, startPoint x: 304, startPoint y: 179, endPoint x: 531, endPoint y: 294, distance: 255.4
click at [531, 294] on div "function removeEvens ( words ) { //enter your code below let word = words . spl…" at bounding box center [627, 252] width 710 height 219
paste textarea
type textarea "return filteredWords.join(' ');"
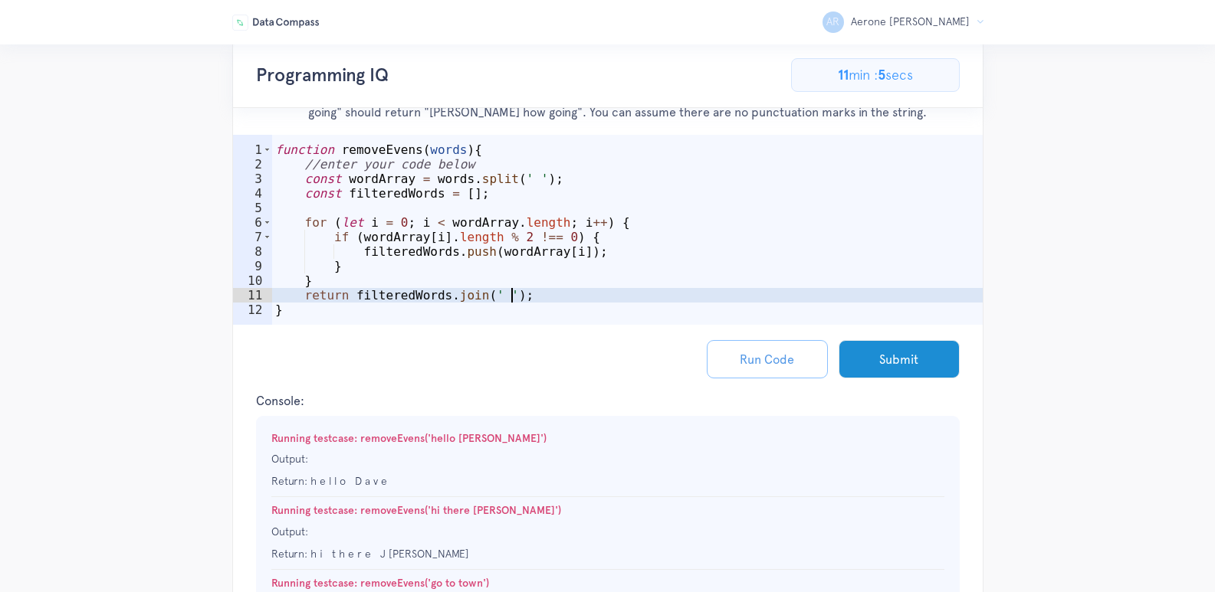
click at [777, 347] on button "Run Code" at bounding box center [767, 359] width 121 height 38
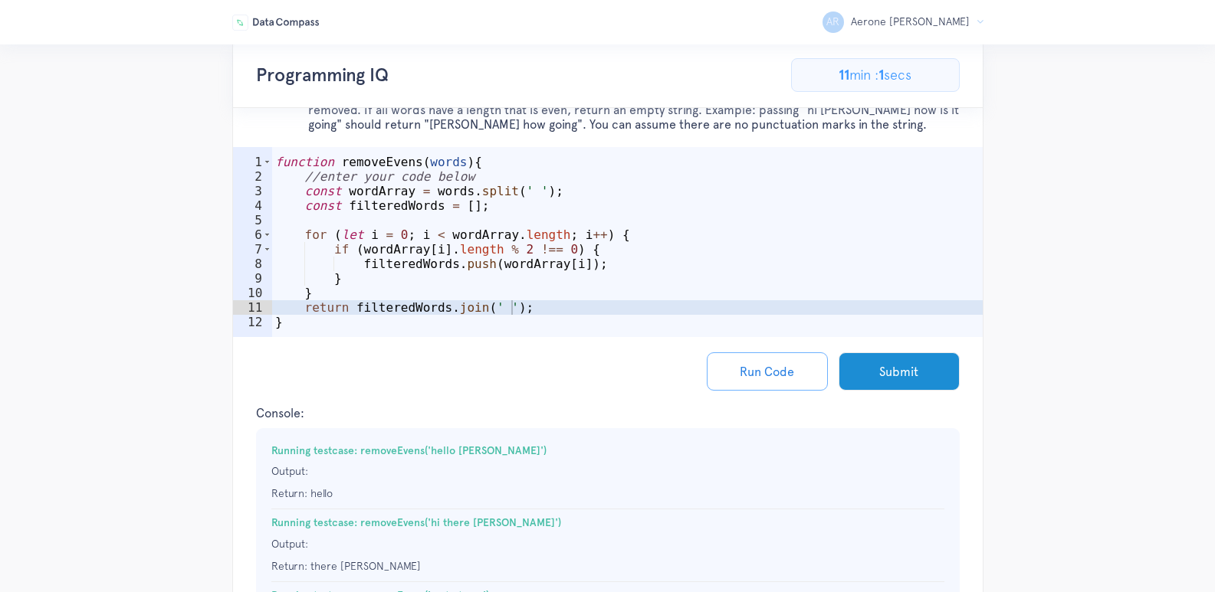
scroll to position [448, 0]
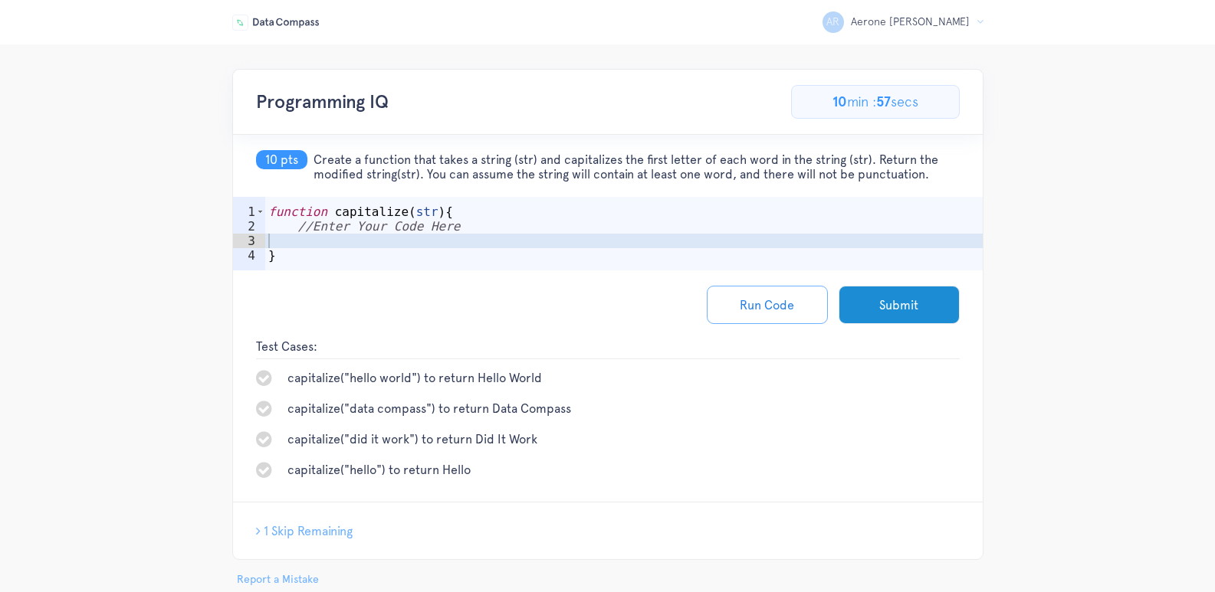
click at [355, 238] on div "function capitalize ( str ) { //Enter Your Code Here }" at bounding box center [623, 256] width 717 height 103
click at [1052, 244] on div "AR [PERSON_NAME] Logout Programming IQ 76.92307692307693% Complete 10/13 Proble…" at bounding box center [607, 328] width 1215 height 519
click at [331, 246] on div "function capitalize ( str ) { //Enter Your Code Here }" at bounding box center [623, 256] width 717 height 103
type textarea "const word = str.split(" ")"
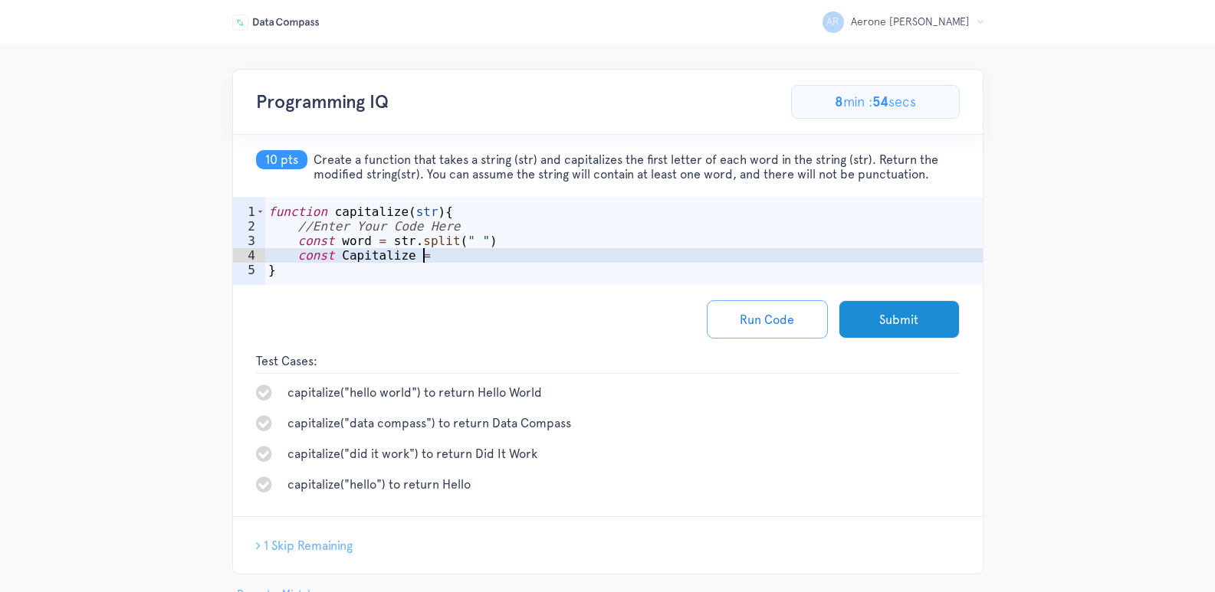
scroll to position [0, 9]
type textarea "const Capitalize = []"
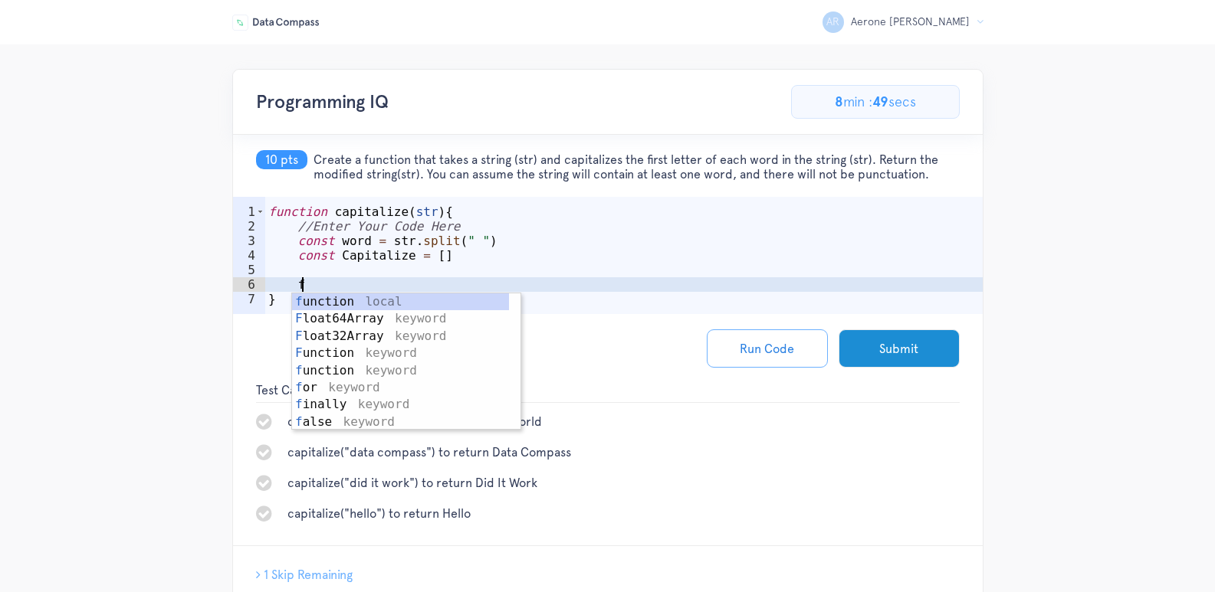
scroll to position [0, 2]
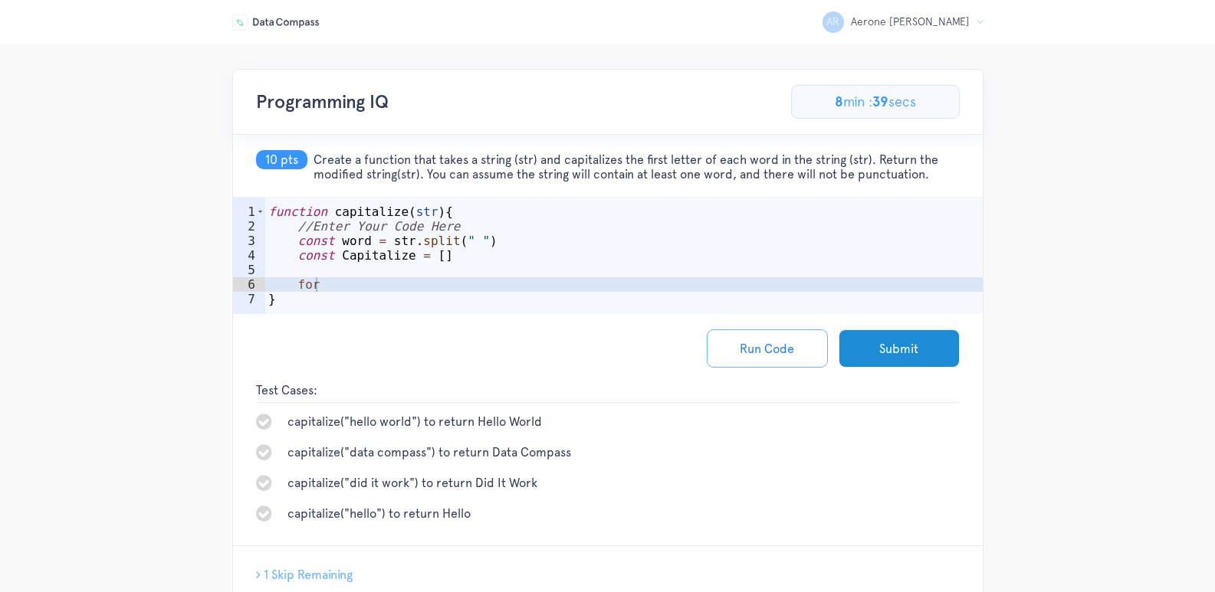
click at [322, 287] on div "function capitalize ( str ) { //Enter Your Code Here const word = str . split (…" at bounding box center [623, 278] width 717 height 146
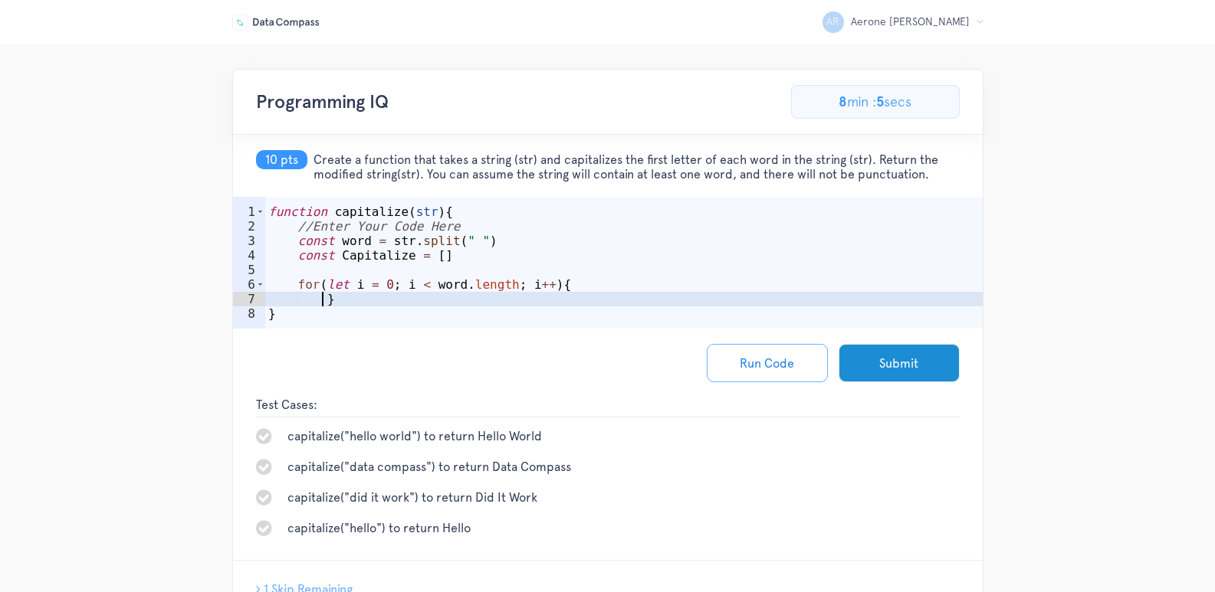
scroll to position [0, 3]
type textarea "}"
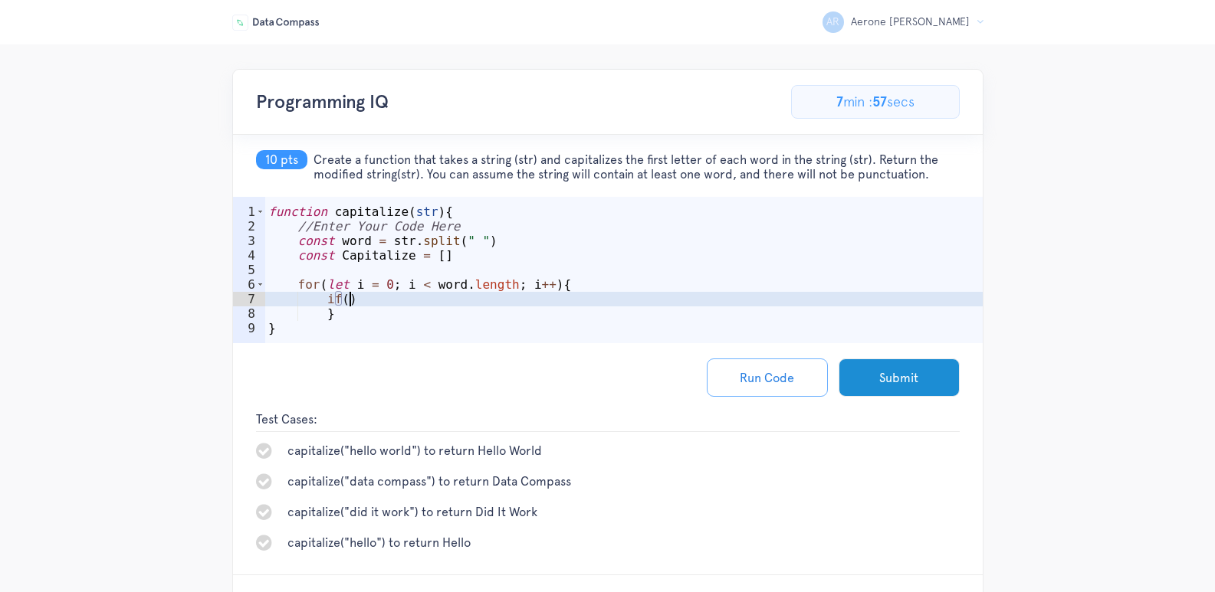
scroll to position [0, 5]
type textarea "i"
click at [322, 298] on div "function capitalize ( str ) { //Enter Your Code Here const word = str . split (…" at bounding box center [623, 293] width 717 height 176
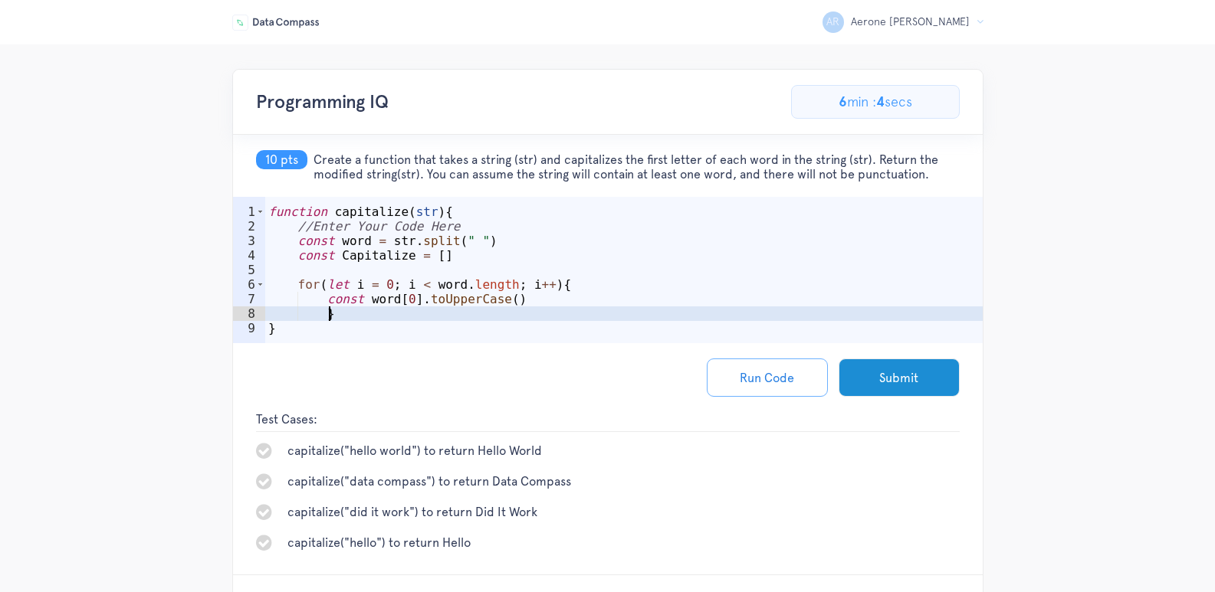
click at [361, 316] on div "function capitalize ( str ) { //Enter Your Code Here const word = str . split (…" at bounding box center [623, 293] width 717 height 176
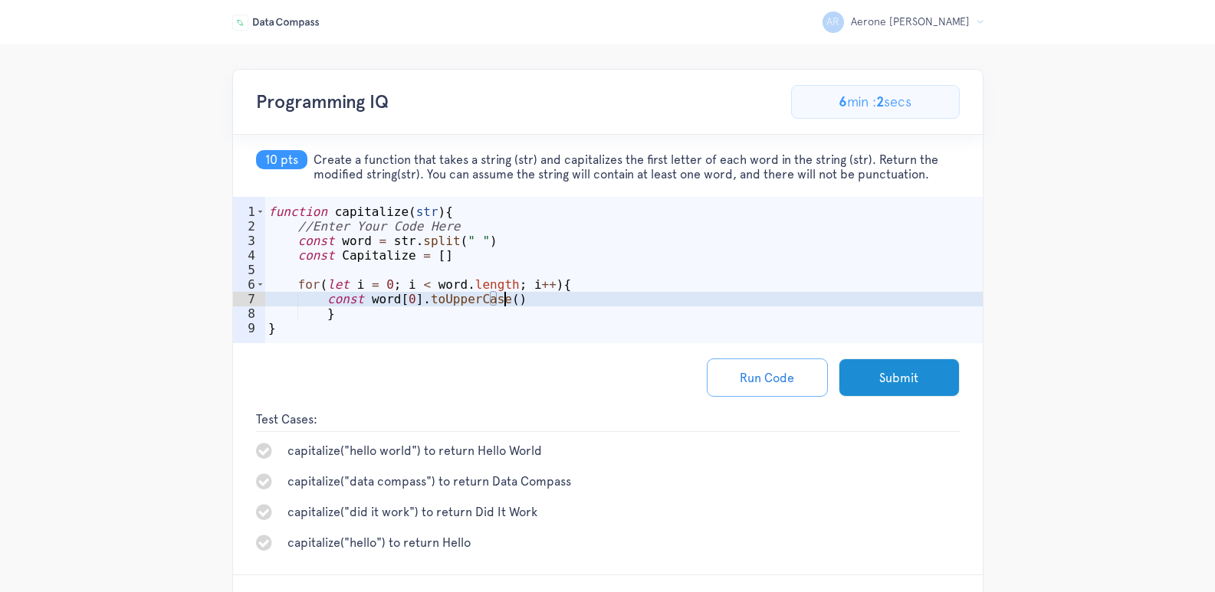
click at [519, 303] on div "function capitalize ( str ) { //Enter Your Code Here const word = str . split (…" at bounding box center [623, 293] width 717 height 176
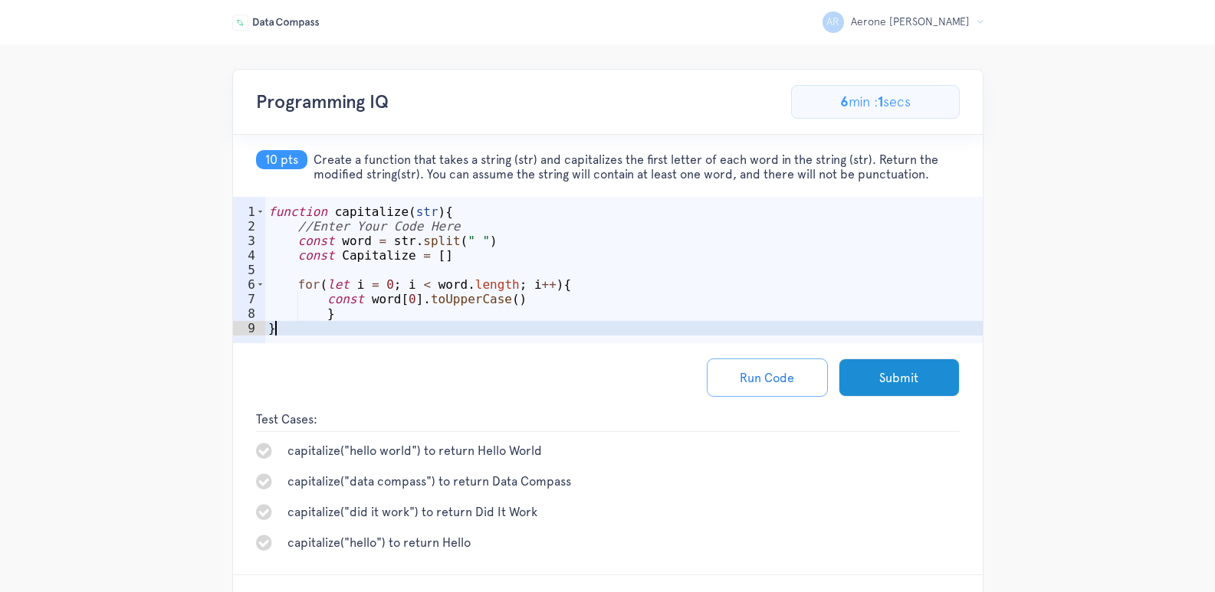
click at [366, 323] on div "function capitalize ( str ) { //Enter Your Code Here const word = str . split (…" at bounding box center [623, 293] width 717 height 176
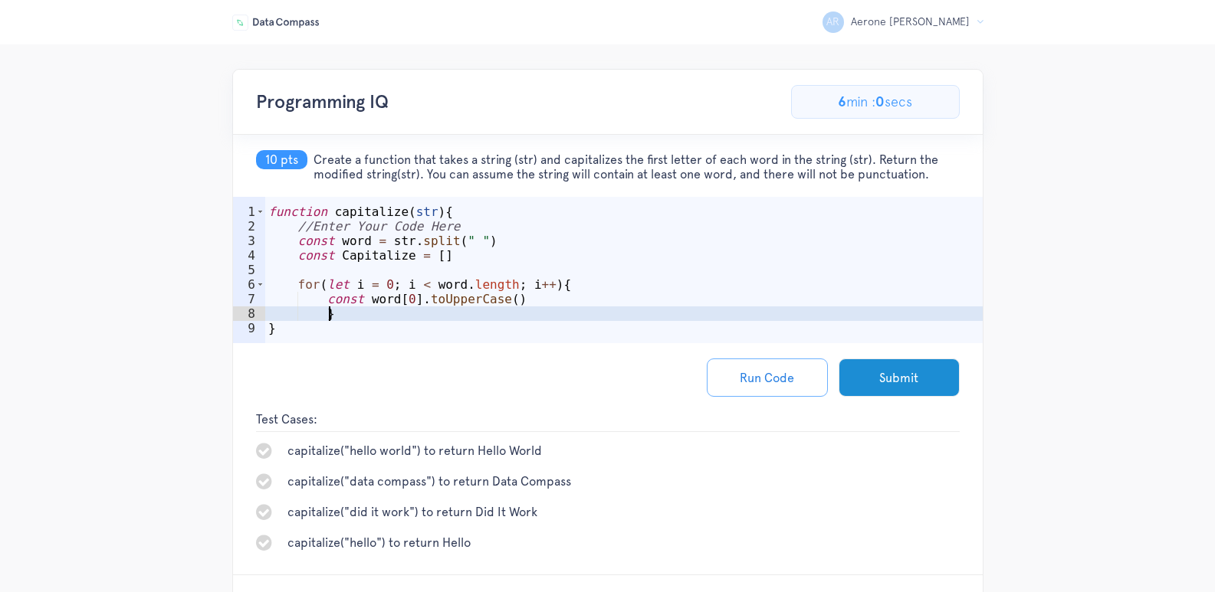
click at [370, 320] on div "function capitalize ( str ) { //Enter Your Code Here const word = str . split (…" at bounding box center [623, 293] width 717 height 176
type textarea "}"
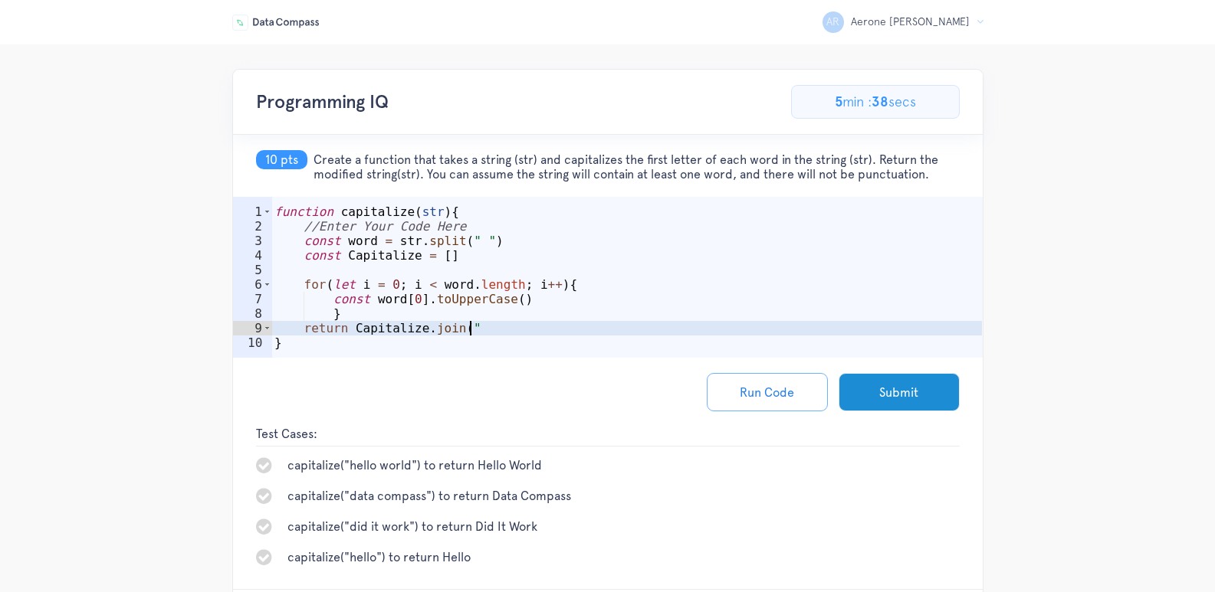
scroll to position [0, 12]
click at [763, 379] on button "Run Code" at bounding box center [767, 392] width 121 height 38
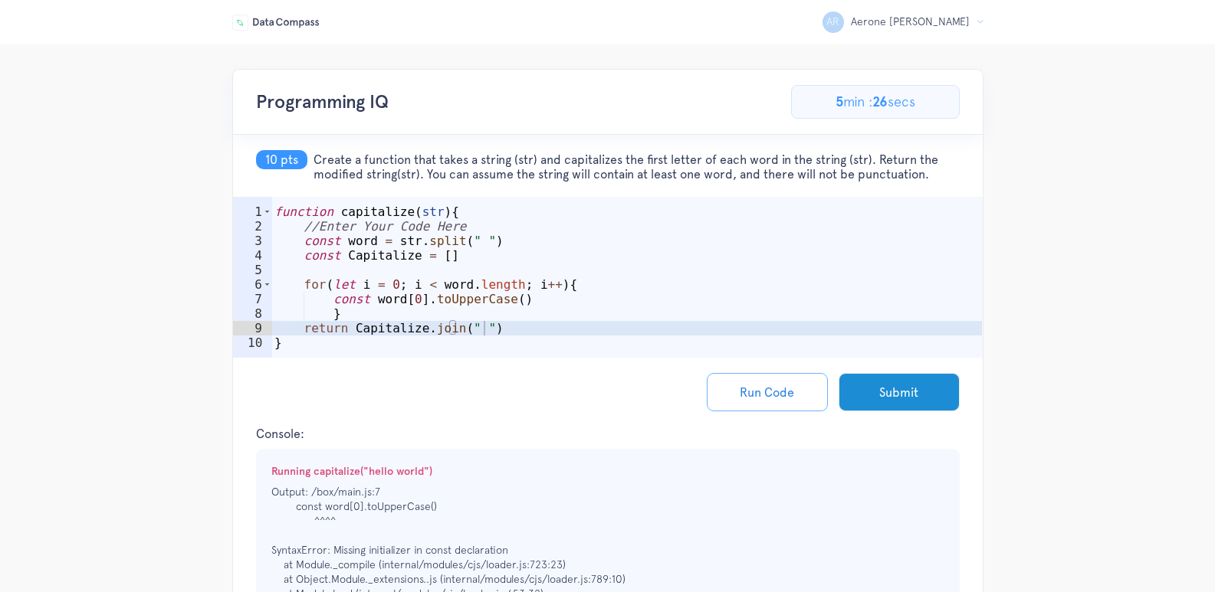
scroll to position [0, 3]
click at [556, 320] on div "function capitalize ( str ) { //Enter Your Code Here const word = str . split (…" at bounding box center [626, 300] width 710 height 190
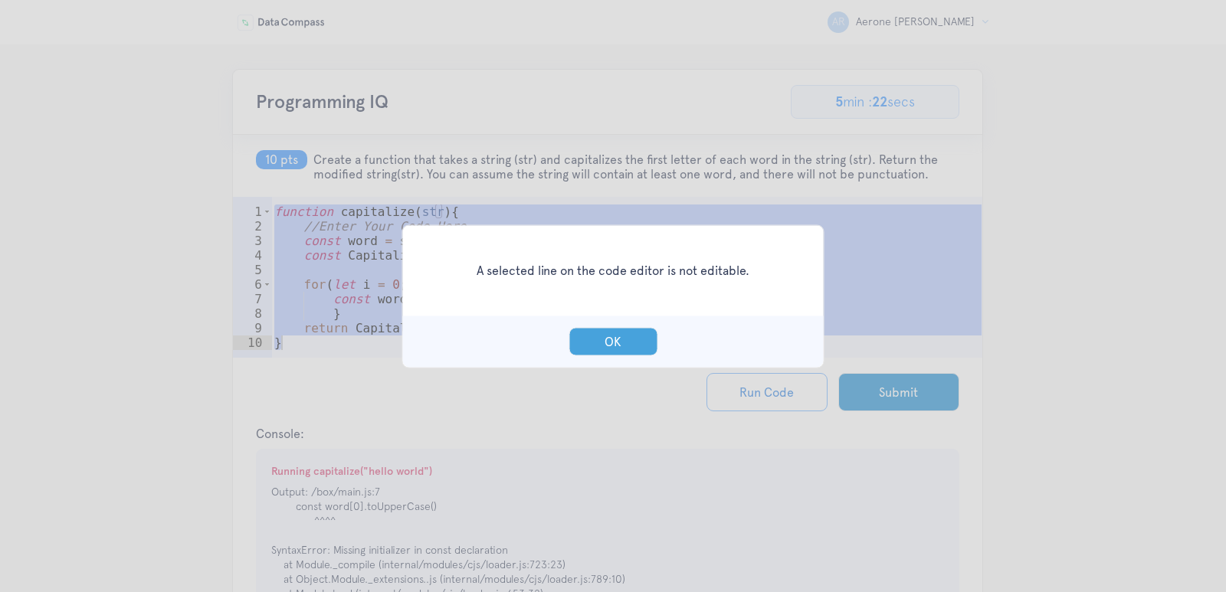
click at [610, 336] on button "OK" at bounding box center [613, 341] width 89 height 28
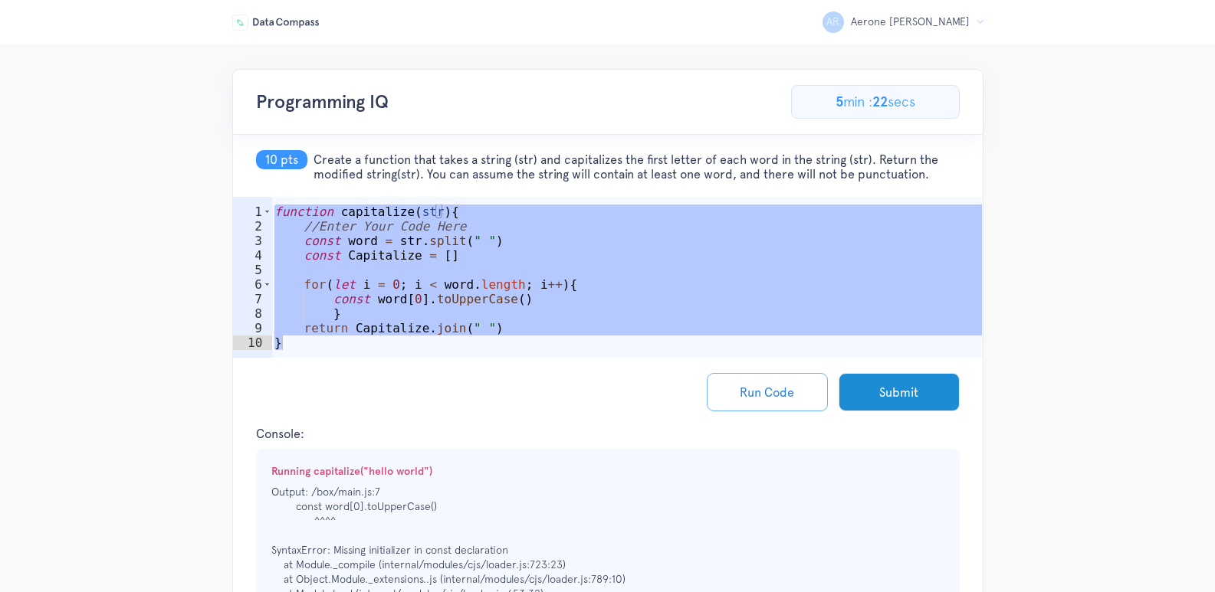
click at [555, 319] on div "function capitalize ( str ) { //Enter Your Code Here const word = str . split (…" at bounding box center [626, 300] width 710 height 190
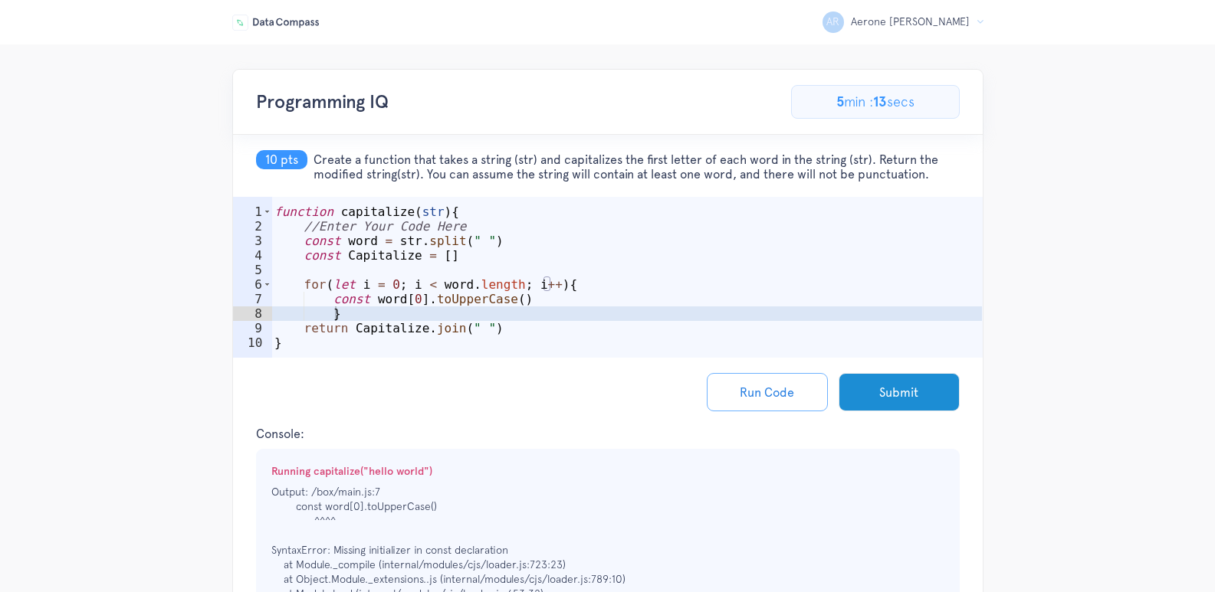
click at [1137, 268] on div "AR [PERSON_NAME] Logout Programming IQ 76.92307692307693% Complete 10/13 Proble…" at bounding box center [607, 529] width 1215 height 920
click at [365, 303] on div "function capitalize ( str ) { //Enter Your Code Here const word = str . split (…" at bounding box center [626, 300] width 710 height 190
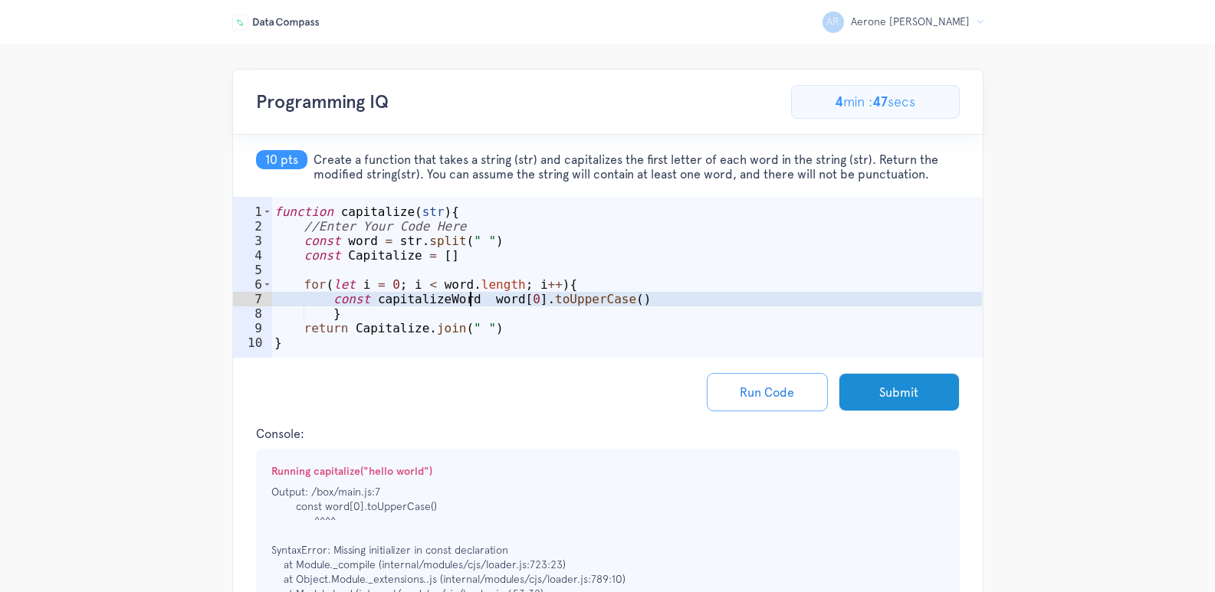
scroll to position [0, 14]
click at [781, 397] on button "Run Code" at bounding box center [767, 392] width 121 height 38
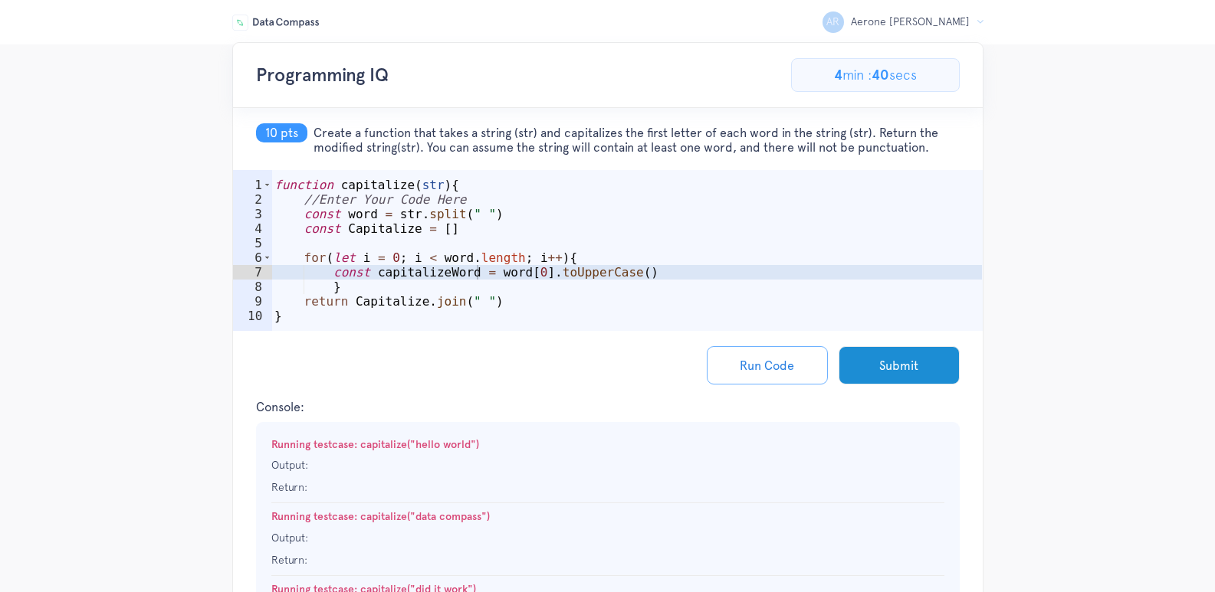
scroll to position [0, 0]
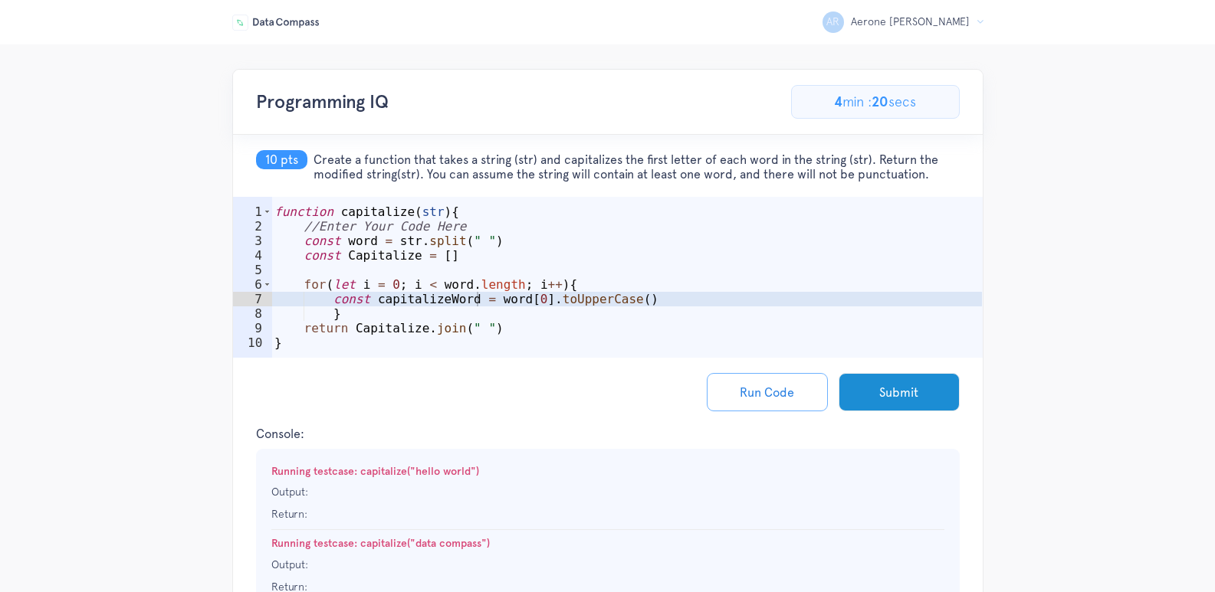
click at [510, 301] on div "function capitalize ( str ) { //Enter Your Code Here const word = str . split (…" at bounding box center [626, 300] width 710 height 190
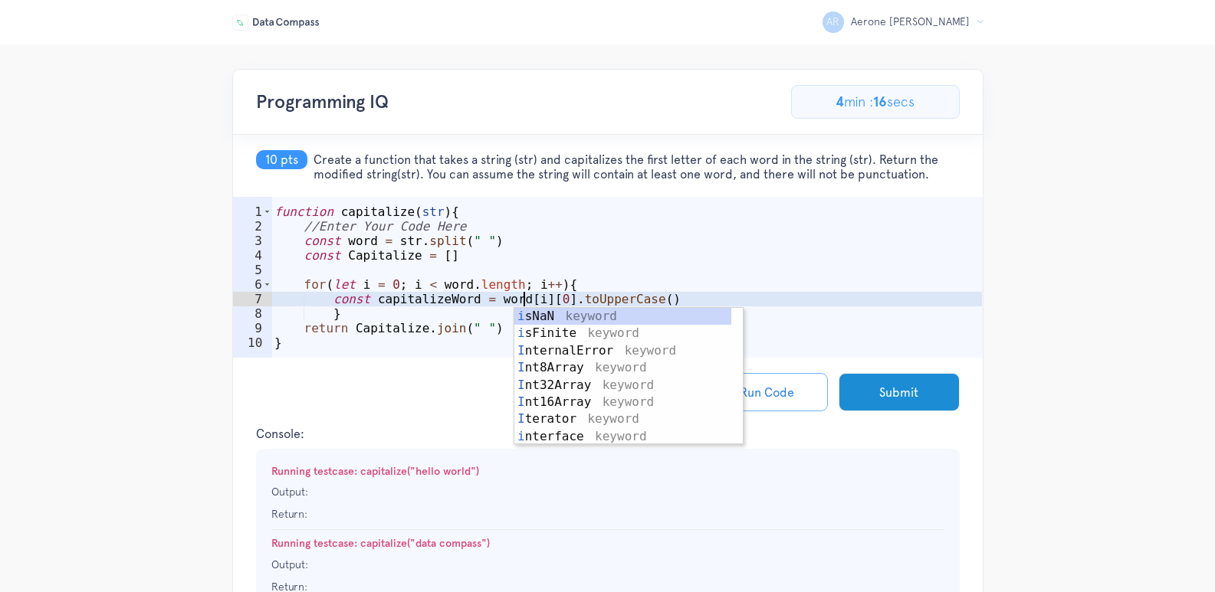
click at [792, 287] on div "function capitalize ( str ) { //Enter Your Code Here const word = str . split (…" at bounding box center [626, 300] width 710 height 190
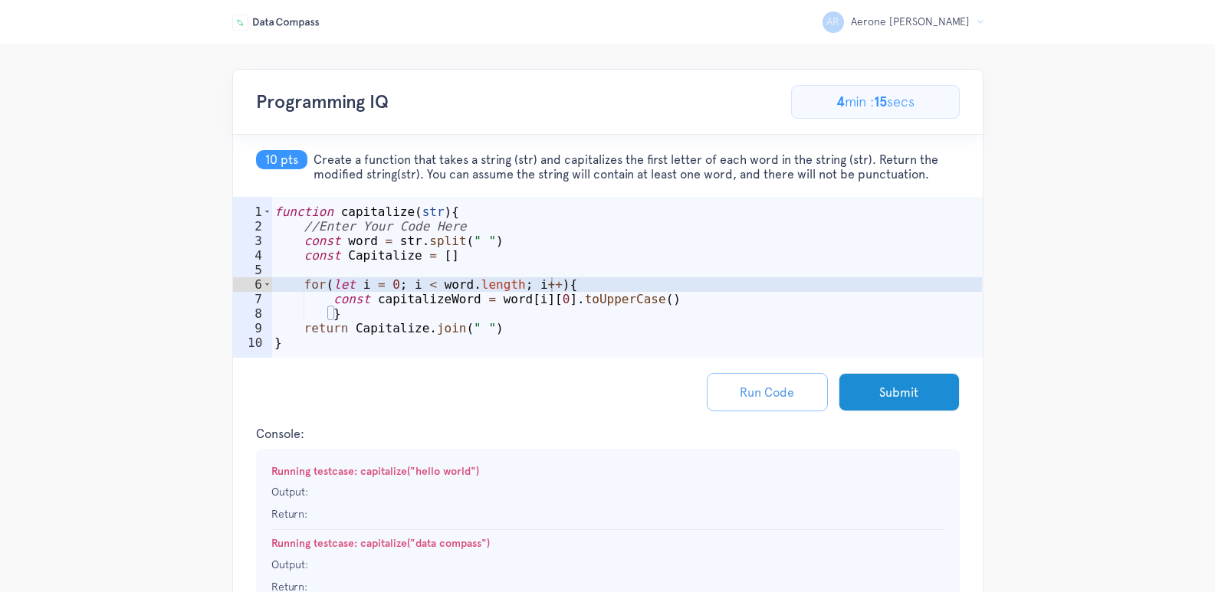
click at [740, 394] on button "Run Code" at bounding box center [767, 392] width 121 height 38
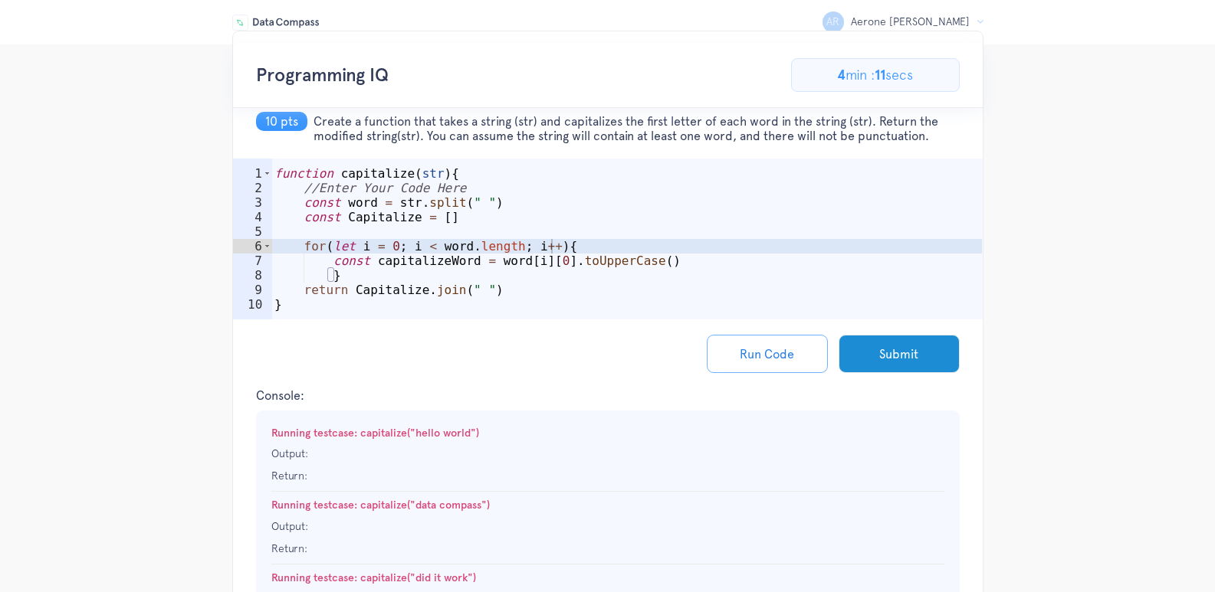
scroll to position [0, 0]
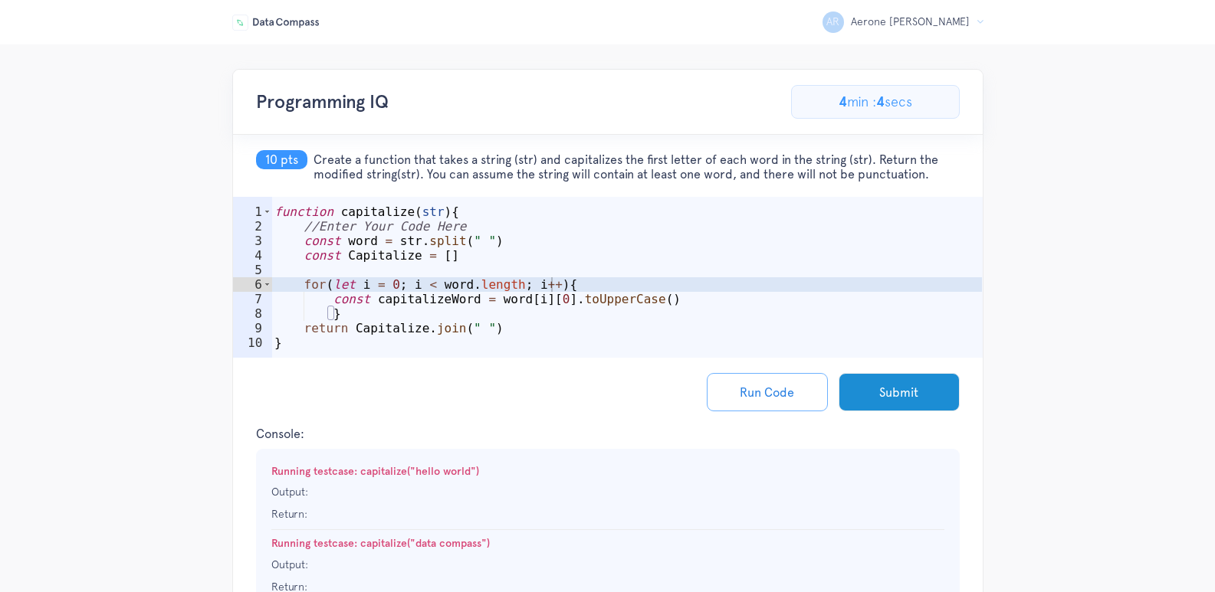
click at [549, 301] on div "function capitalize ( str ) { //Enter Your Code Here const word = str . split (…" at bounding box center [626, 300] width 710 height 190
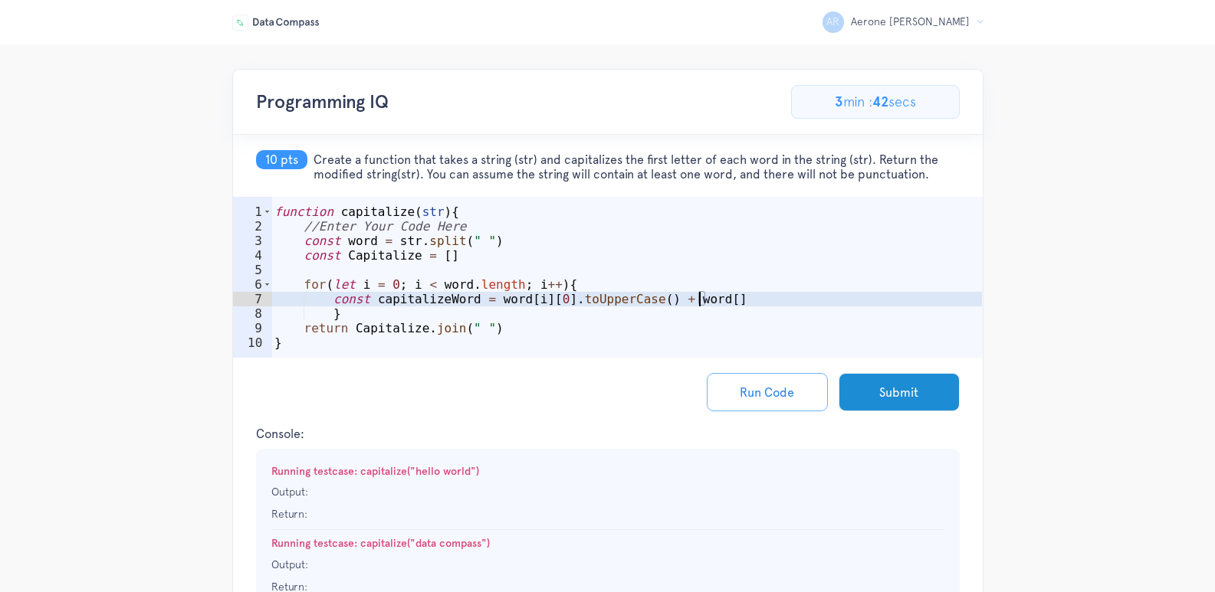
scroll to position [0, 27]
drag, startPoint x: 779, startPoint y: 411, endPoint x: 778, endPoint y: 393, distance: 17.6
click at [779, 410] on button "Run Code" at bounding box center [767, 392] width 121 height 38
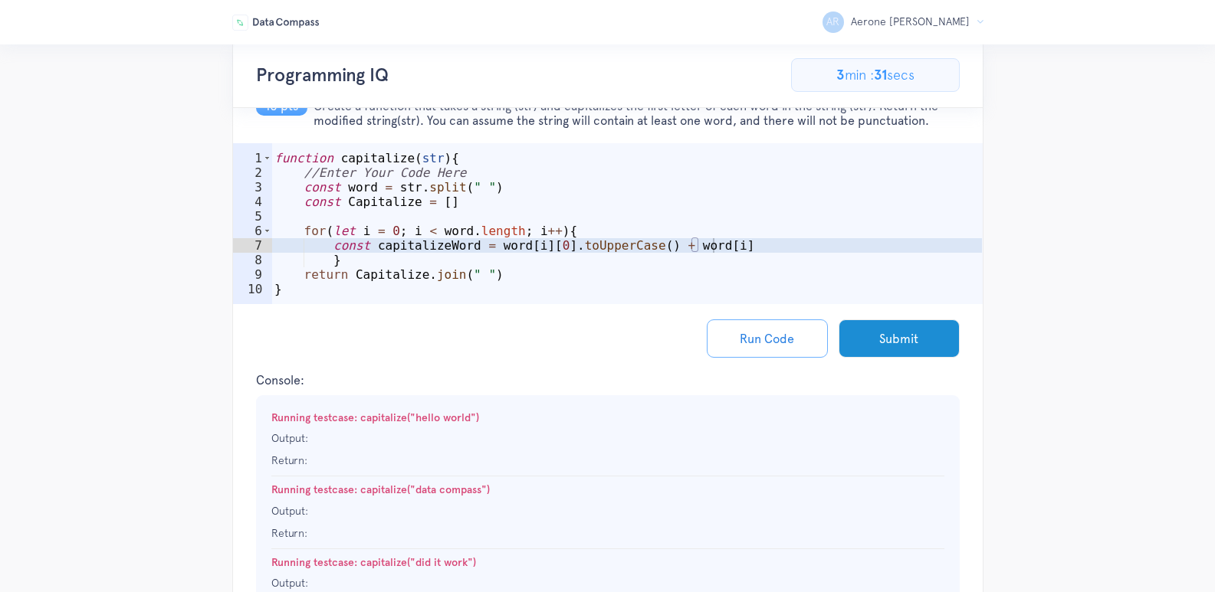
scroll to position [77, 0]
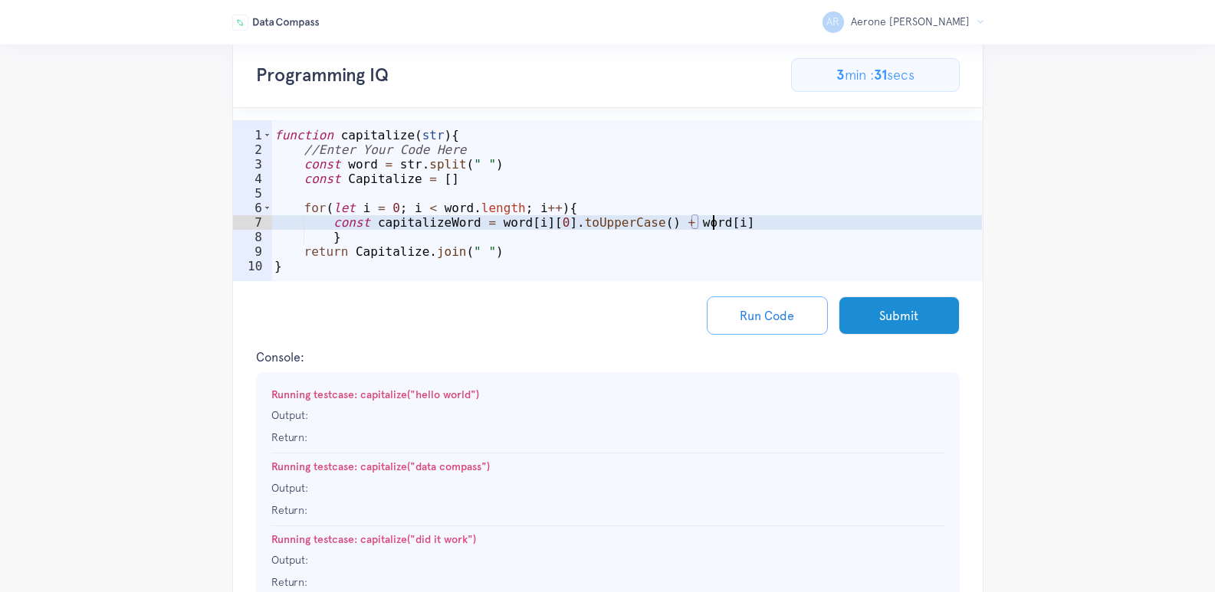
click at [733, 228] on div "function capitalize ( str ) { //Enter Your Code Here const word = str . split (…" at bounding box center [626, 223] width 710 height 190
paste textarea "Capitalize.push(capitalizedWord);"
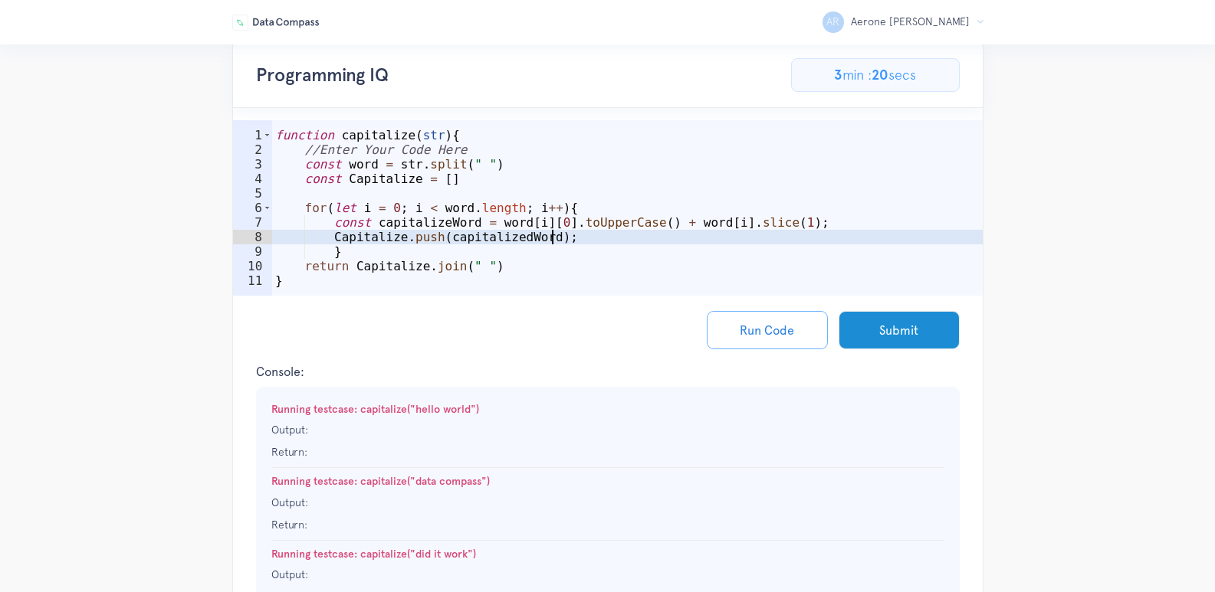
click at [806, 235] on div "function capitalize ( str ) { //Enter Your Code Here const word = str . split (…" at bounding box center [627, 230] width 710 height 205
click at [810, 225] on div "function capitalize ( str ) { //Enter Your Code Here const word = str . split (…" at bounding box center [627, 230] width 710 height 205
type textarea "const capitalizeWord = word[i][0].toUpperCase() + word[i].slice(1);"
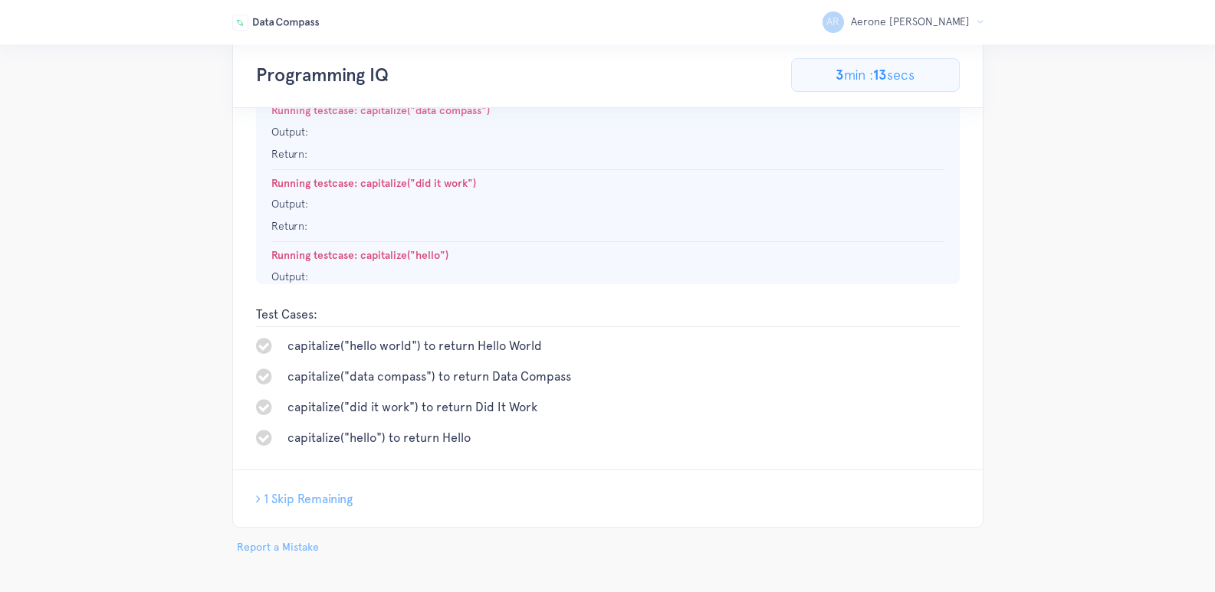
scroll to position [449, 0]
click at [317, 491] on span "1 Skip Remaining" at bounding box center [308, 498] width 89 height 15
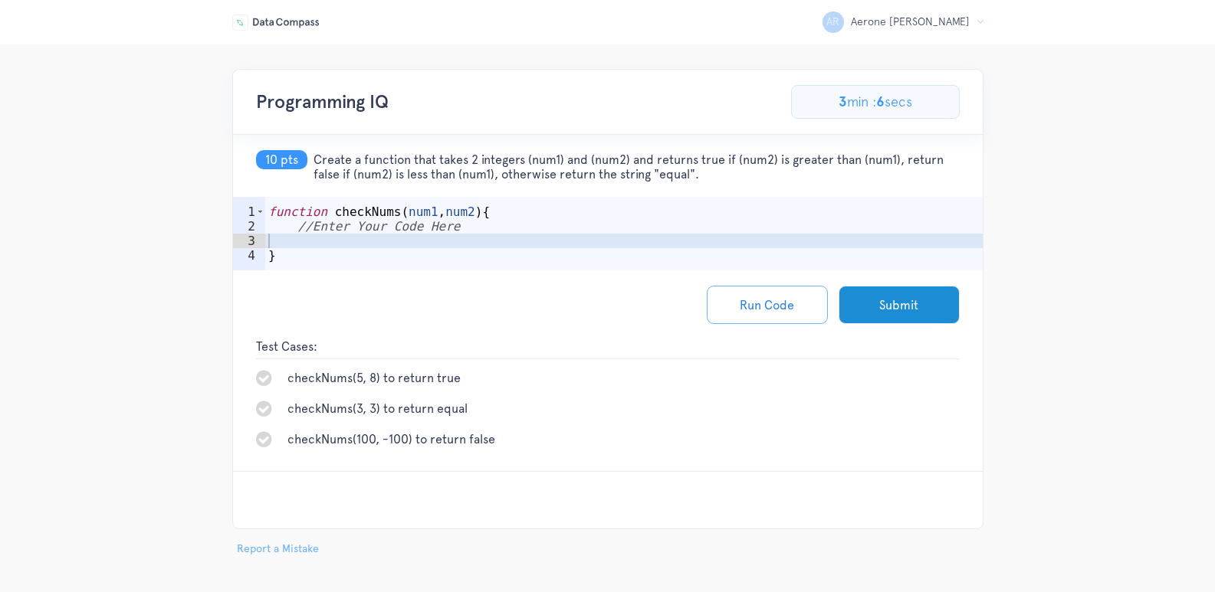
click at [346, 238] on div "function checkNums ( num1 , num2 ) { //Enter Your Code Here }" at bounding box center [623, 256] width 717 height 103
type textarea "}"
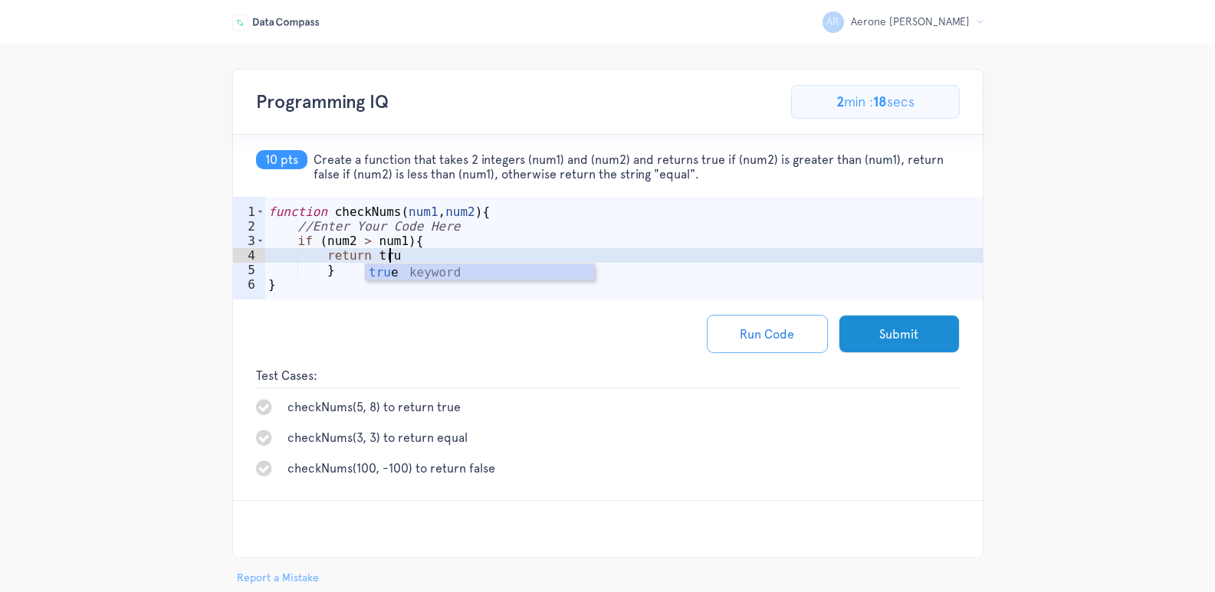
scroll to position [0, 7]
click at [405, 253] on div "function checkNums ( num1 , num2 ) { //Enter Your Code Here if ( num2 > num1 ) …" at bounding box center [623, 271] width 717 height 132
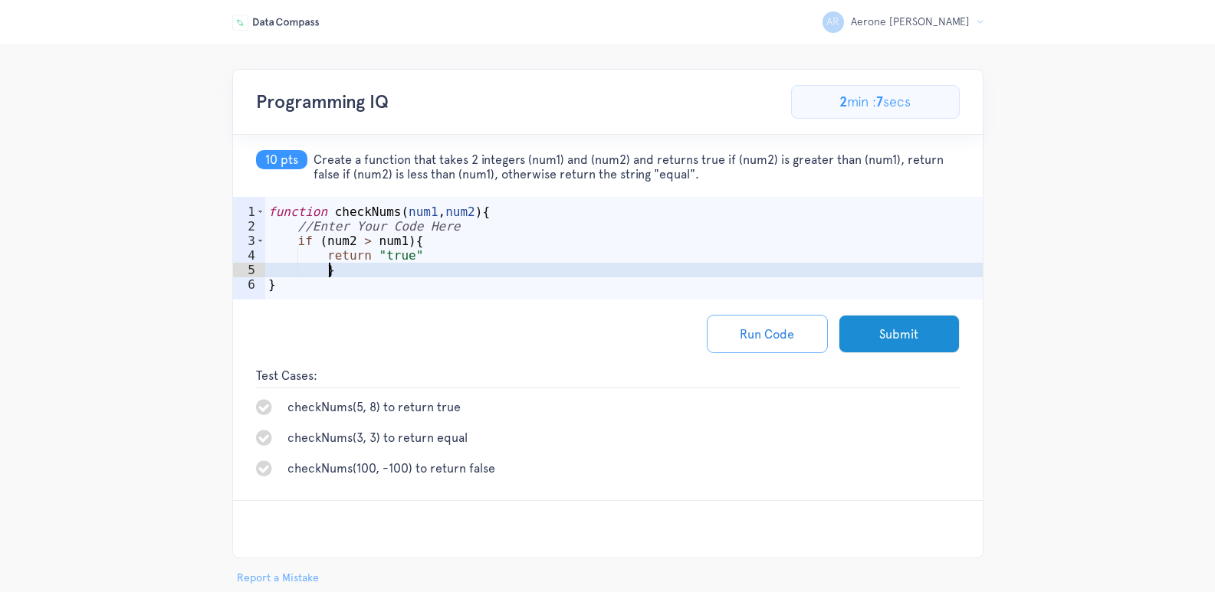
click at [350, 277] on div "function checkNums ( num1 , num2 ) { //Enter Your Code Here if ( num2 > num1 ) …" at bounding box center [623, 271] width 717 height 132
click at [365, 271] on div "function checkNums ( num1 , num2 ) { //Enter Your Code Here if ( num2 > num1 ) …" at bounding box center [623, 271] width 717 height 132
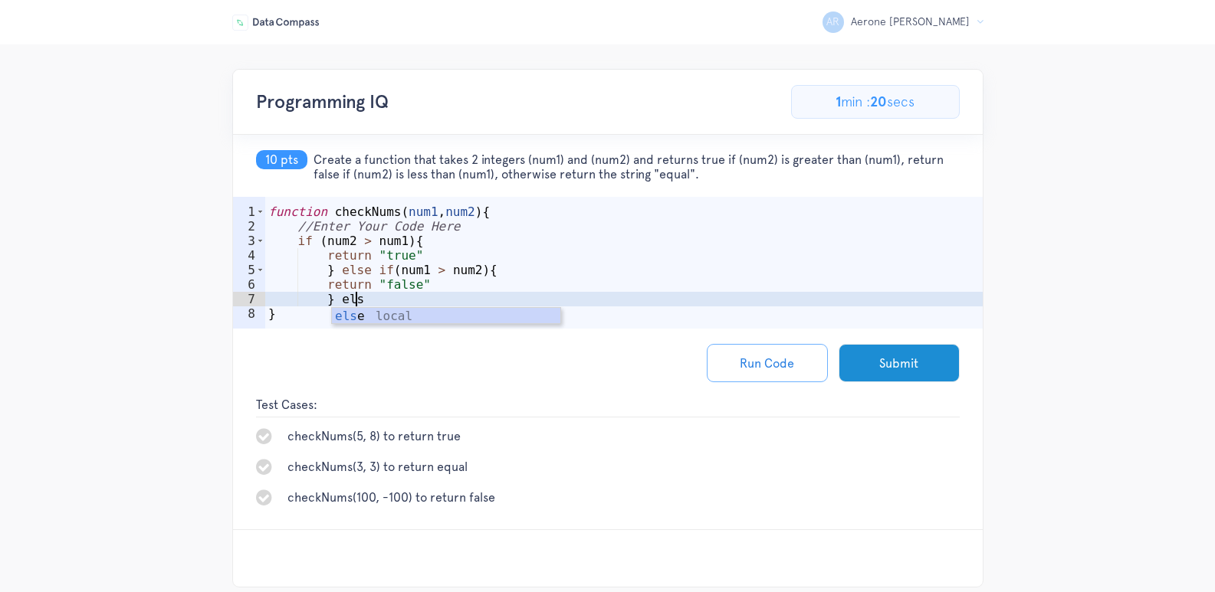
scroll to position [0, 5]
type textarea "} else{"
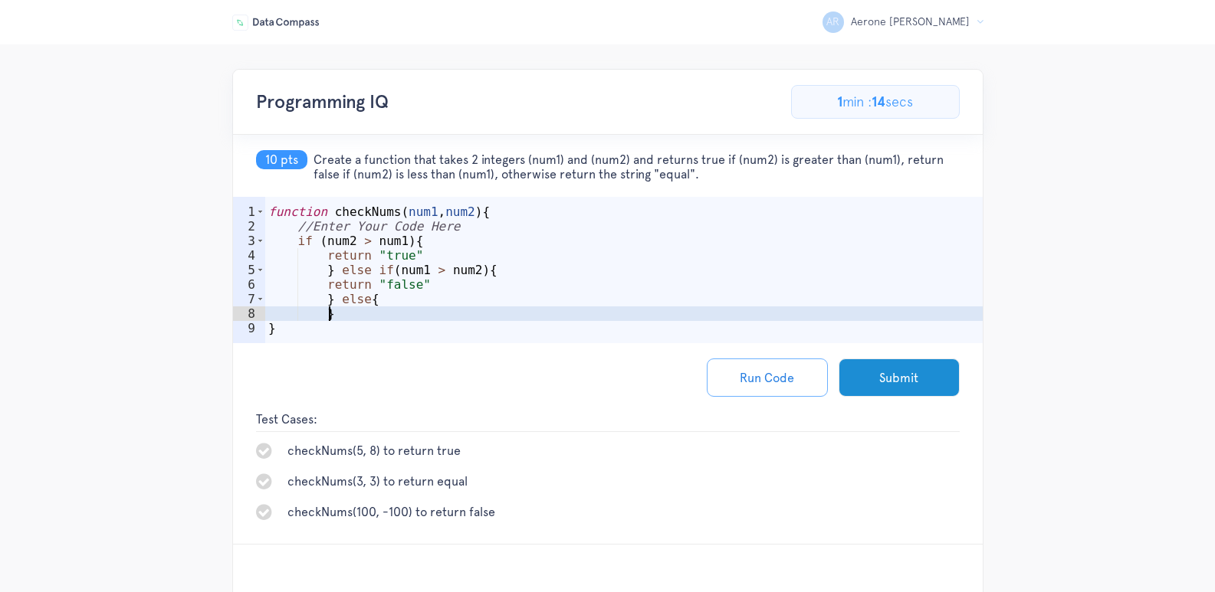
scroll to position [0, 3]
type textarea "}"
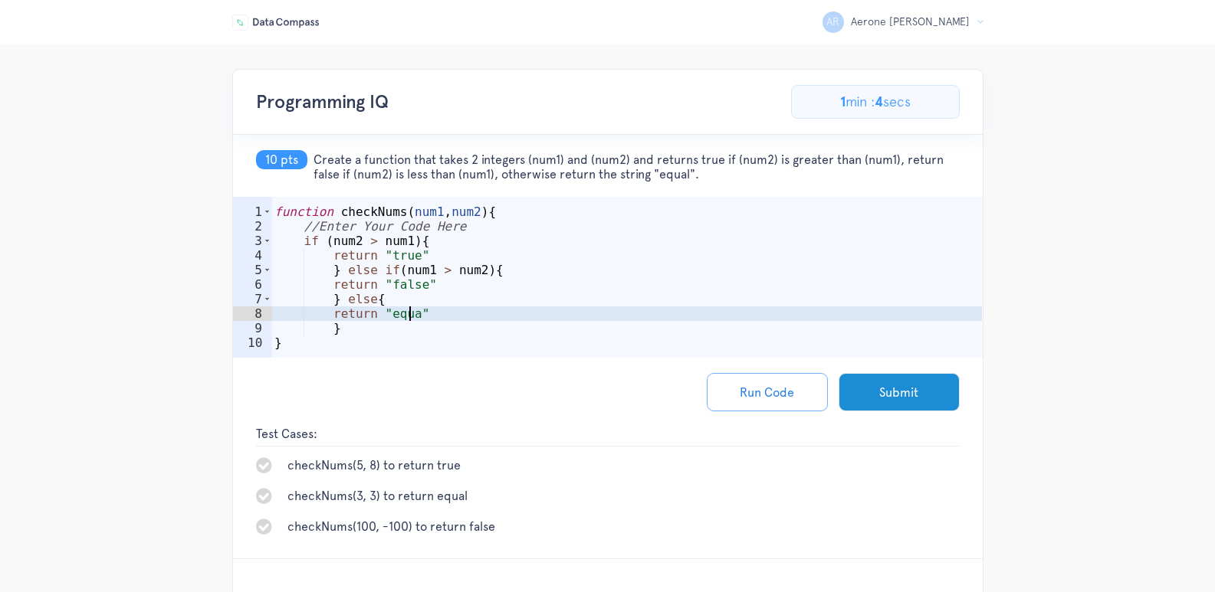
scroll to position [0, 8]
type textarea "return "equal""
click at [756, 392] on button "Run Code" at bounding box center [767, 392] width 121 height 38
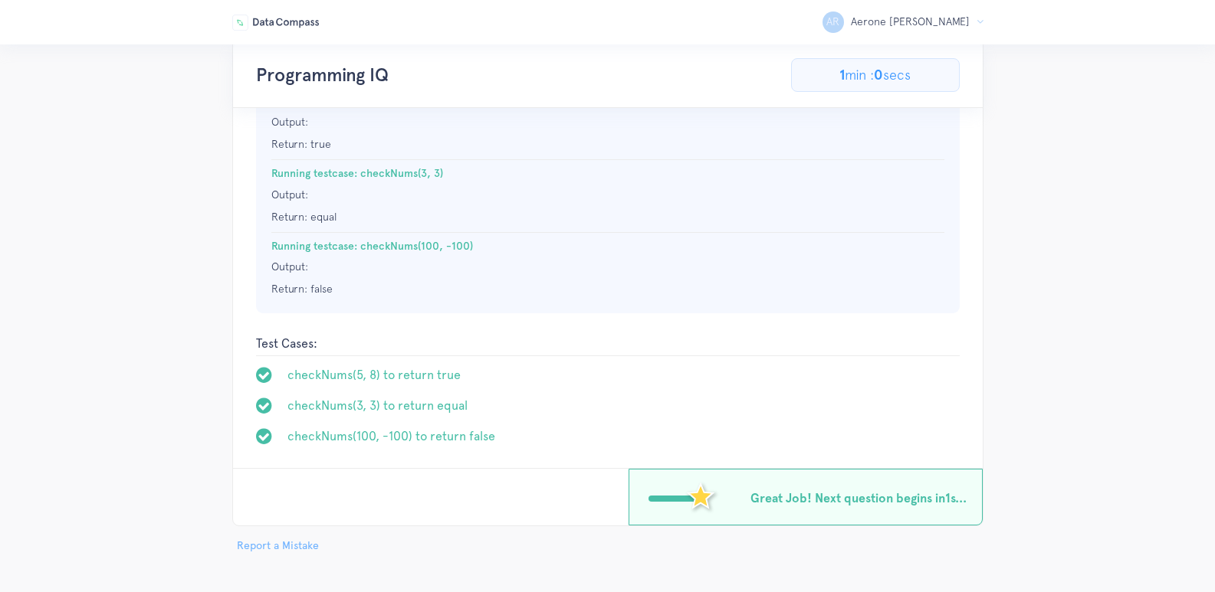
scroll to position [386, 0]
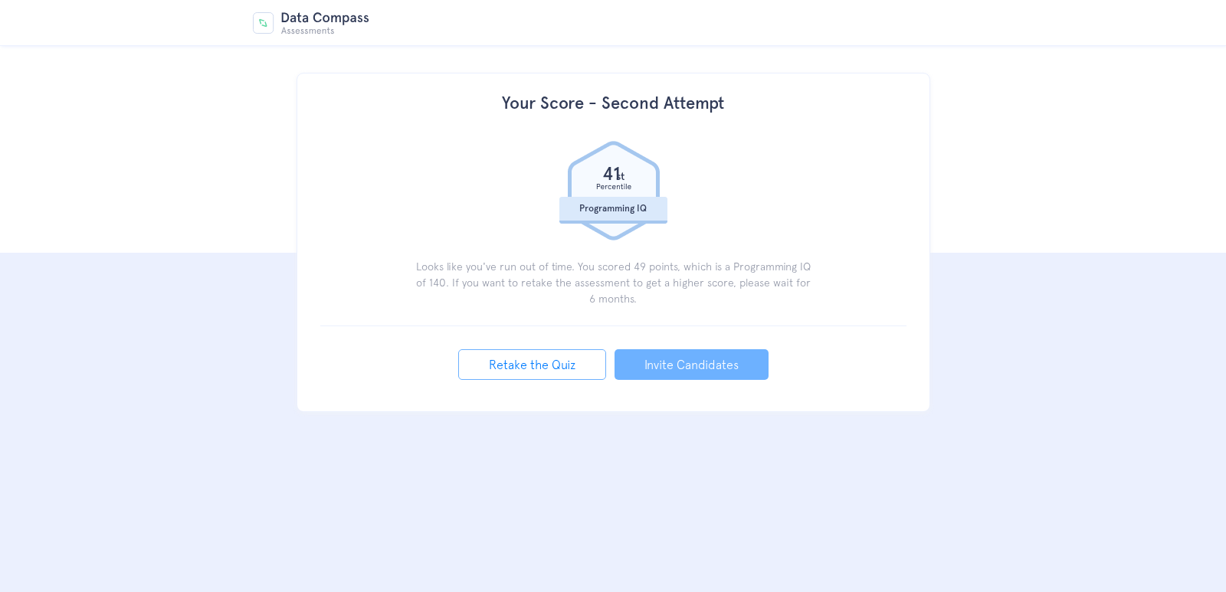
click at [865, 477] on html "Your Score - Second Attempt 41 st Programming IQ Looks like you've run out of t…" at bounding box center [613, 242] width 1226 height 485
